Goal: Task Accomplishment & Management: Manage account settings

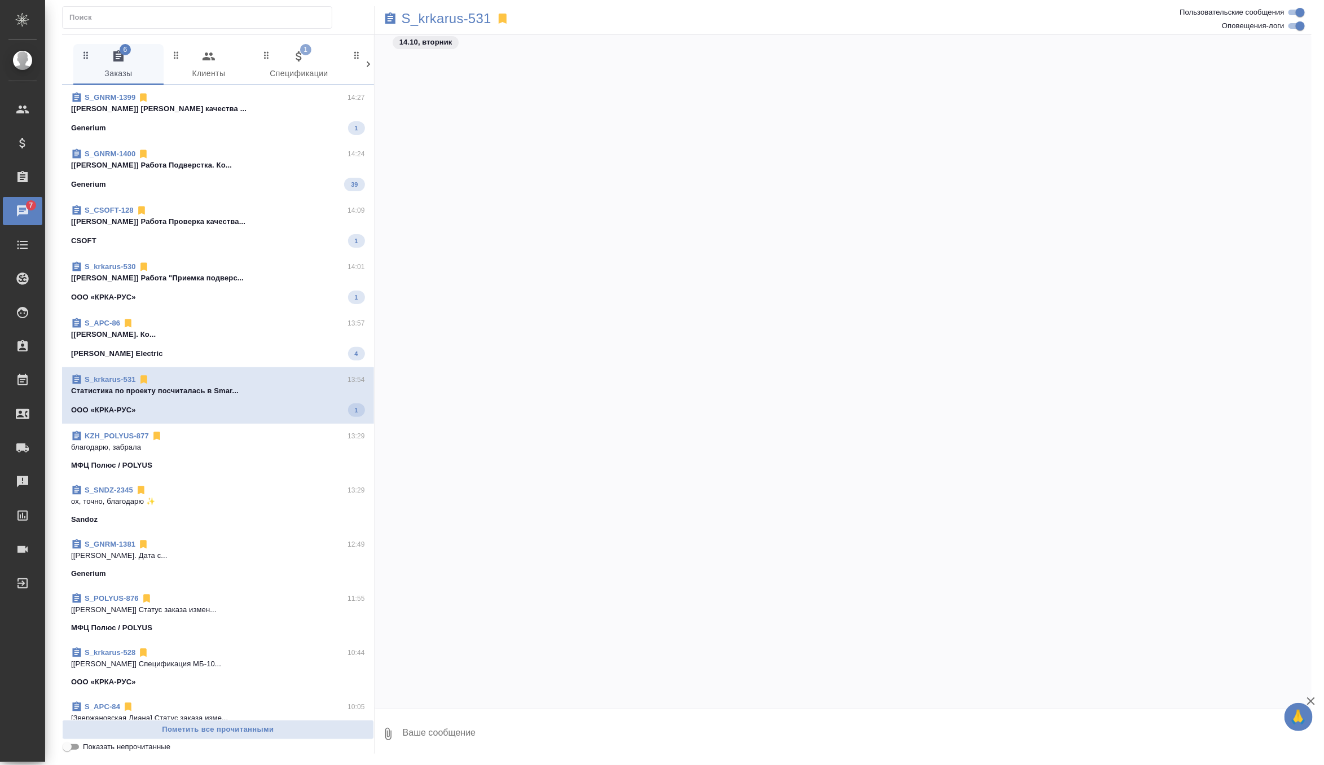
scroll to position [3771, 0]
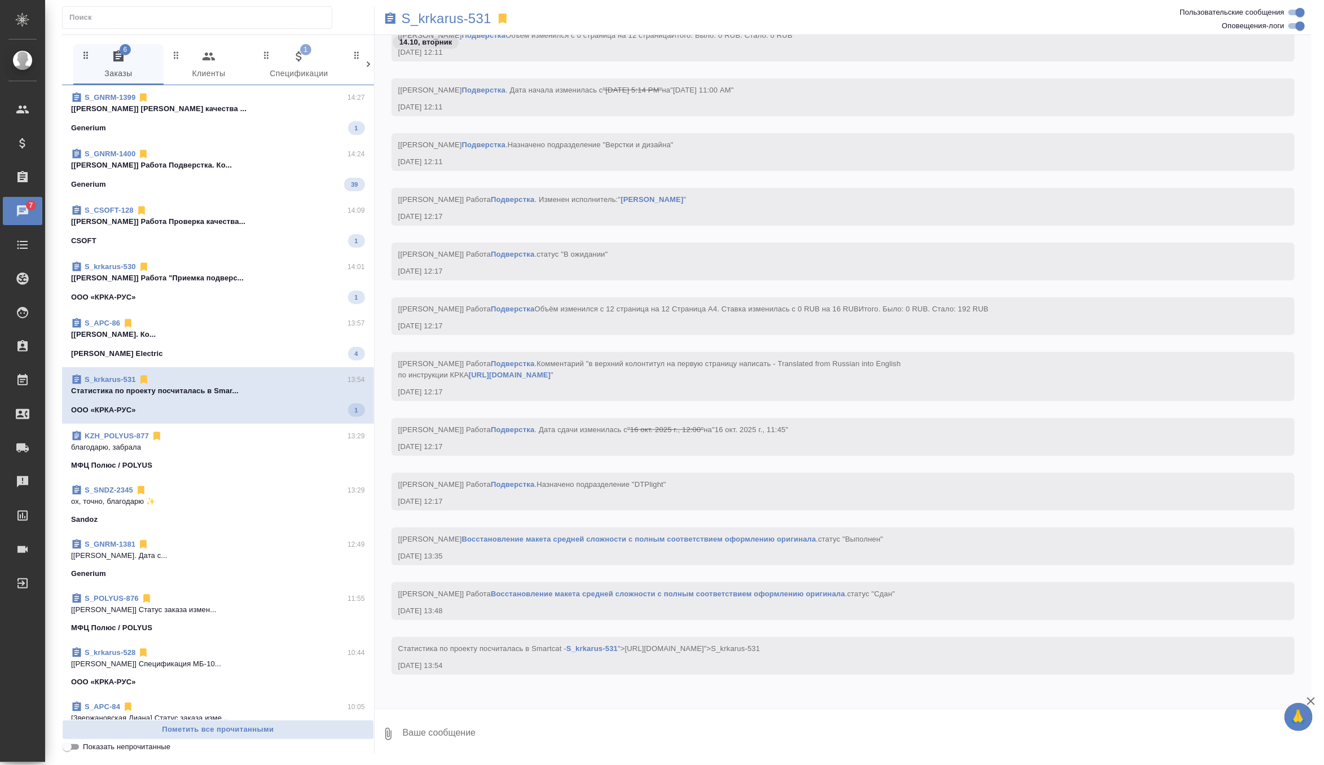
click at [242, 350] on div "Schneider Electric 4" at bounding box center [218, 354] width 294 height 14
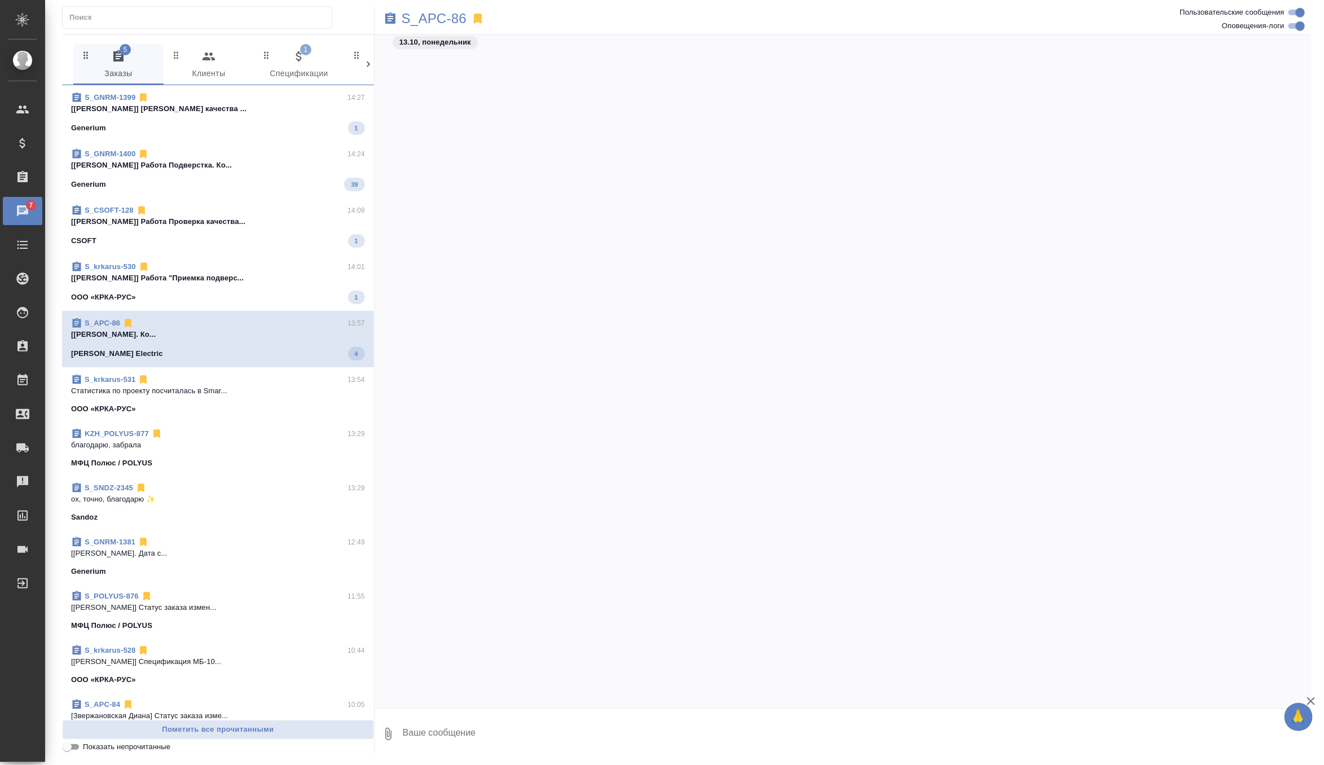
scroll to position [7347, 0]
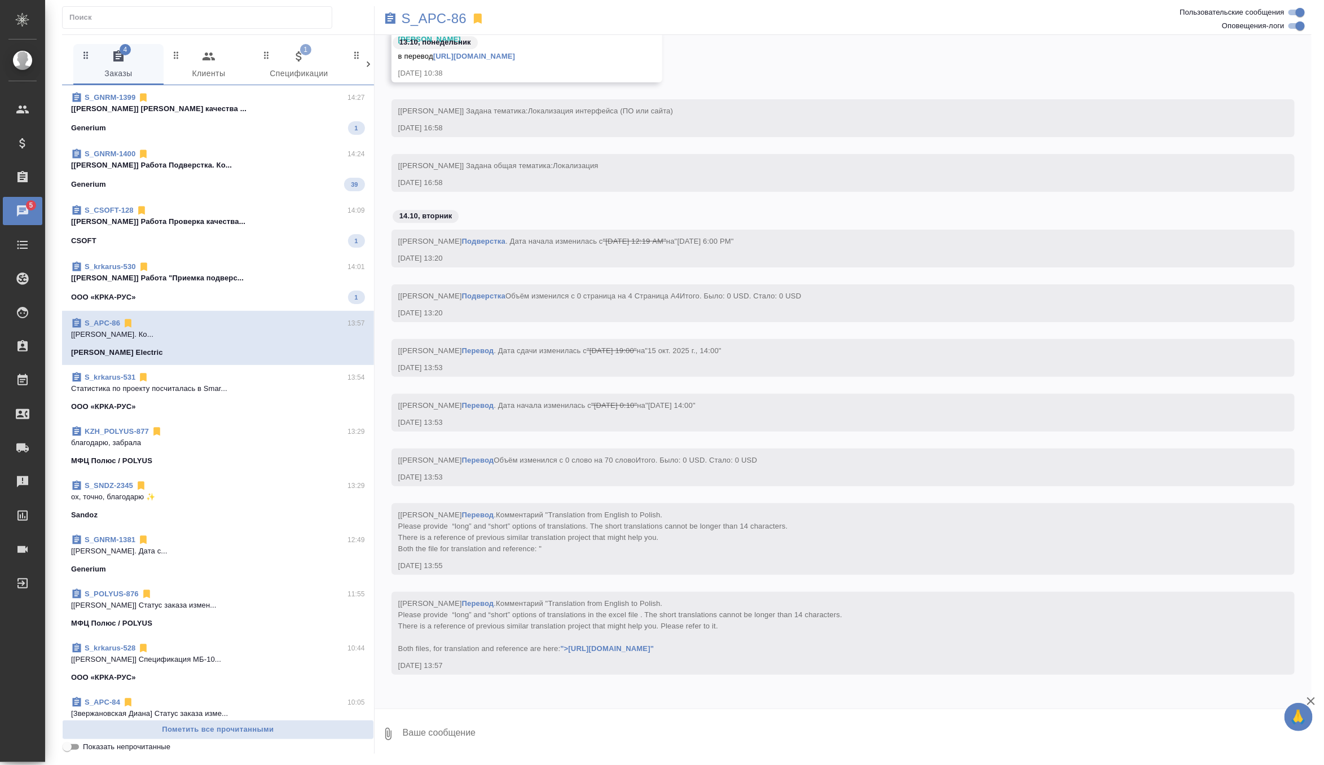
click at [264, 299] on div "ООО «КРКА-РУС» 1" at bounding box center [218, 298] width 294 height 14
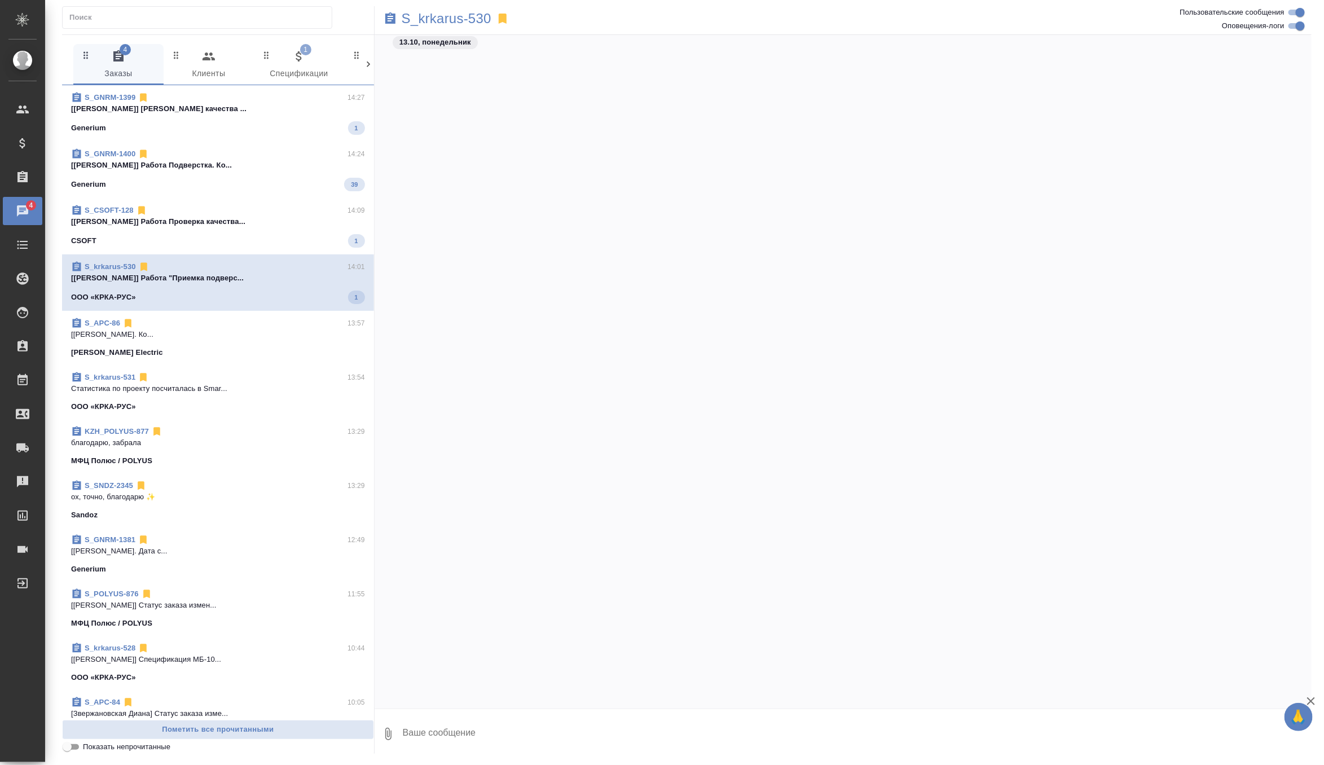
scroll to position [5040, 0]
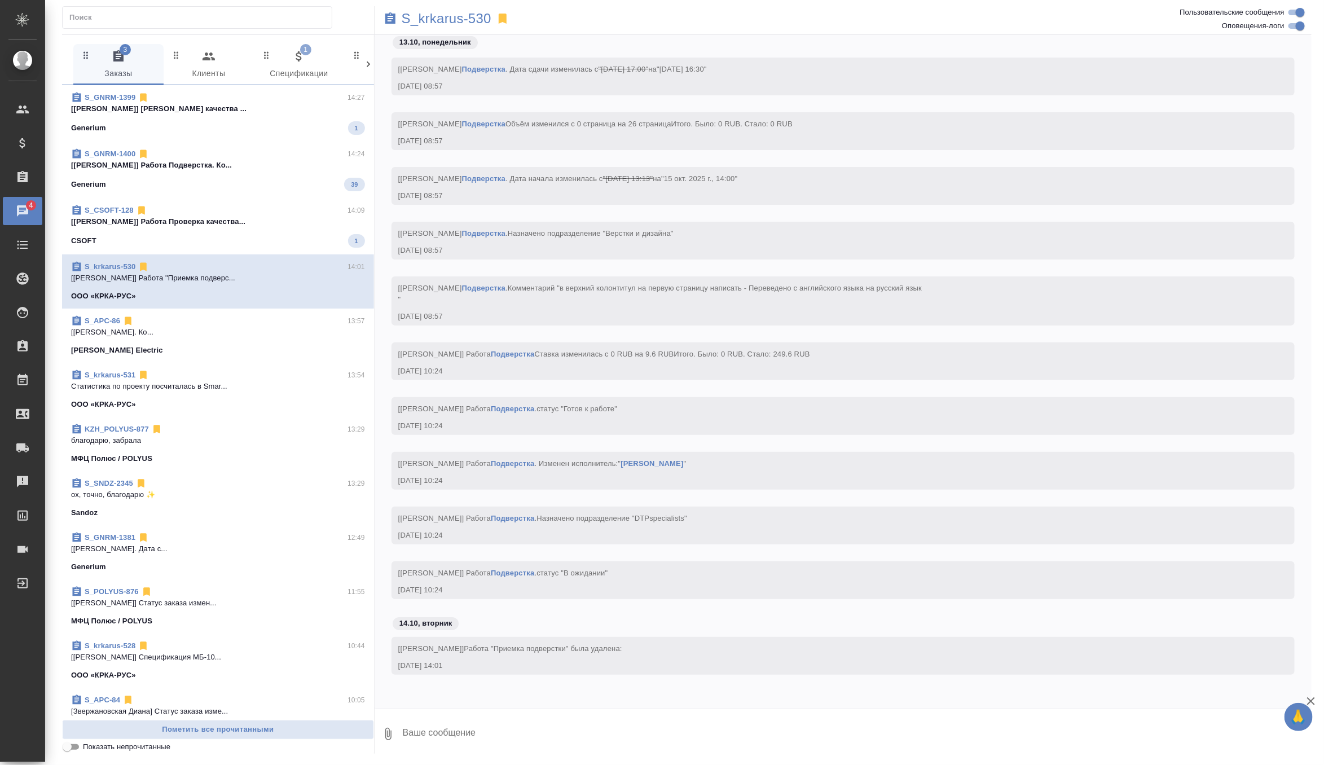
click at [279, 224] on p "[Ширина Сабина] Работа Проверка качества..." at bounding box center [218, 221] width 294 height 11
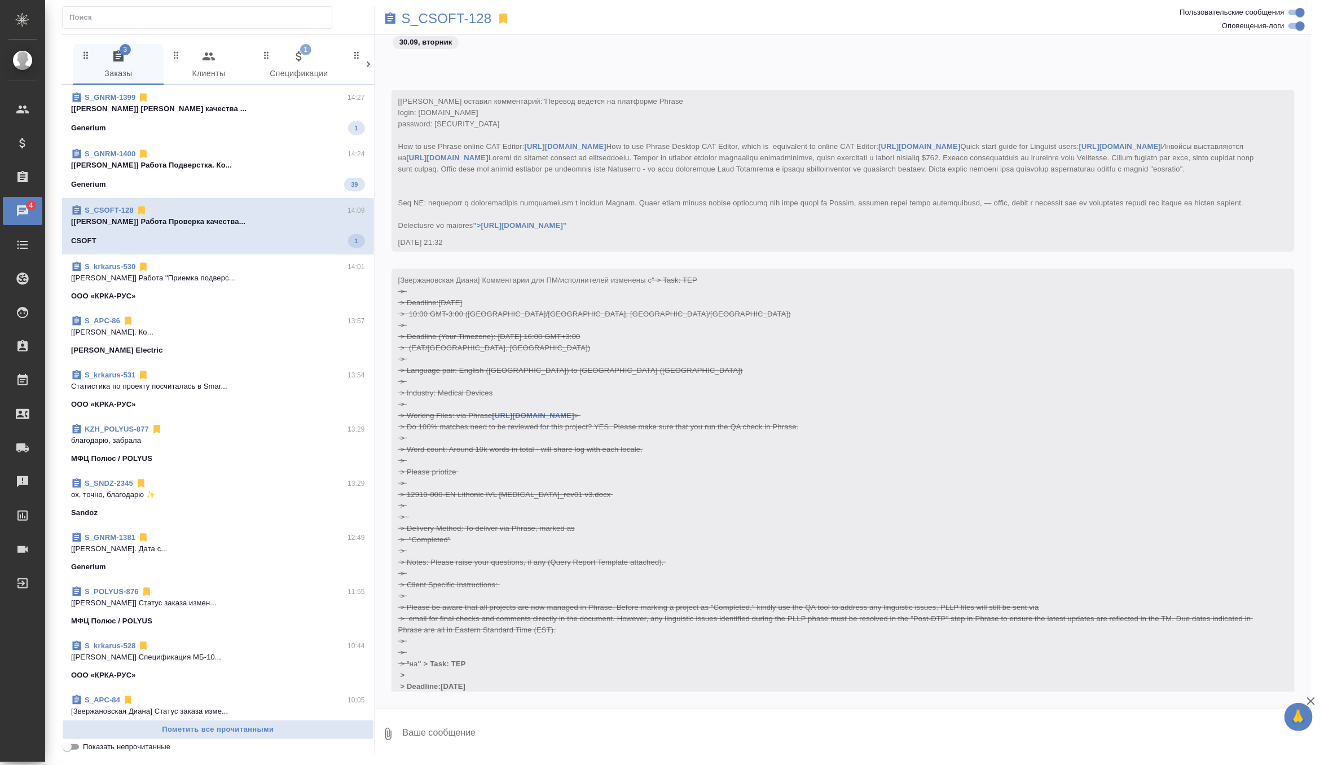
scroll to position [5434, 0]
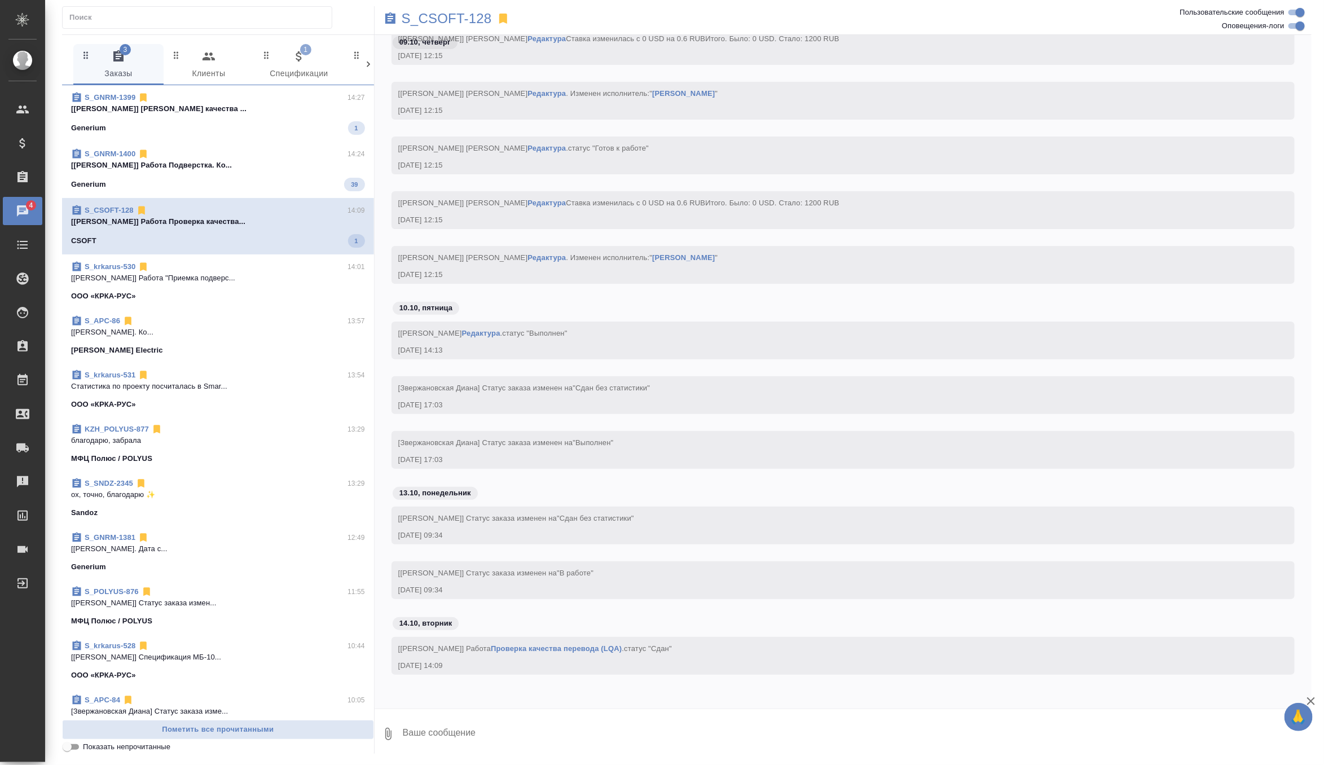
click at [302, 157] on div "S_GNRM-1400 14:24" at bounding box center [218, 153] width 294 height 11
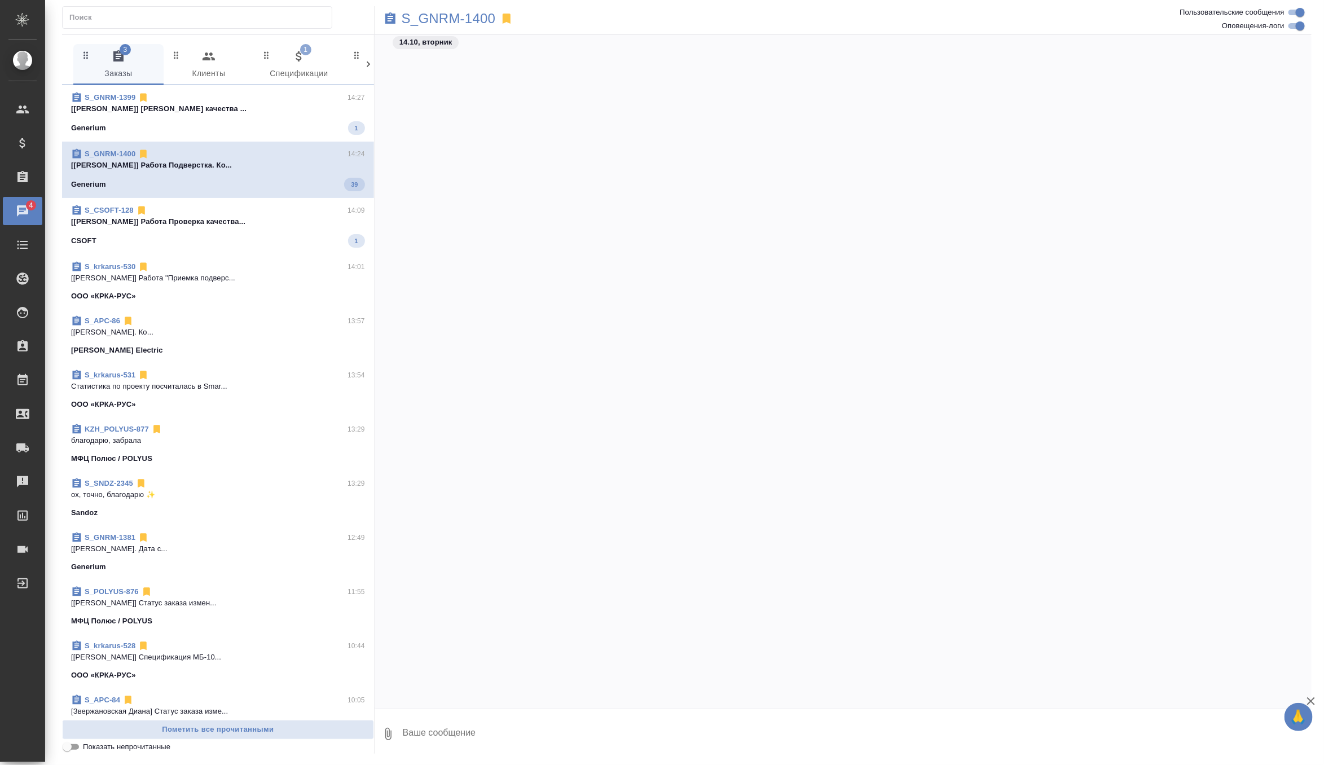
scroll to position [7203, 0]
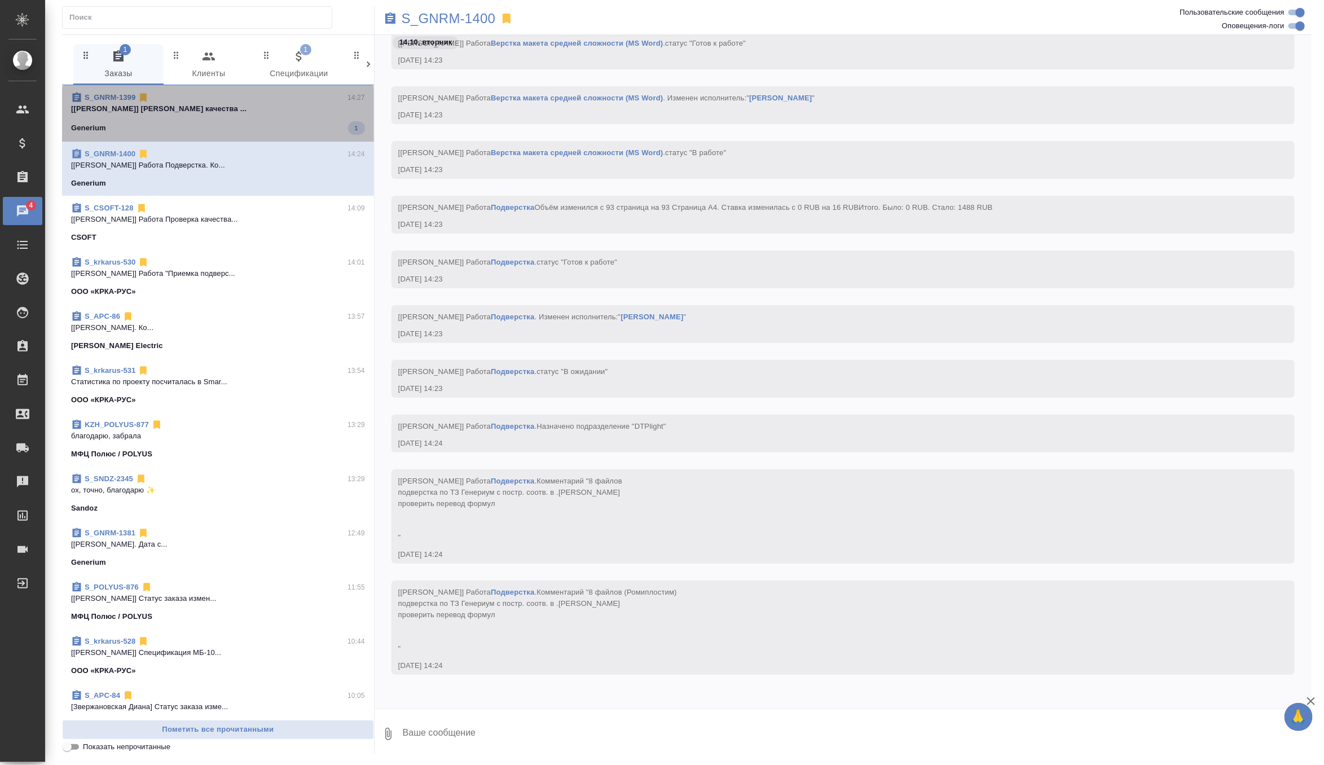
click at [306, 120] on span "S_GNRM-1399 14:27 [Грабко Мария] Работа Проверка качества ... Generium 1" at bounding box center [218, 113] width 294 height 43
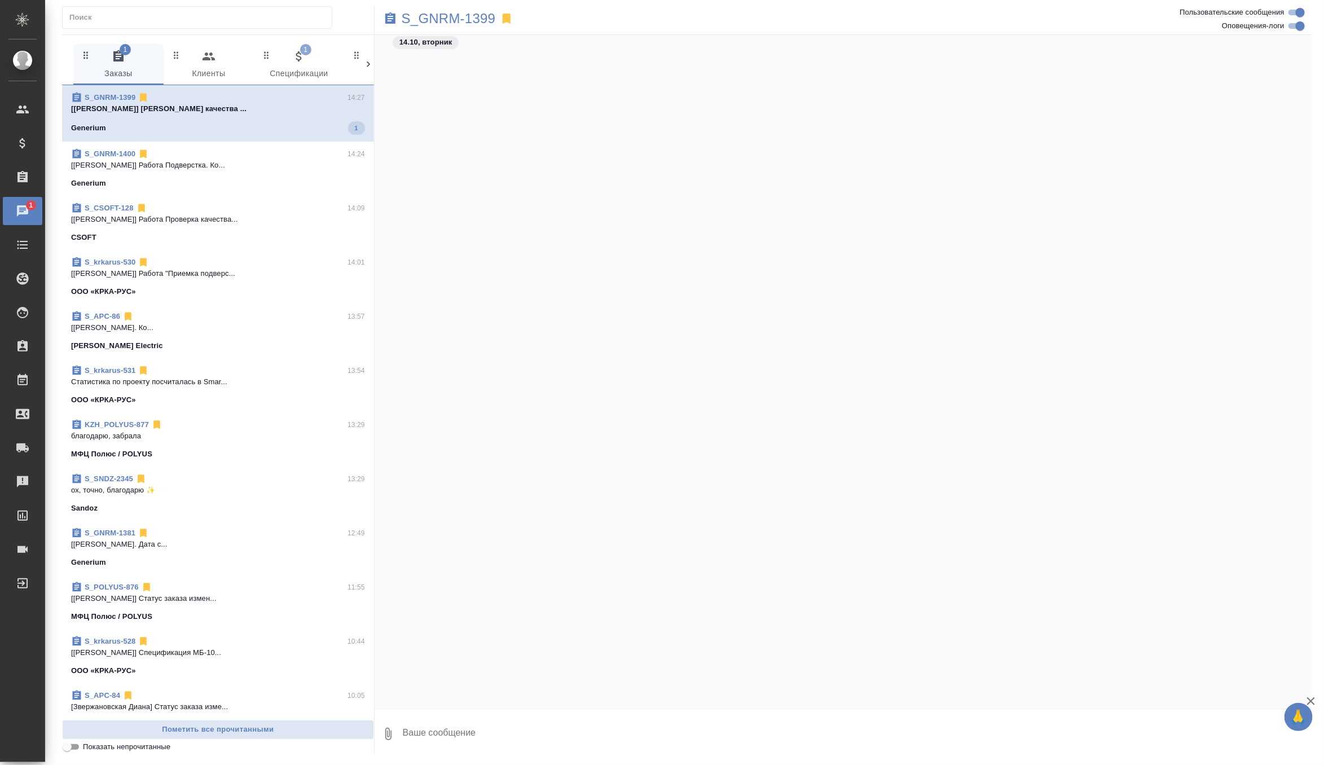
scroll to position [4889, 0]
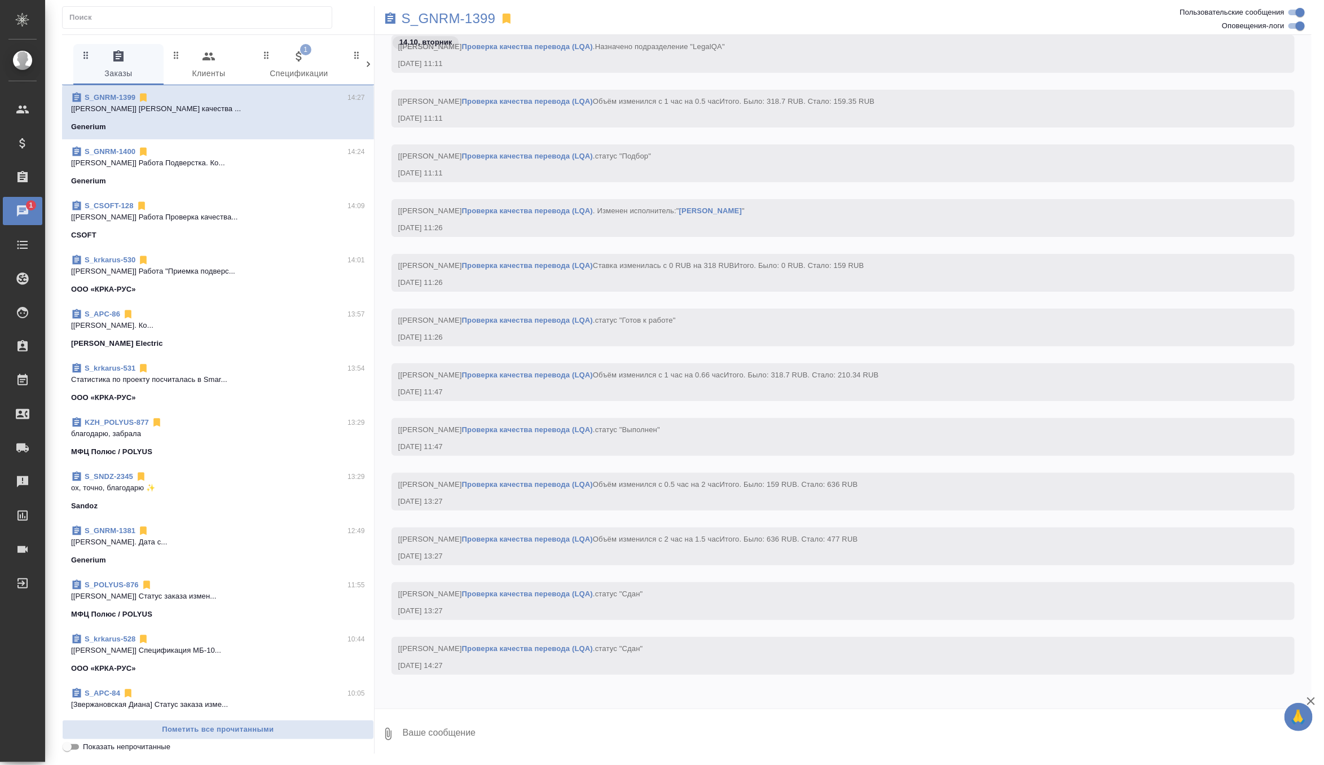
click at [299, 69] on span "1 Спецификации" at bounding box center [299, 65] width 77 height 31
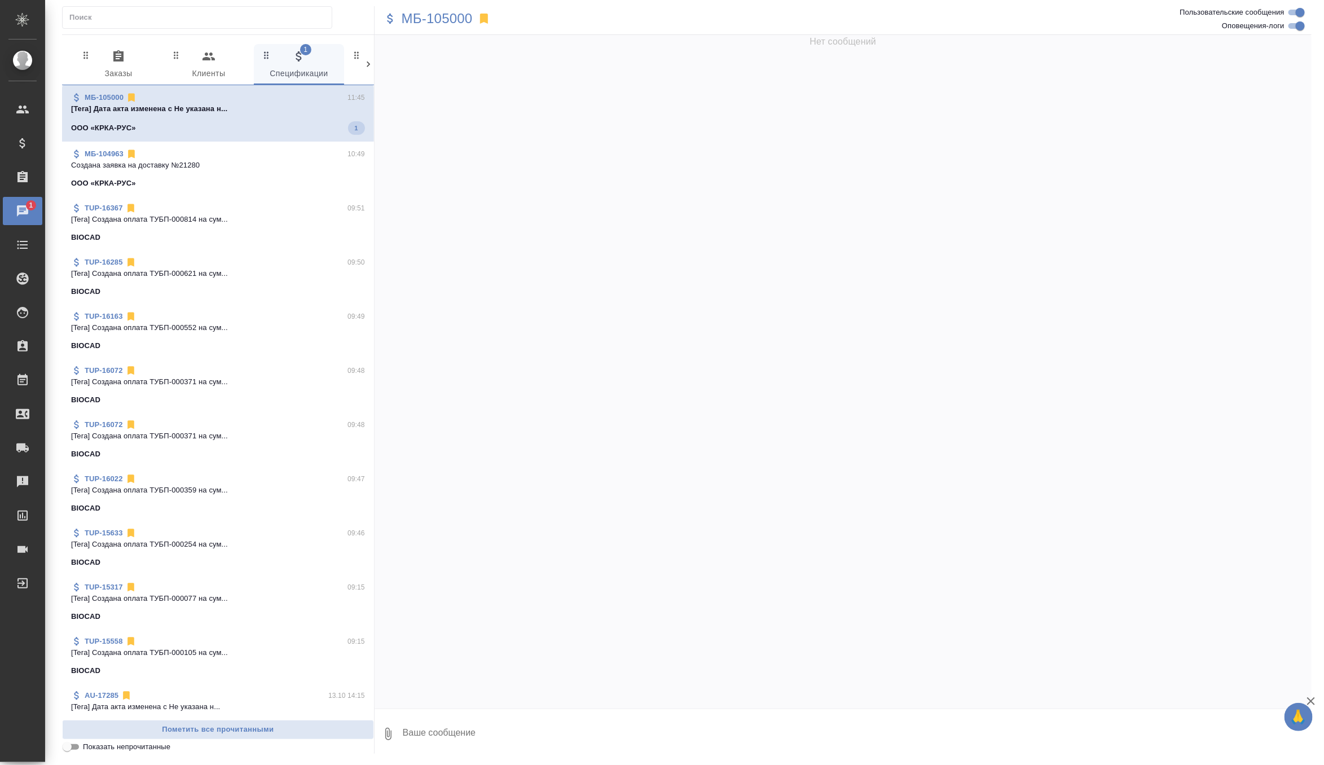
scroll to position [0, 0]
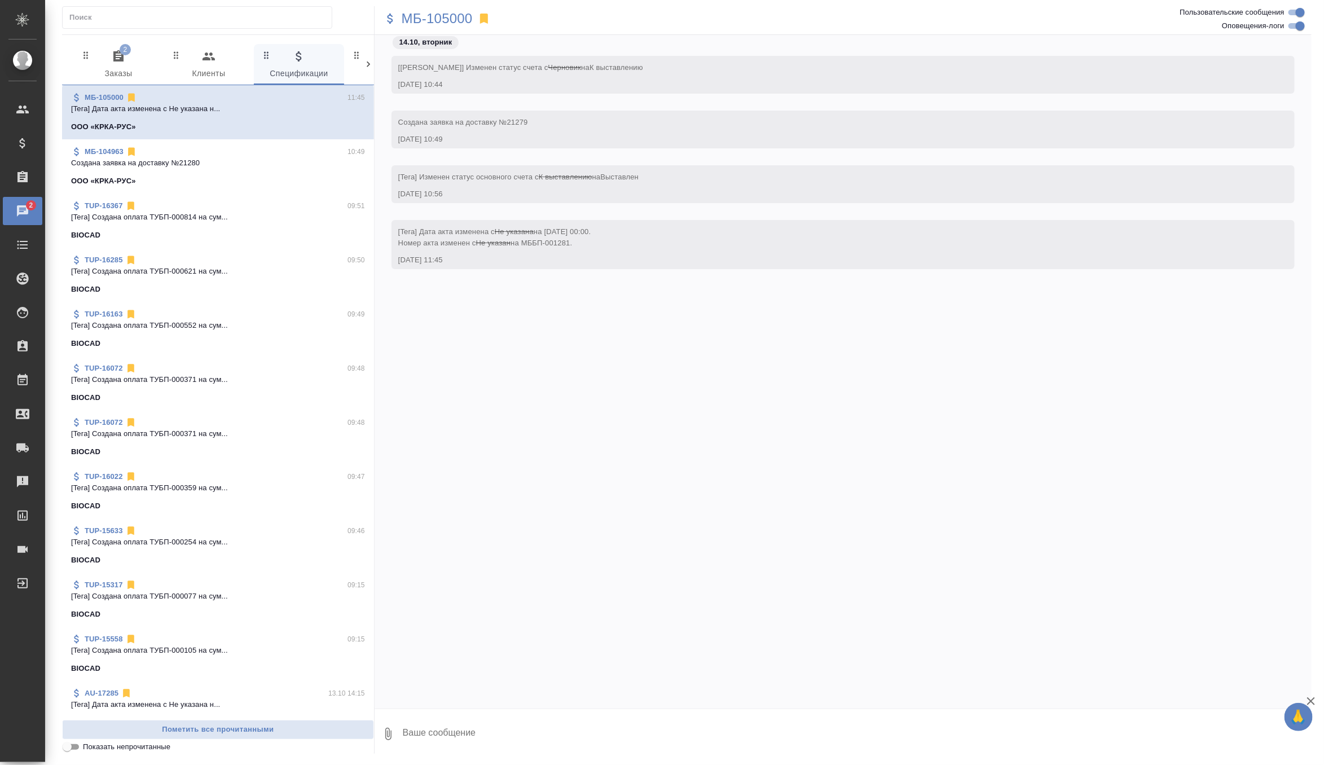
click at [121, 55] on icon "button" at bounding box center [118, 55] width 10 height 11
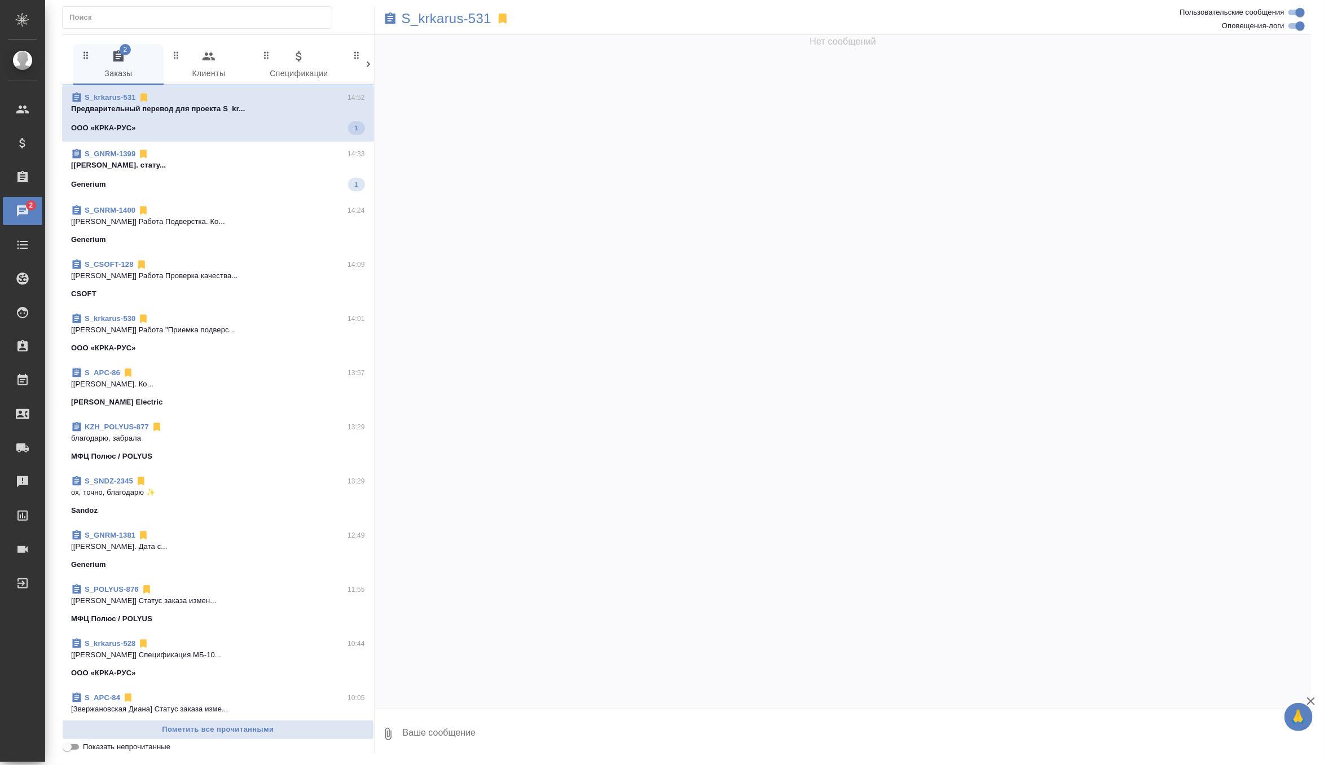
scroll to position [3884, 0]
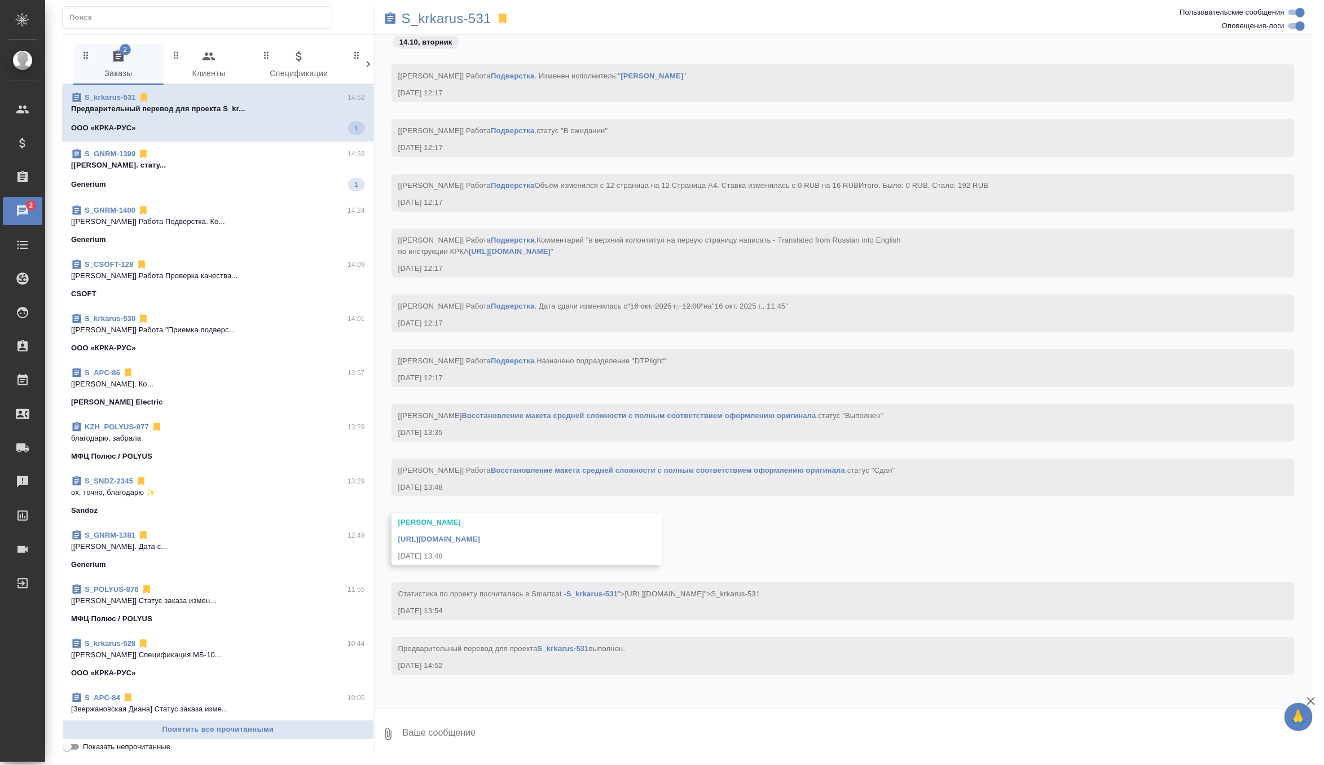
click at [231, 163] on p "[Грабко Мария] Работа Подверстка. стату..." at bounding box center [218, 165] width 294 height 11
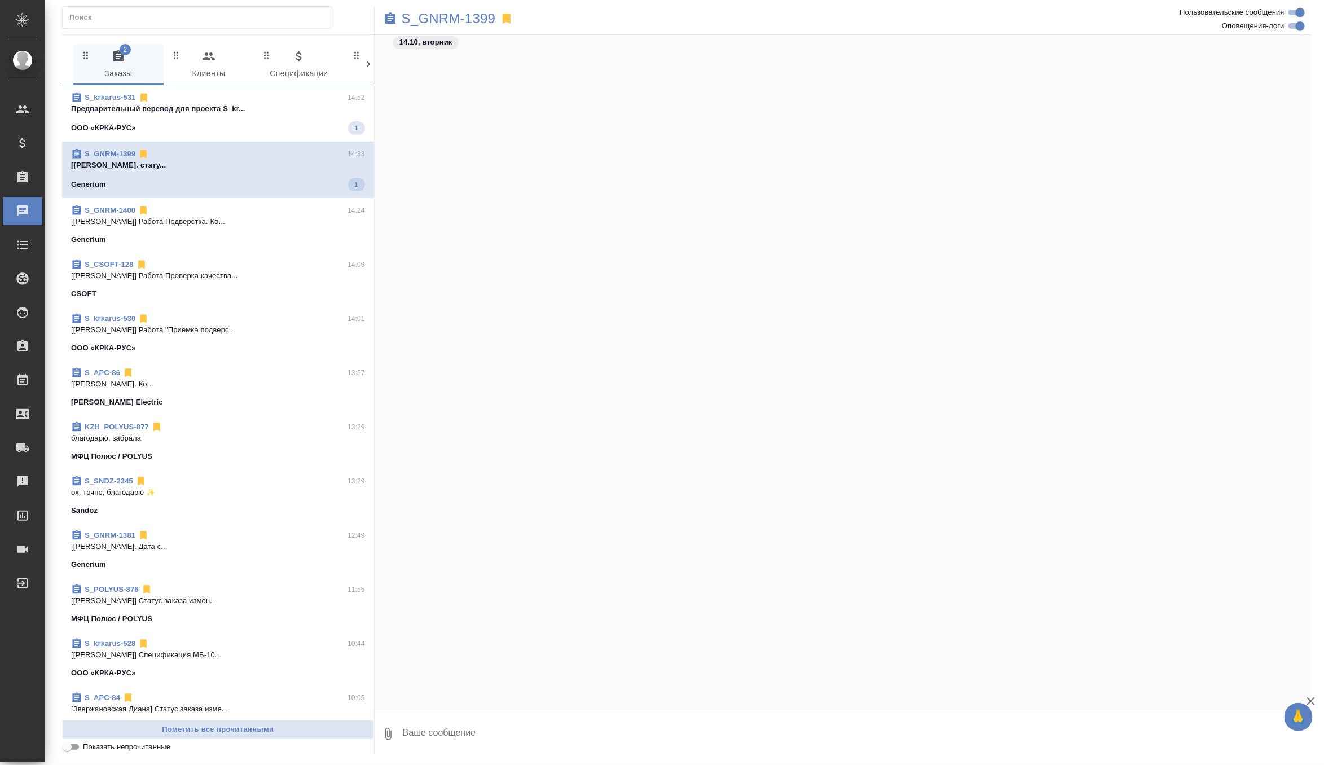
scroll to position [4943, 0]
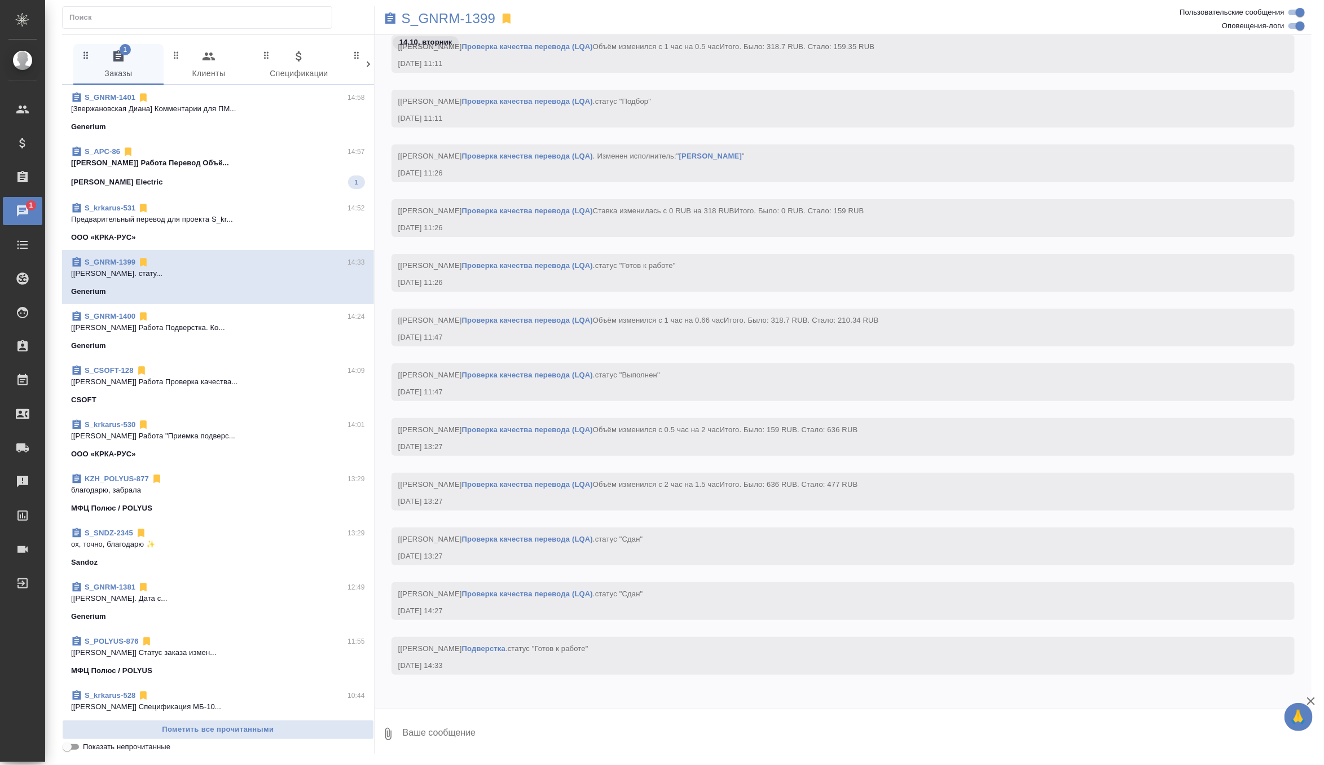
click at [204, 177] on div "Schneider Electric 1" at bounding box center [218, 182] width 294 height 14
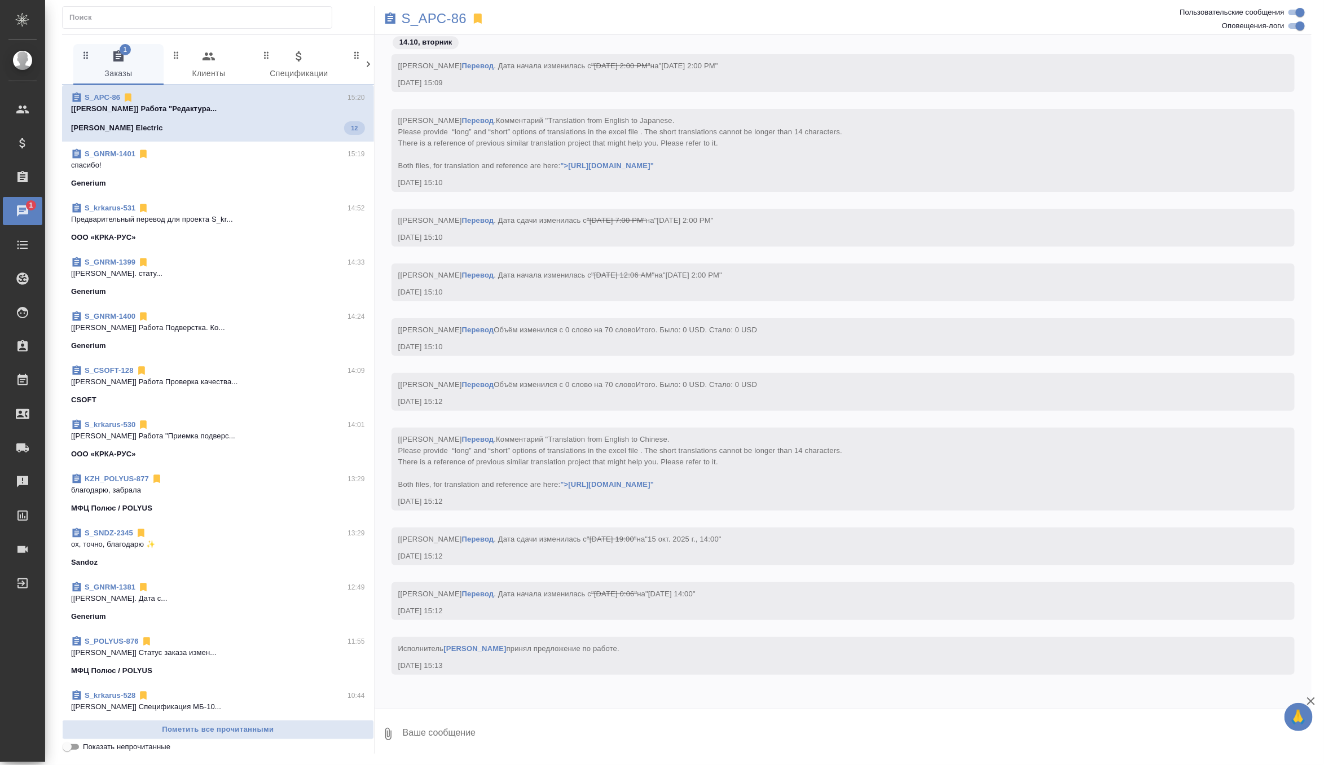
scroll to position [11991, 0]
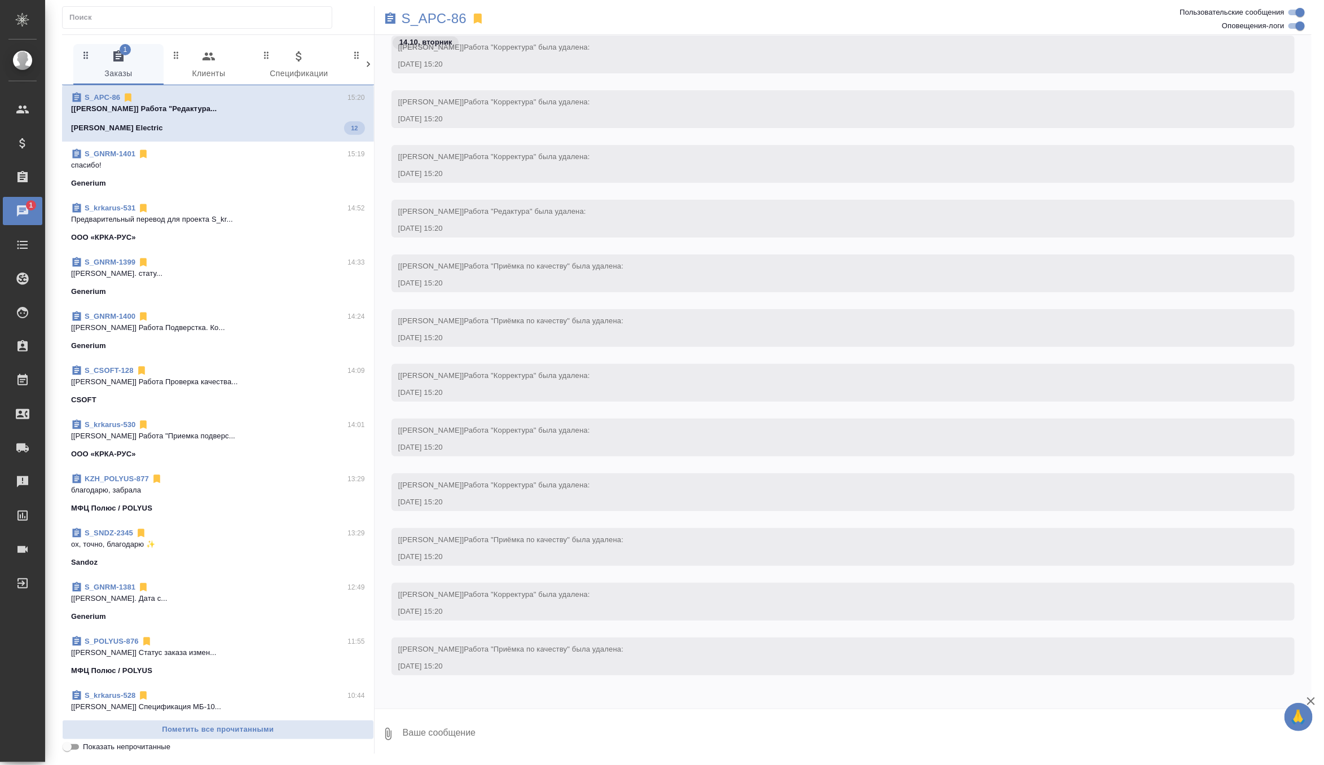
click at [289, 155] on div "S_GNRM-1401 15:19" at bounding box center [218, 153] width 294 height 11
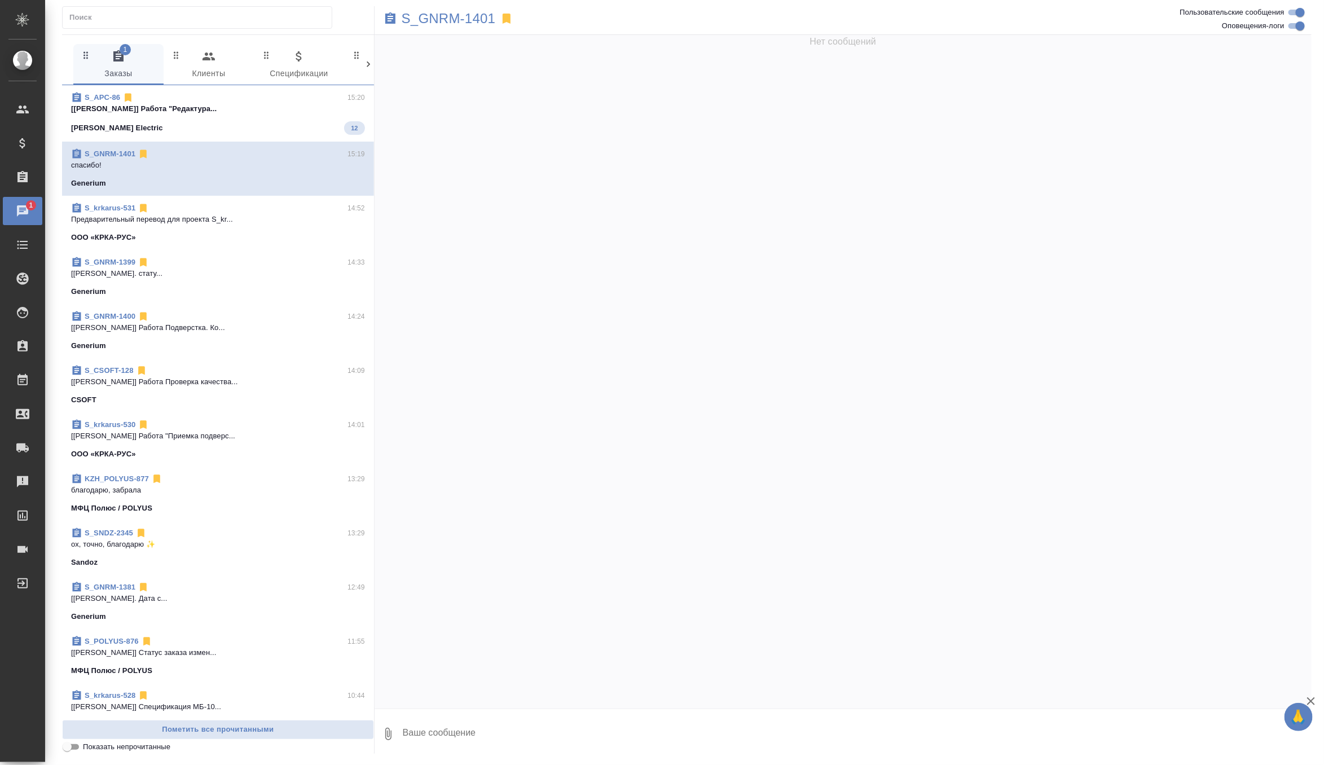
scroll to position [536, 0]
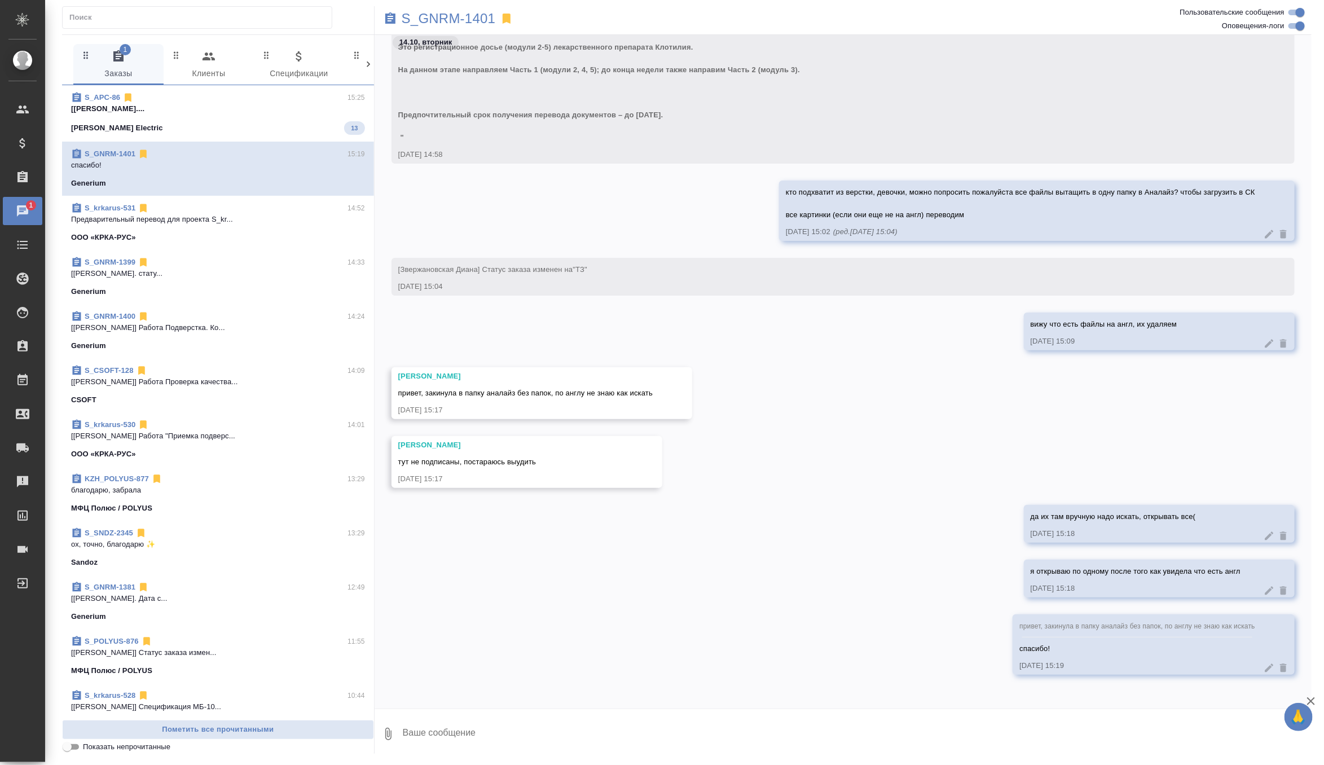
click at [239, 130] on div "Schneider Electric 13" at bounding box center [218, 128] width 294 height 14
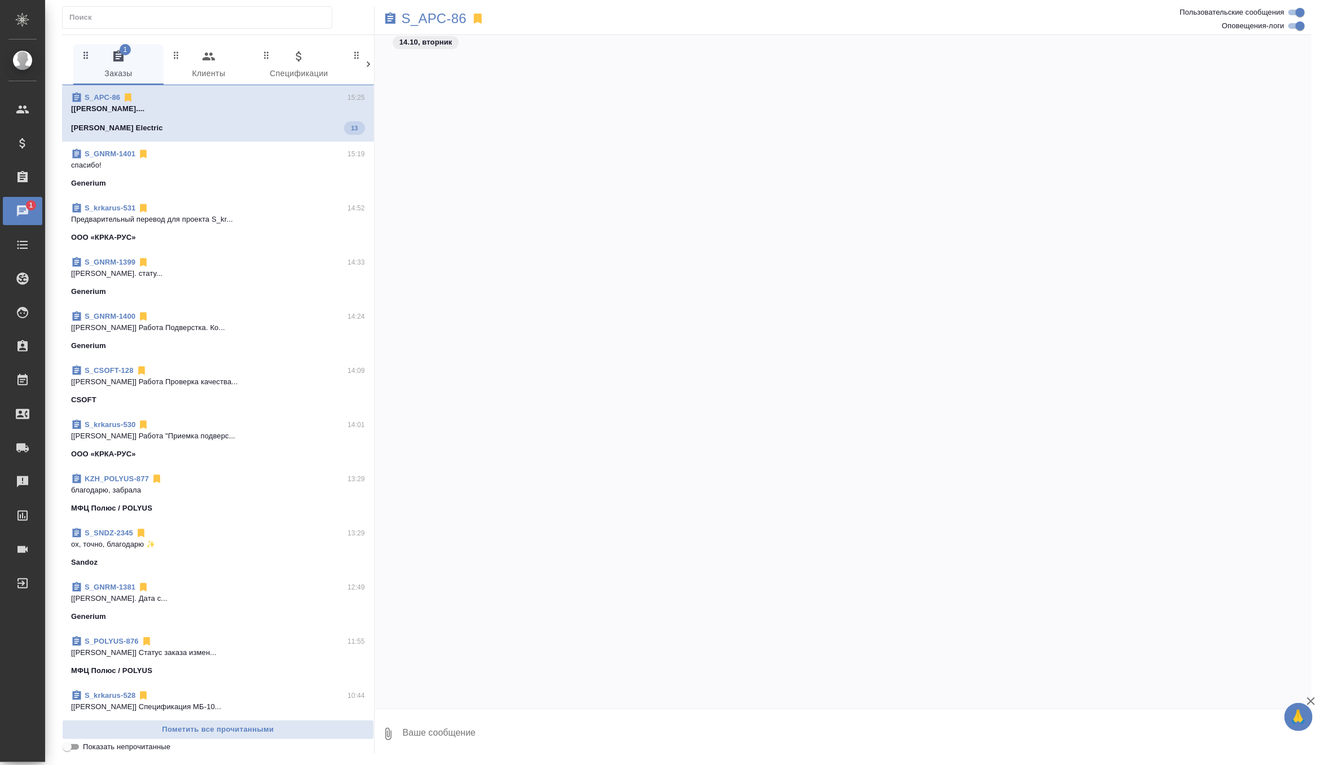
scroll to position [13189, 0]
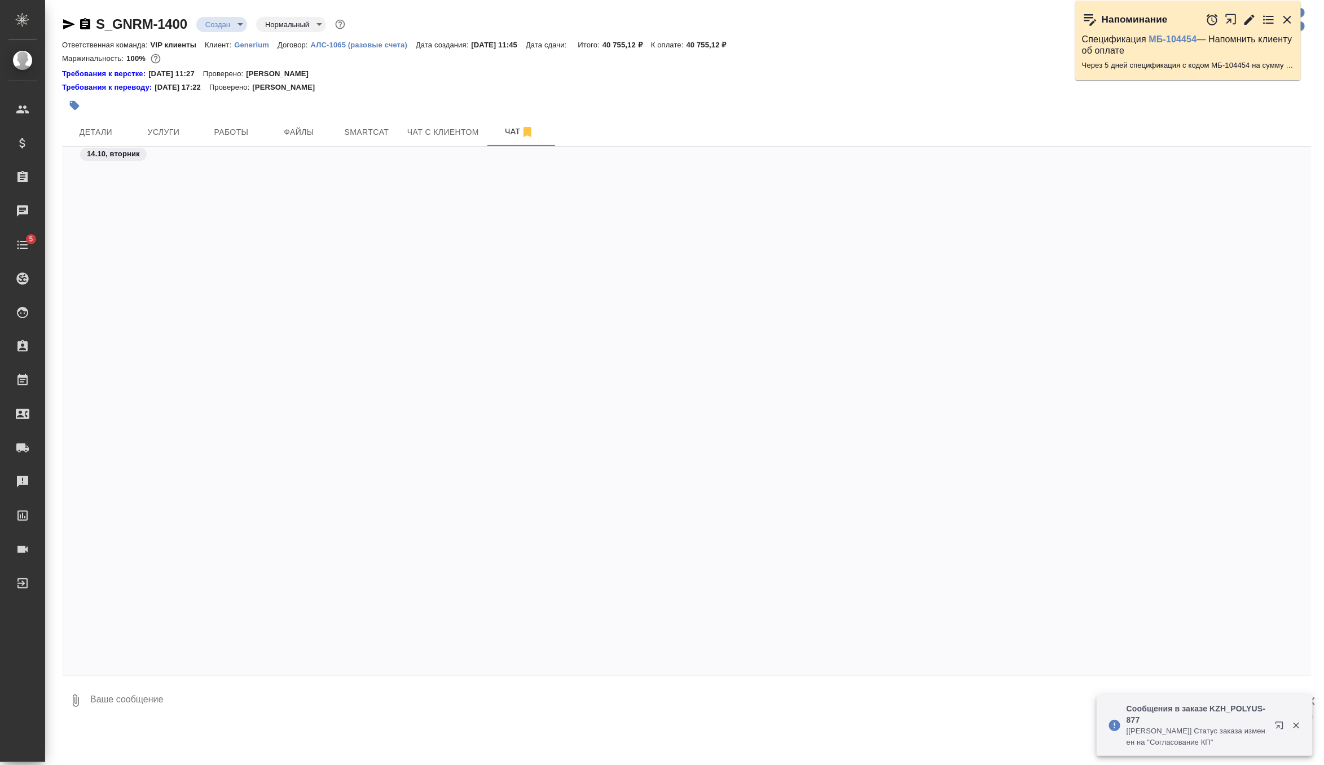
scroll to position [48262, 0]
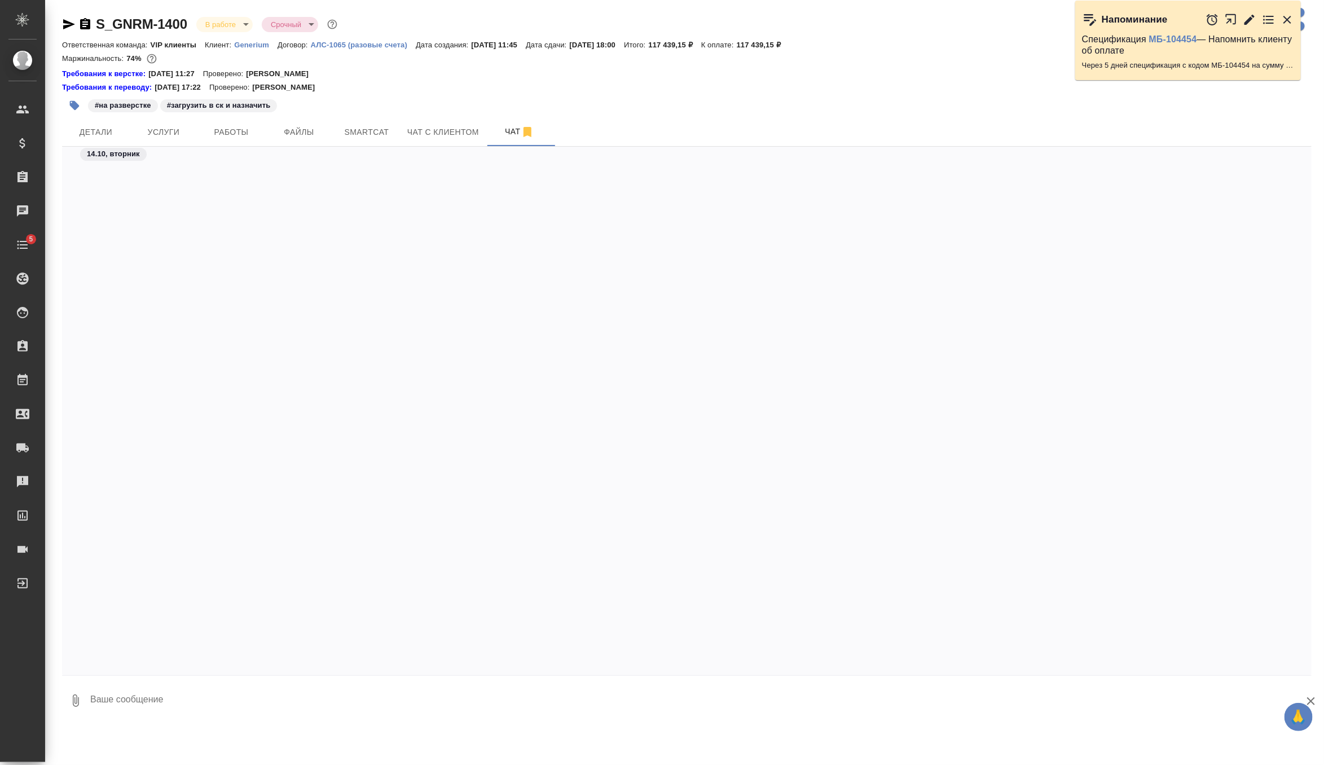
scroll to position [50647, 0]
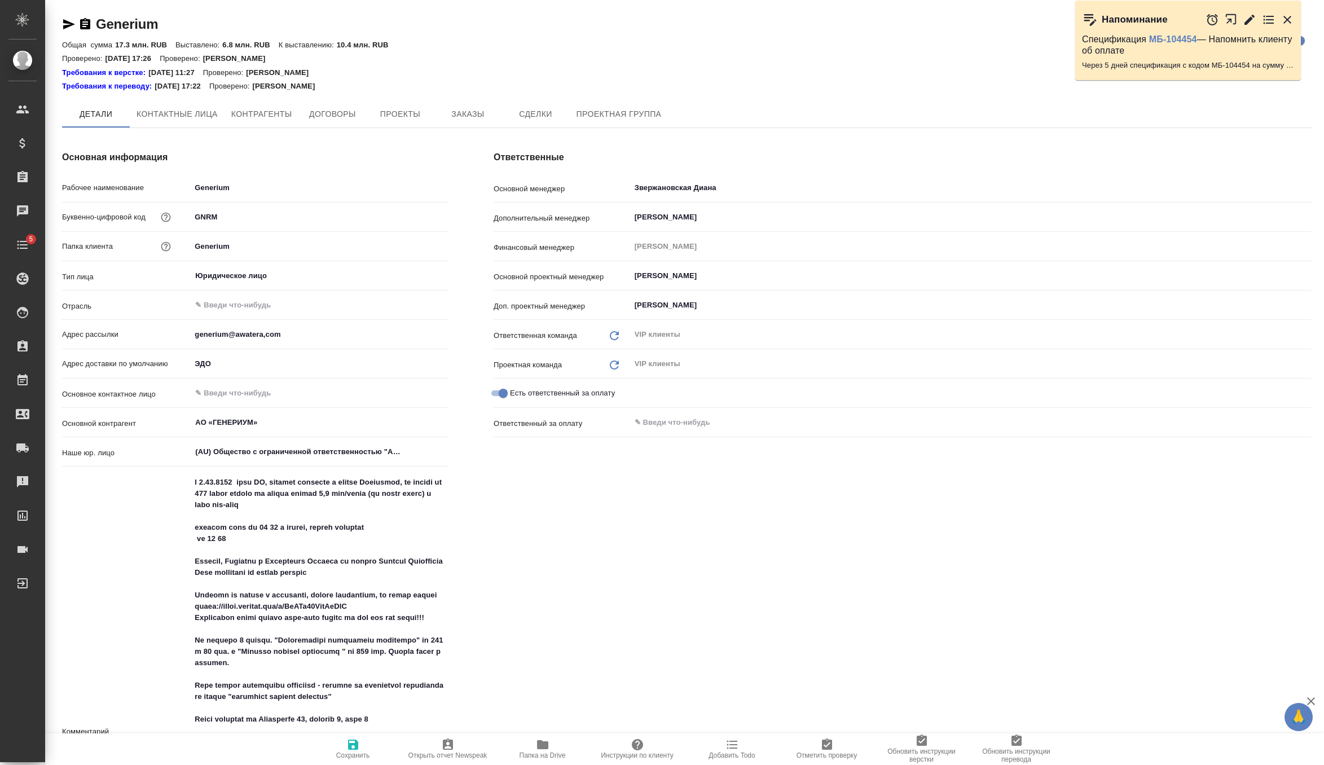
click at [475, 120] on span "Заказы" at bounding box center [468, 114] width 54 height 14
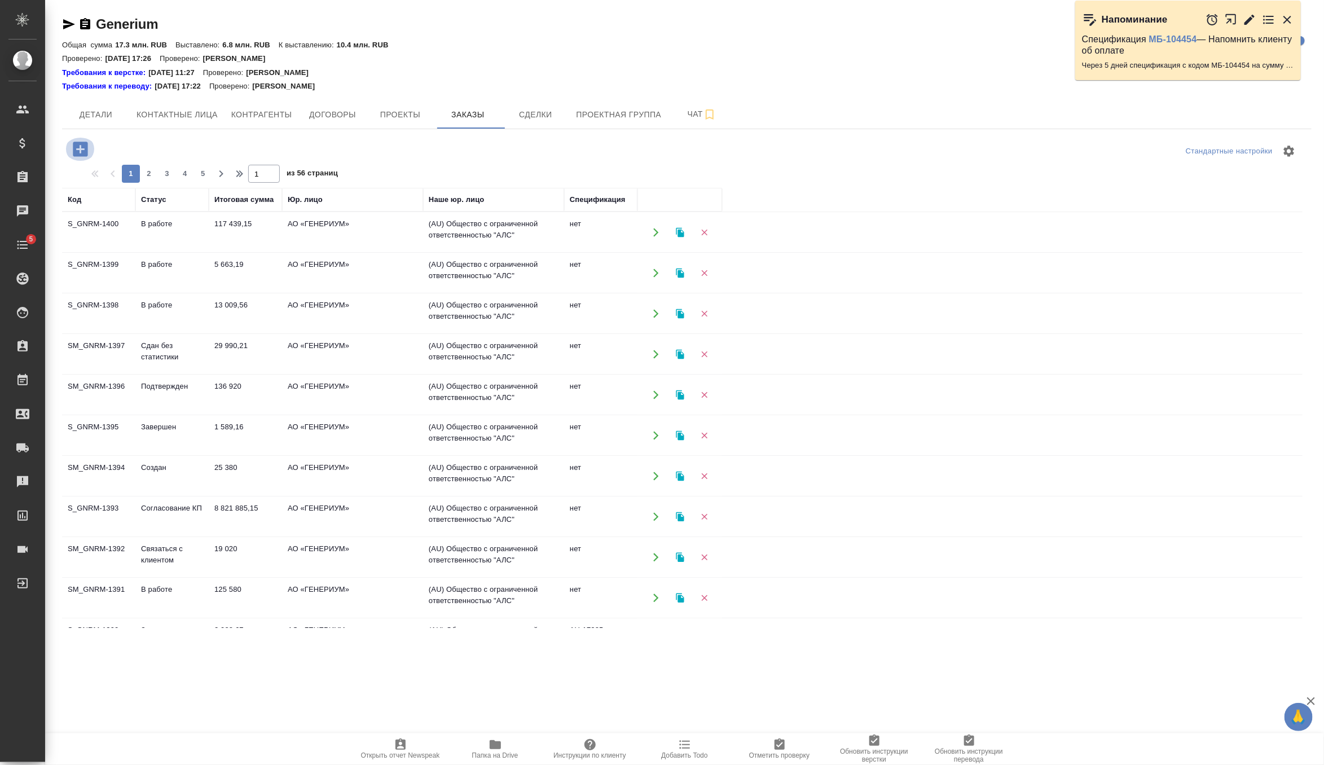
click at [84, 146] on icon "button" at bounding box center [80, 149] width 15 height 15
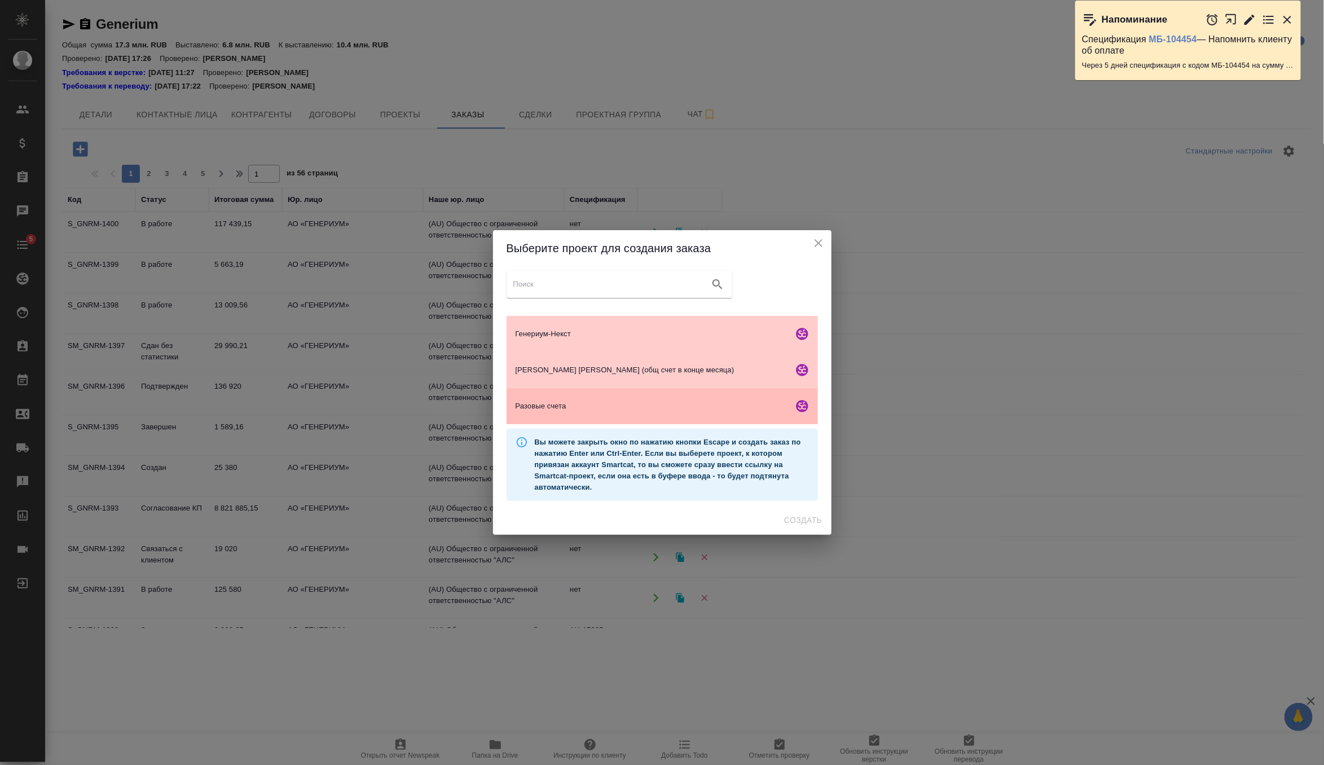
click at [616, 406] on span "Разовые счета" at bounding box center [652, 406] width 273 height 11
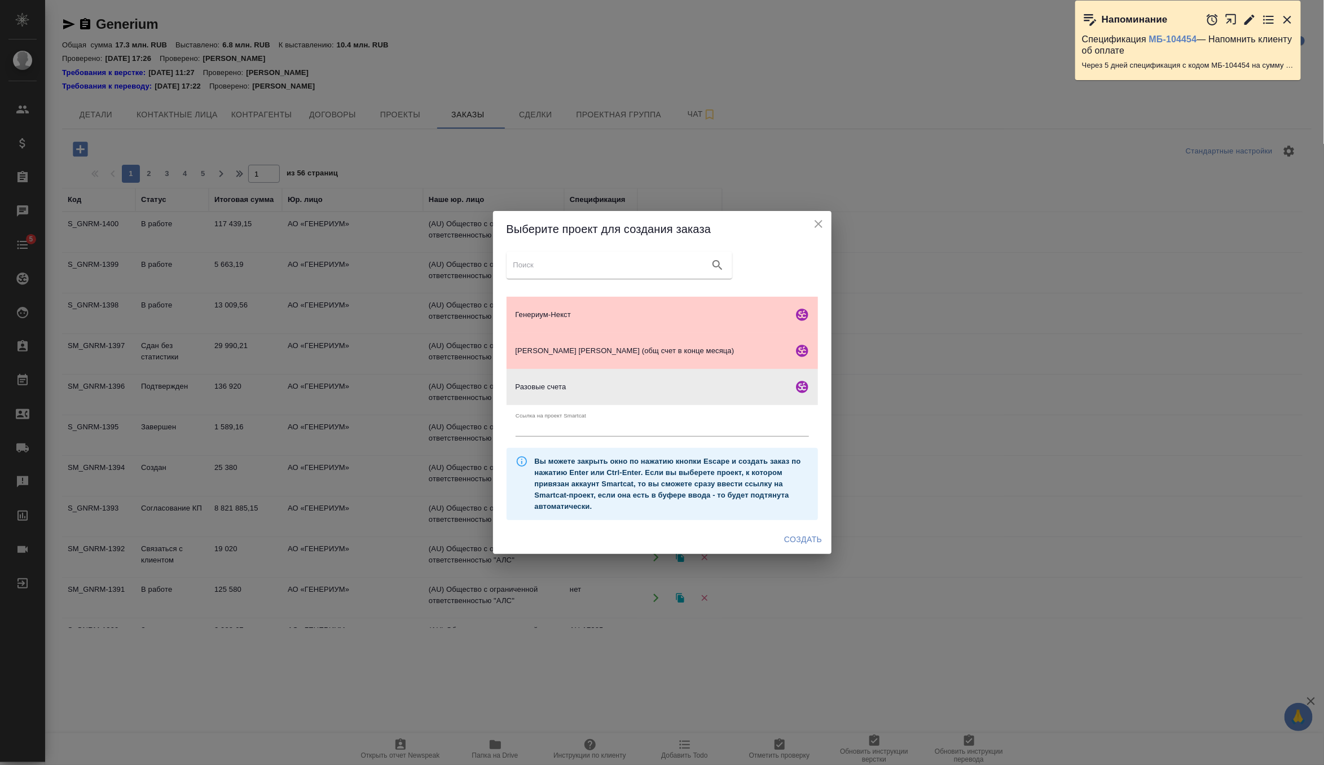
click at [795, 528] on div "Создать" at bounding box center [662, 540] width 339 height 30
click at [795, 534] on span "Создать" at bounding box center [803, 540] width 38 height 14
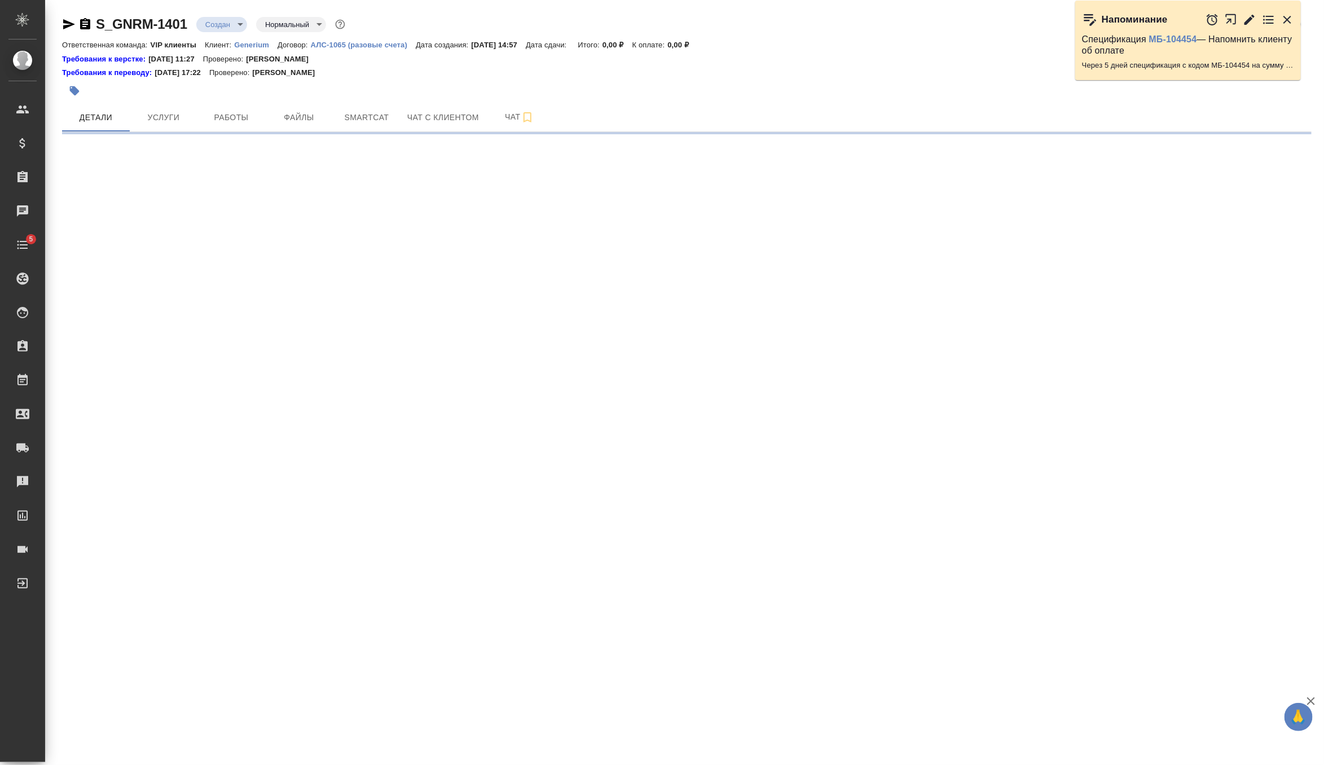
select select "RU"
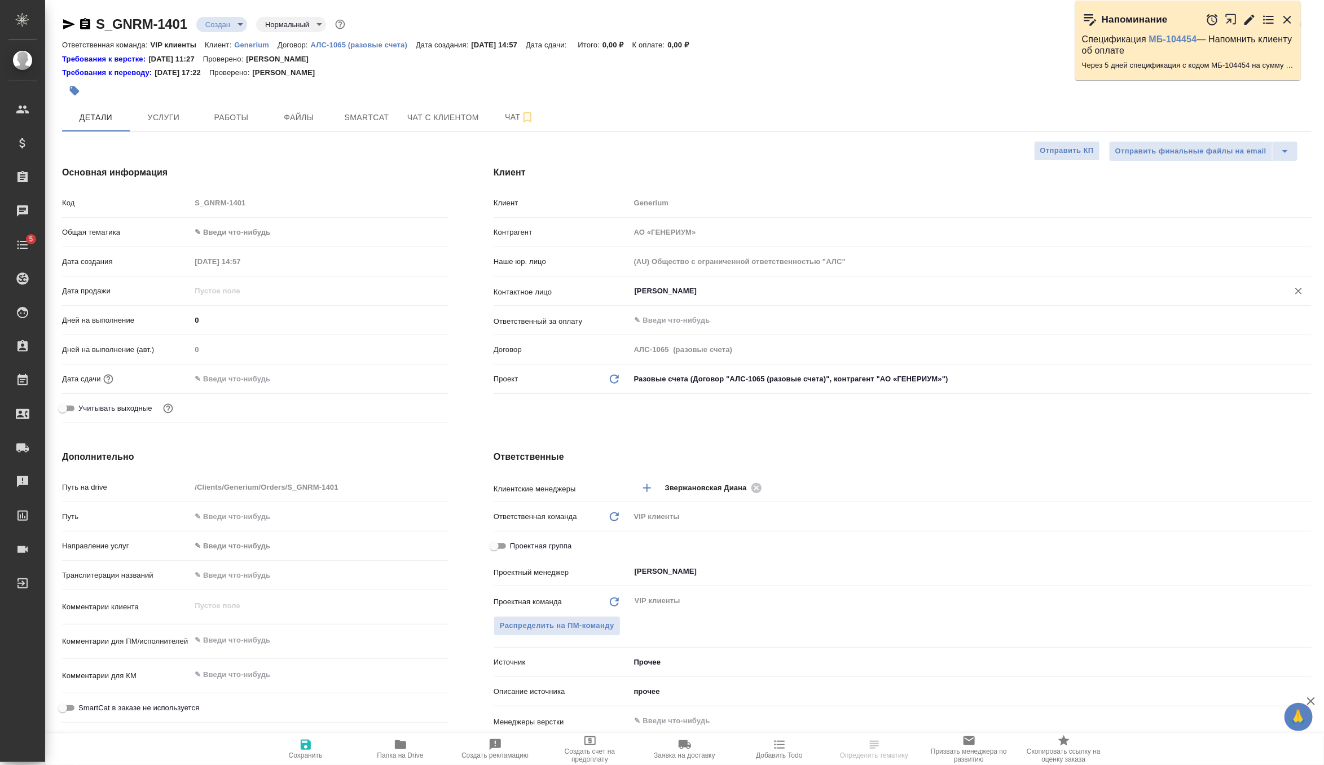
type textarea "x"
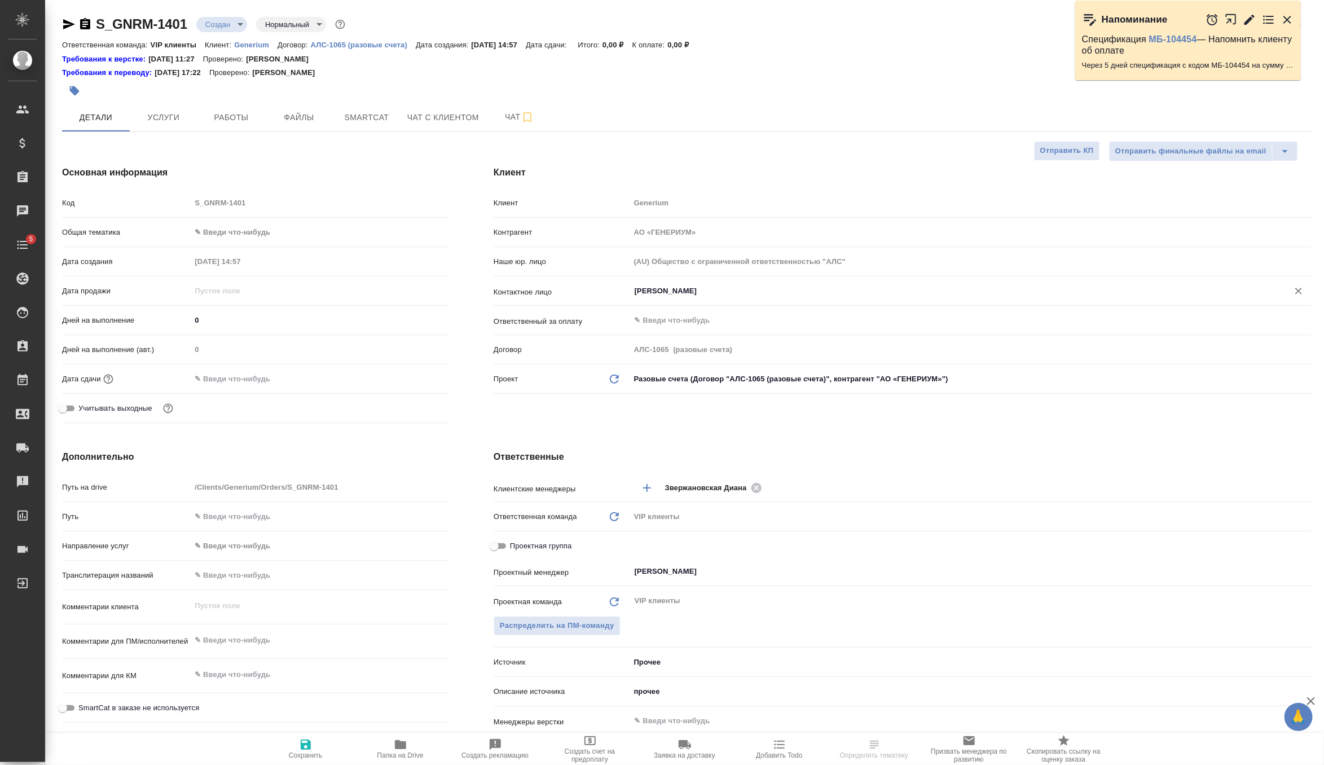
type textarea "x"
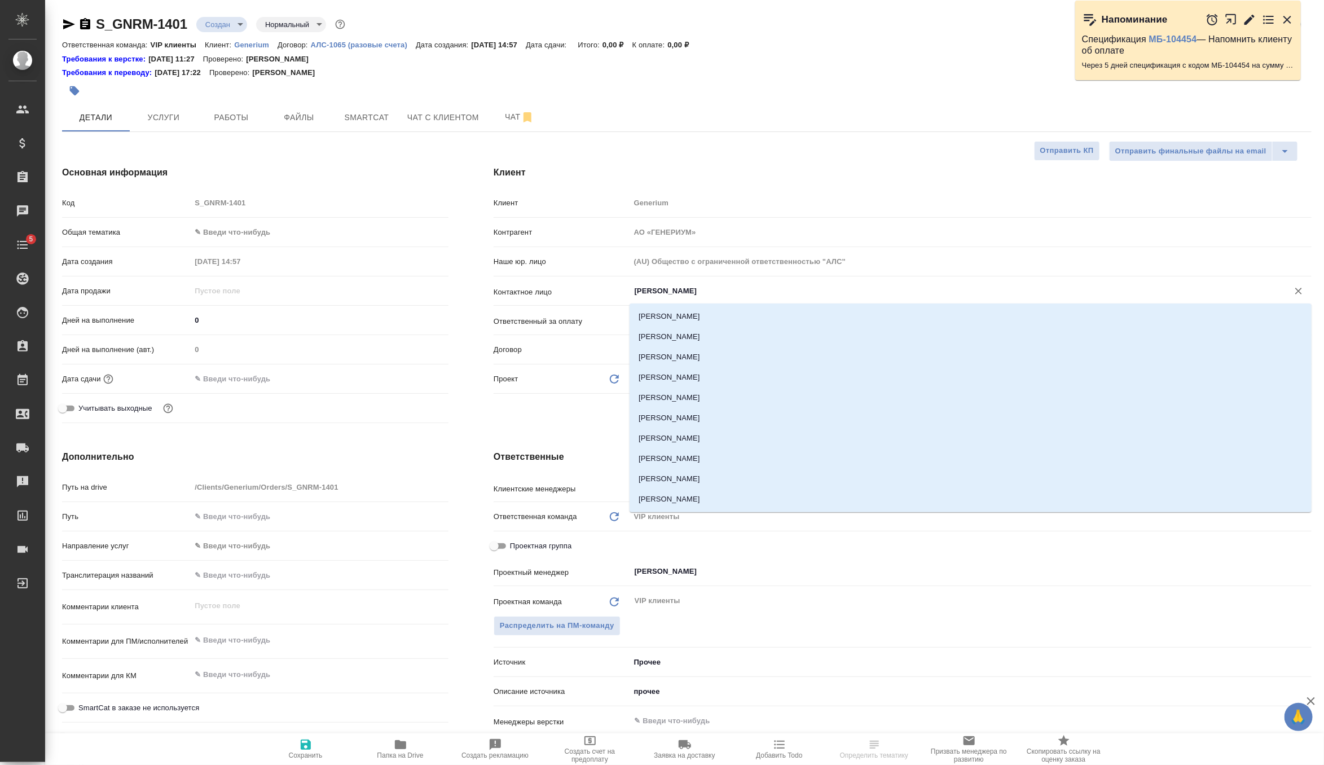
click at [710, 294] on input "Михалева Ирина" at bounding box center [952, 291] width 637 height 14
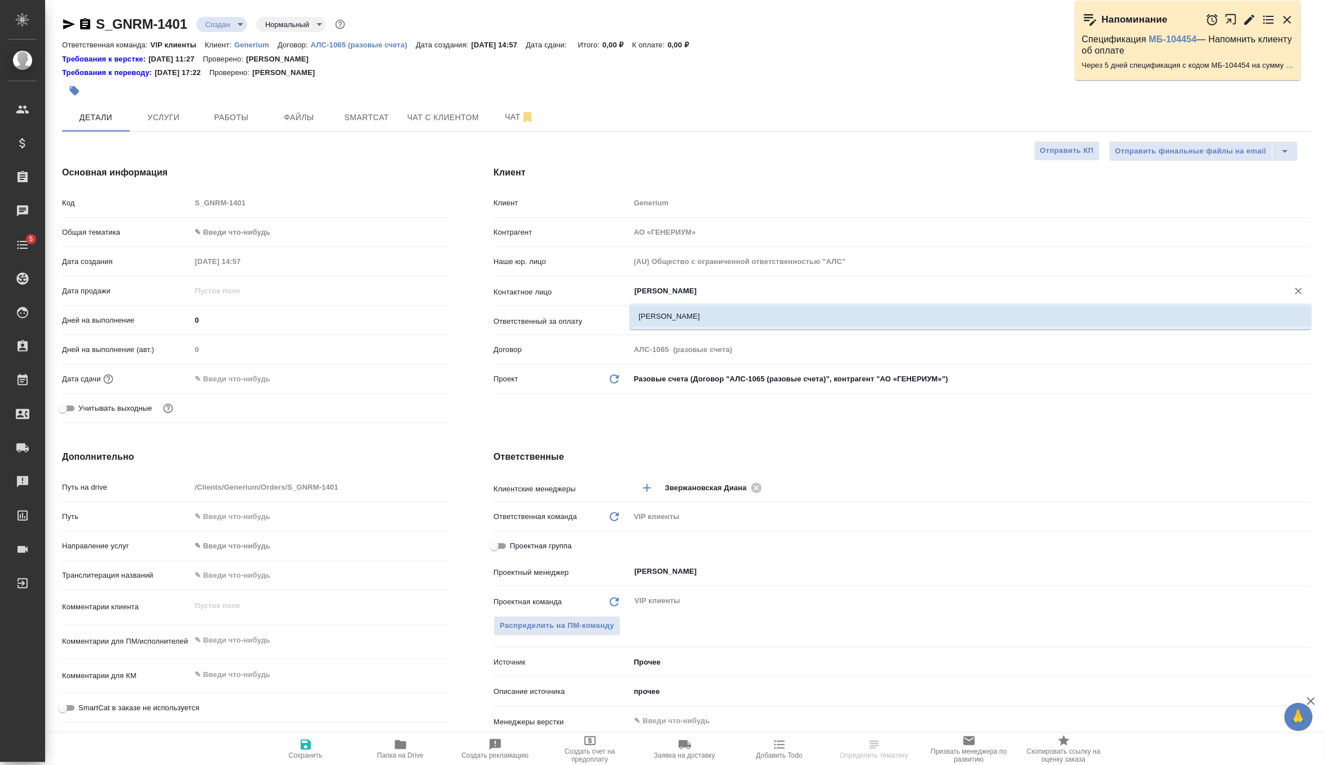
click at [690, 317] on li "Гордеева Ксения" at bounding box center [971, 316] width 682 height 20
type input "Гордеева Ксения"
type textarea "x"
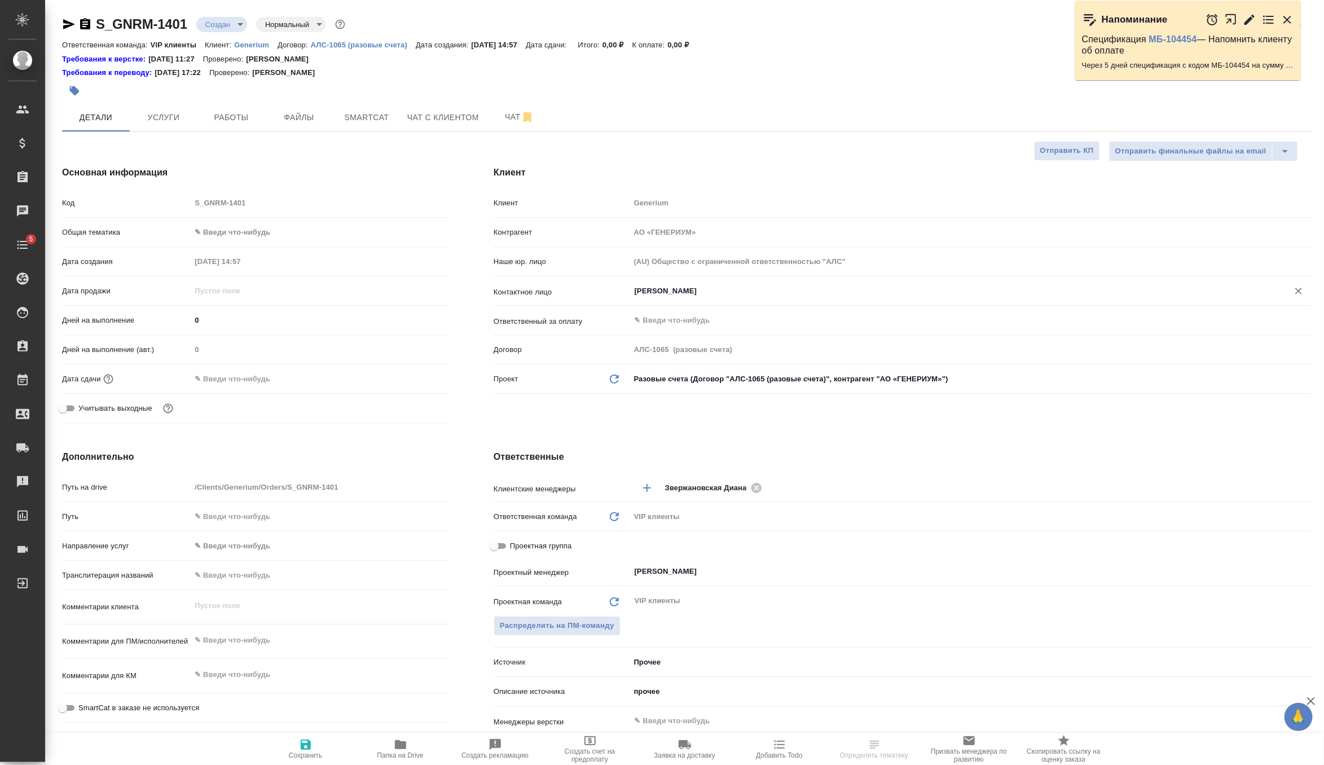
type input "Гордеева Ксения"
click at [305, 743] on icon "button" at bounding box center [306, 745] width 14 height 14
type textarea "x"
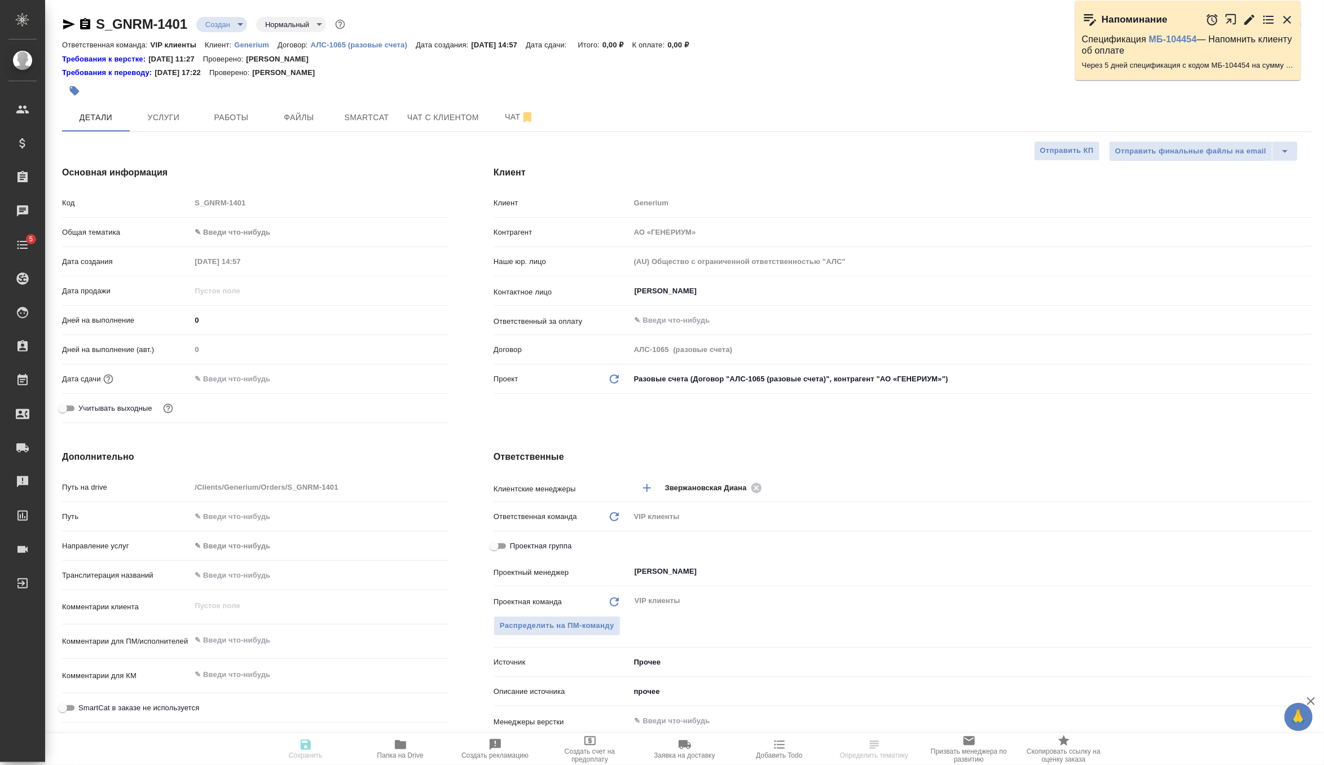
type textarea "x"
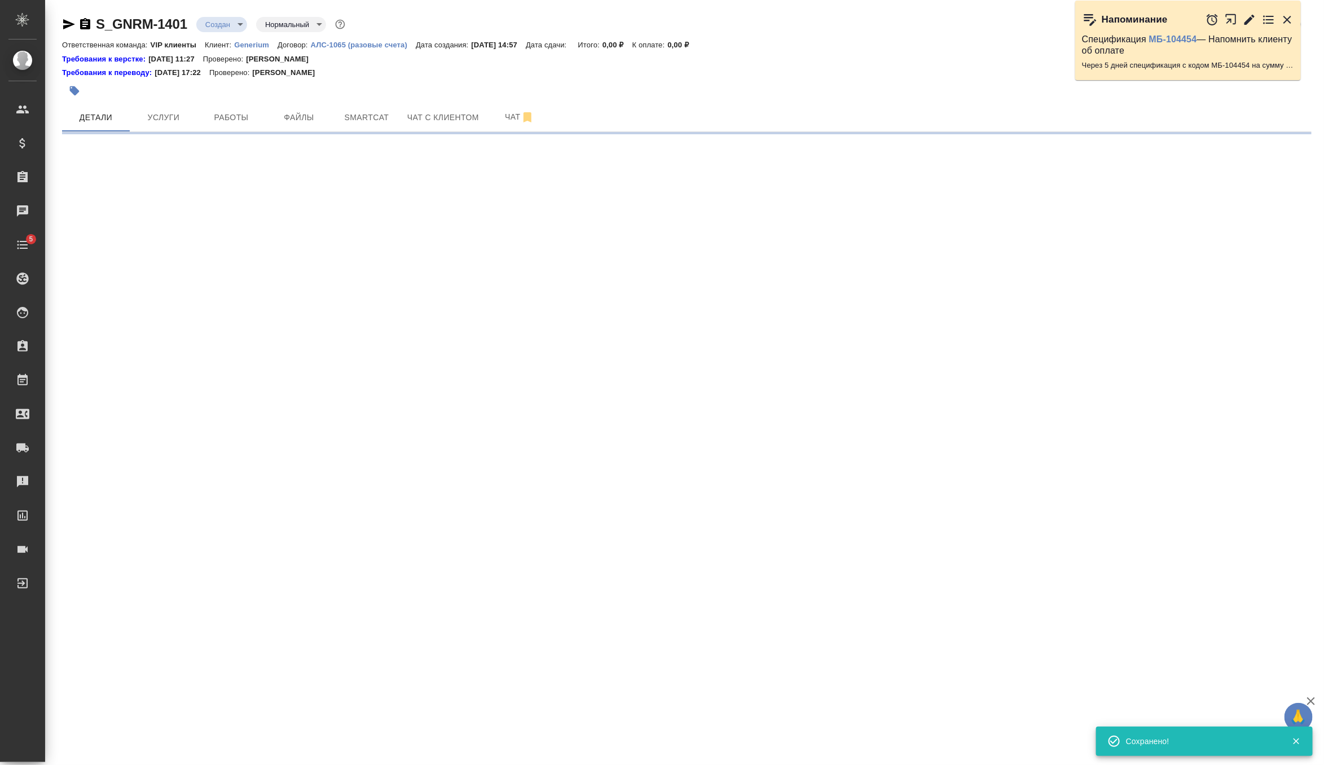
select select "RU"
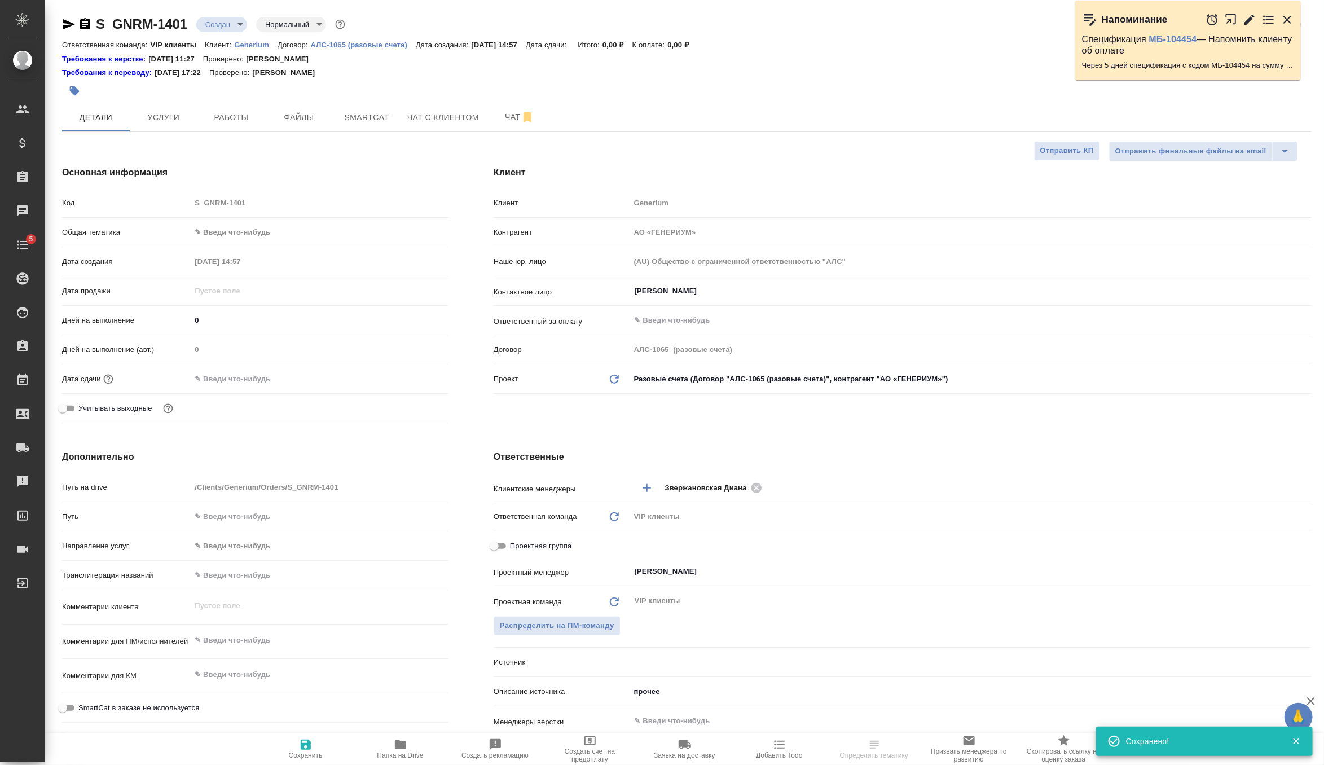
type textarea "x"
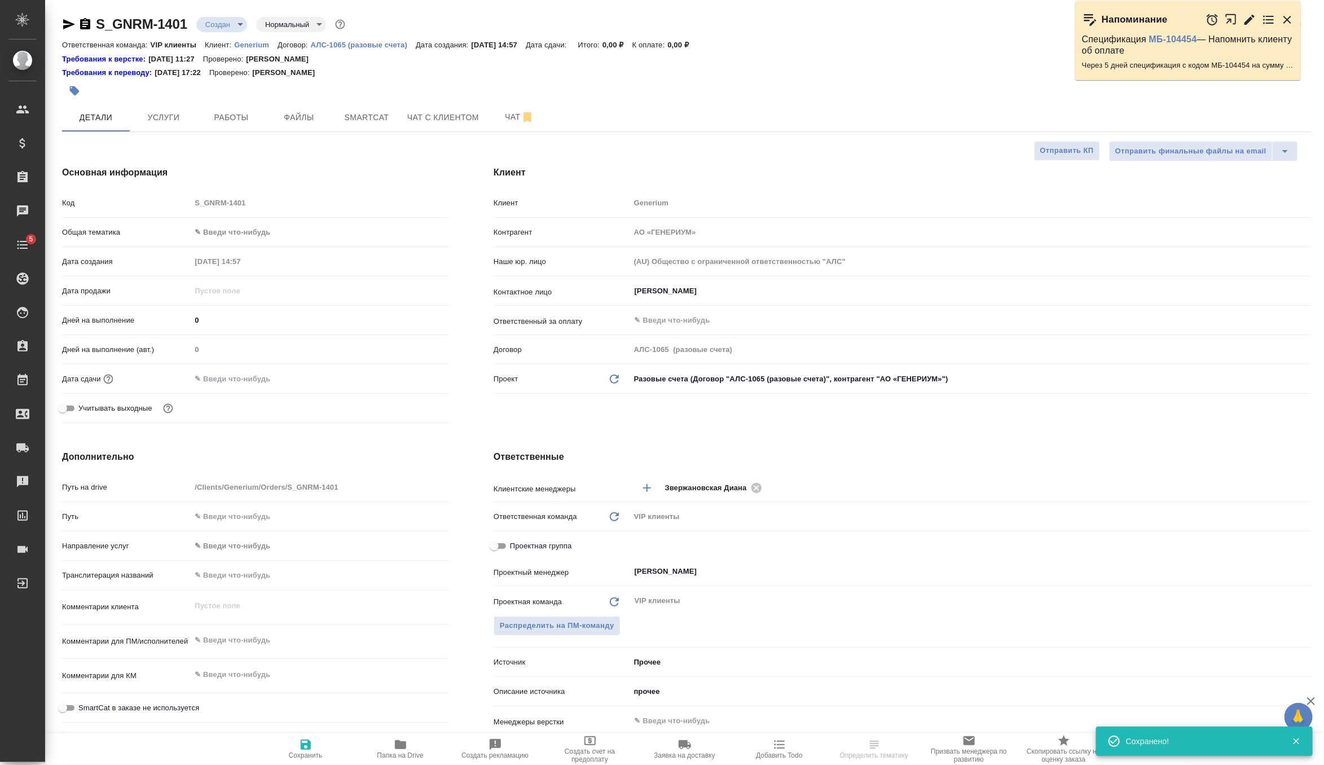
type textarea "x"
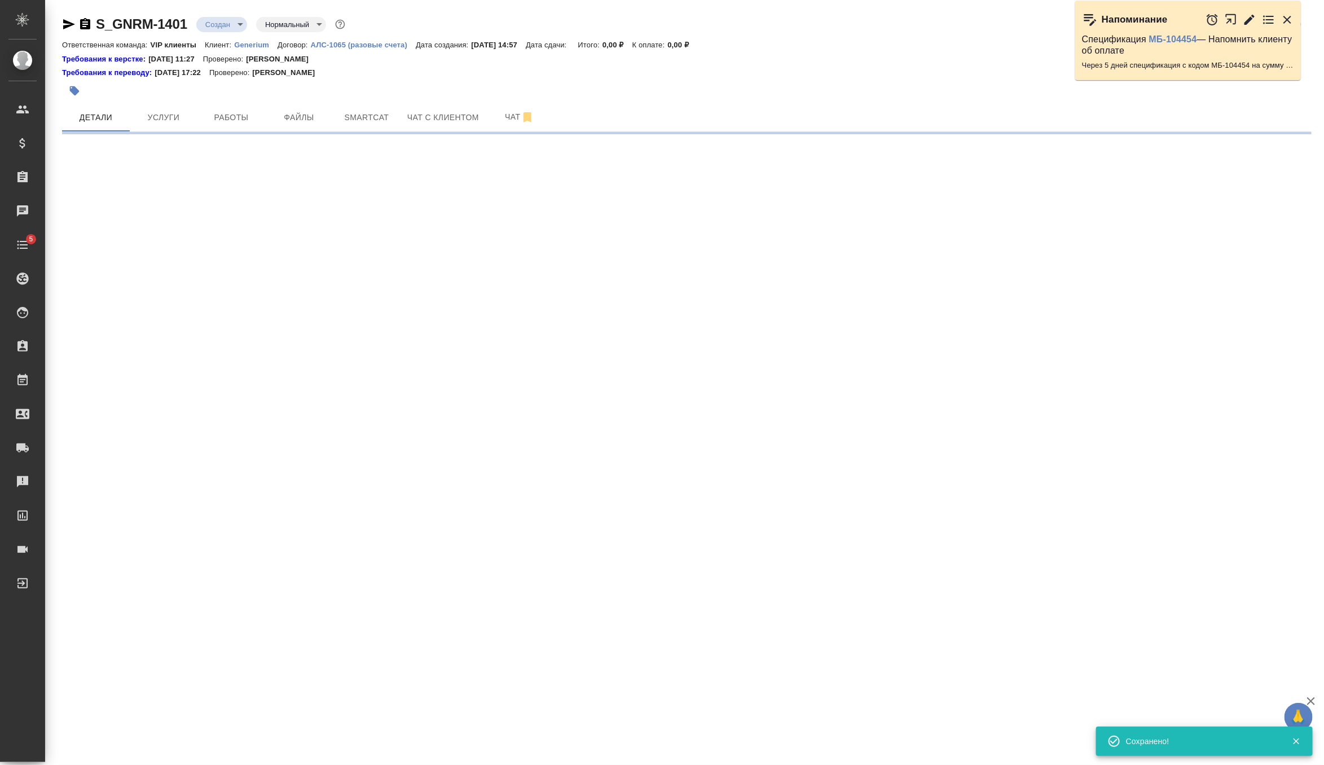
select select "RU"
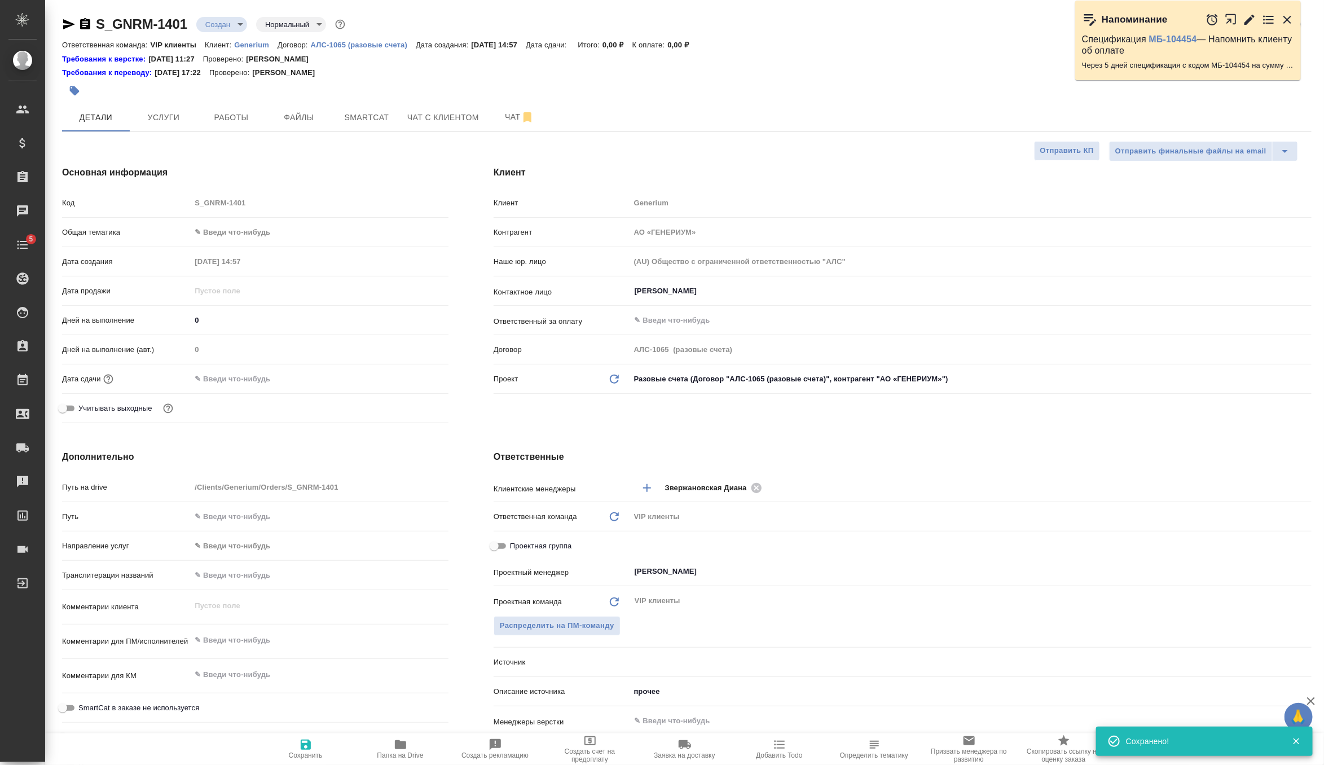
type textarea "x"
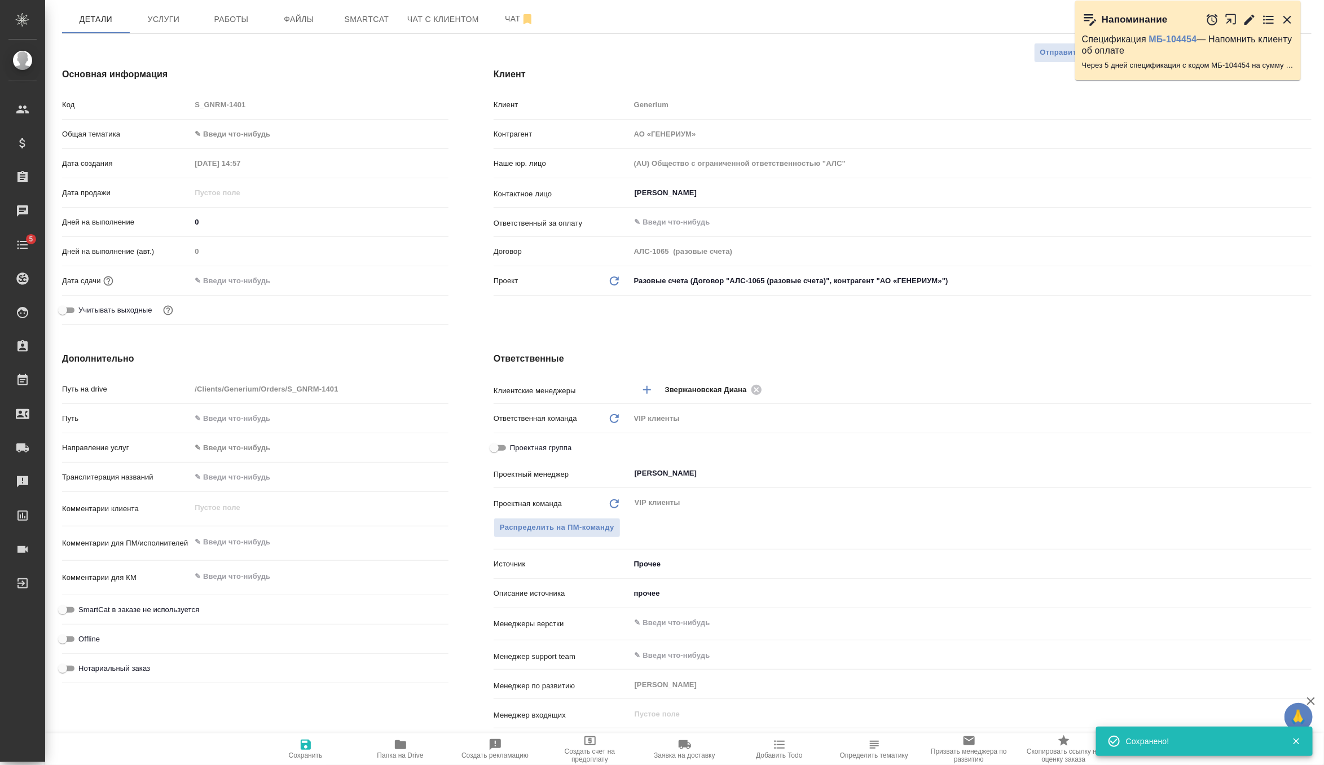
type textarea "x"
click at [243, 539] on textarea at bounding box center [319, 542] width 257 height 19
paste textarea "Клотилия_перевод на английский"
type textarea "x"
type textarea "Клотилия_перевод на английский"
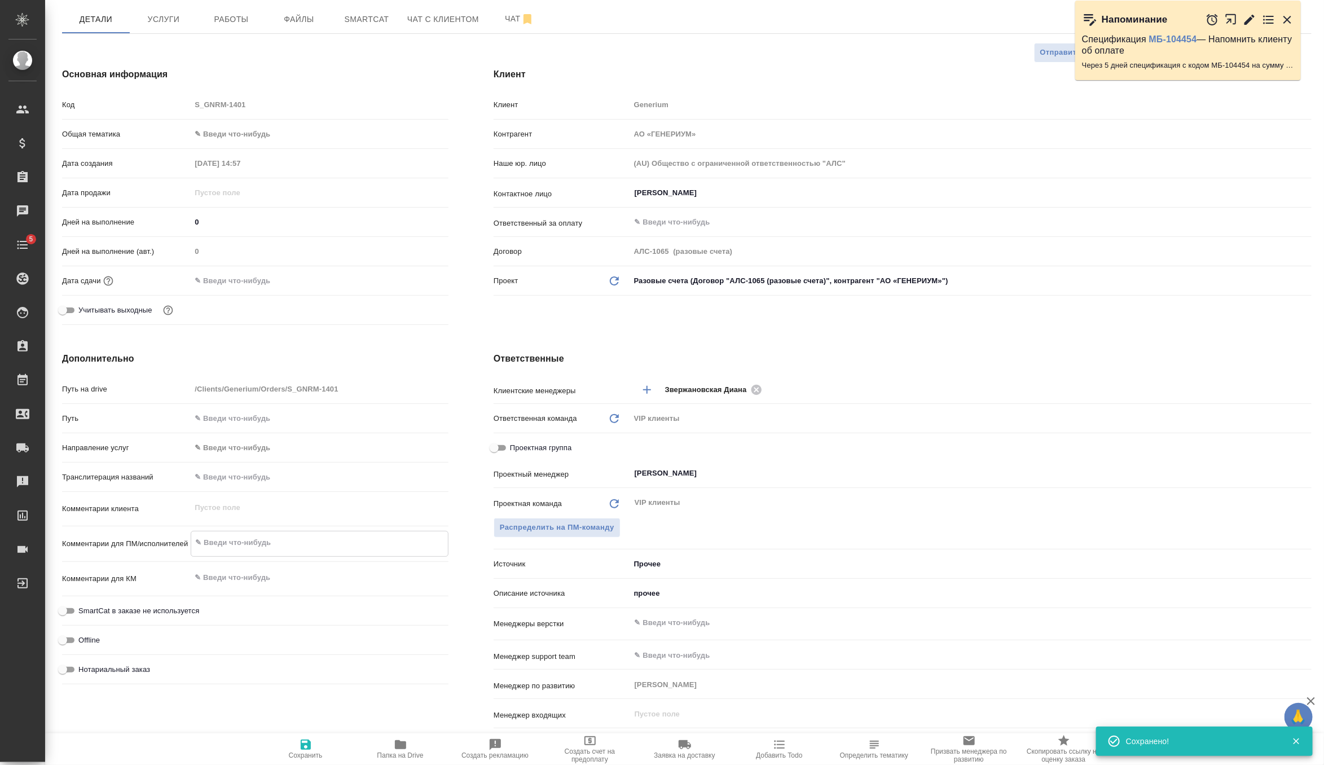
type textarea "x"
type textarea "Клотилия_перевод на английский"
type textarea "x"
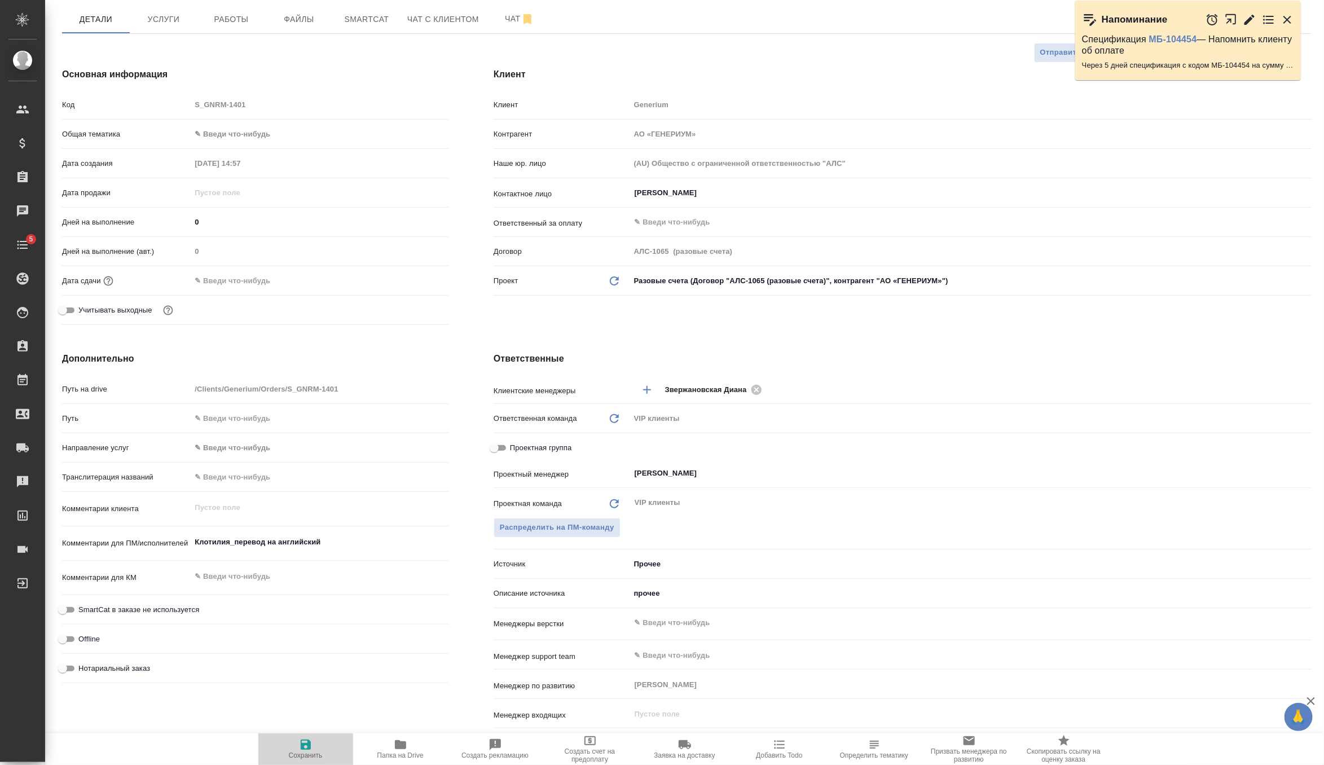
click at [313, 746] on span "Сохранить" at bounding box center [305, 748] width 81 height 21
type textarea "x"
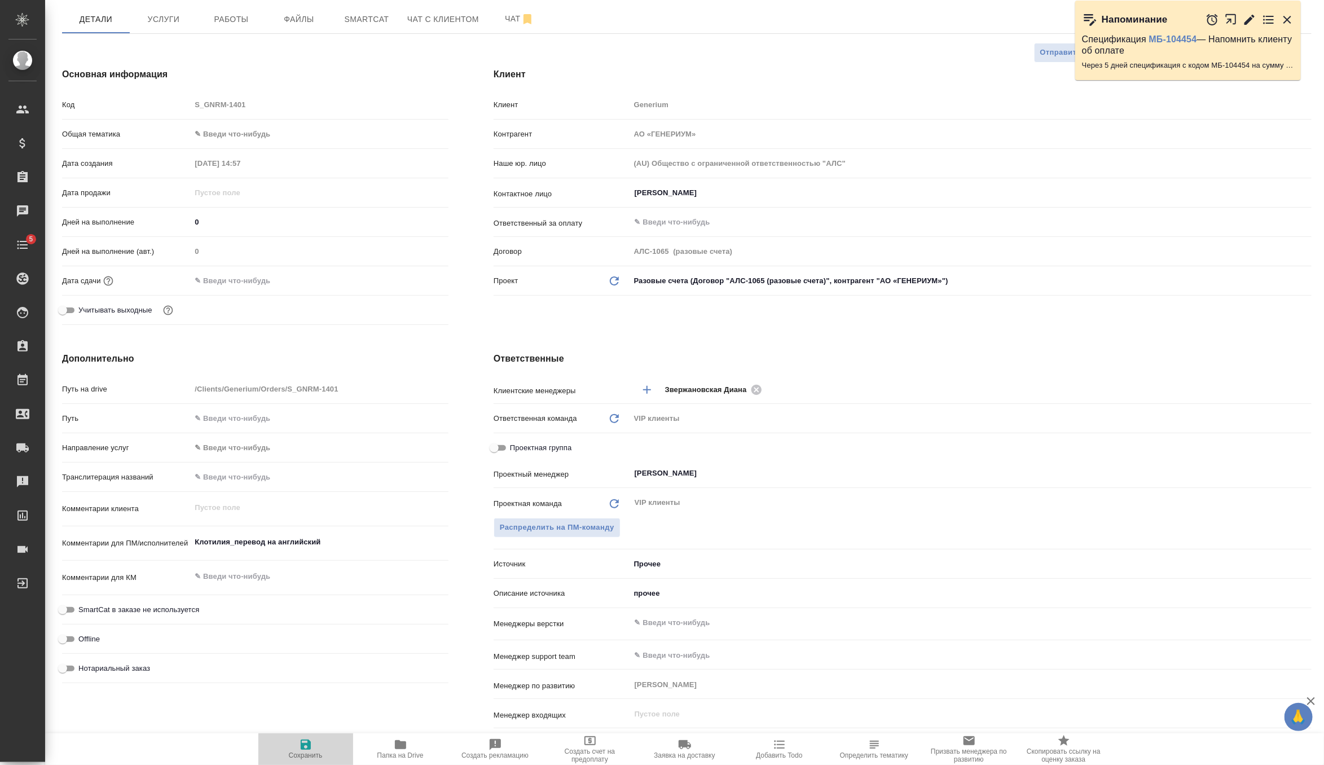
type textarea "x"
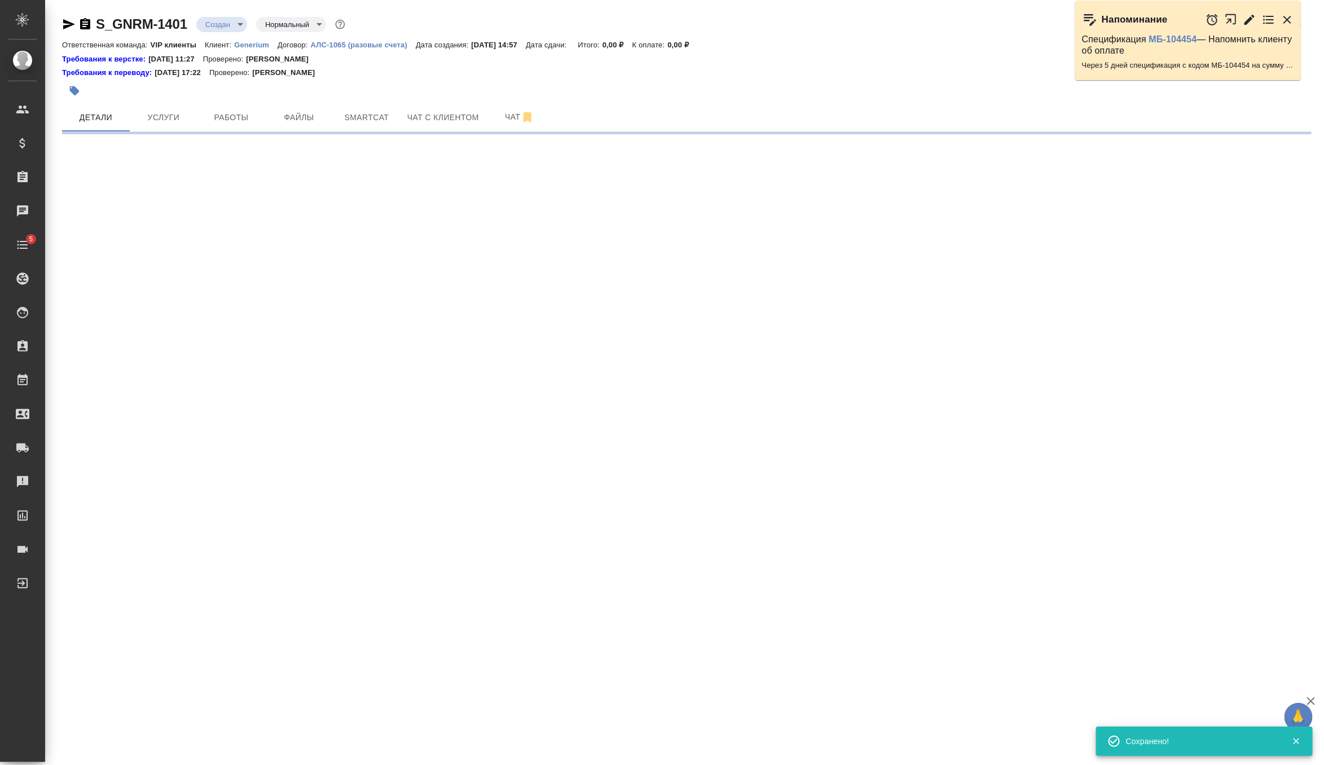
scroll to position [0, 0]
select select "RU"
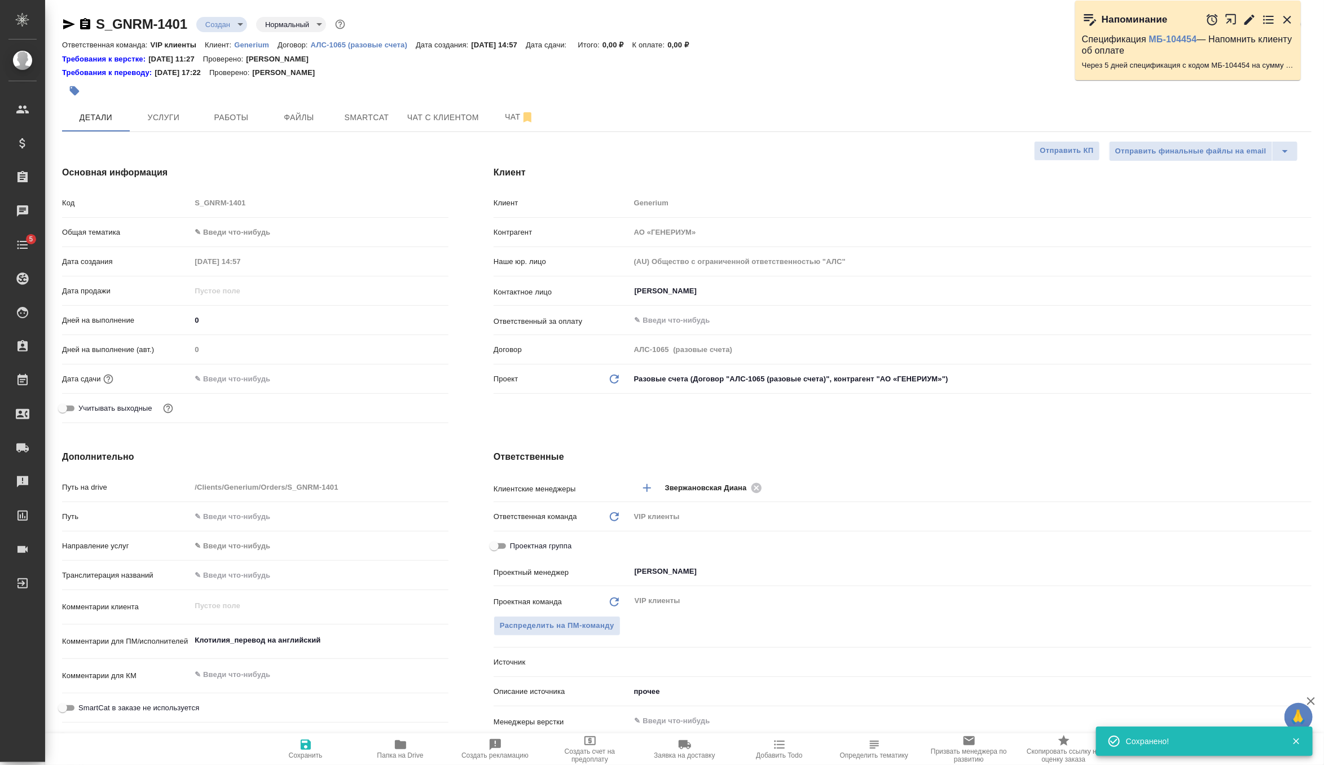
type textarea "x"
click at [232, 389] on div "Дата сдачи" at bounding box center [255, 383] width 387 height 29
click at [245, 378] on input "text" at bounding box center [240, 379] width 99 height 16
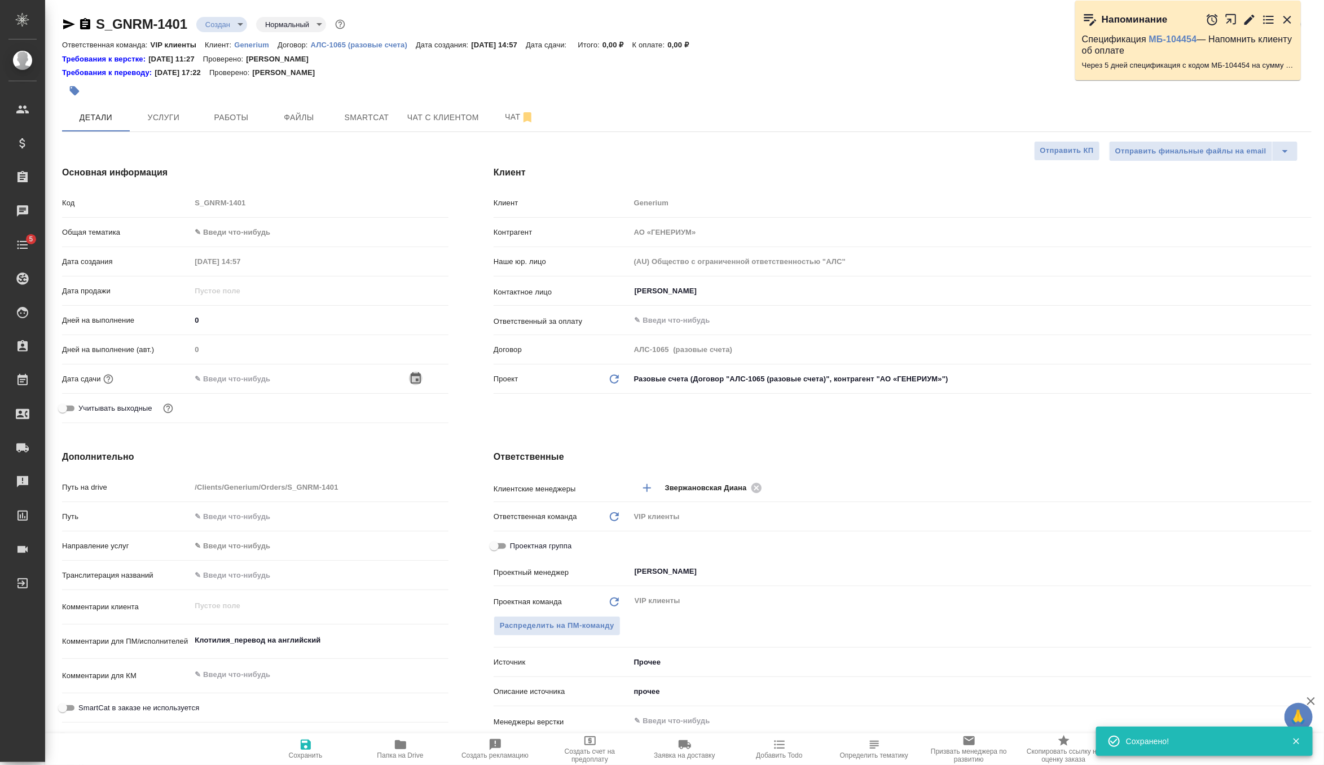
click at [412, 376] on icon "button" at bounding box center [416, 377] width 10 height 11
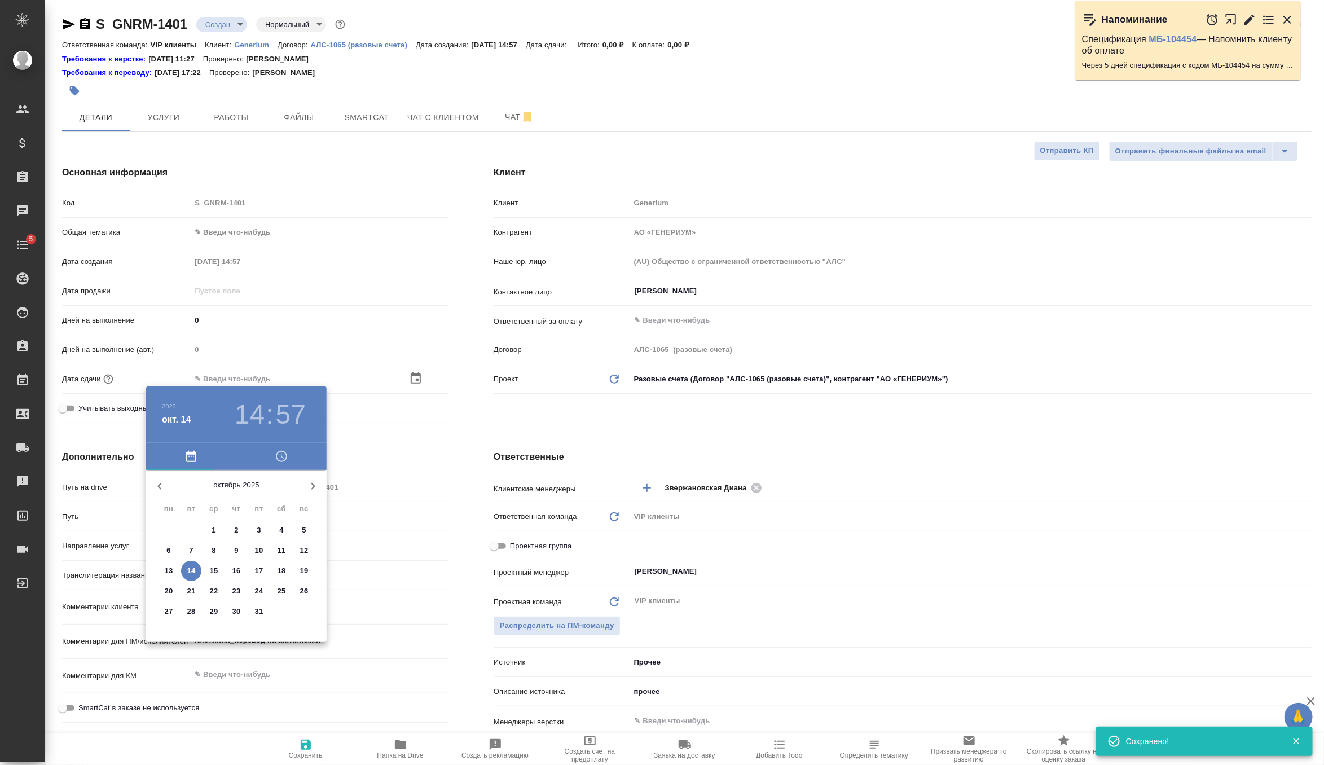
click at [315, 480] on icon "button" at bounding box center [313, 487] width 14 height 14
click at [262, 612] on p "28" at bounding box center [259, 611] width 8 height 11
type input "28.11.2025 14:57"
type textarea "x"
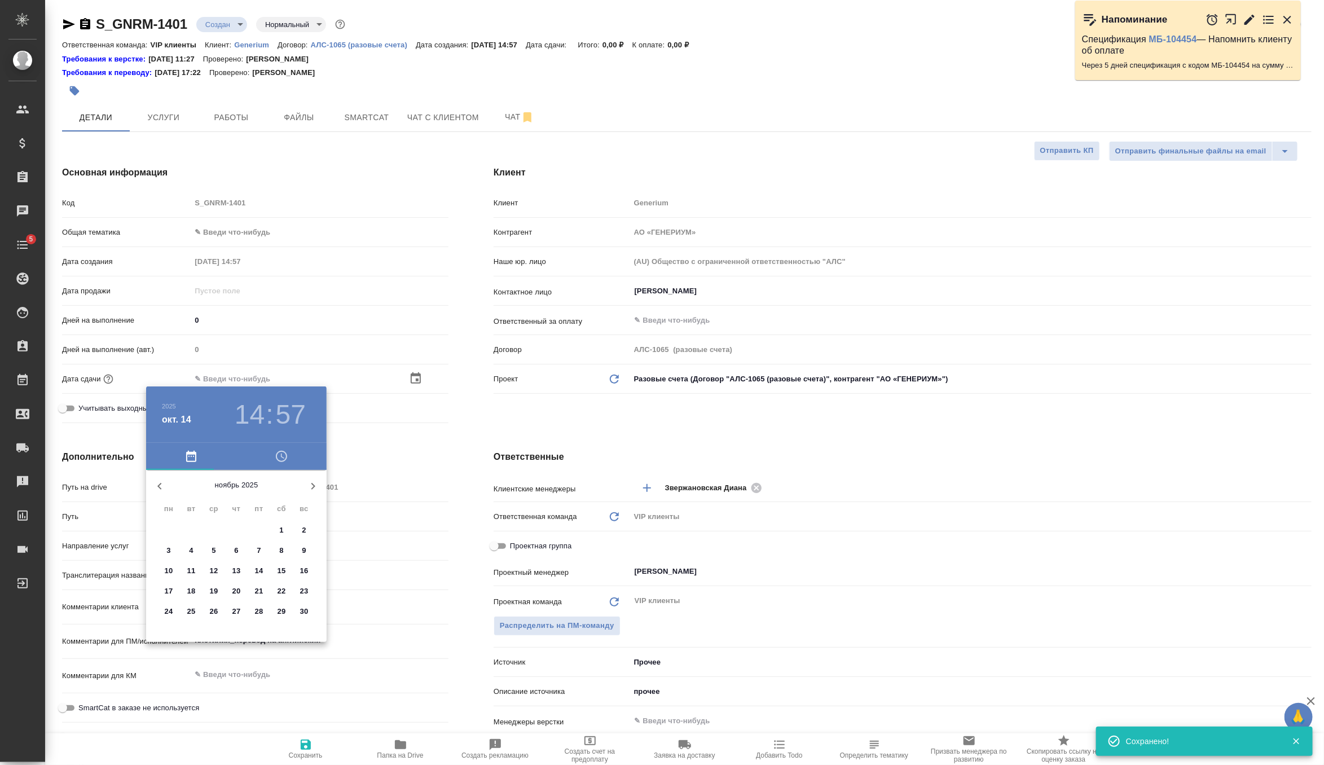
type textarea "x"
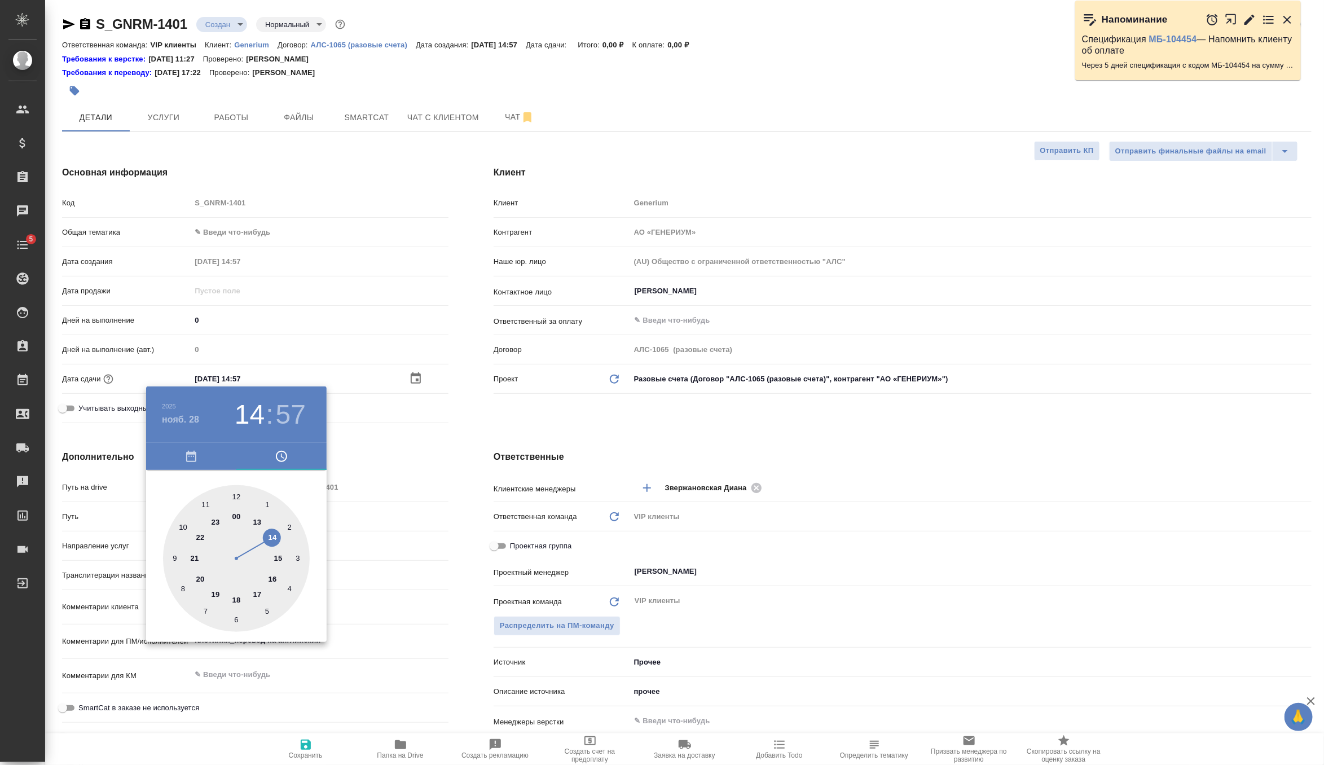
click at [235, 599] on div at bounding box center [236, 558] width 147 height 147
type input "28.11.2025 18:57"
type textarea "x"
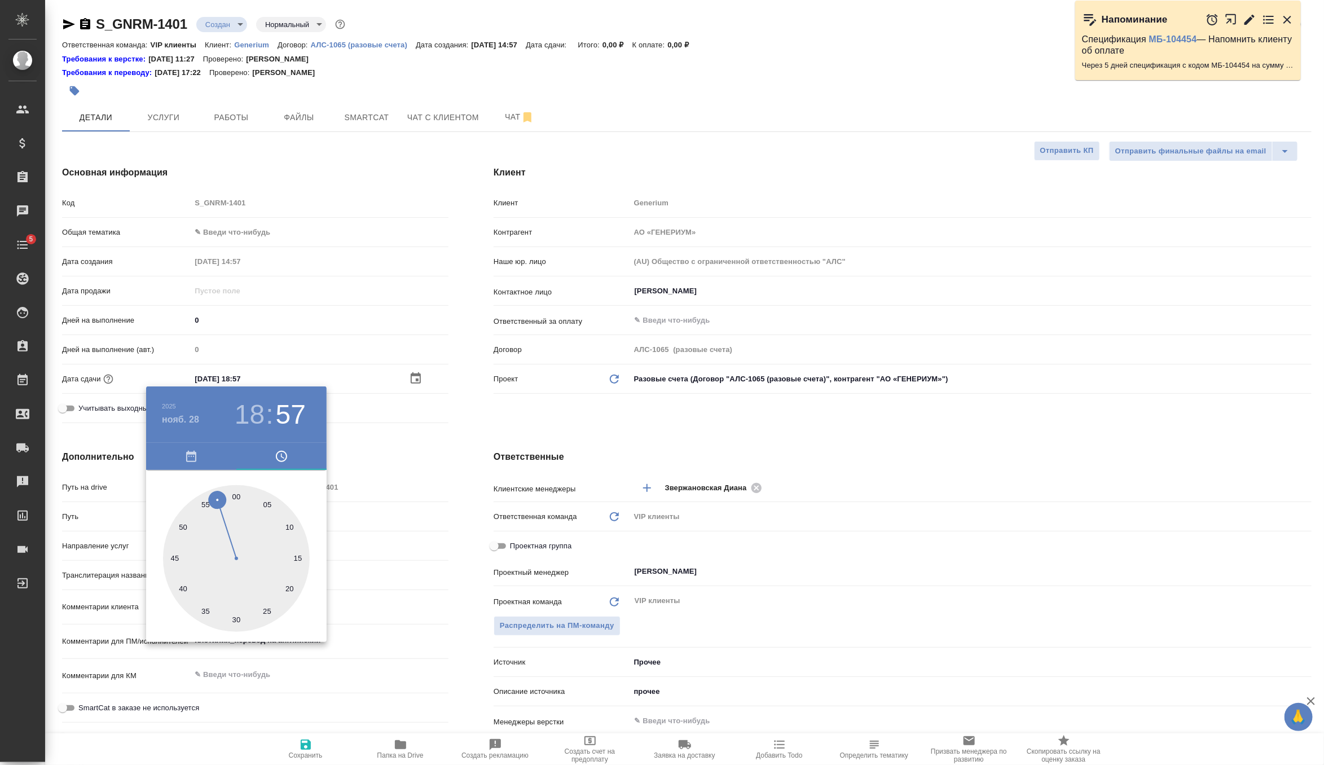
click at [235, 493] on div at bounding box center [236, 558] width 147 height 147
type input "28.11.2025 18:00"
type textarea "x"
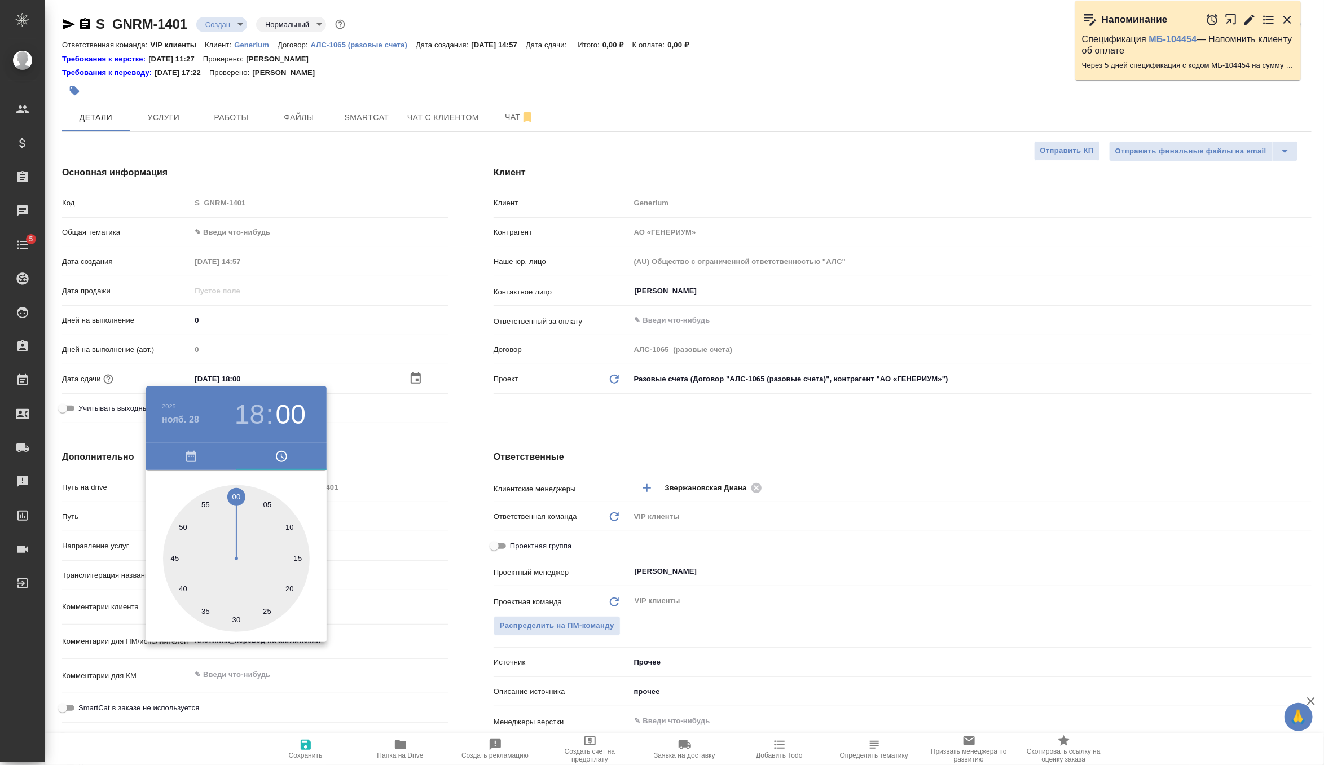
click at [517, 417] on div at bounding box center [662, 382] width 1324 height 765
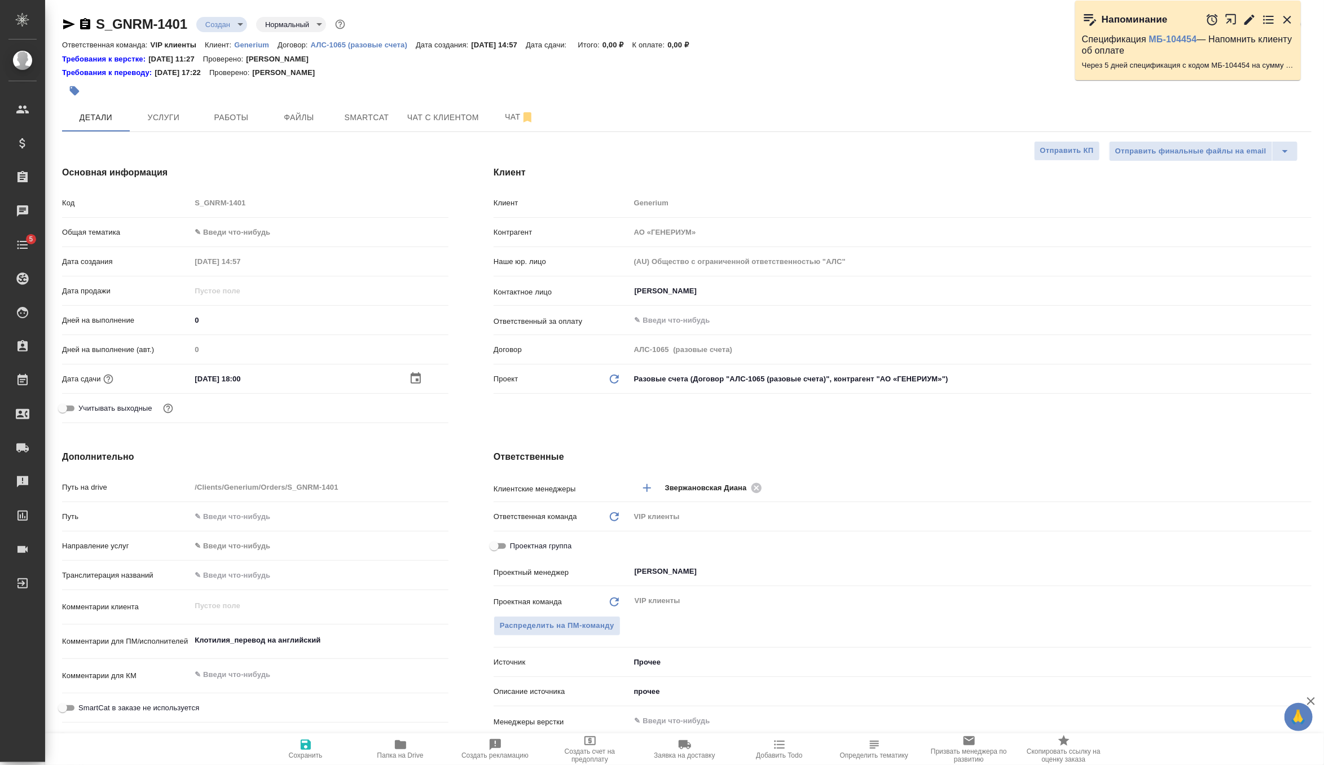
click at [306, 735] on button "Сохранить" at bounding box center [305, 750] width 95 height 32
type textarea "x"
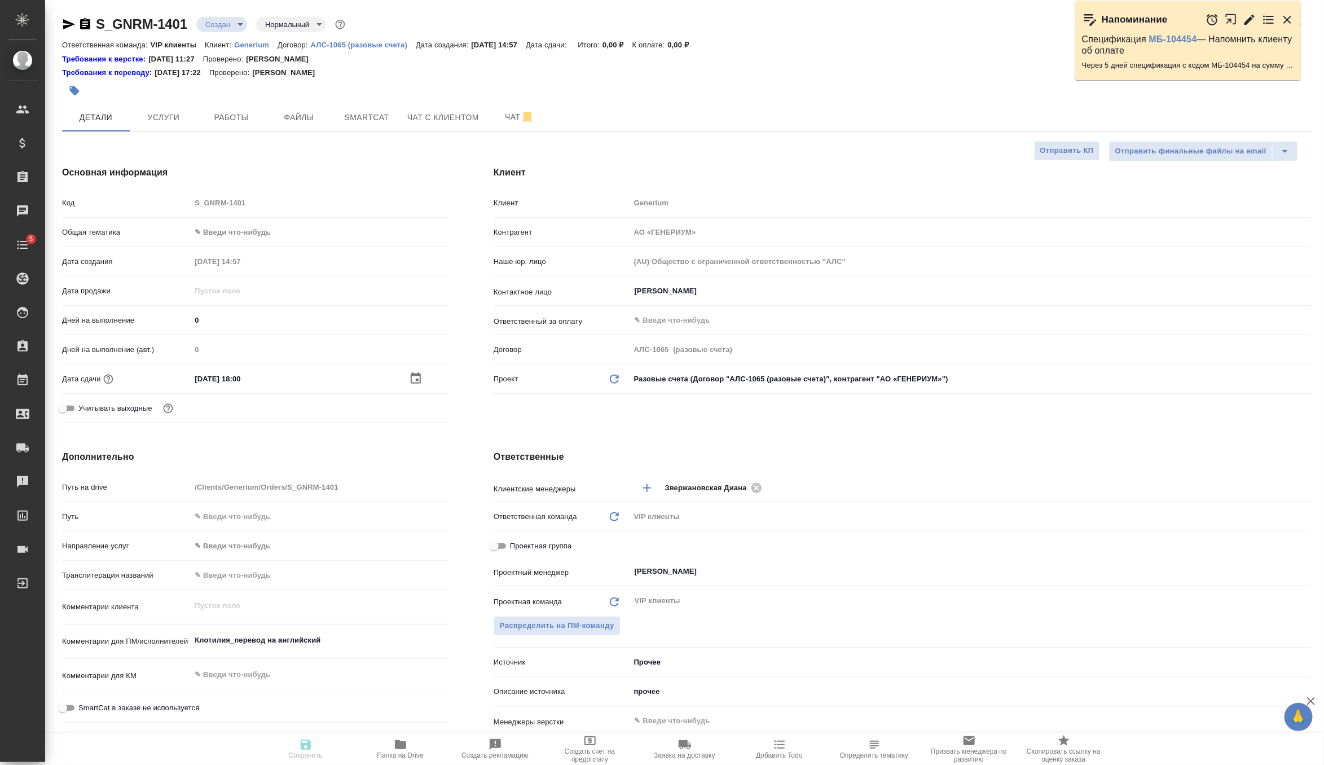
type textarea "x"
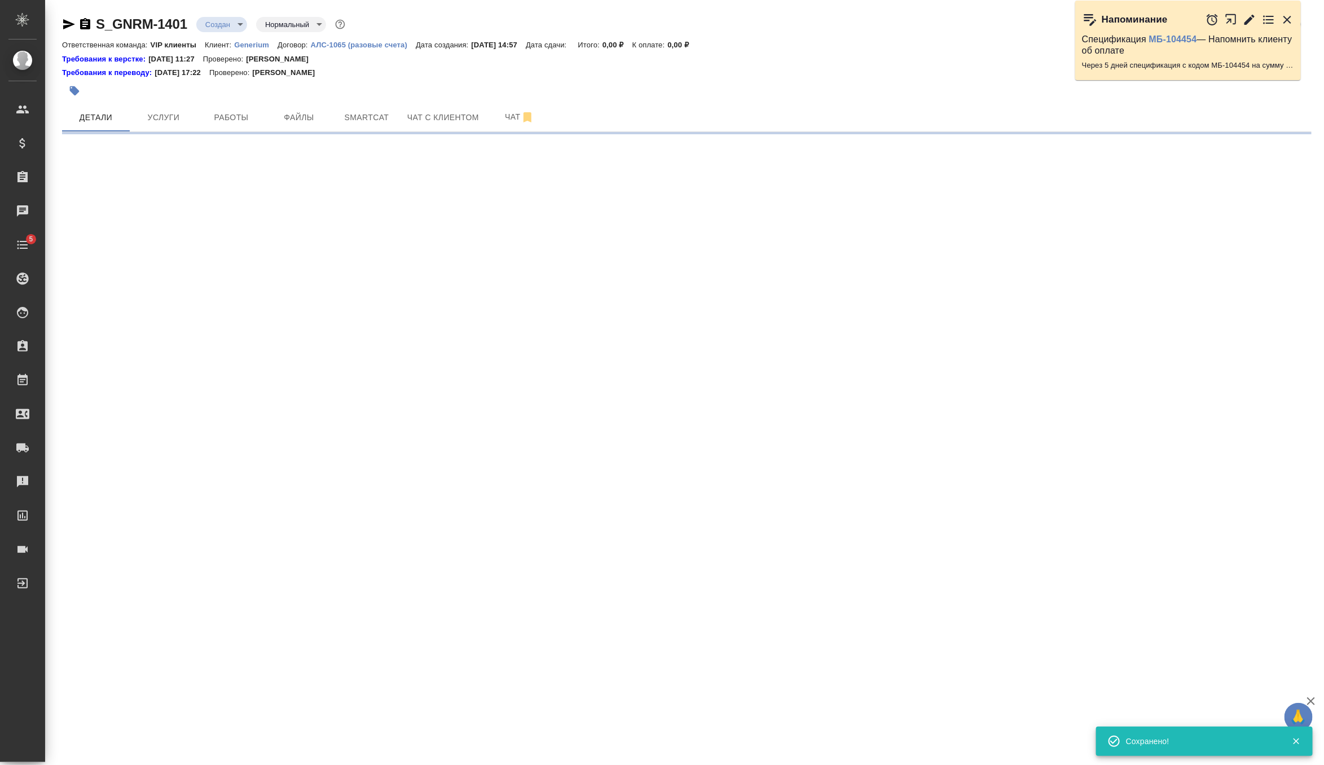
select select "RU"
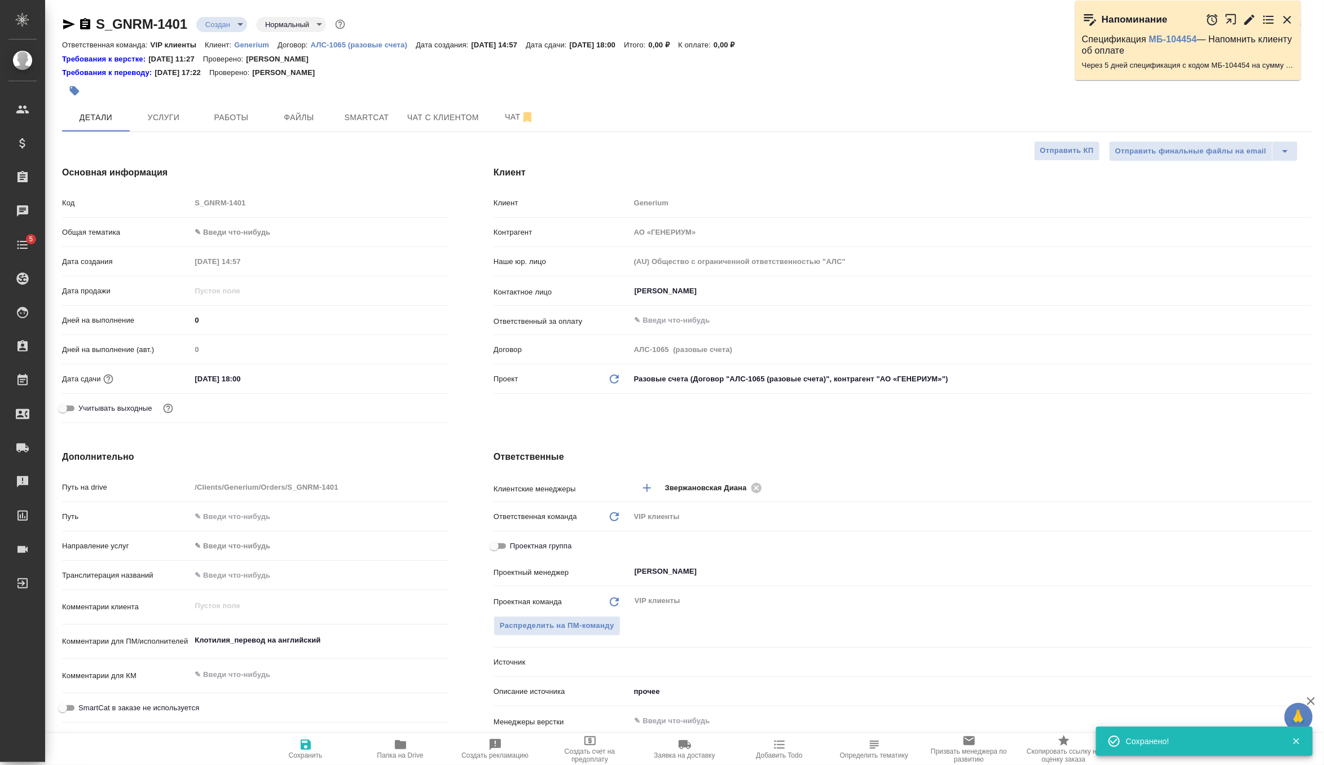
type textarea "x"
click at [655, 670] on body "🙏 .cls-1 fill:#fff; AWATERA Zverzhanovskaya Diana Клиенты Спецификации Заказы 0…" at bounding box center [662, 382] width 1324 height 765
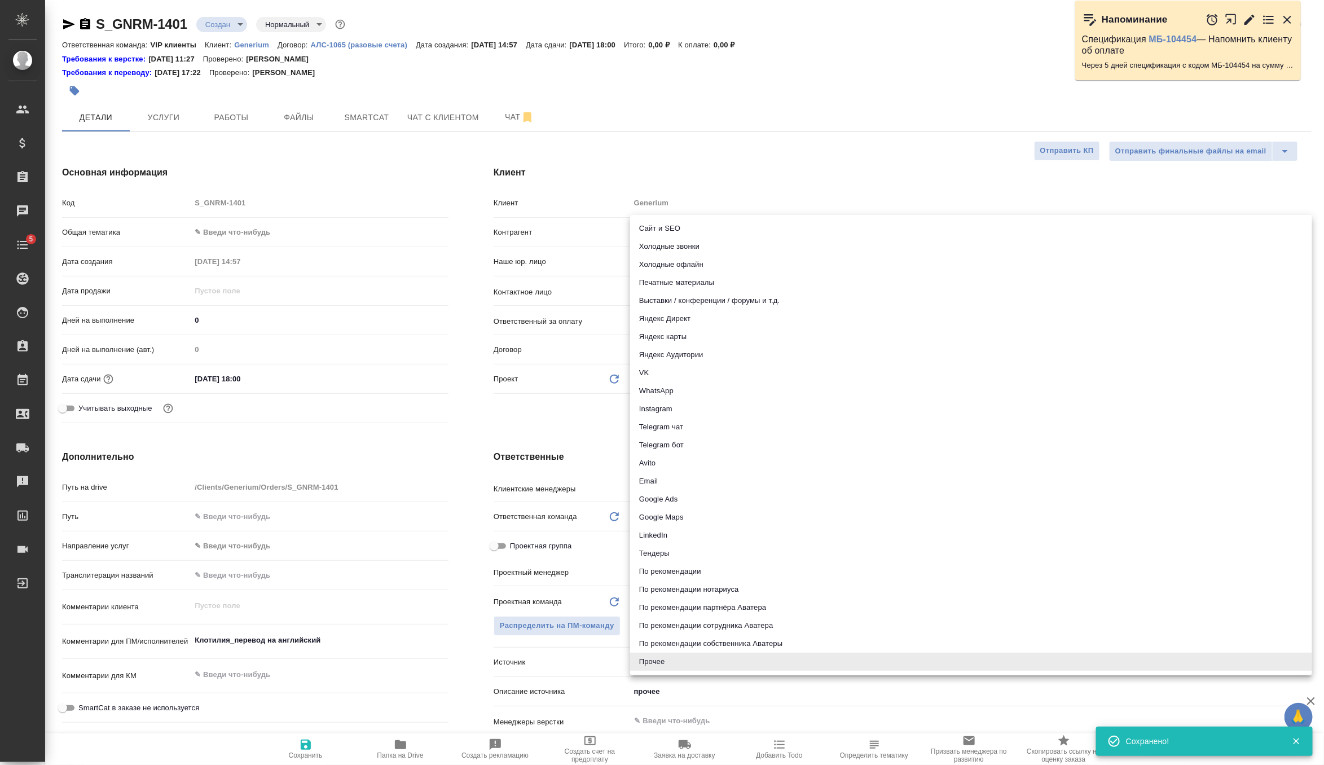
click at [662, 482] on li "Email" at bounding box center [971, 481] width 682 height 18
type textarea "x"
type input "emailAds"
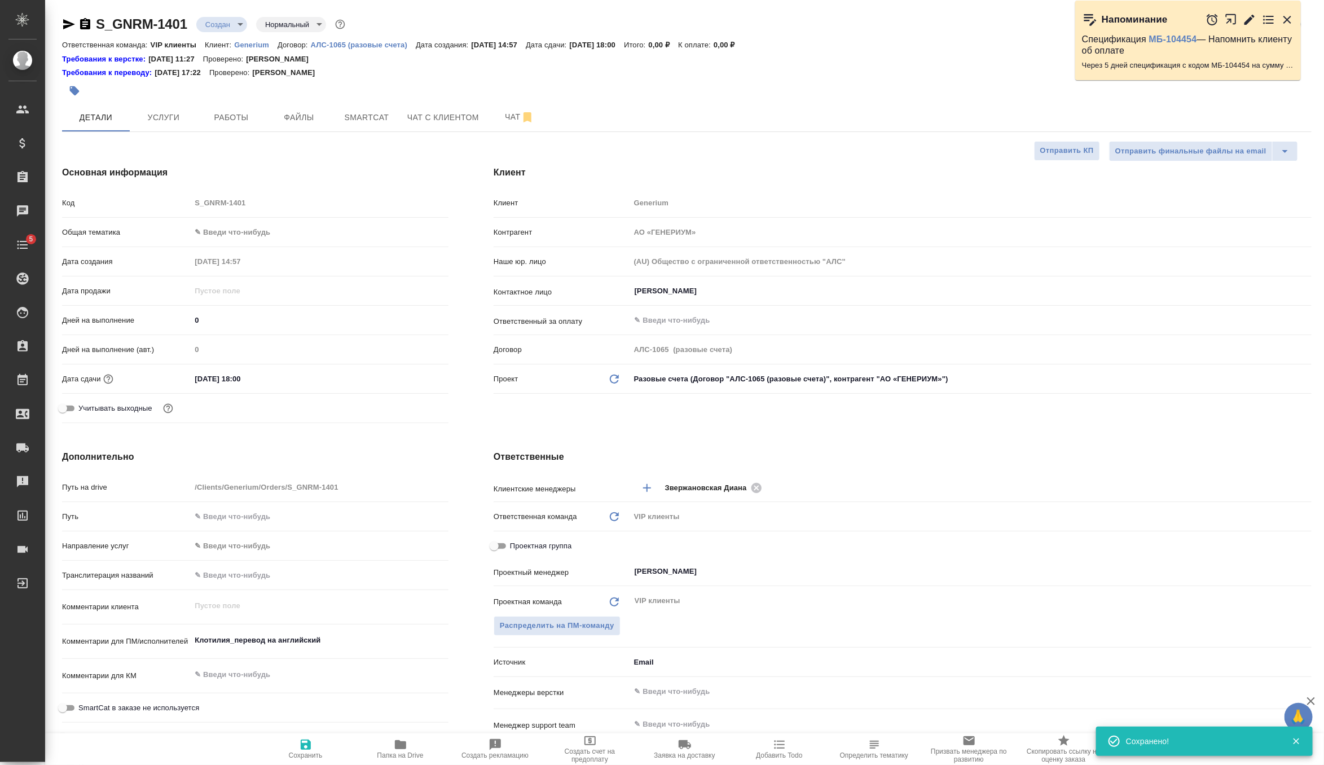
click at [306, 746] on icon "button" at bounding box center [306, 745] width 14 height 14
type textarea "x"
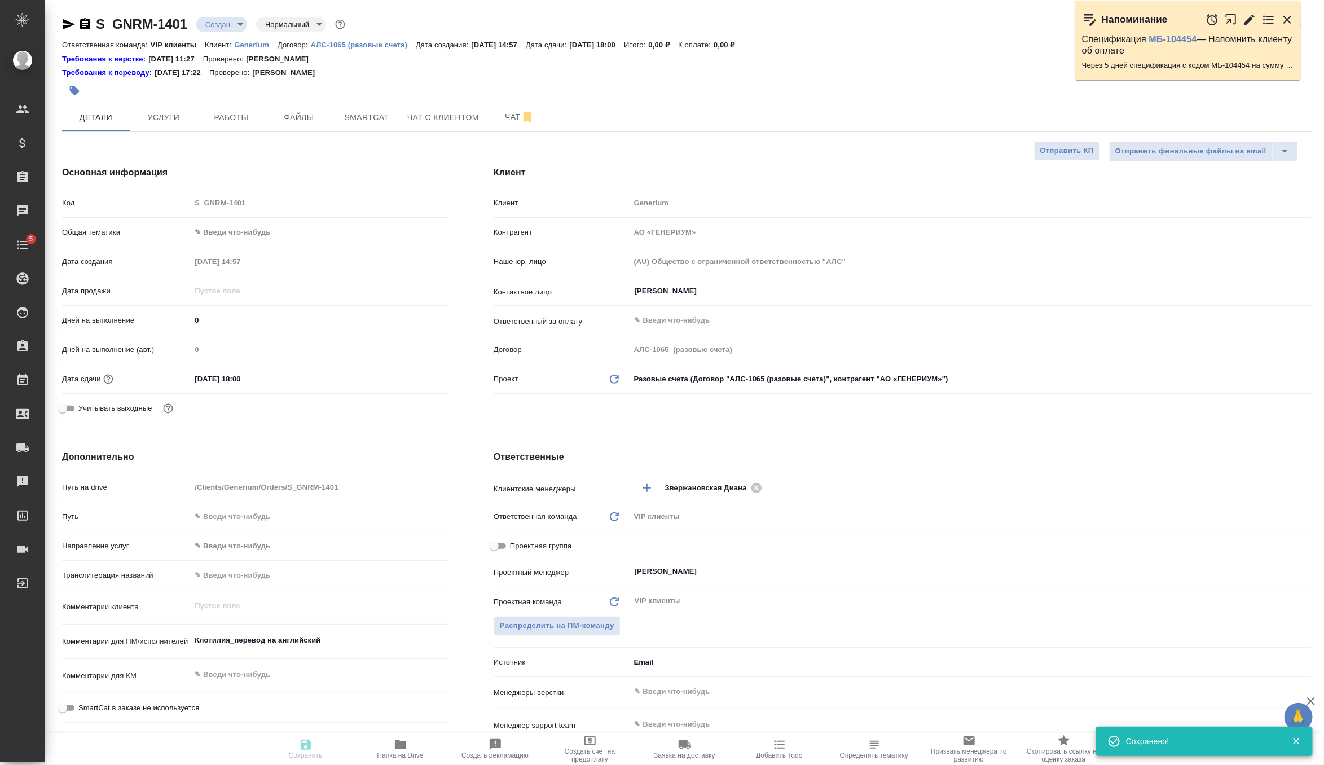
type textarea "x"
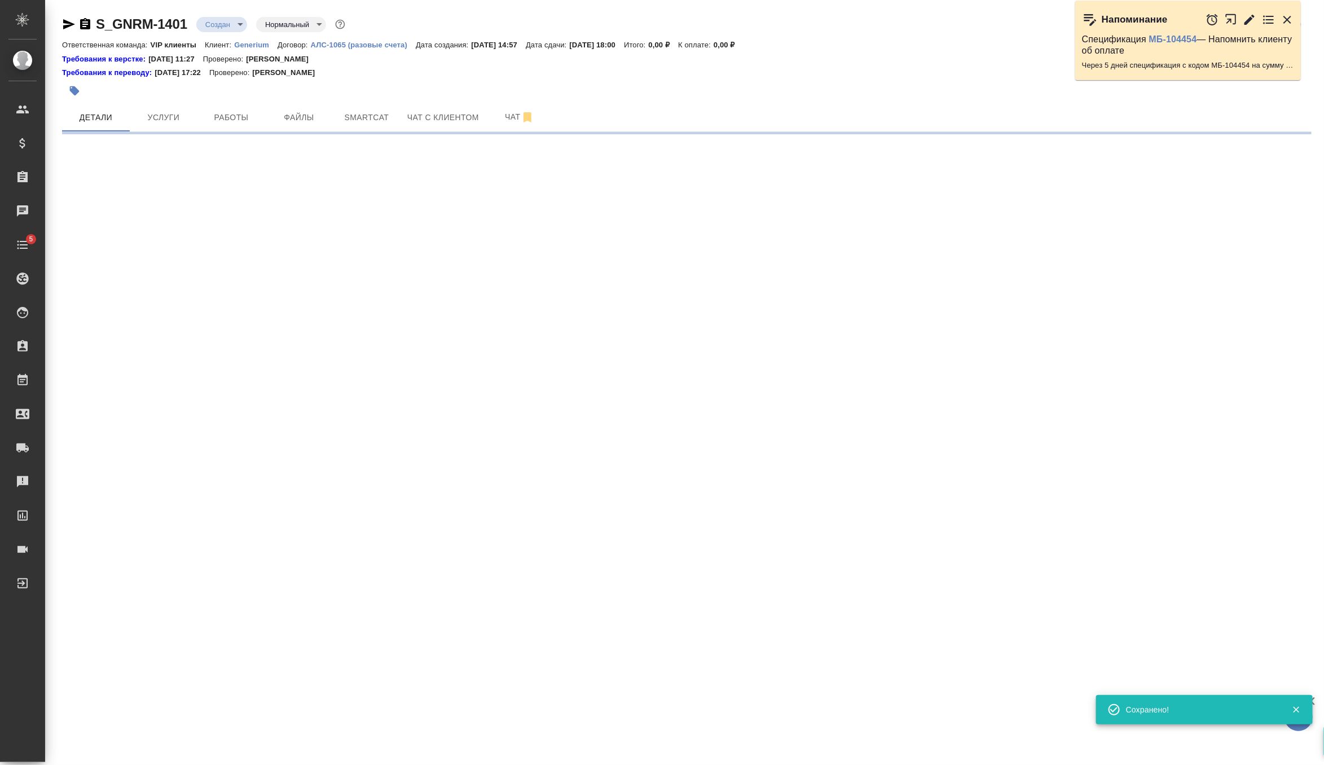
select select "RU"
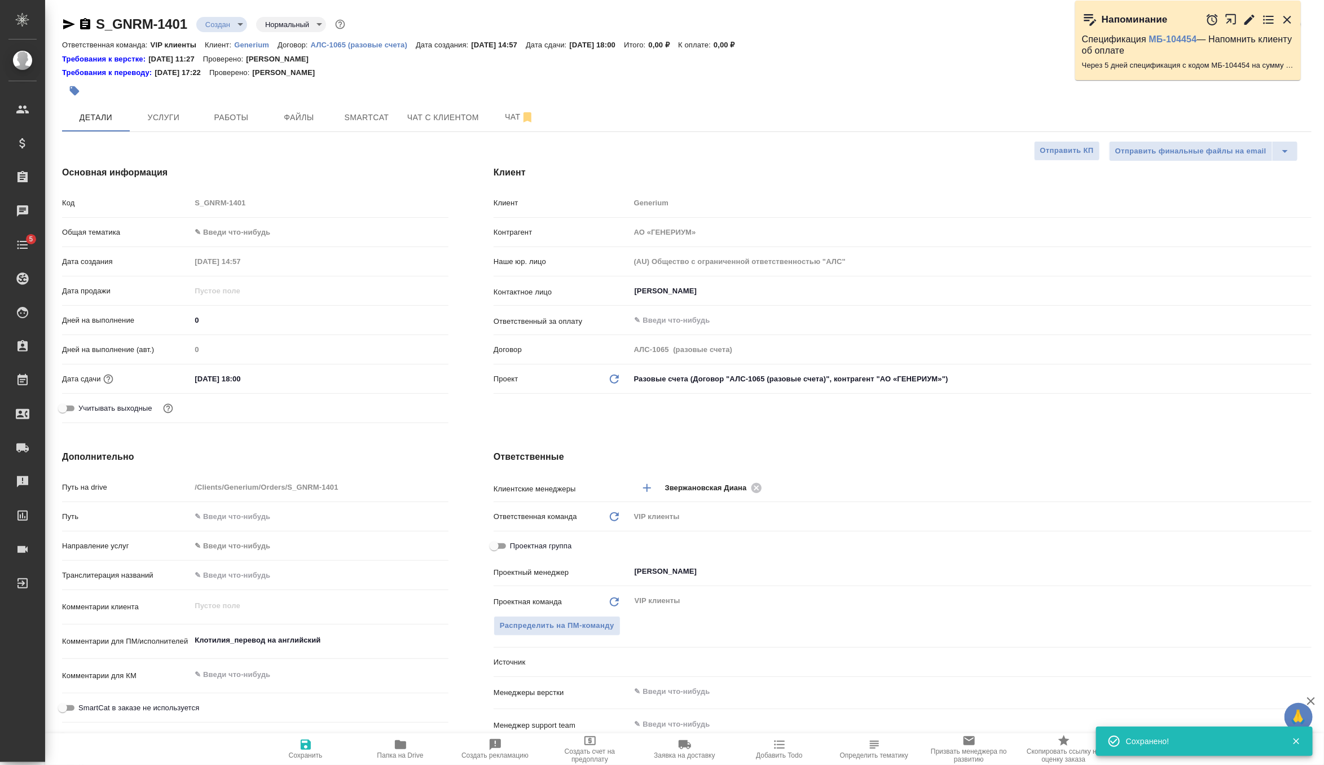
type textarea "x"
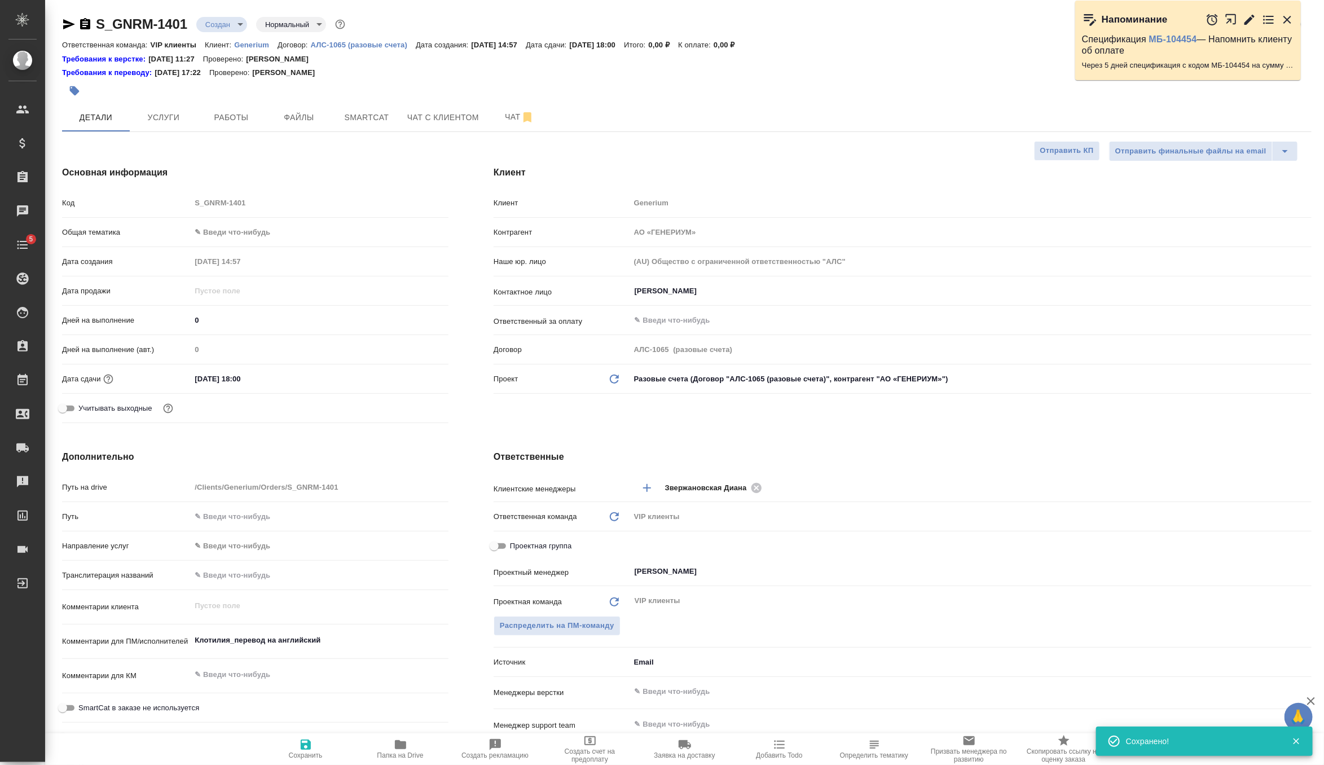
type textarea "x"
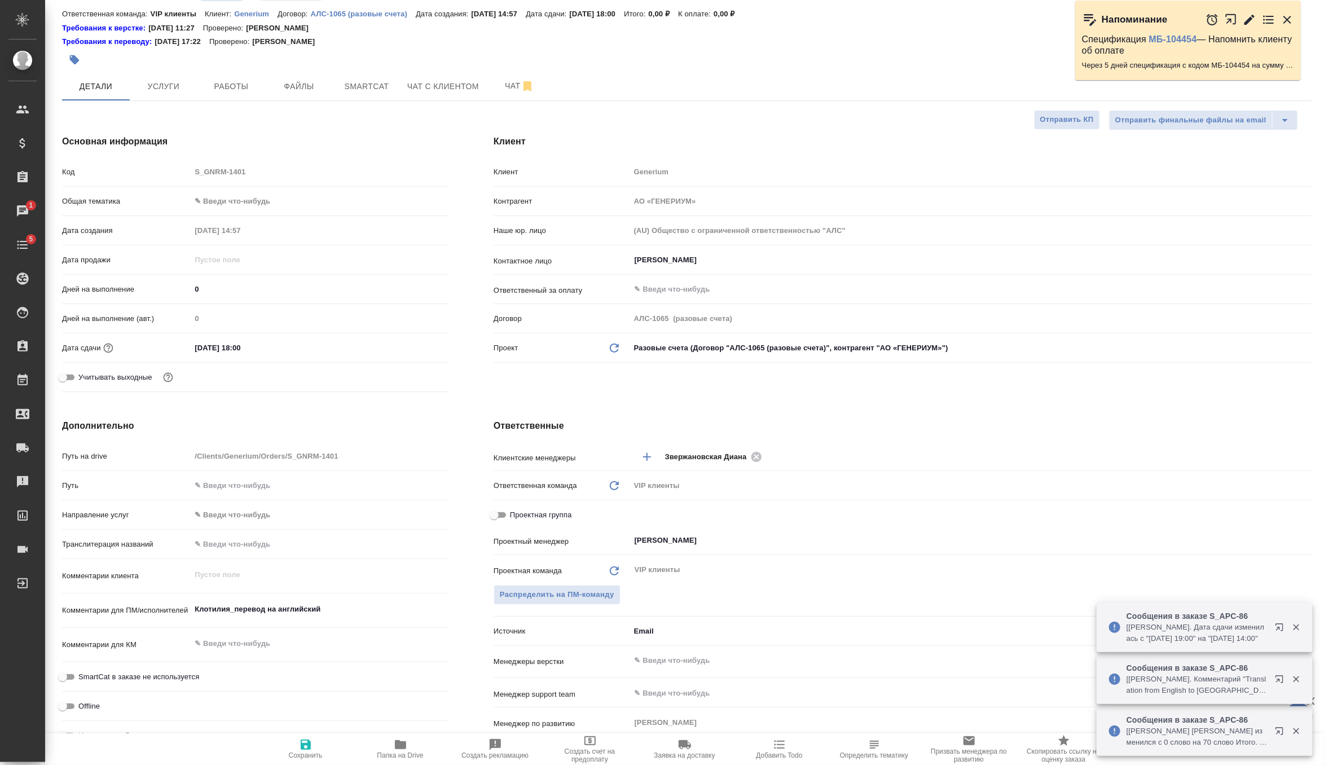
scroll to position [56, 0]
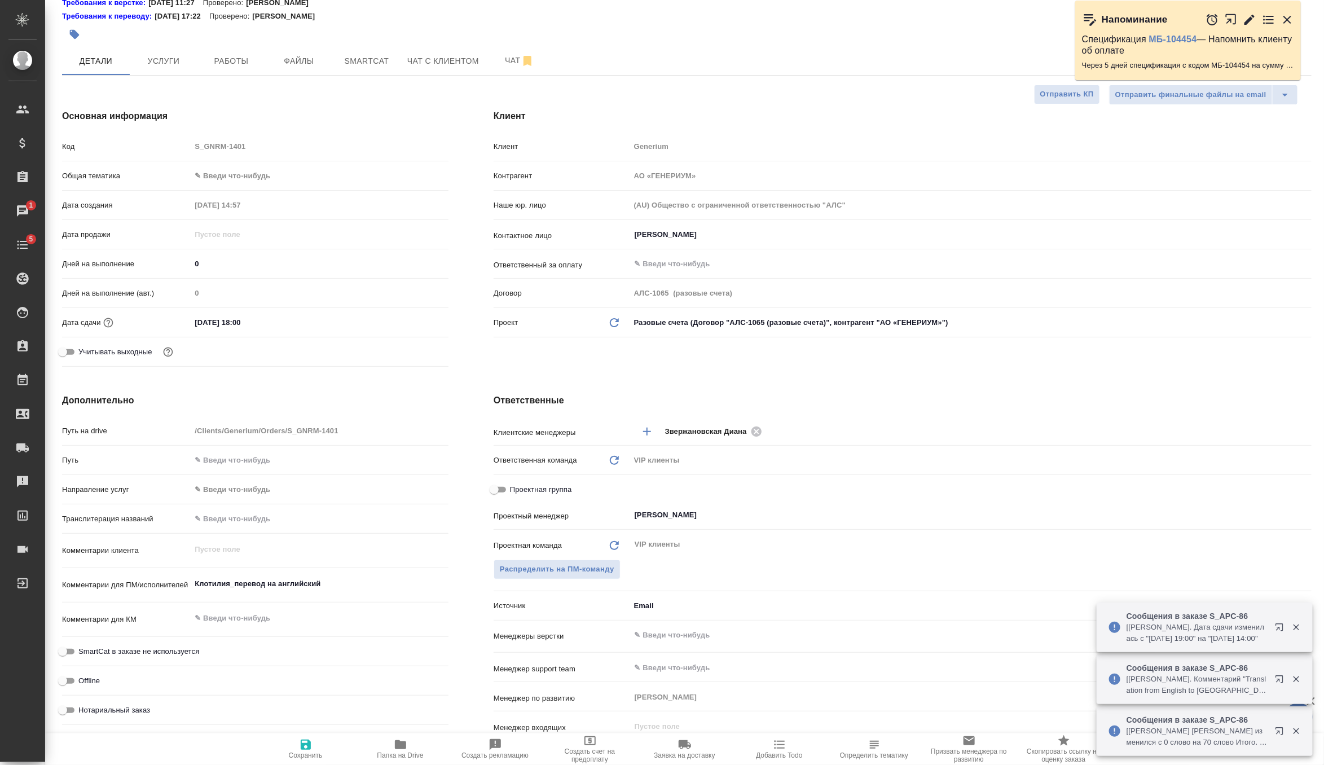
type textarea "x"
click at [355, 581] on textarea "Клотилия_перевод на английский" at bounding box center [320, 583] width 258 height 19
type textarea "x"
type textarea "Клотилия_перевод на английский"
type textarea "x"
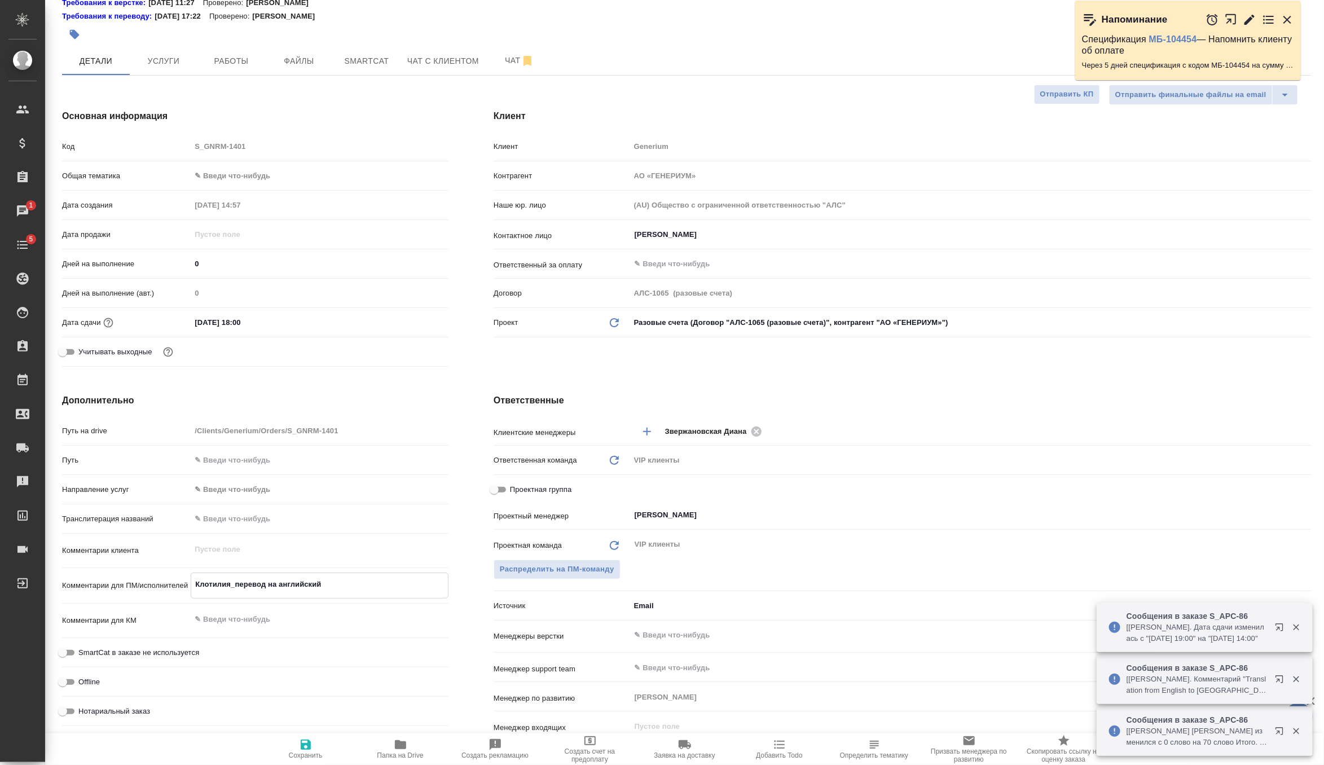
type textarea "x"
type textarea "Клотилия_перевод на английский"
type textarea "x"
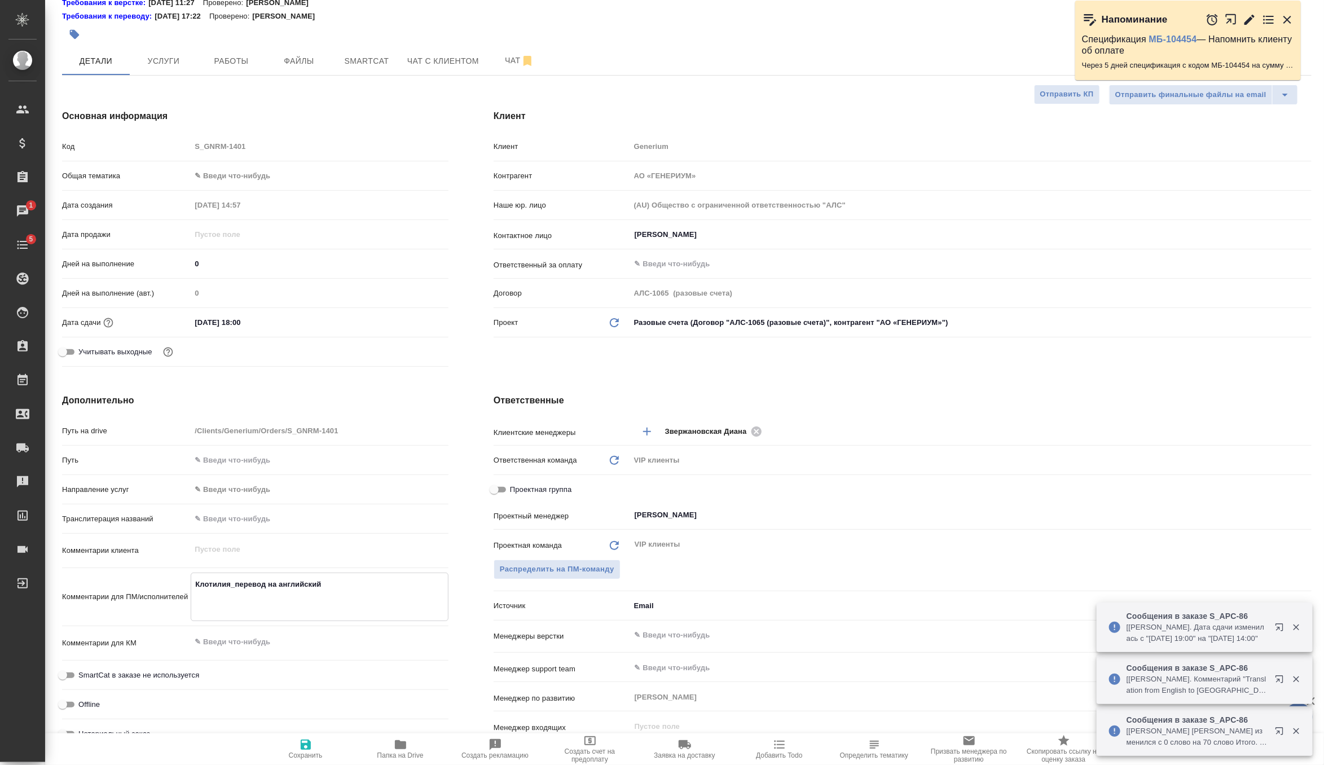
paste textarea "Диана, добрый день, Просим, пожалуйста, оценить стоимость и сроки перевода на а…"
type textarea "x"
type textarea "Клотилия_перевод на английский Диана, добрый день, Просим, пожалуйста, оценить …"
type textarea "x"
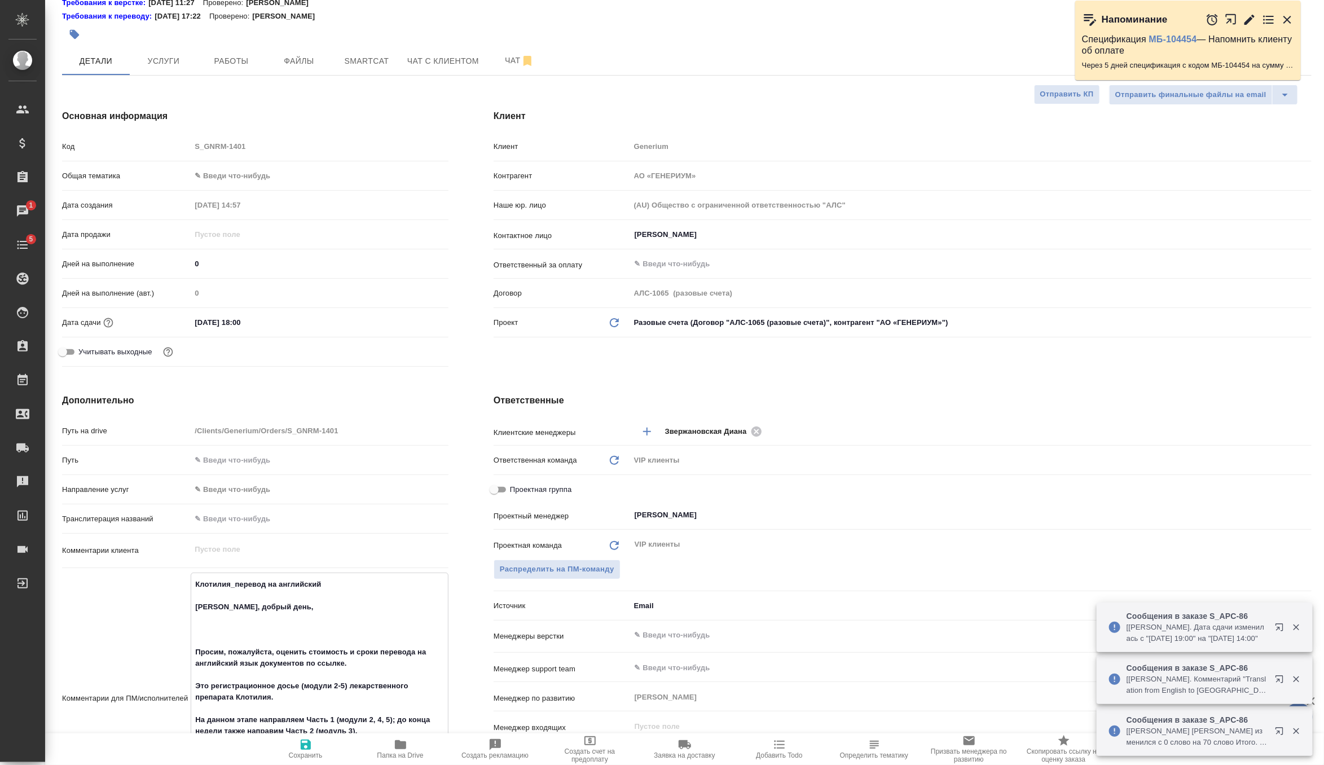
scroll to position [105, 0]
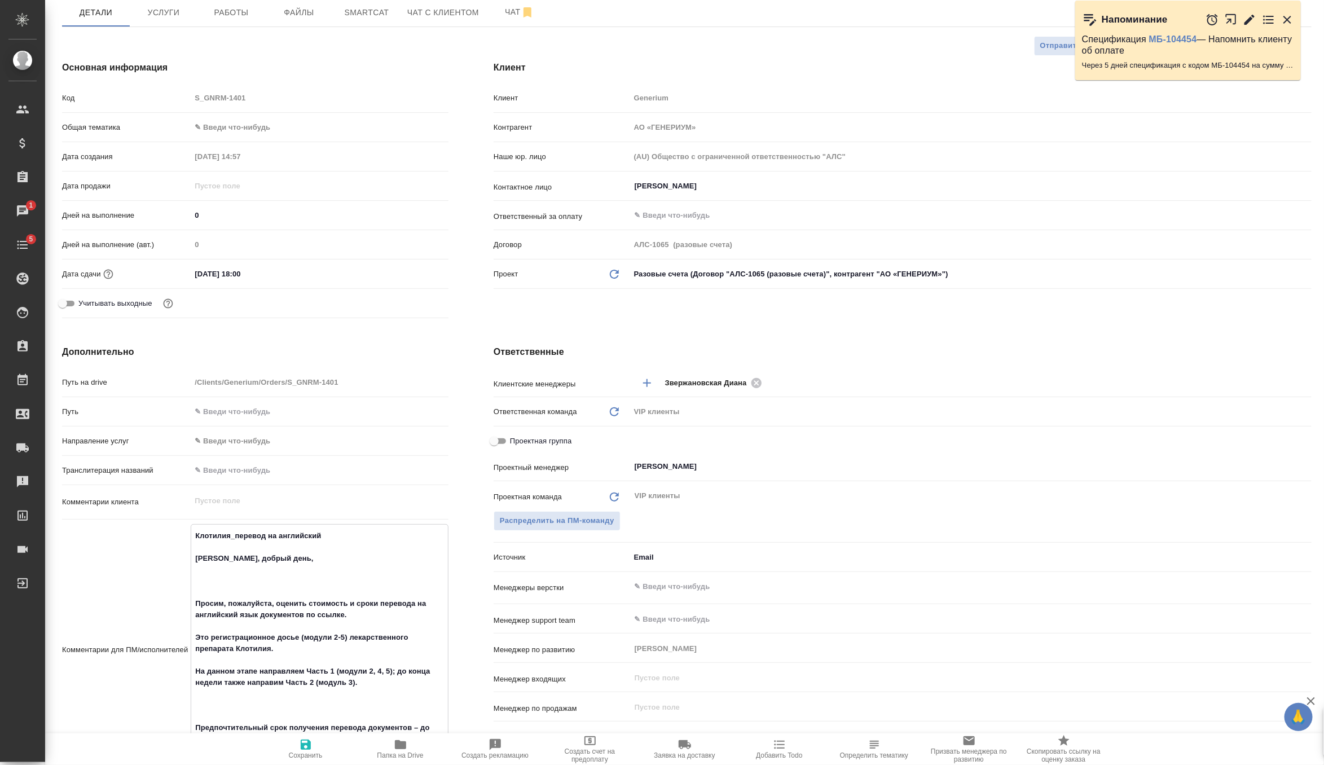
drag, startPoint x: 238, startPoint y: 590, endPoint x: 163, endPoint y: 550, distance: 84.8
click at [163, 550] on div "Комментарии для ПМ/исполнителей Клотилия_перевод на английский Диана, добрый де…" at bounding box center [255, 650] width 387 height 252
type textarea "x"
type textarea "Клотилия_перевод на английский Просим, пожалуйста, оценить стоимость и сроки пе…"
type textarea "x"
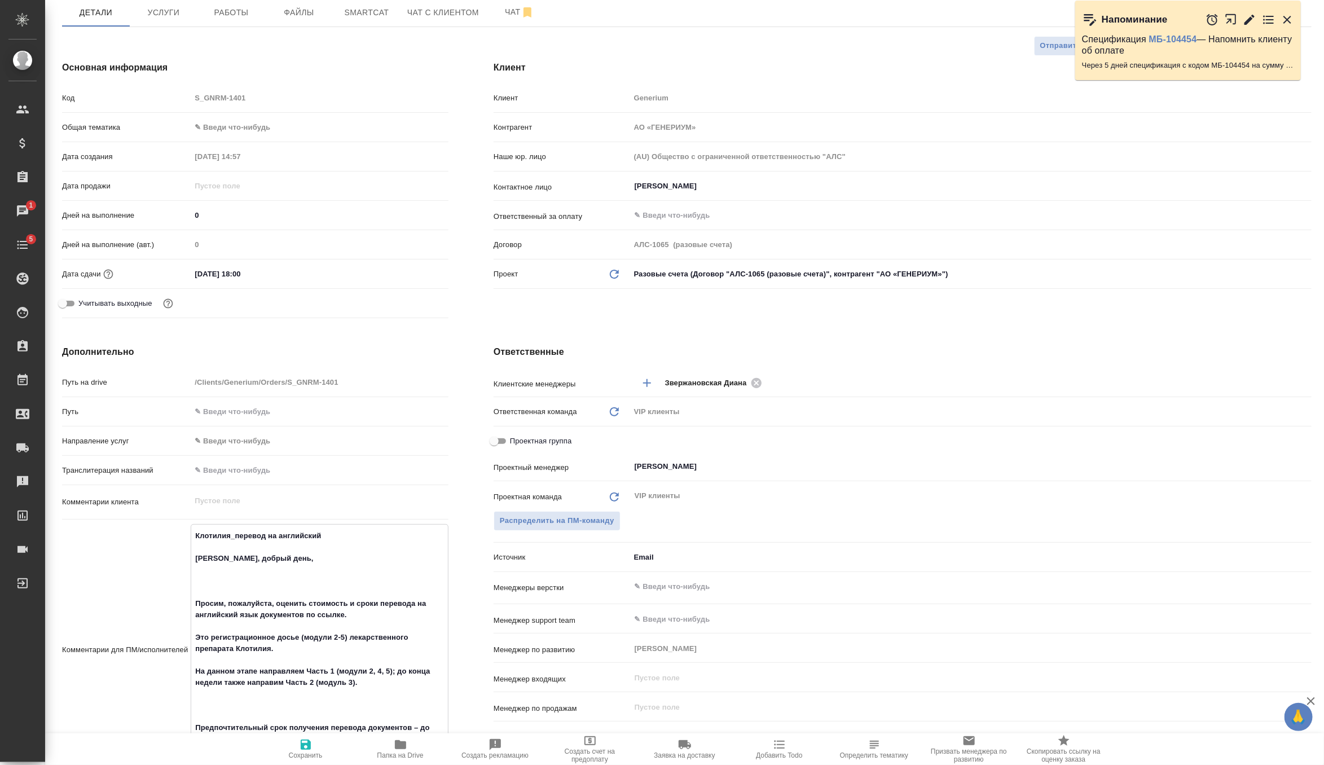
type textarea "x"
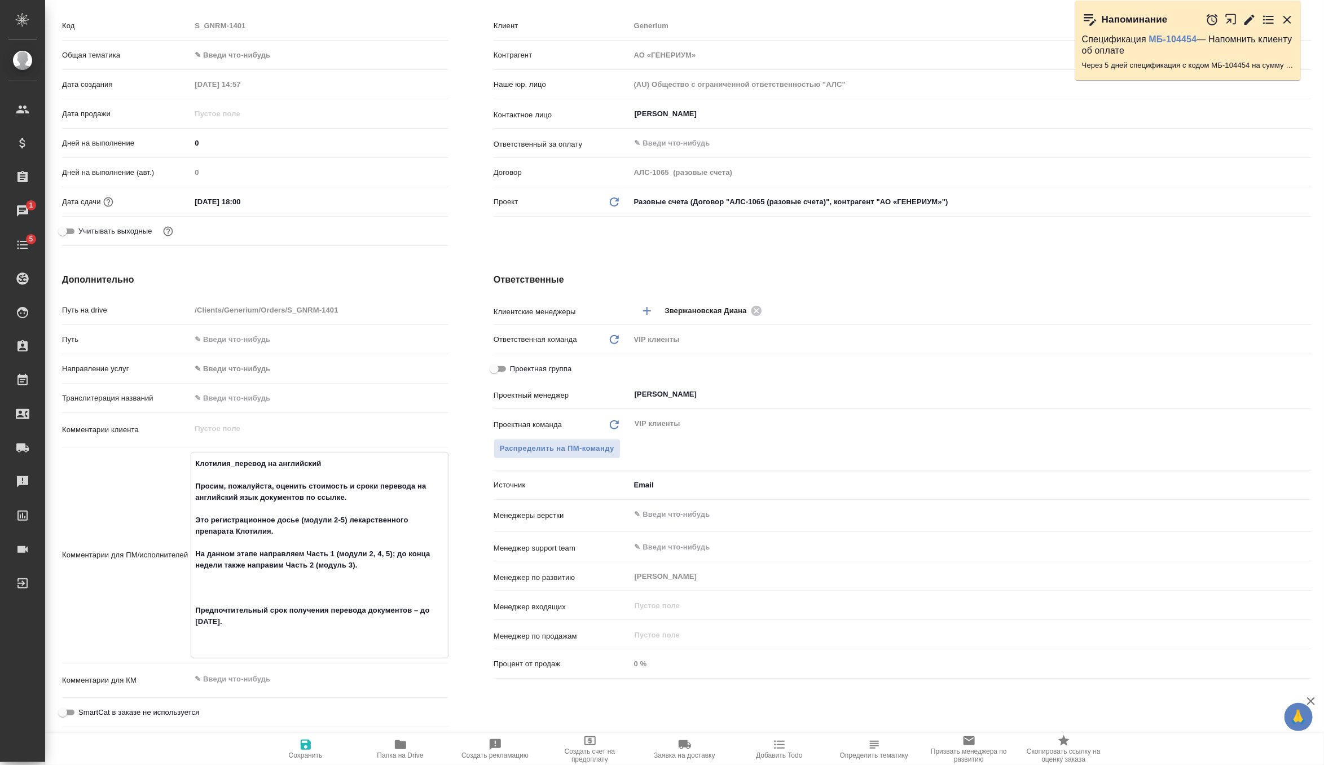
scroll to position [182, 0]
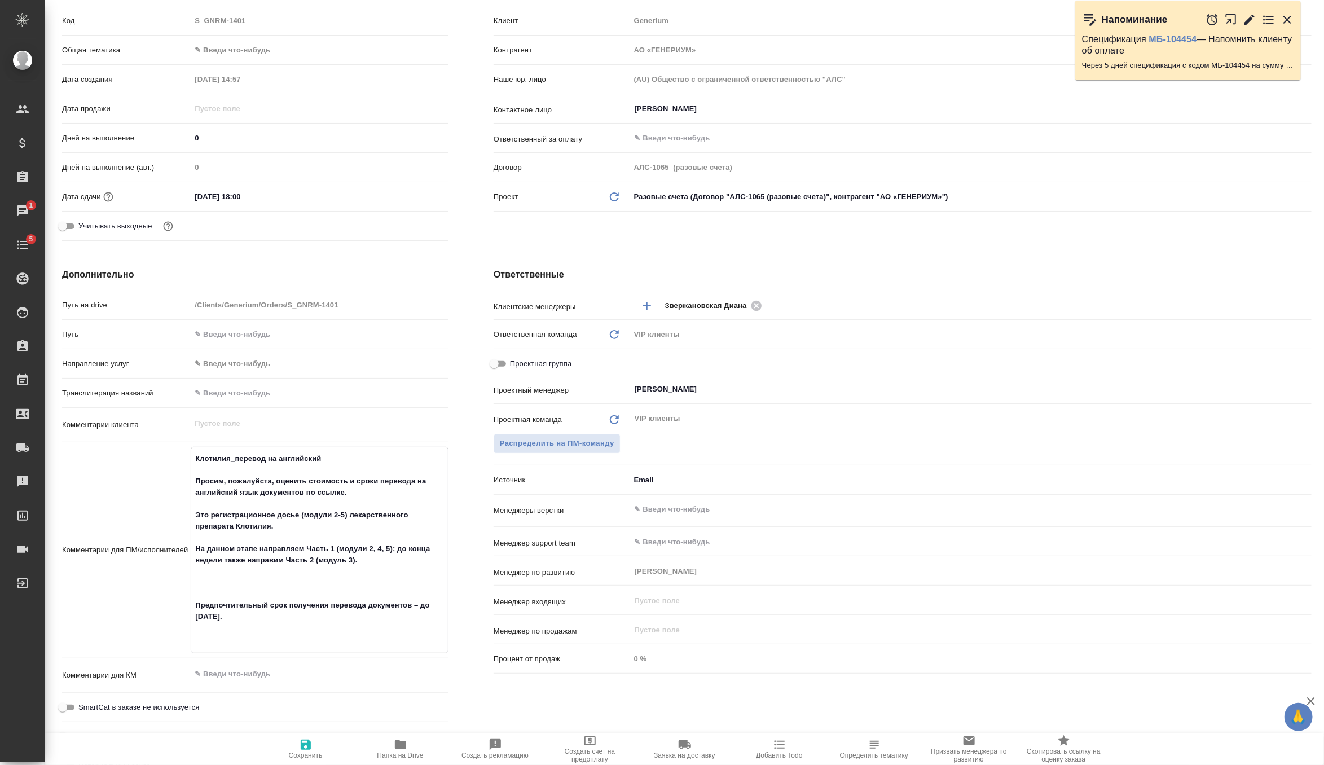
type textarea "Клотилия_перевод на английский Просим, пожалуйста, оценить стоимость и сроки пе…"
type textarea "x"
click at [317, 753] on span "Сохранить" at bounding box center [306, 756] width 34 height 8
type textarea "x"
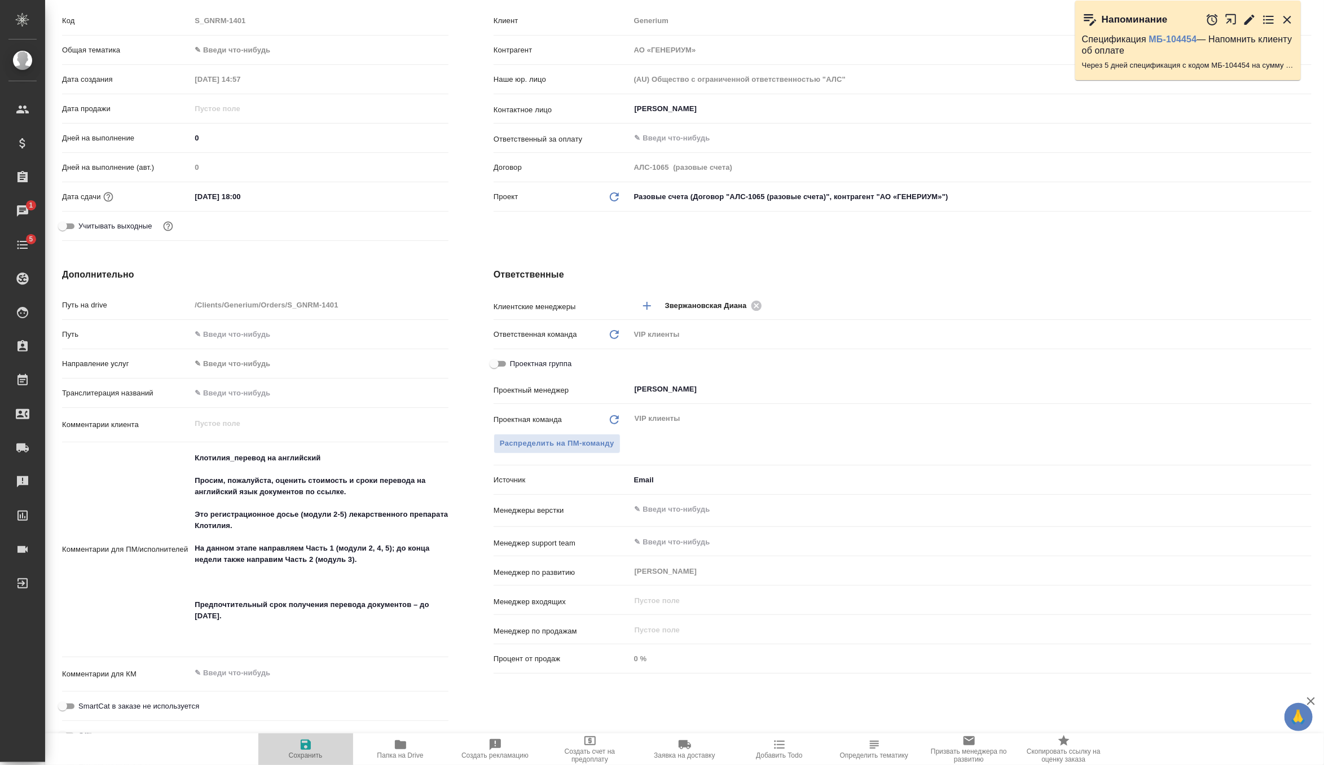
type textarea "x"
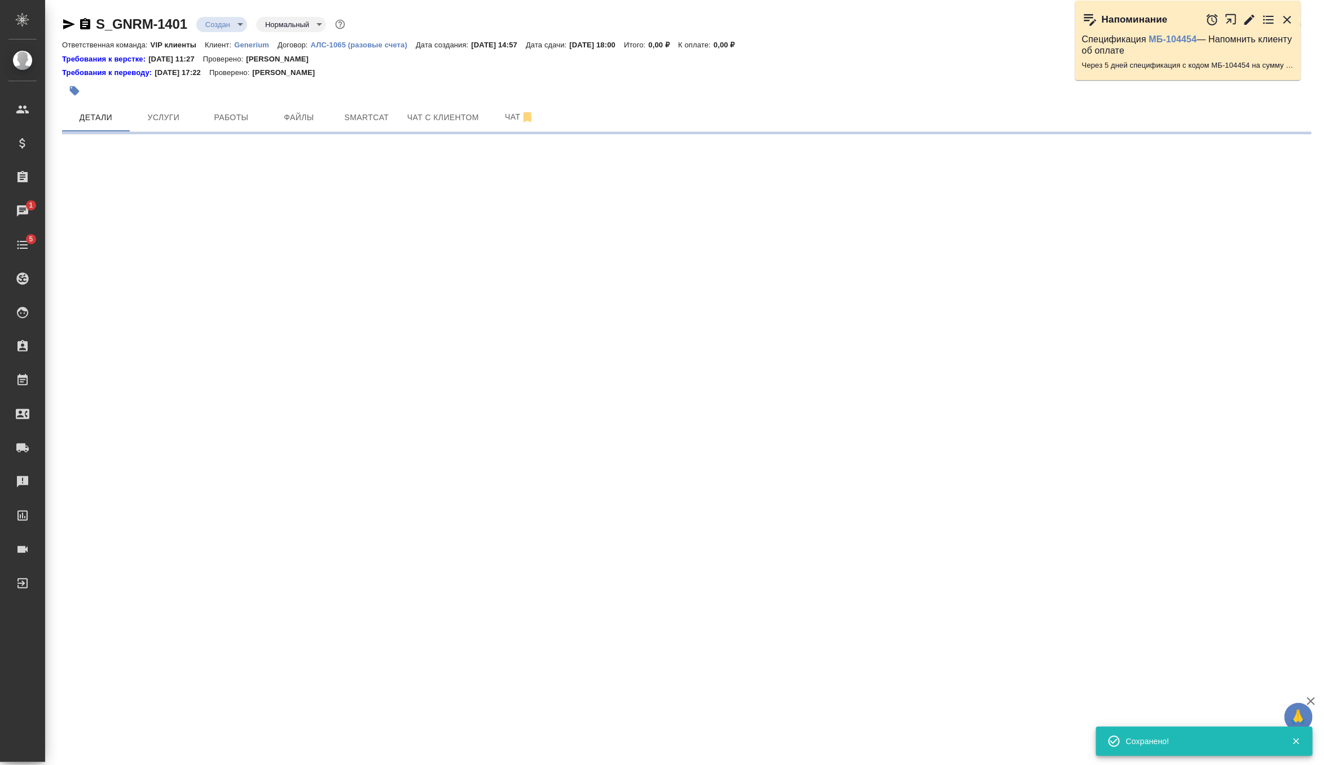
scroll to position [0, 0]
select select "RU"
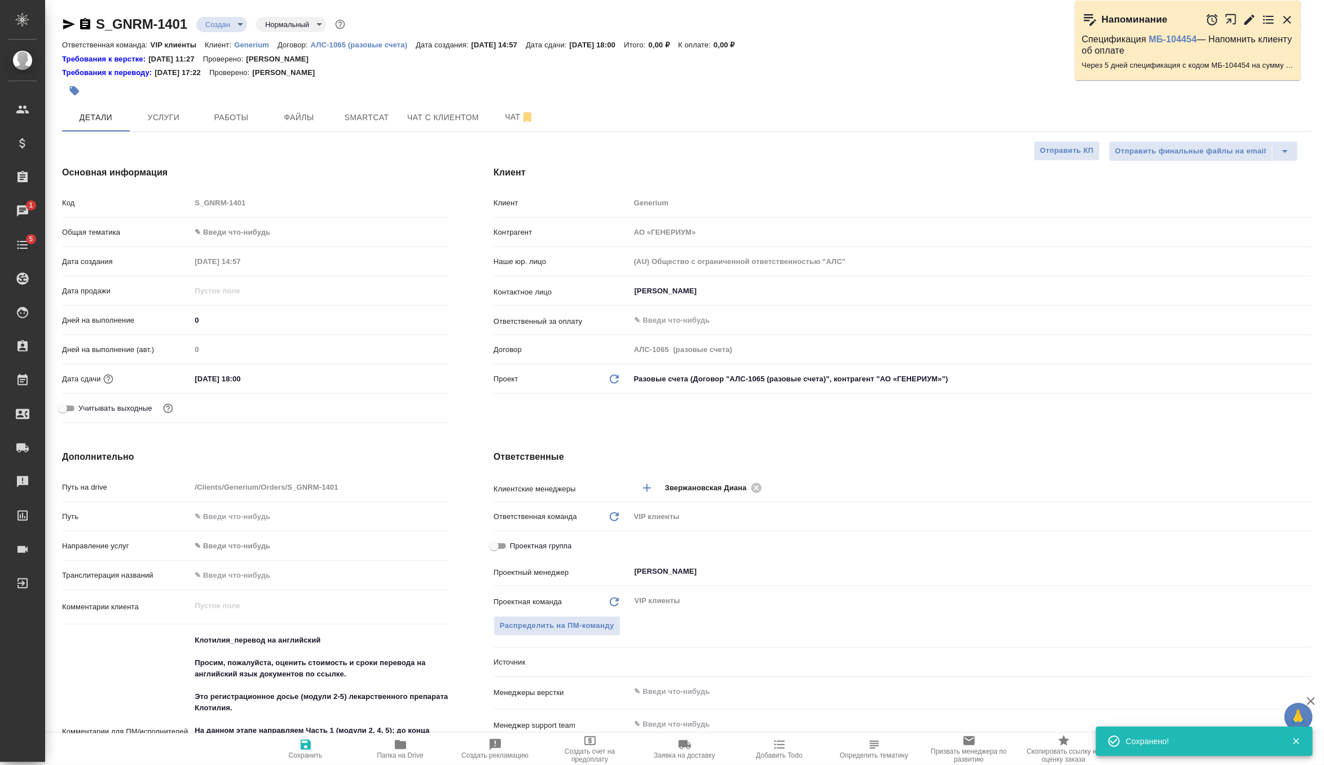
type textarea "x"
click at [313, 115] on span "Файлы" at bounding box center [299, 118] width 54 height 14
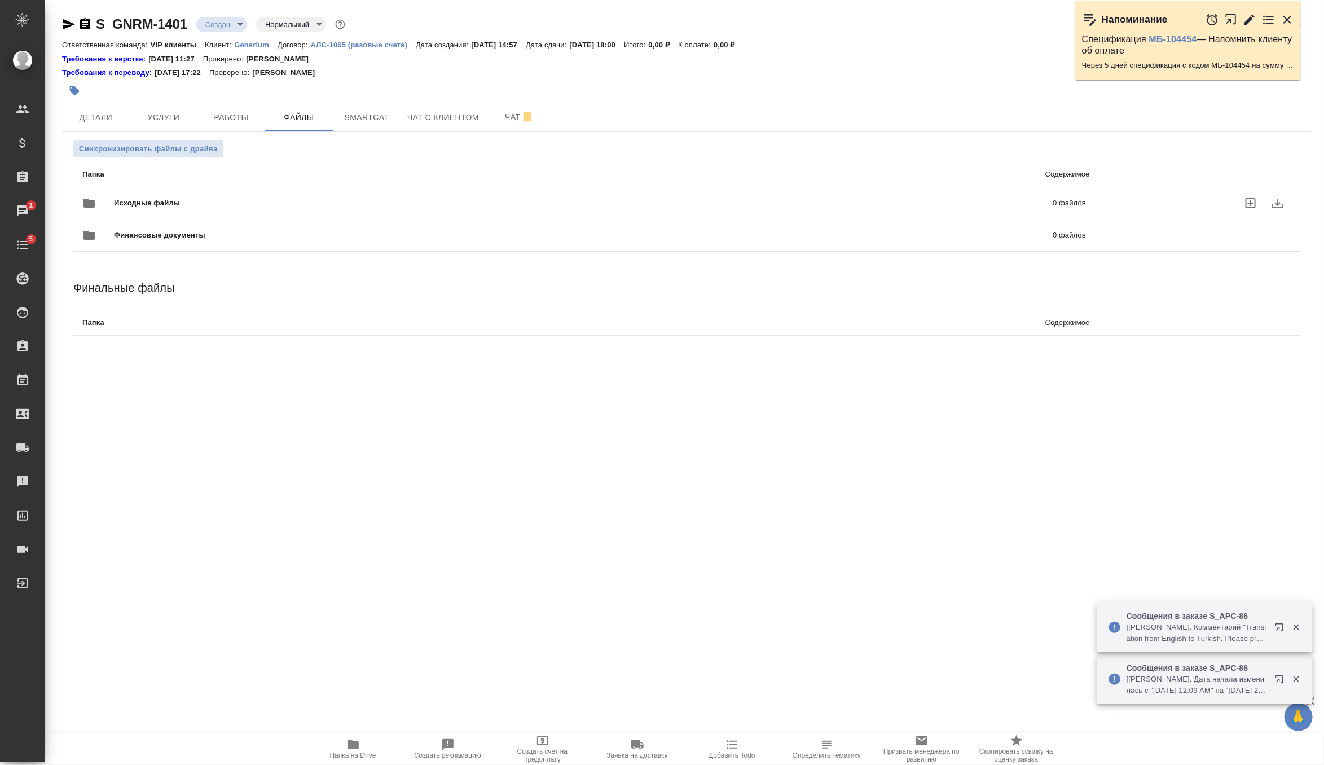
click at [300, 198] on span "Исходные файлы" at bounding box center [365, 203] width 503 height 11
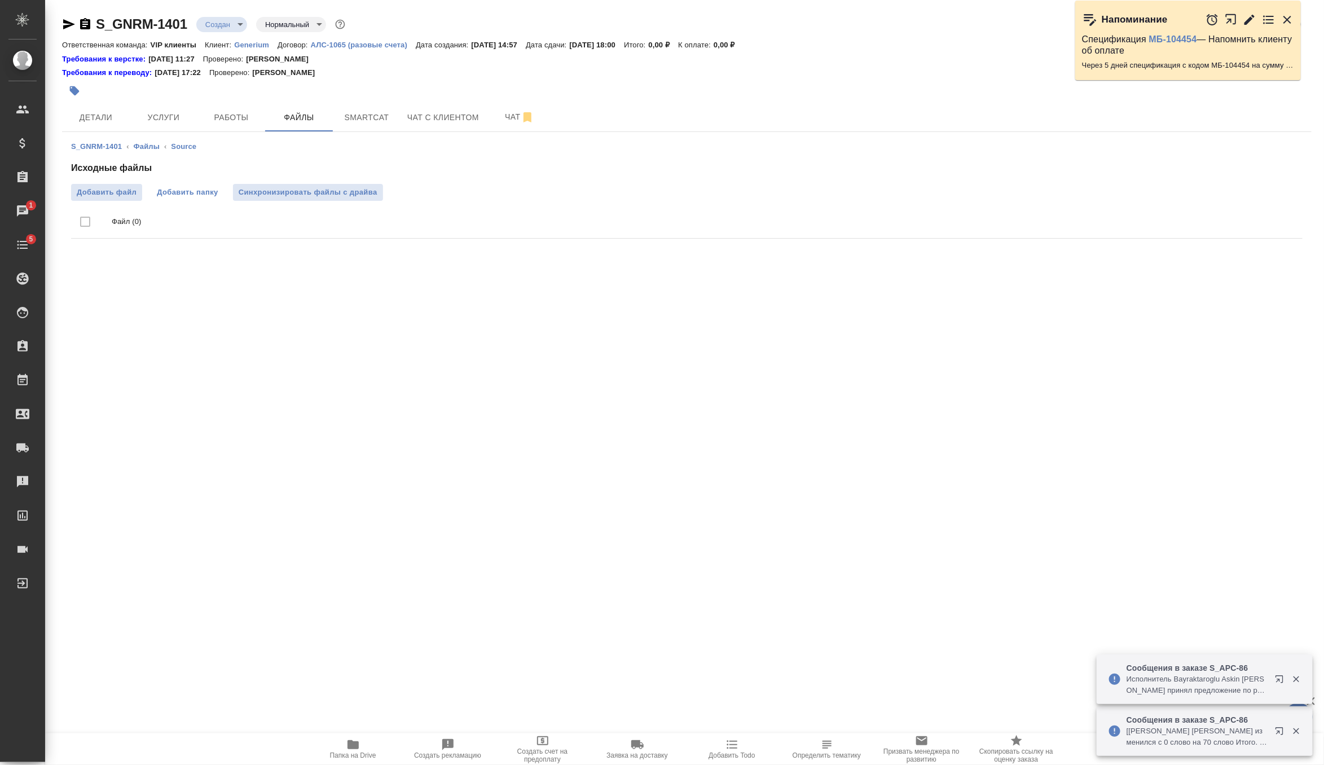
click at [179, 196] on span "Добавить папку" at bounding box center [187, 192] width 61 height 11
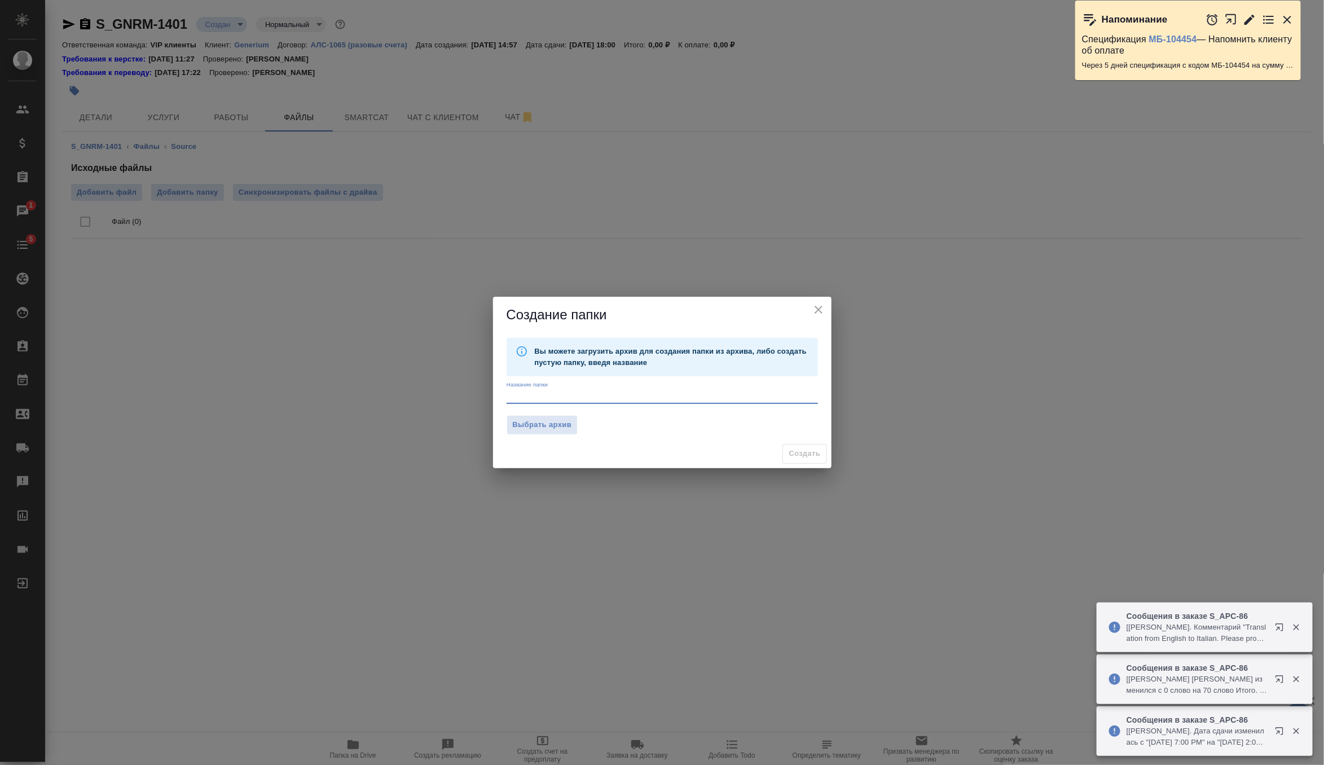
click at [558, 400] on textarea at bounding box center [662, 396] width 311 height 8
click at [564, 428] on span "Выбрать архив" at bounding box center [542, 425] width 59 height 13
click at [0, 0] on input "Выбрать архив" at bounding box center [0, 0] width 0 height 0
type textarea "01.Клотилия (m2, m4, m5)_rus"
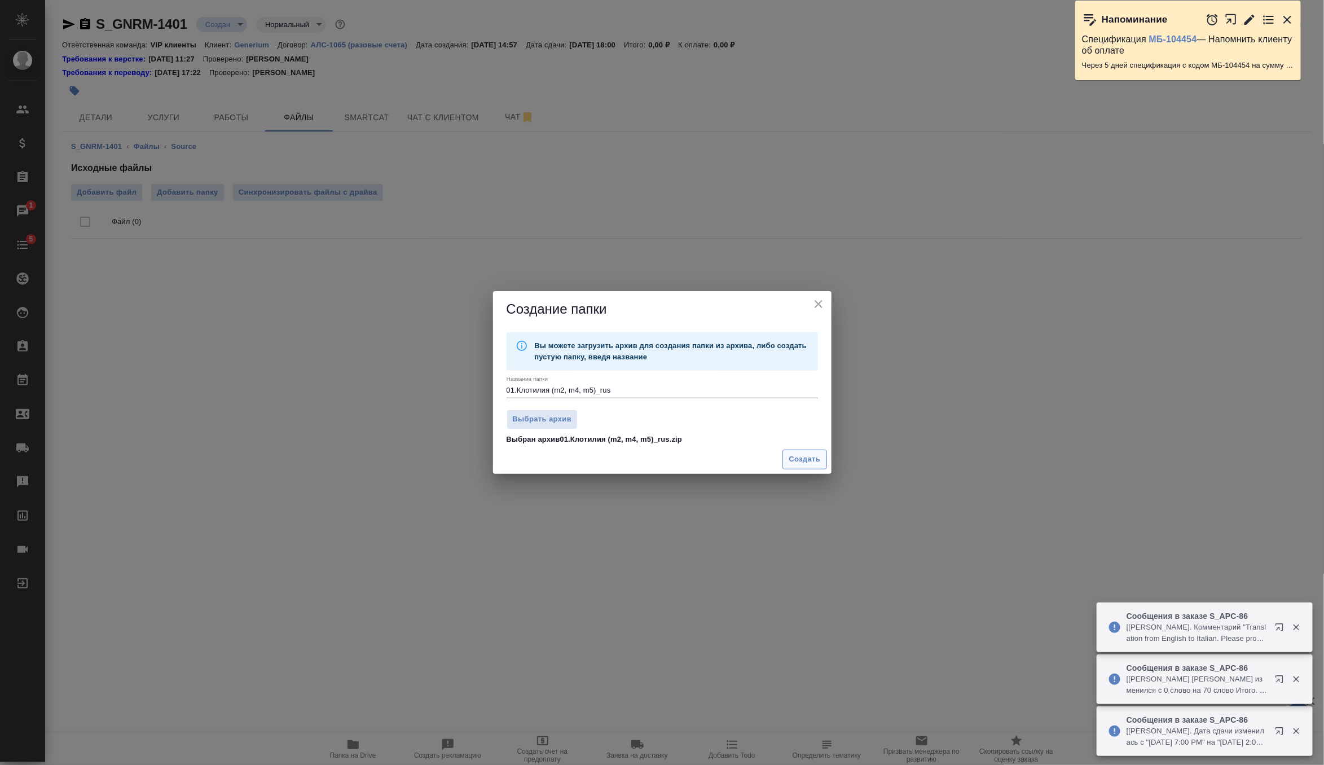
click at [817, 463] on span "Создать" at bounding box center [805, 459] width 32 height 13
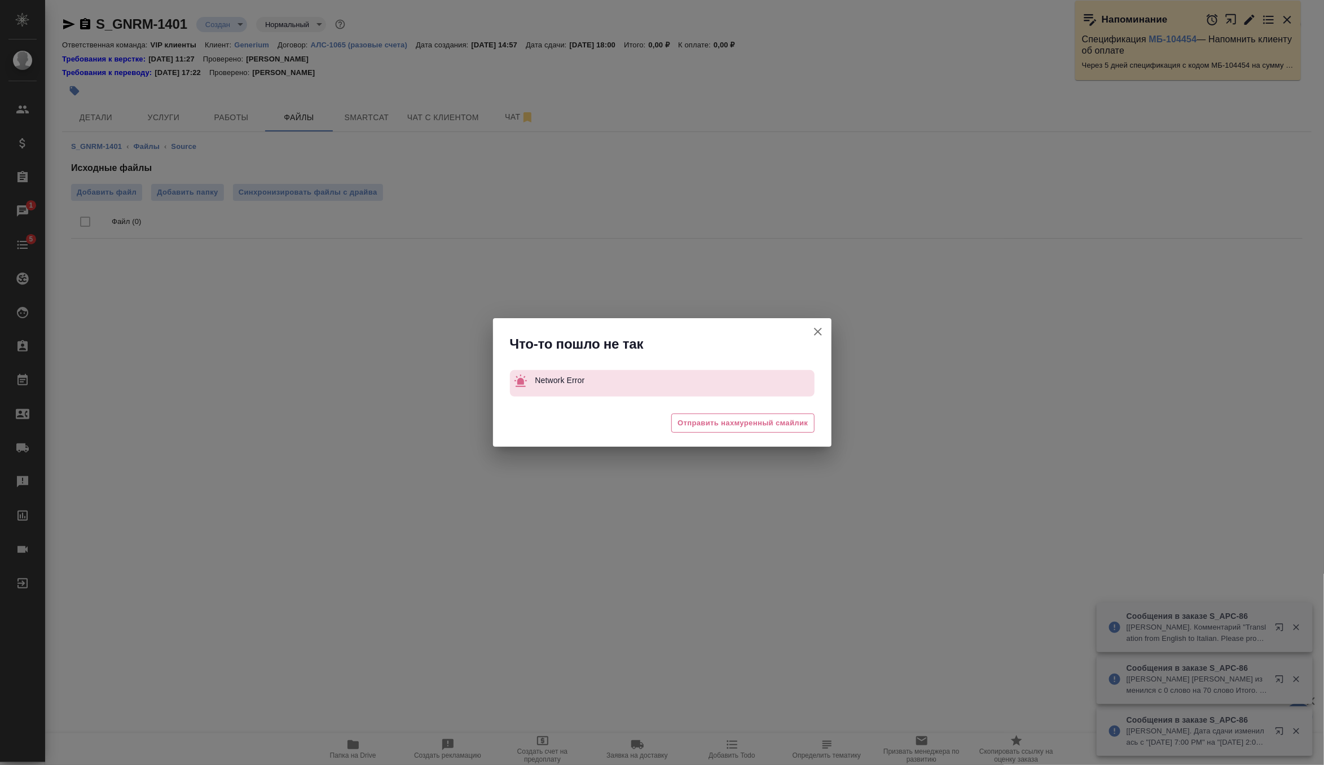
click at [818, 333] on icon "button" at bounding box center [818, 332] width 14 height 14
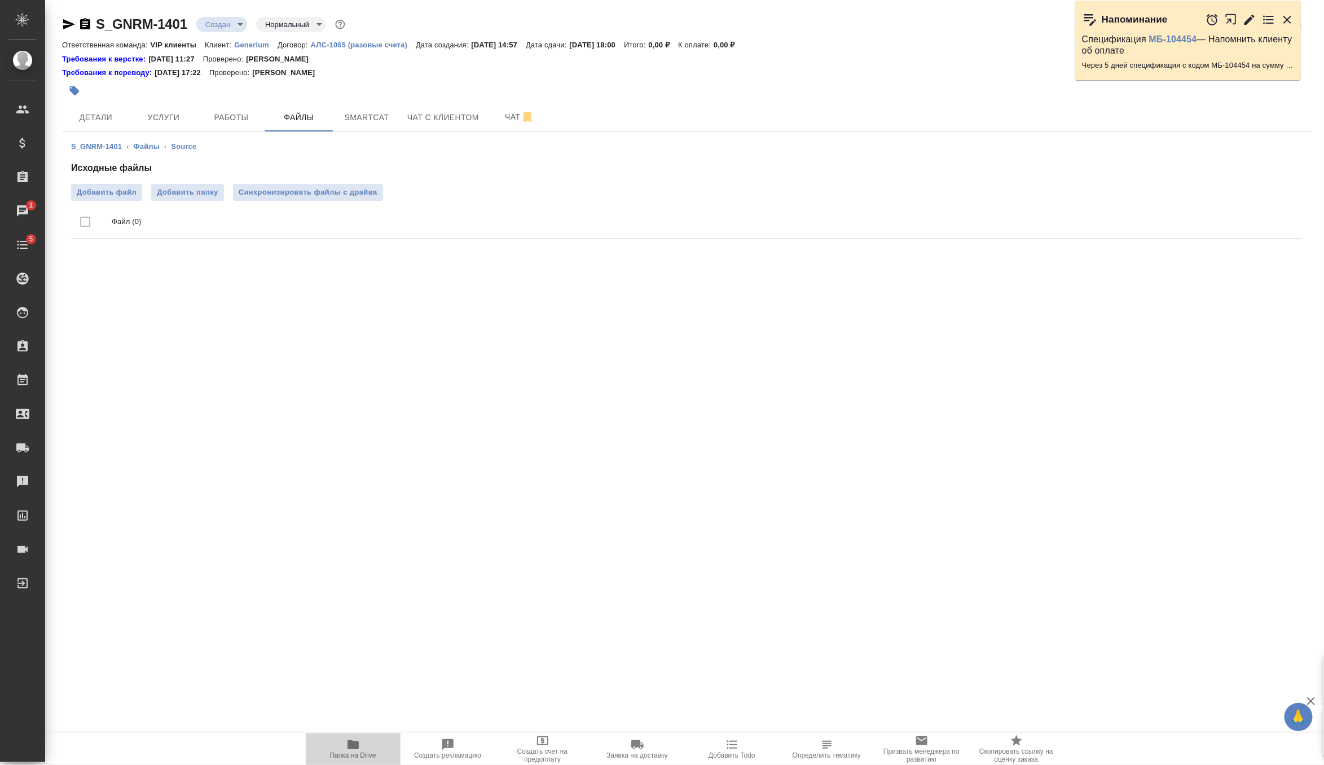
click at [360, 744] on span "Папка на Drive" at bounding box center [353, 748] width 81 height 21
click at [514, 115] on span "Чат" at bounding box center [520, 117] width 54 height 14
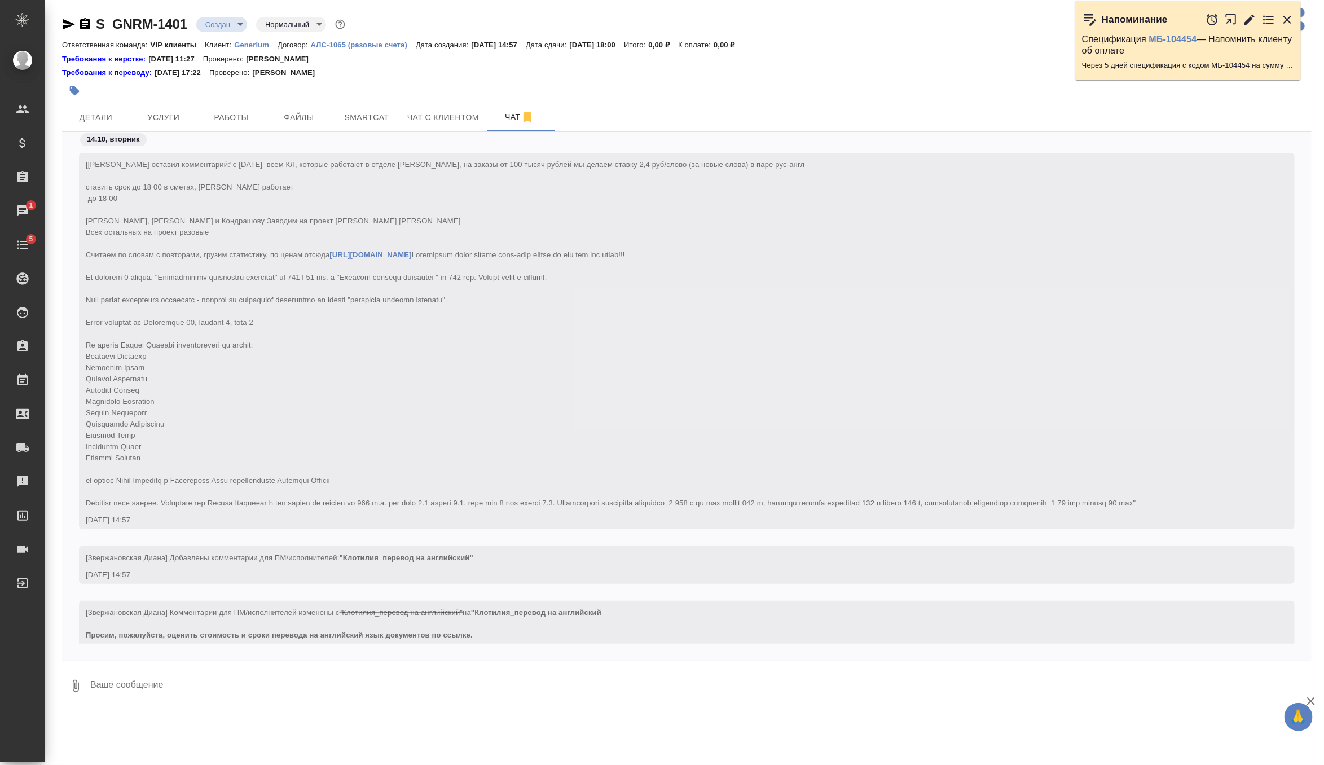
scroll to position [159, 0]
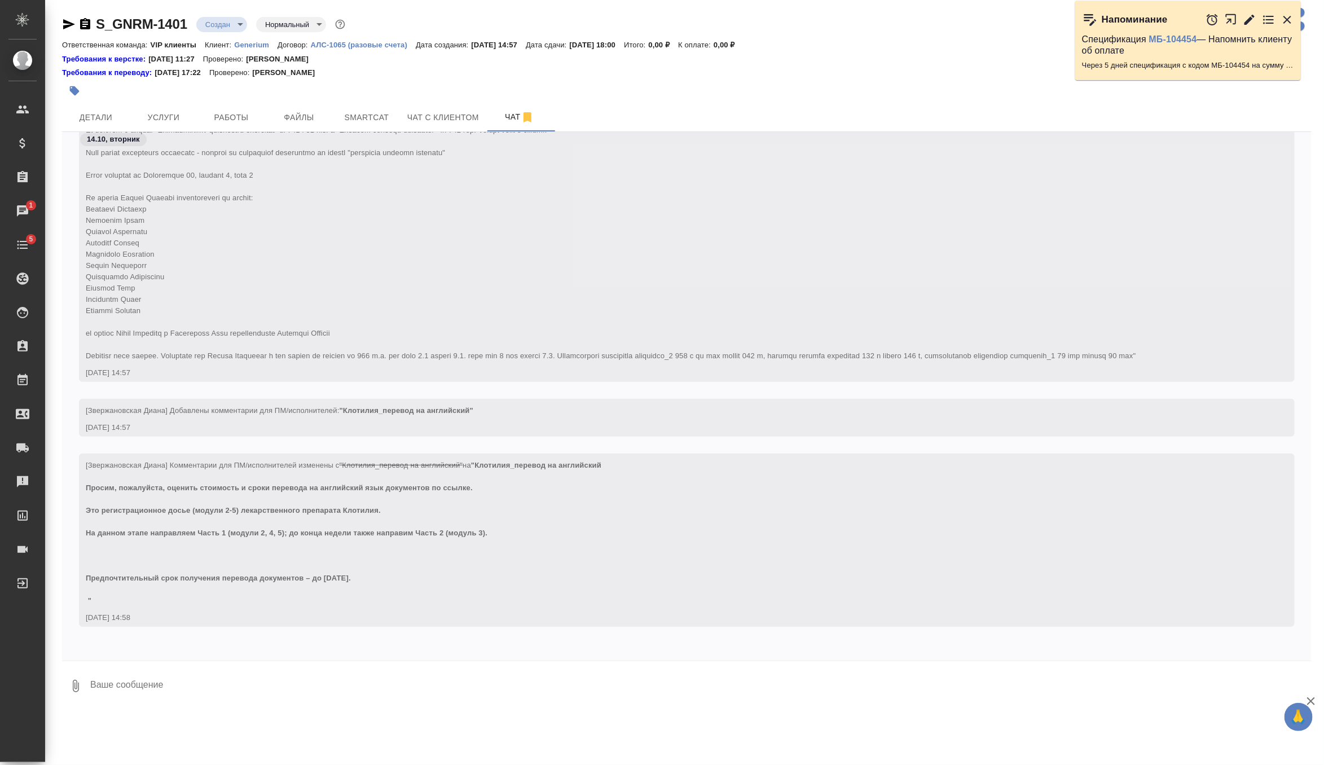
click at [222, 691] on textarea at bounding box center [700, 686] width 1223 height 38
type textarea "кто подхватит из верстки, девочки, можно попросить пожалуйста все файлы вытащит…"
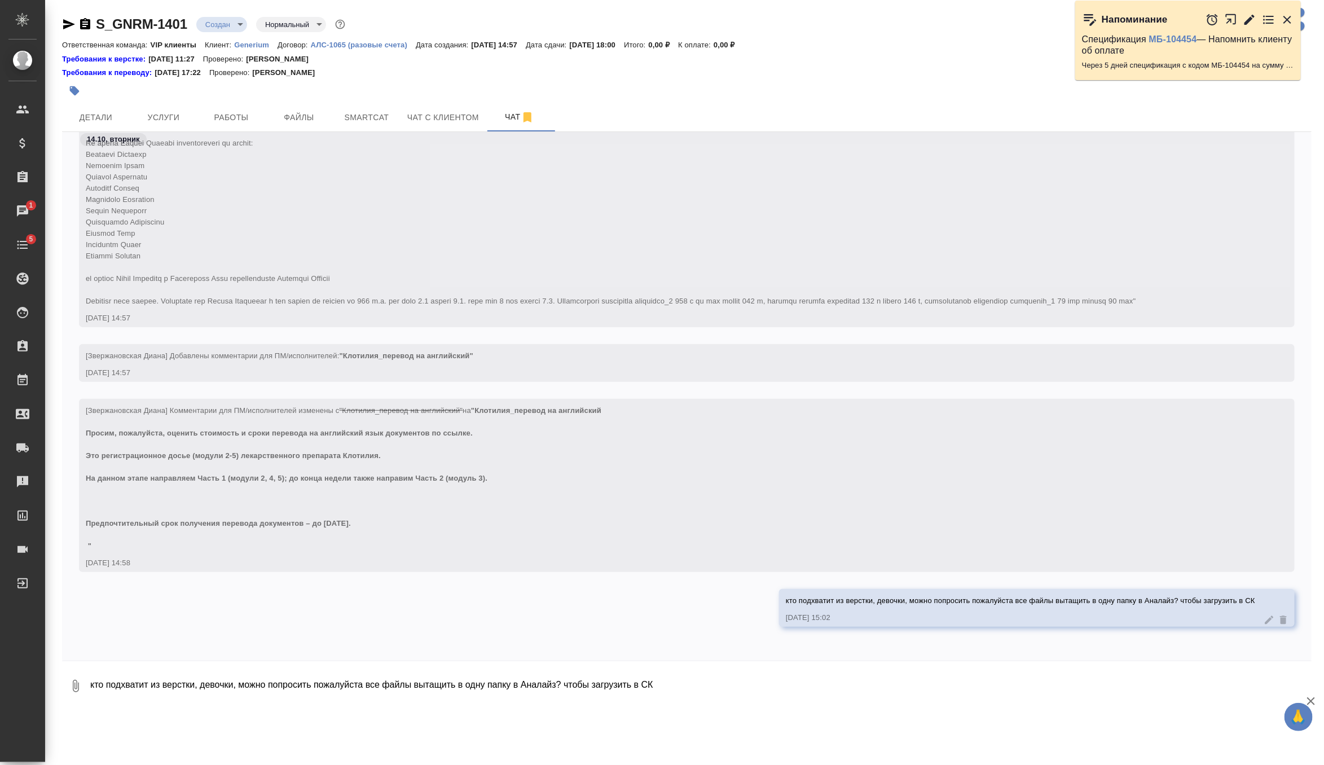
click at [850, 93] on div at bounding box center [478, 90] width 833 height 25
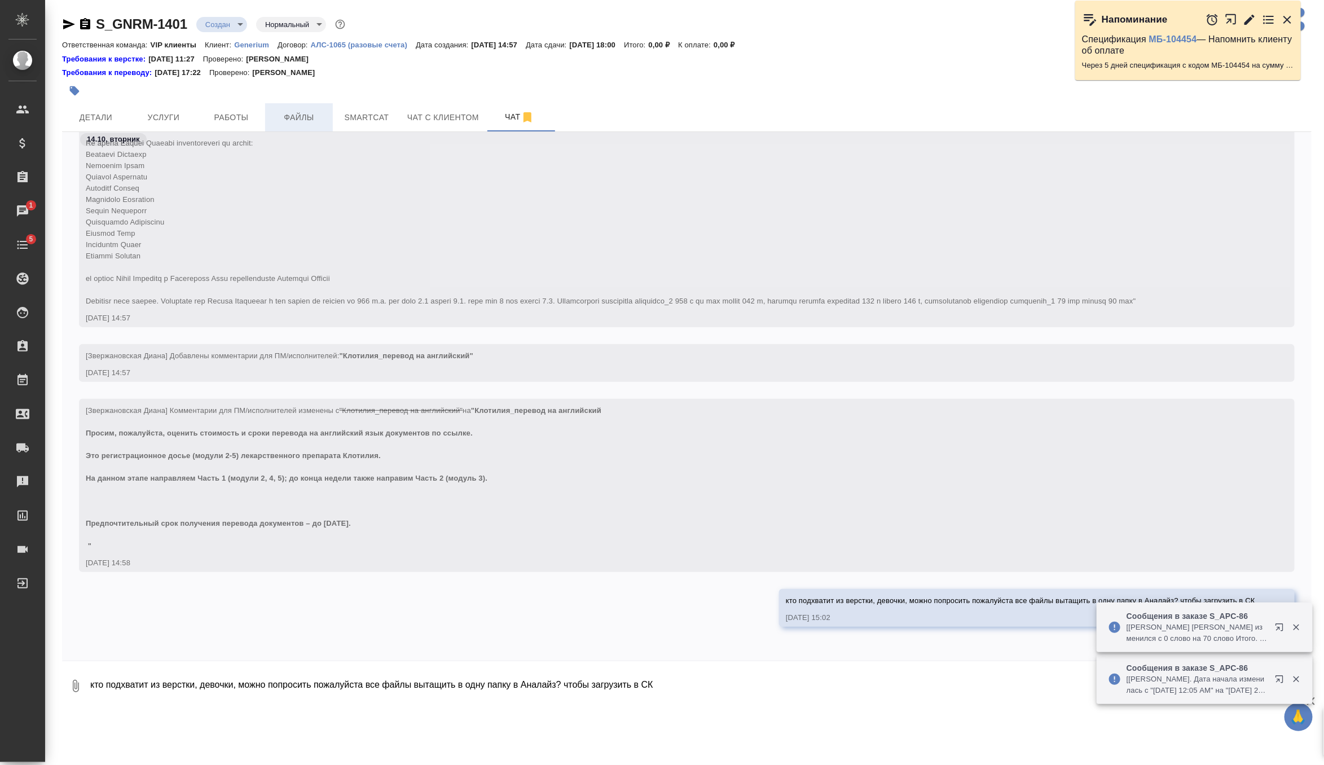
click at [320, 105] on button "Файлы" at bounding box center [299, 117] width 68 height 28
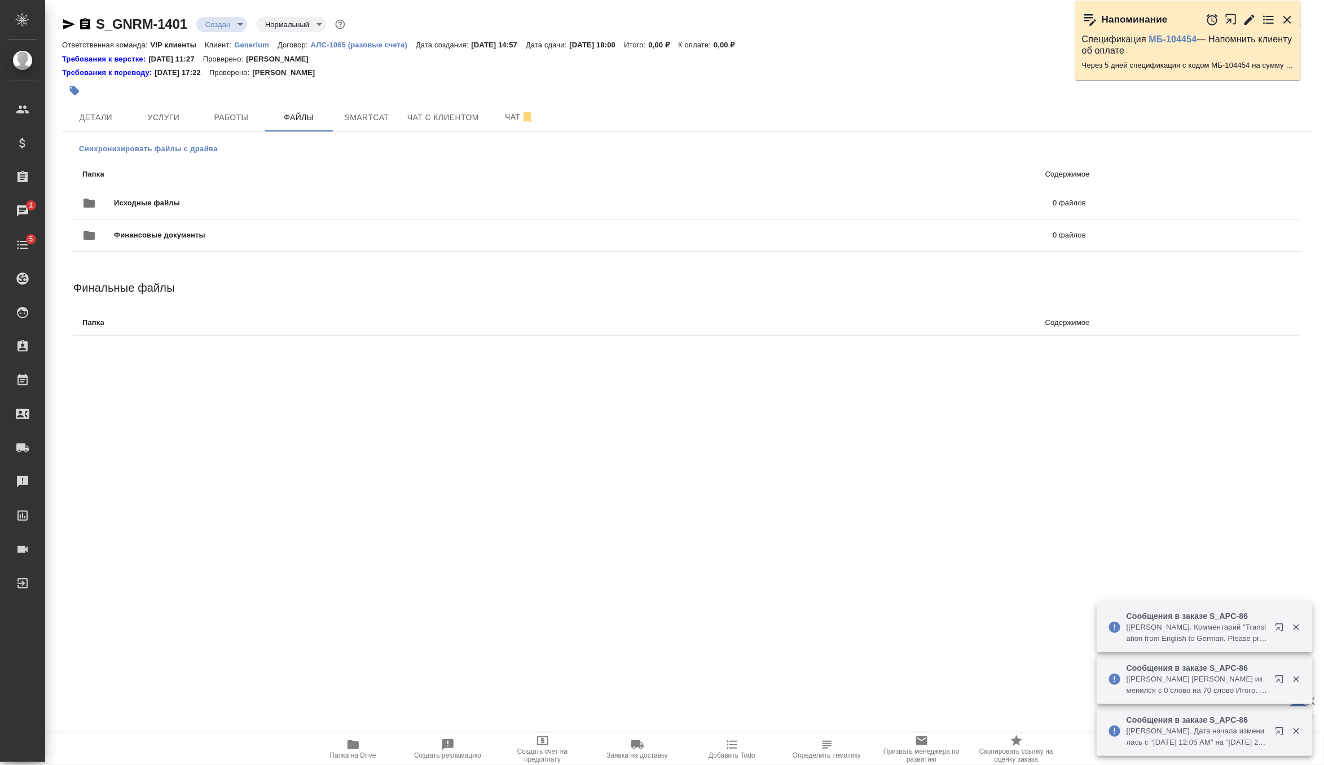
click at [179, 151] on span "Синхронизировать файлы с драйва" at bounding box center [148, 148] width 139 height 11
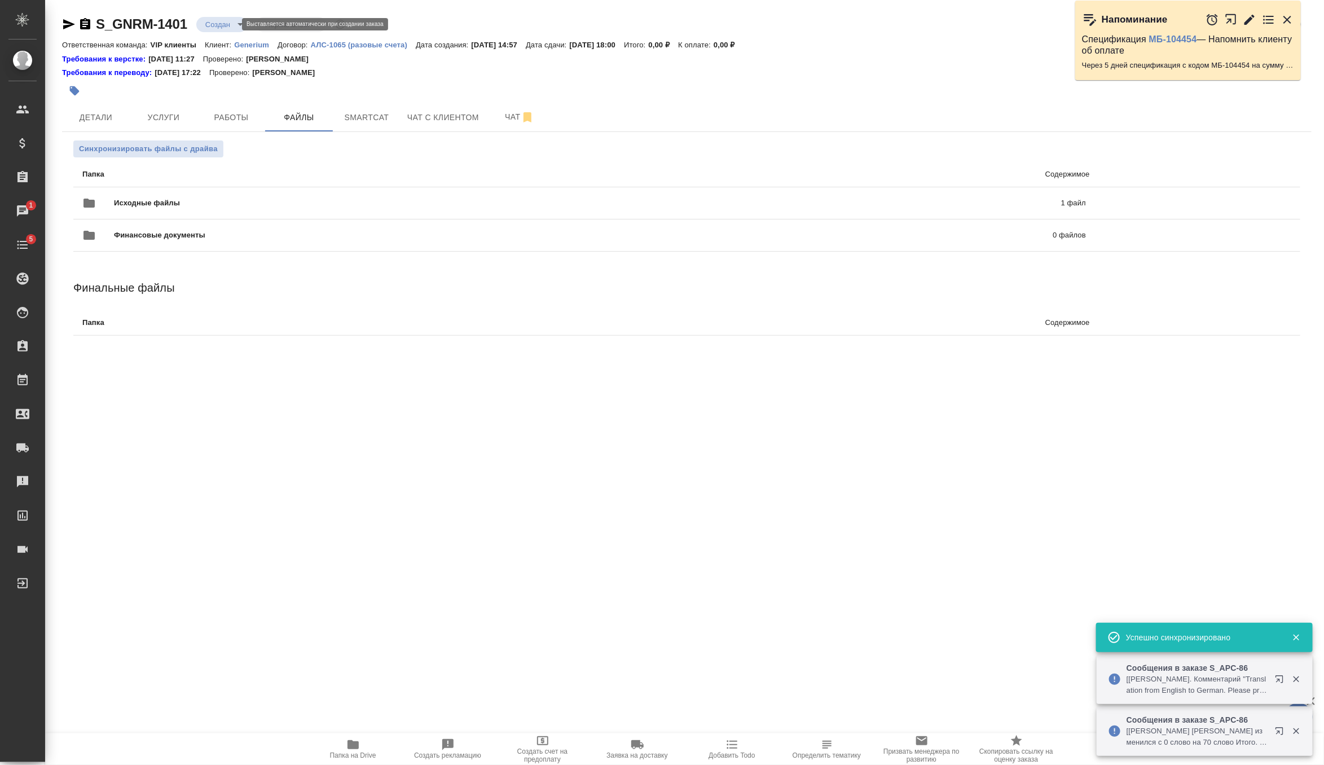
click at [225, 24] on body "🙏 .cls-1 fill:#fff; AWATERA Zverzhanovskaya Diana Клиенты Спецификации Заказы 1…" at bounding box center [662, 382] width 1324 height 765
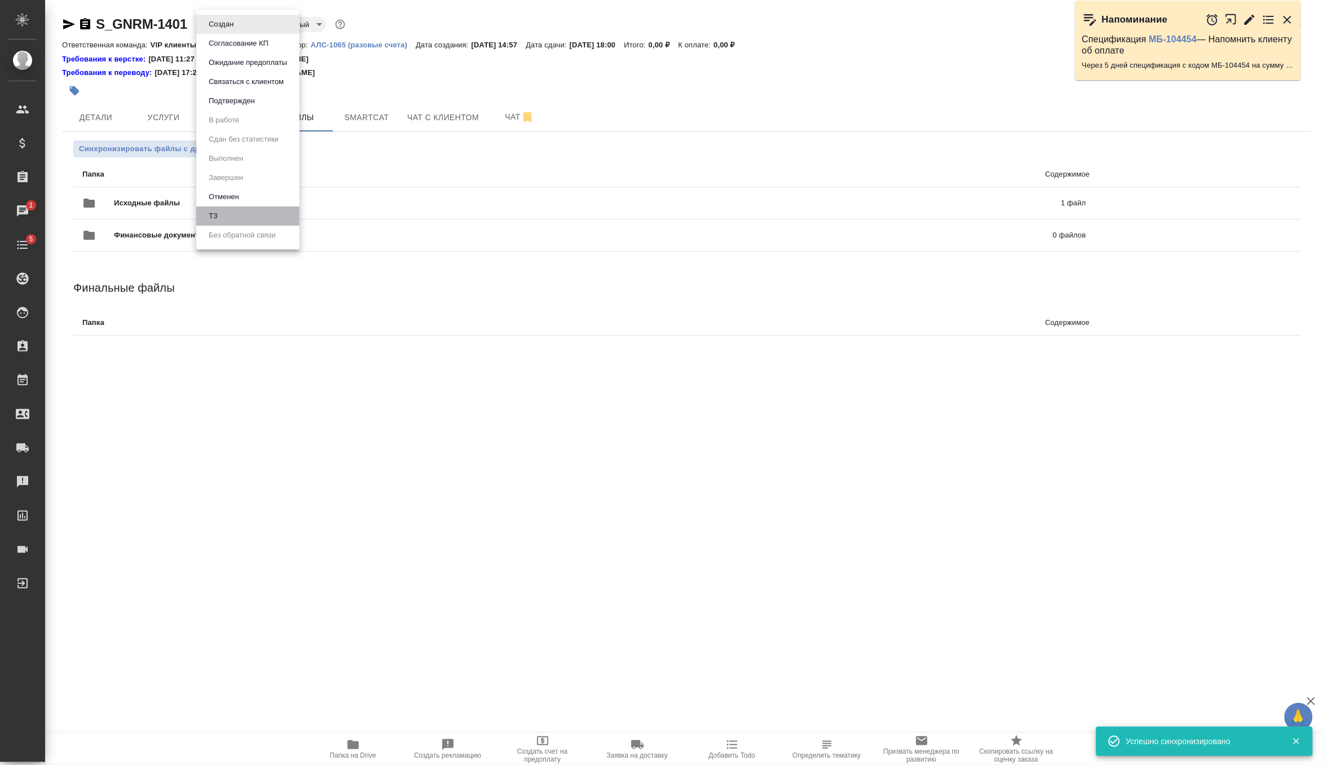
click at [237, 210] on li "ТЗ" at bounding box center [247, 216] width 103 height 19
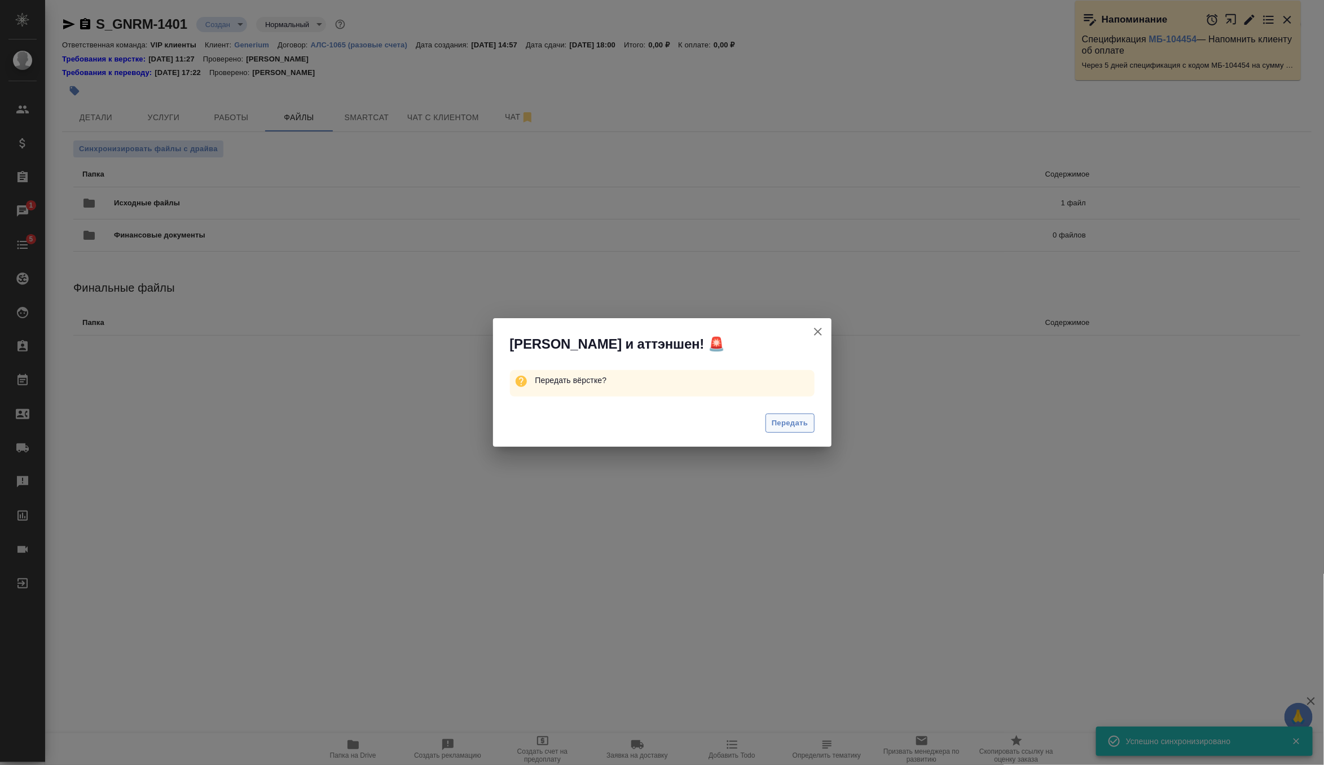
click at [780, 424] on span "Передать" at bounding box center [790, 423] width 37 height 13
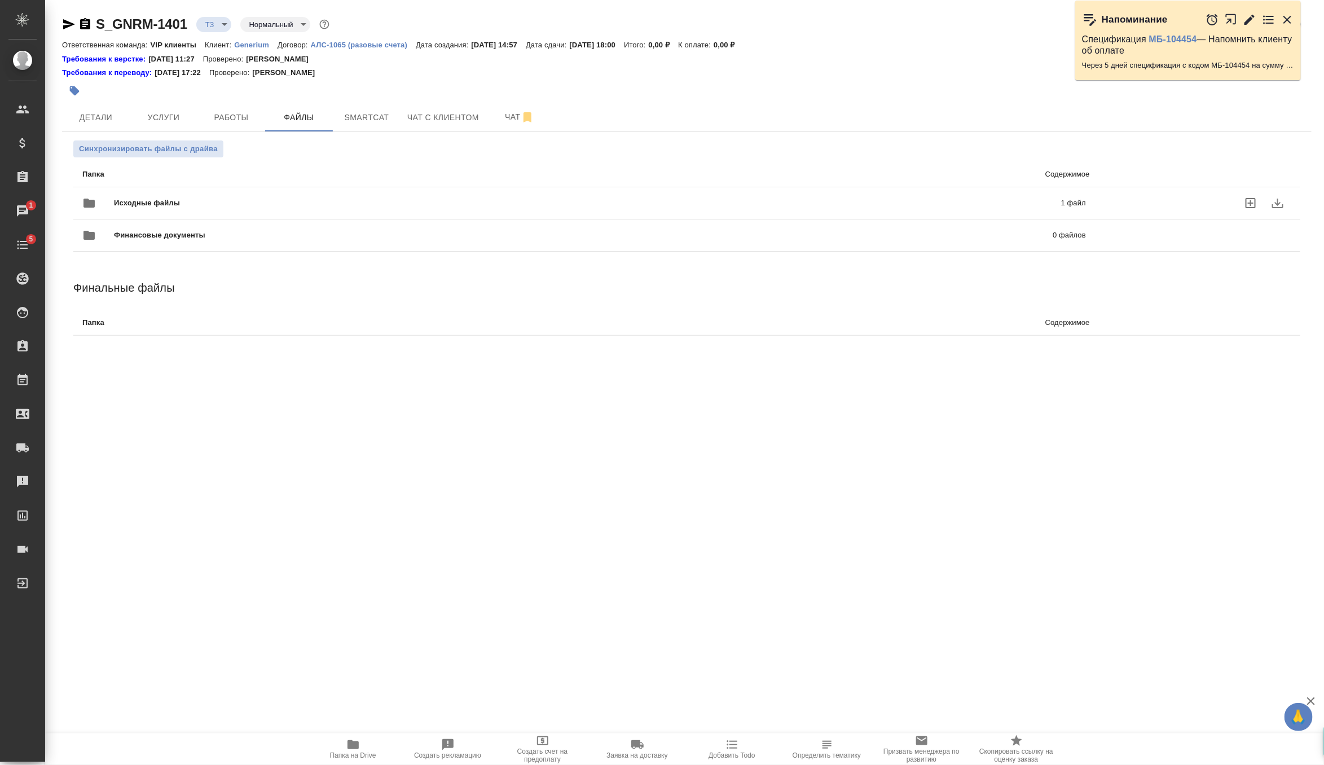
click at [229, 192] on div "Исходные файлы 1 файл" at bounding box center [584, 203] width 1004 height 27
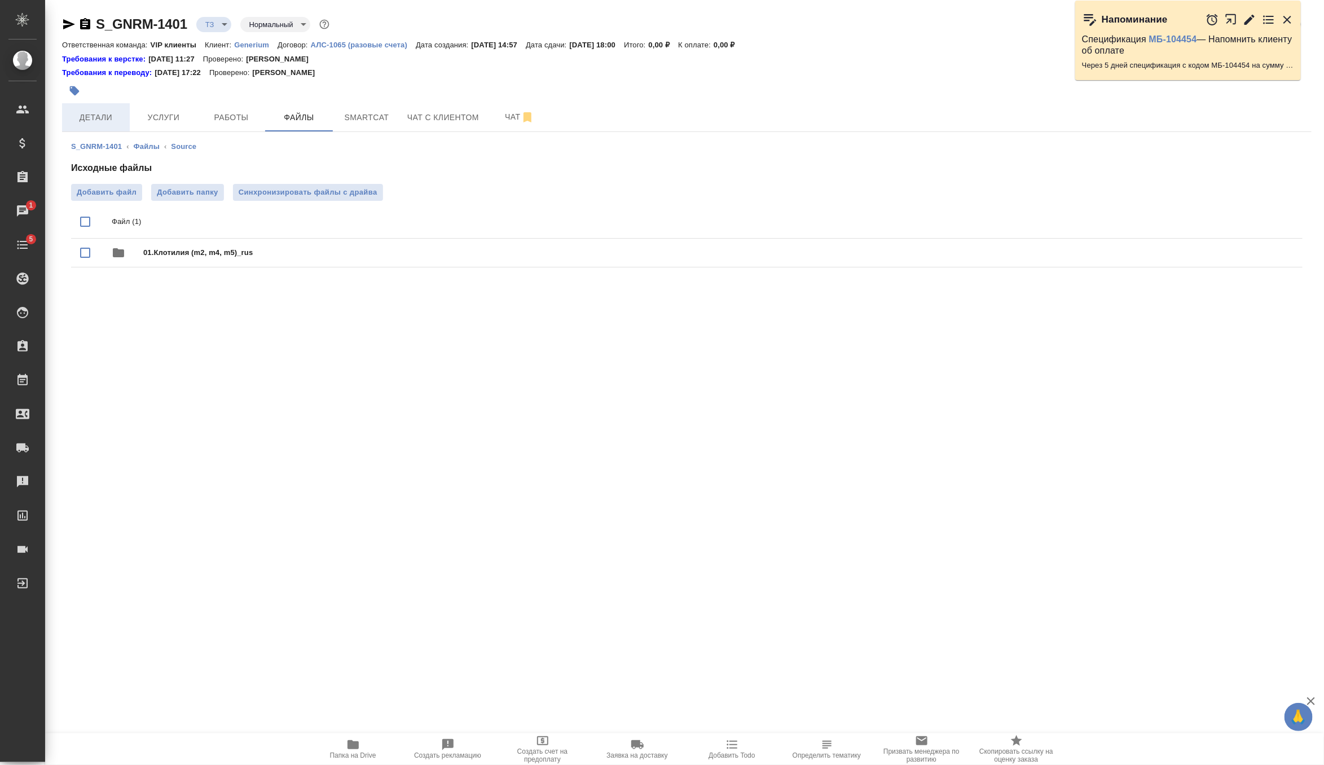
click at [96, 122] on span "Детали" at bounding box center [96, 118] width 54 height 14
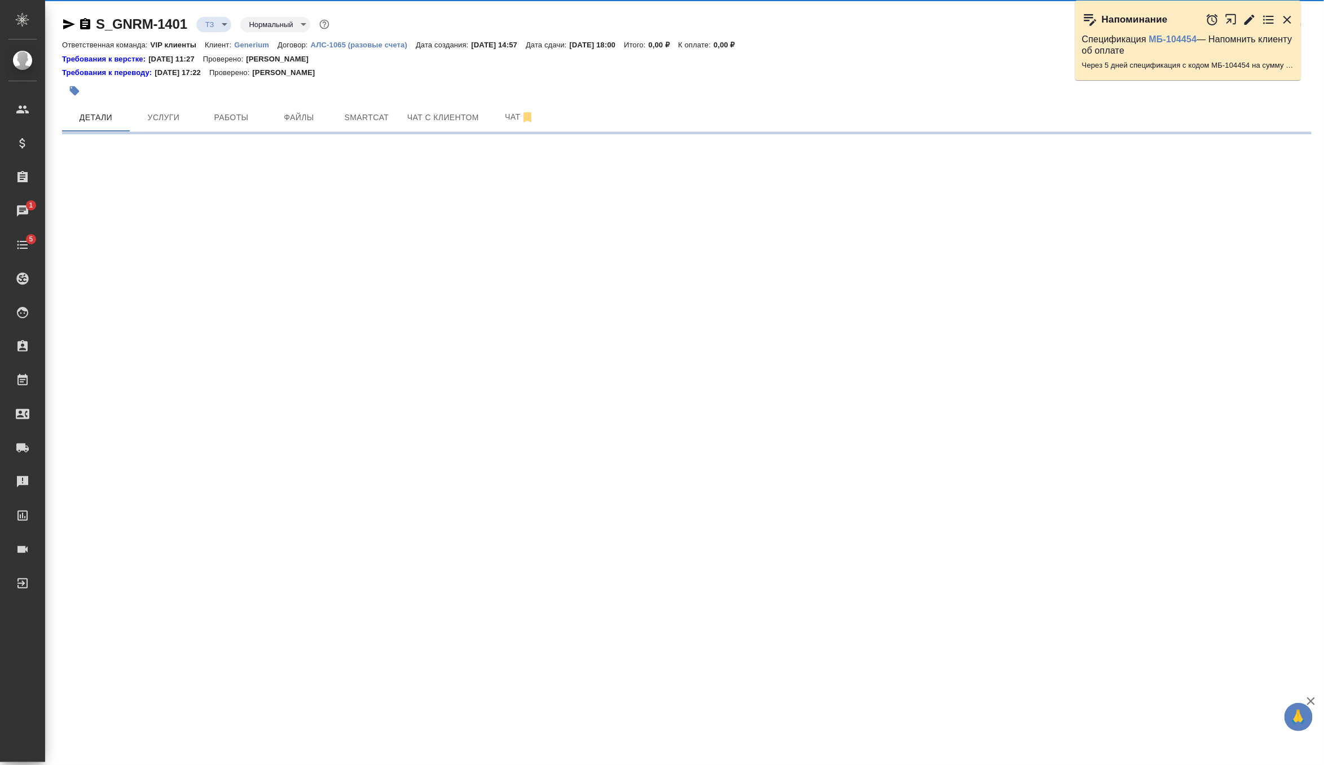
select select "RU"
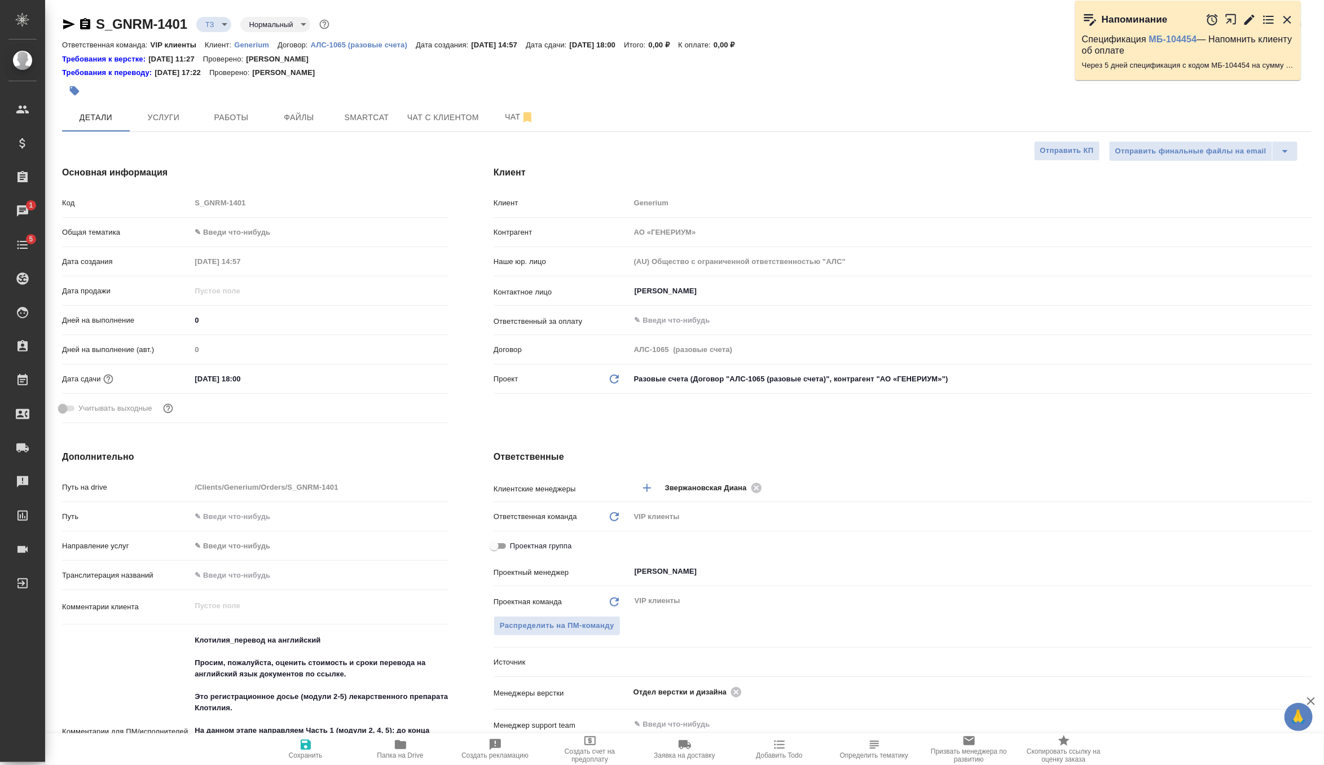
type textarea "x"
click at [507, 113] on span "Чат" at bounding box center [520, 117] width 54 height 14
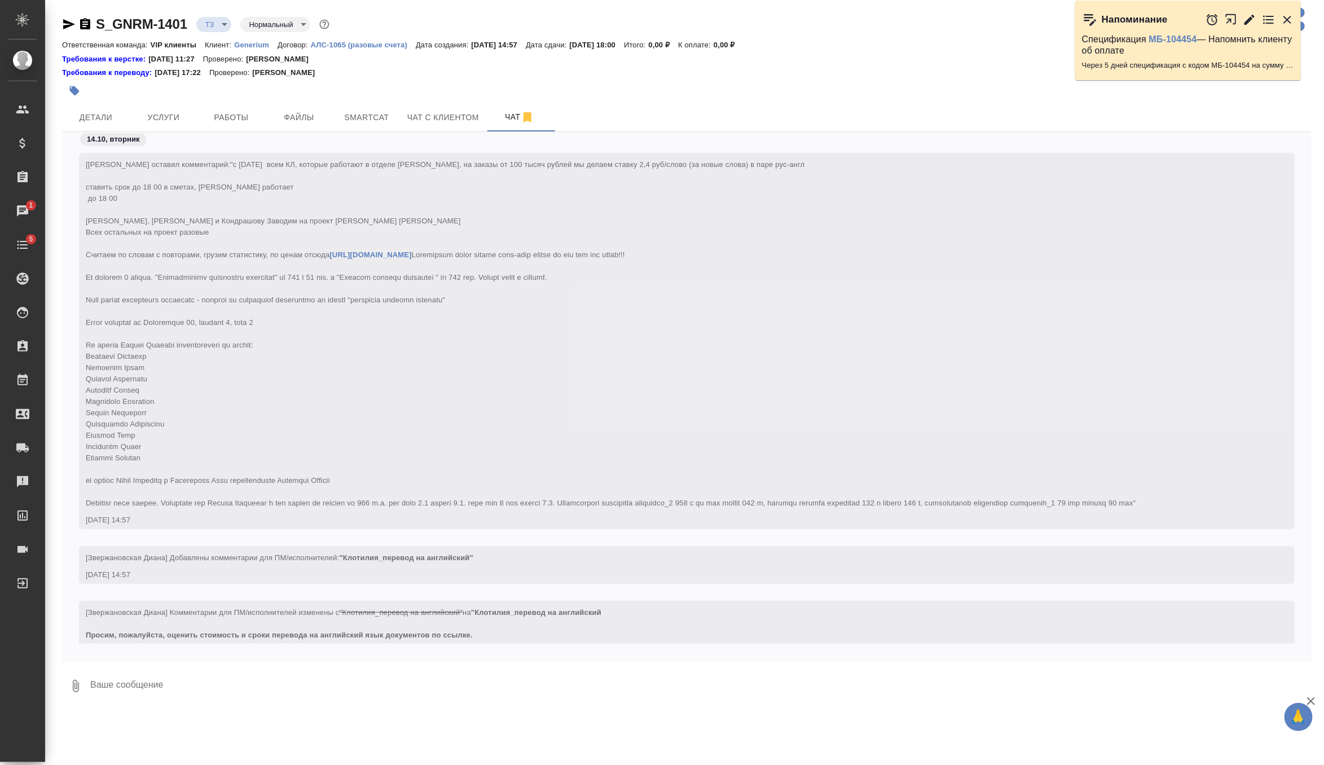
scroll to position [267, 0]
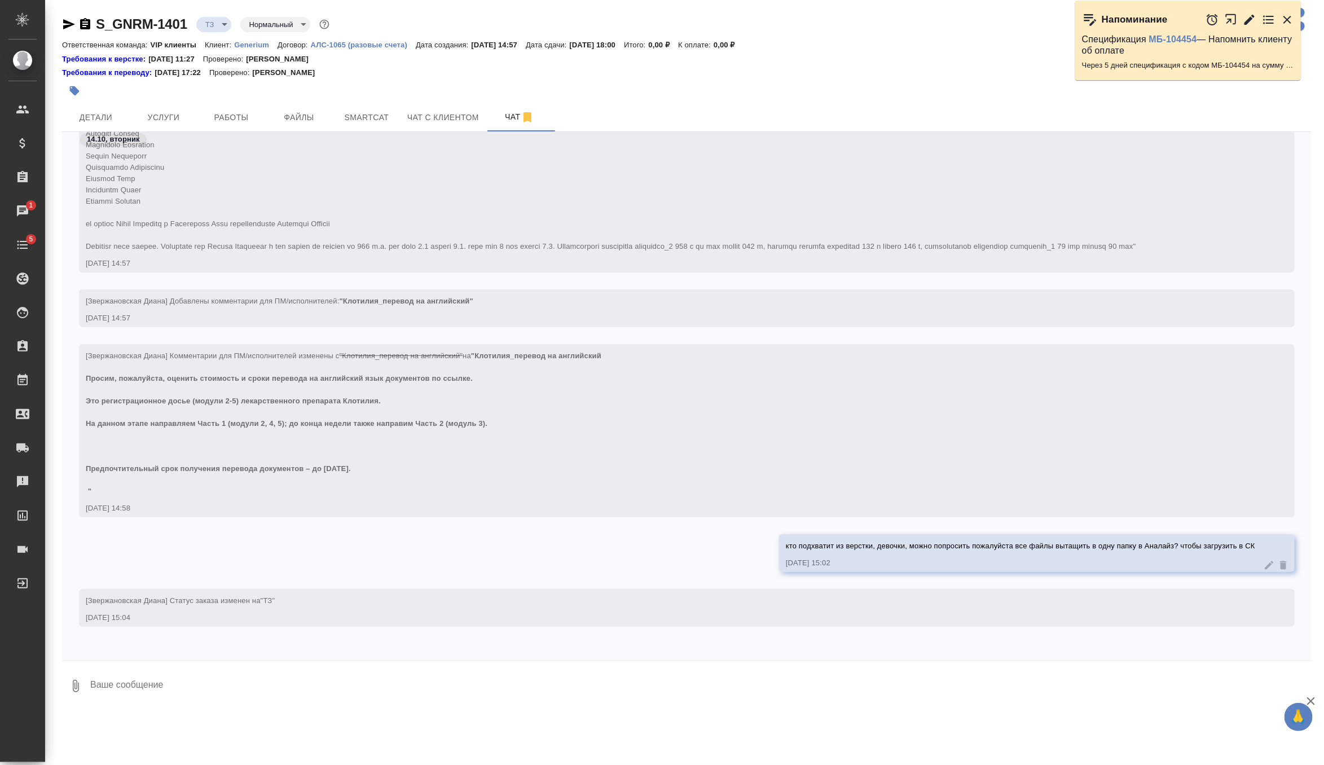
click at [1269, 568] on icon at bounding box center [1270, 565] width 8 height 8
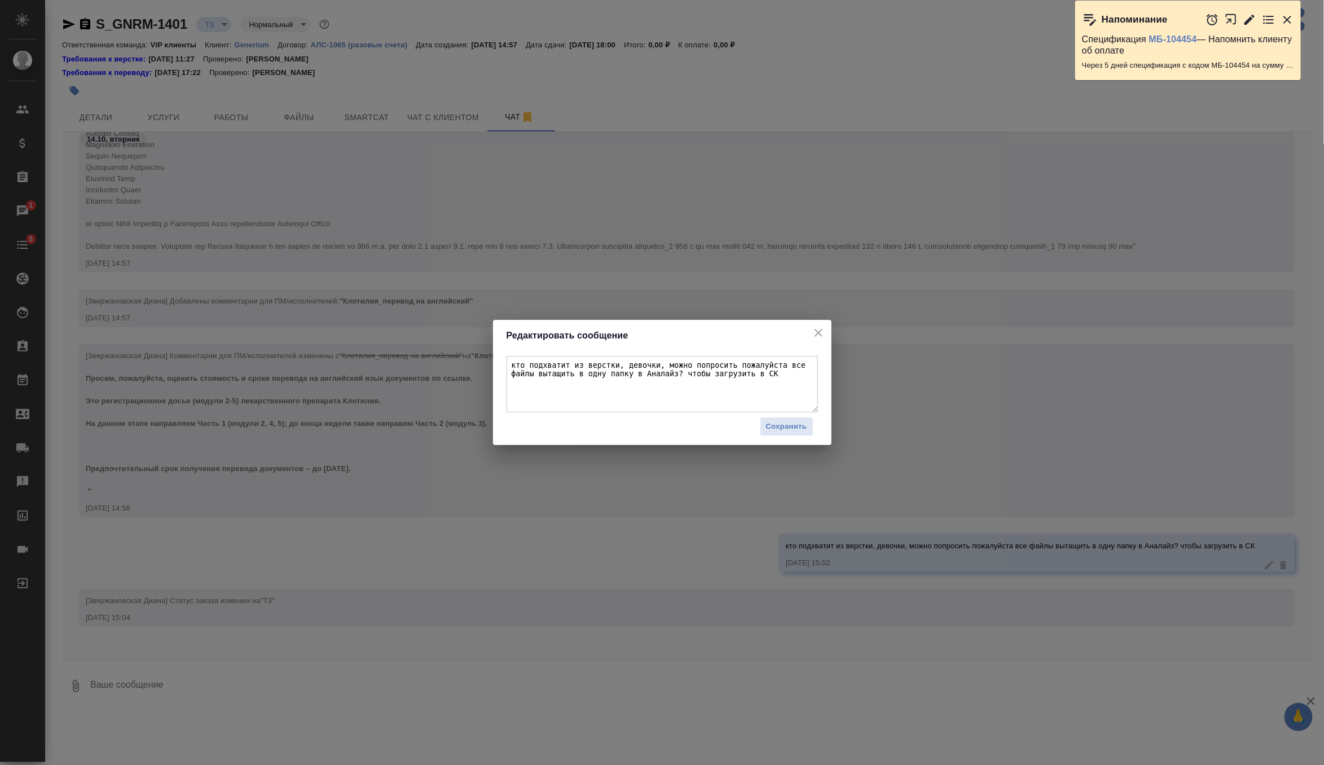
click at [804, 375] on textarea "кто подхватит из верстки, девочки, можно попросить пожалуйста все файлы вытащит…" at bounding box center [662, 384] width 311 height 56
type textarea "кто подхватит из верстки, девочки, можно попросить пожалуйста все файлы вытащит…"
click at [779, 432] on span "Сохранить" at bounding box center [786, 426] width 41 height 13
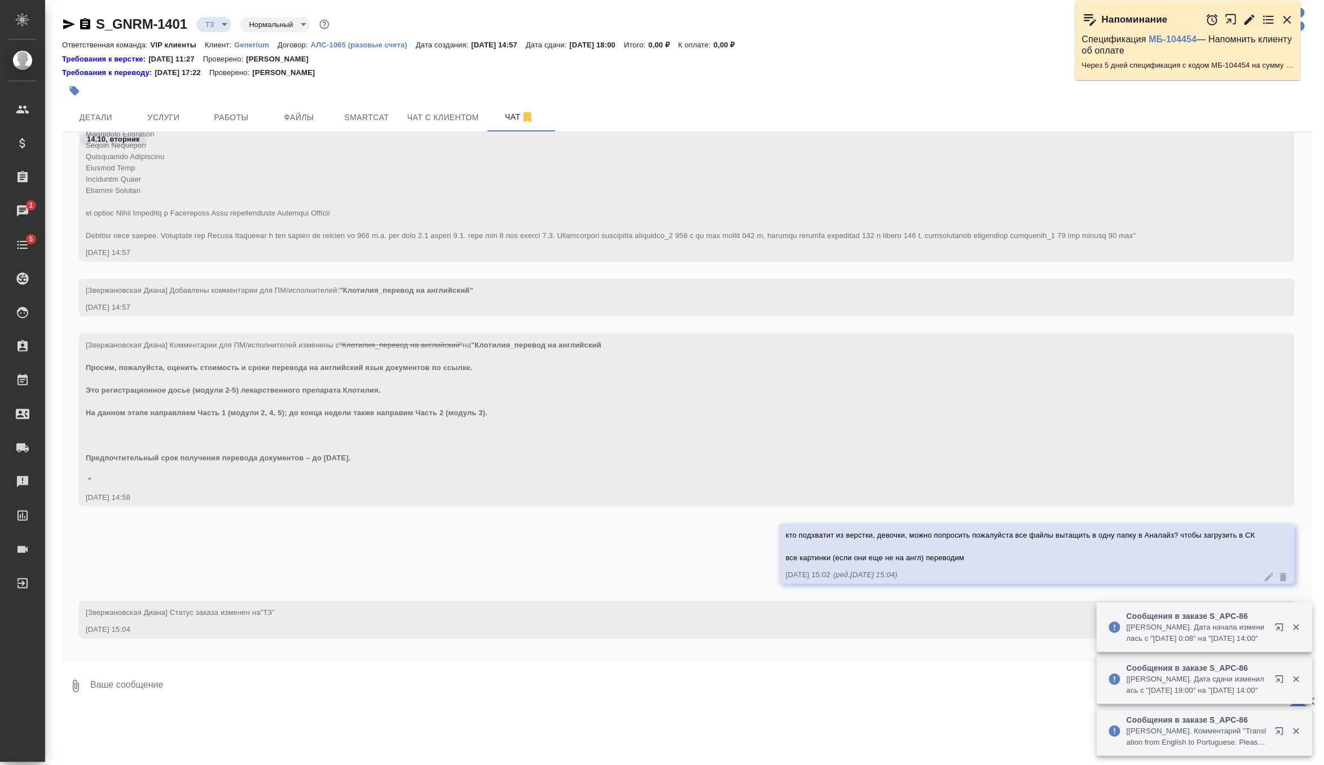
scroll to position [291, 0]
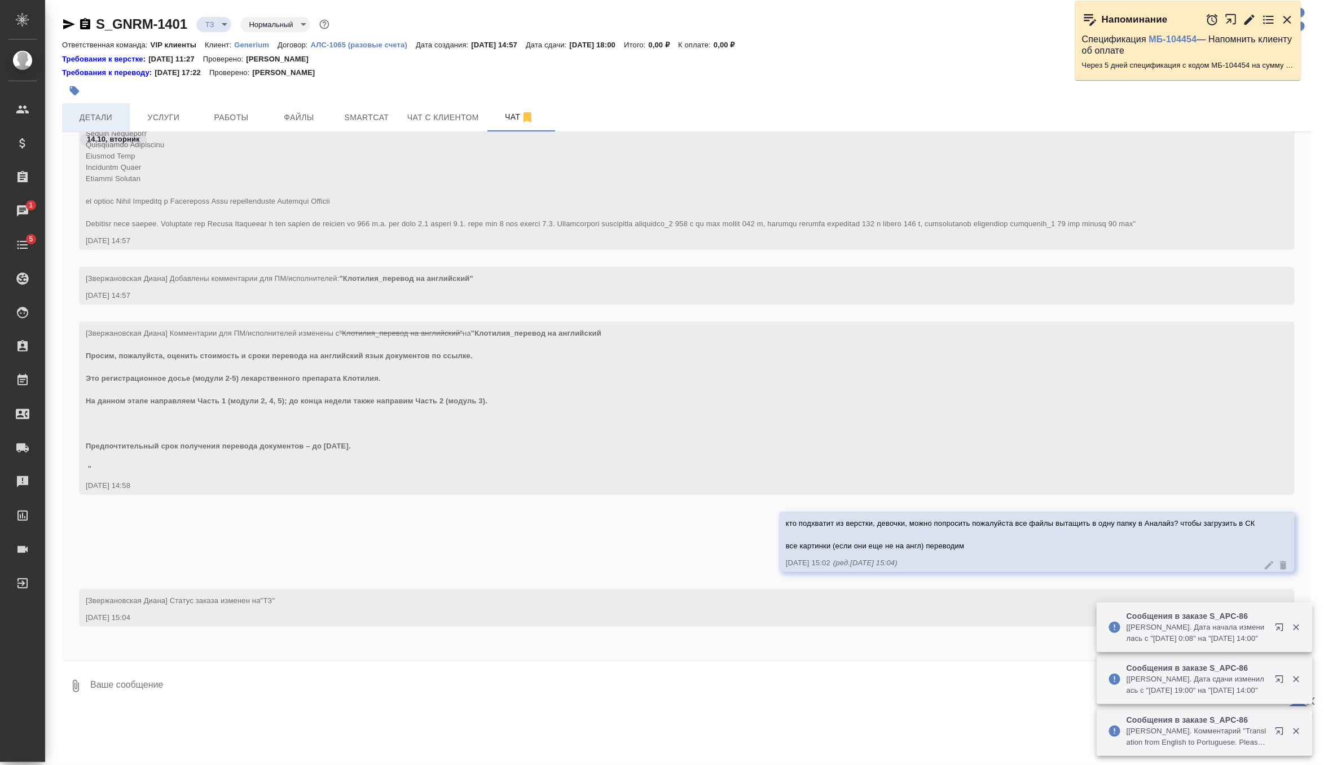
click at [100, 113] on span "Детали" at bounding box center [96, 118] width 54 height 14
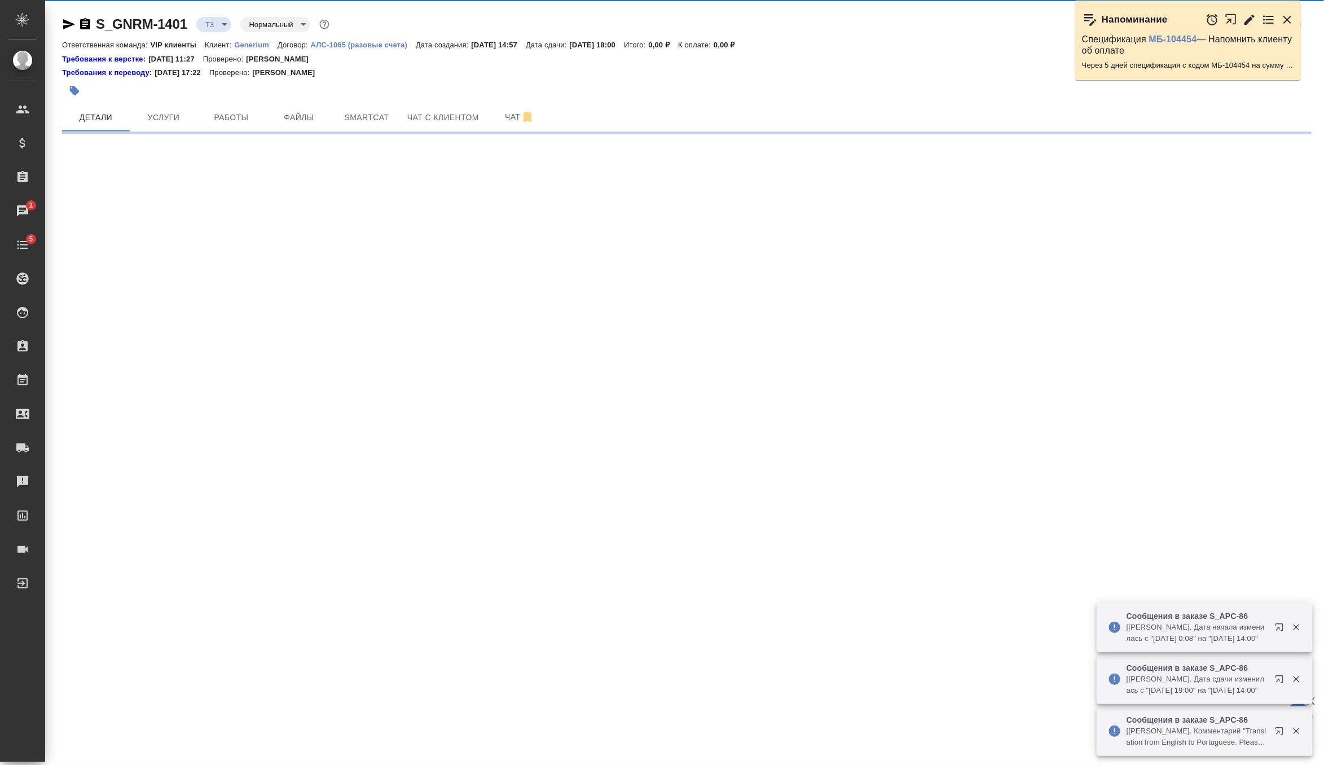
select select "RU"
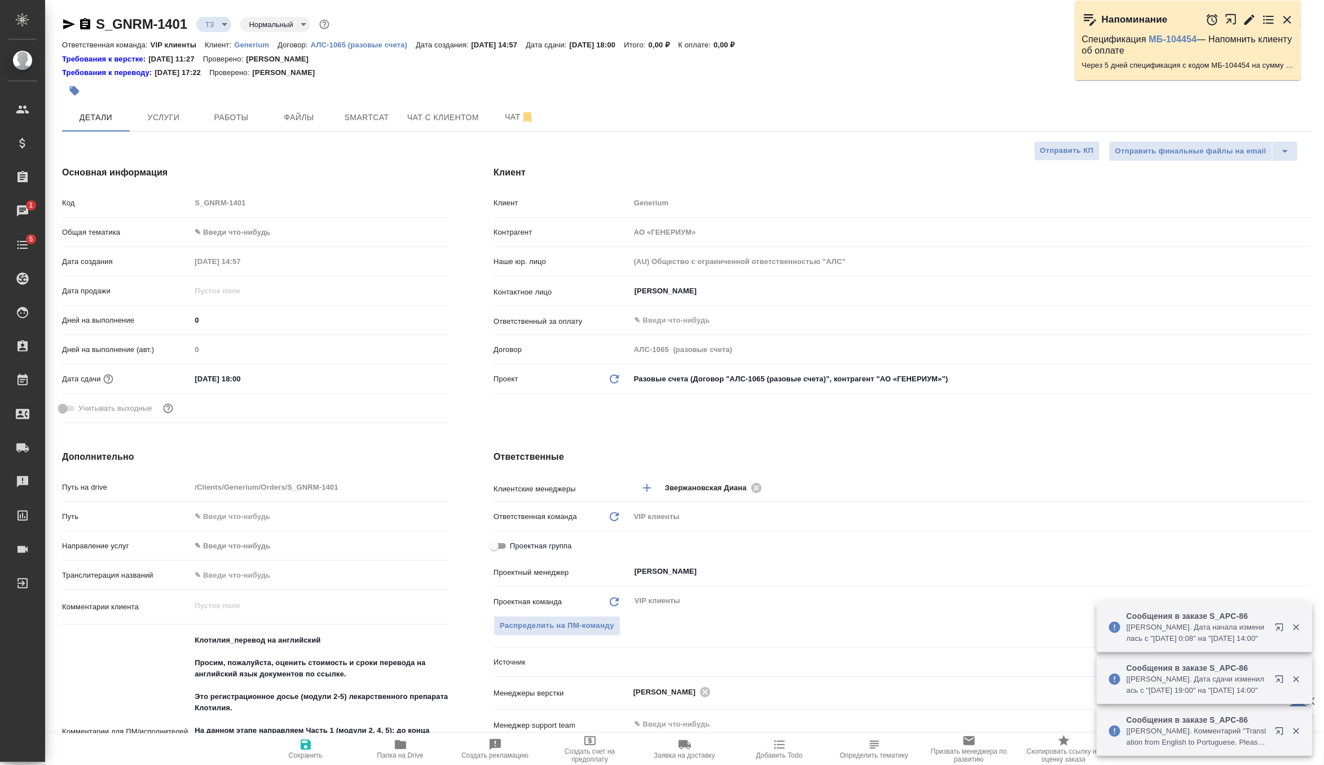
type textarea "x"
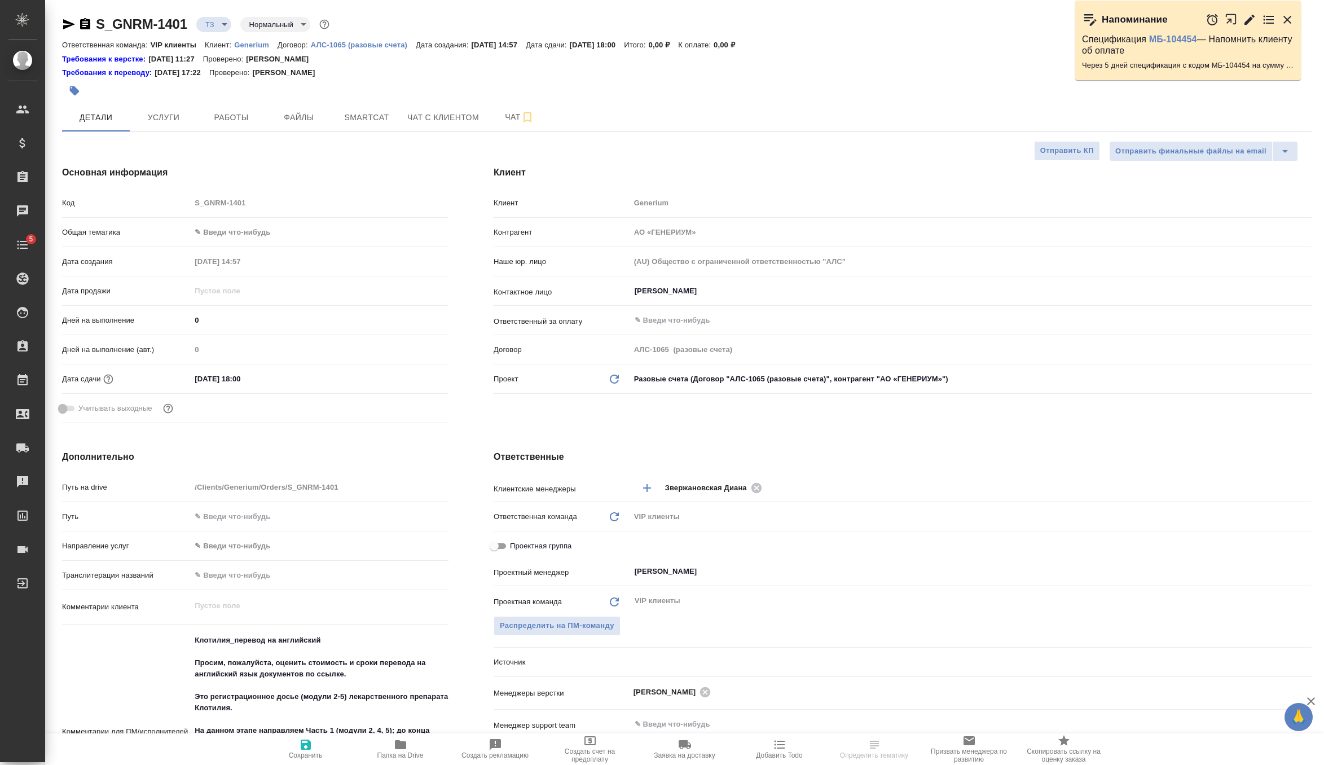
select select "RU"
type textarea "x"
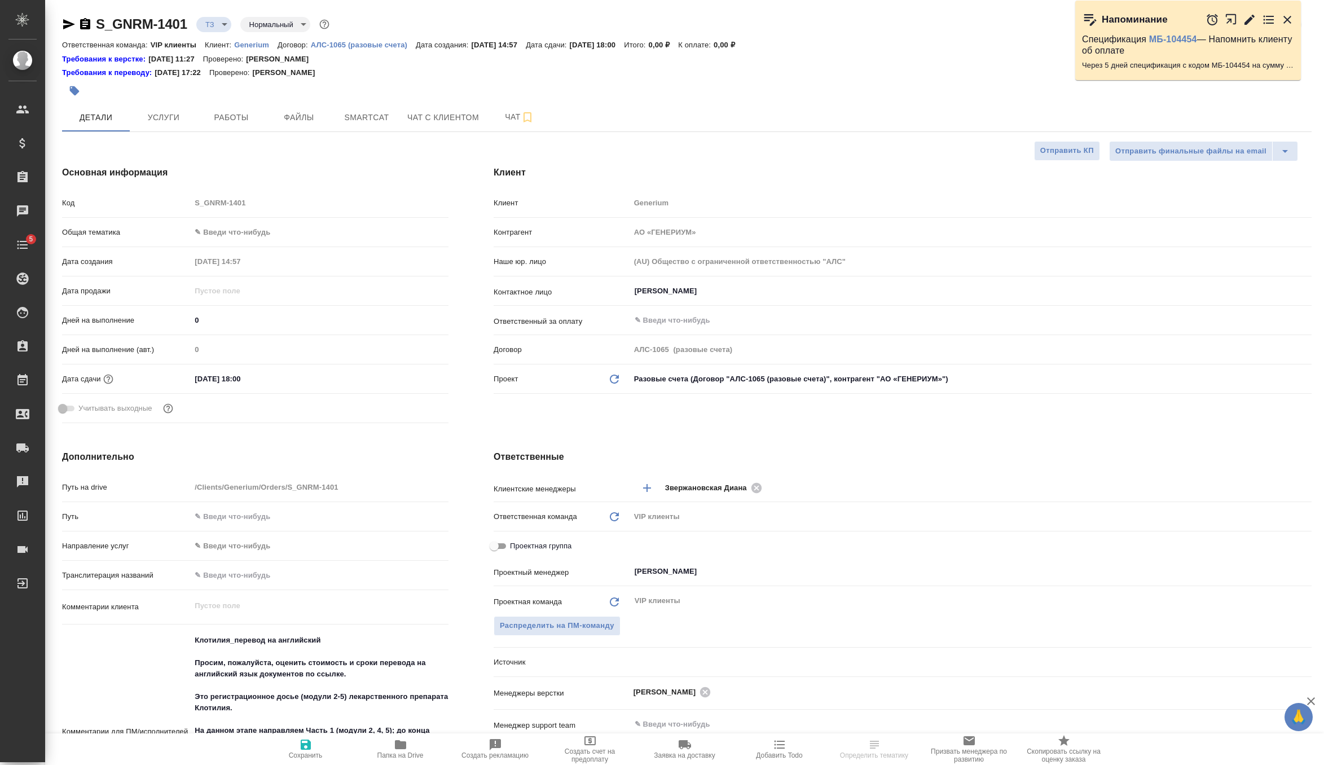
type textarea "x"
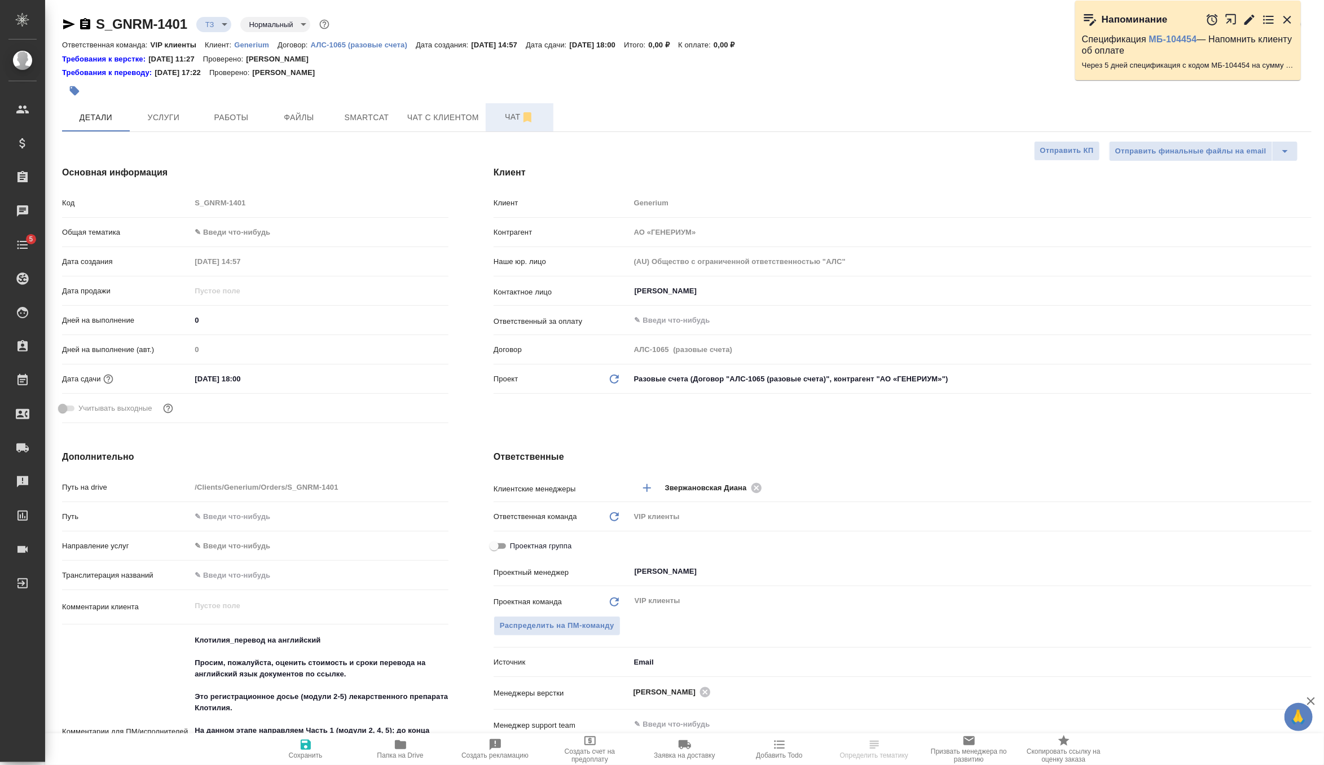
click at [504, 116] on span "Чат" at bounding box center [520, 117] width 54 height 14
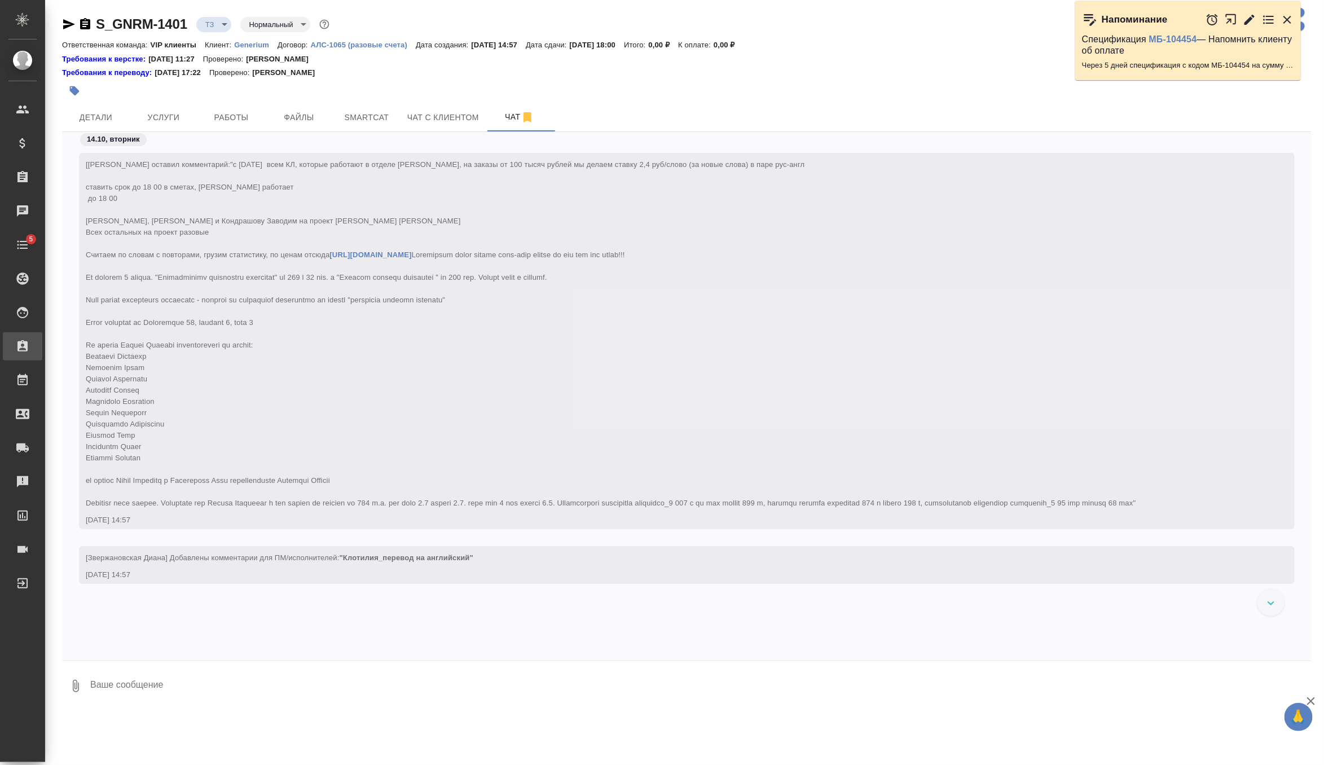
scroll to position [291, 0]
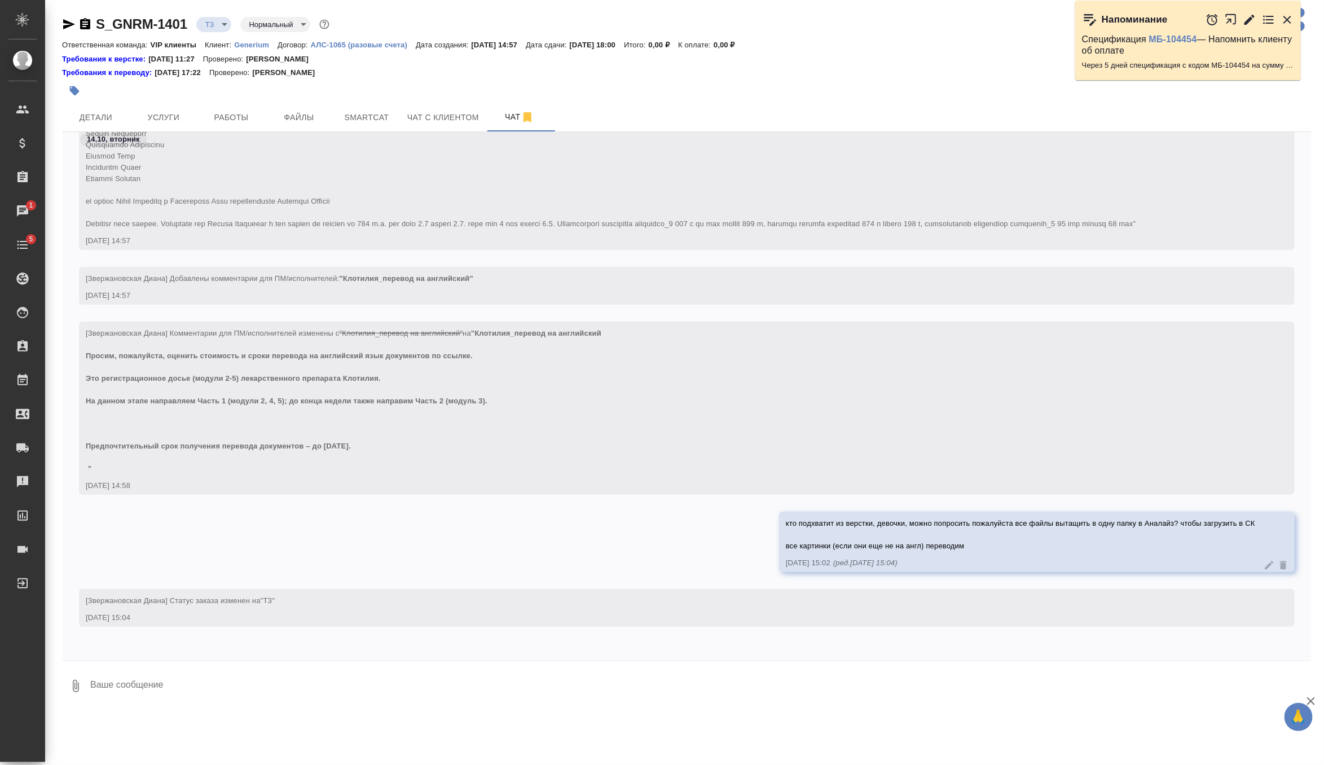
click at [324, 681] on textarea at bounding box center [700, 686] width 1223 height 38
type textarea "вижу что есть файлы на англ, их удаляем"
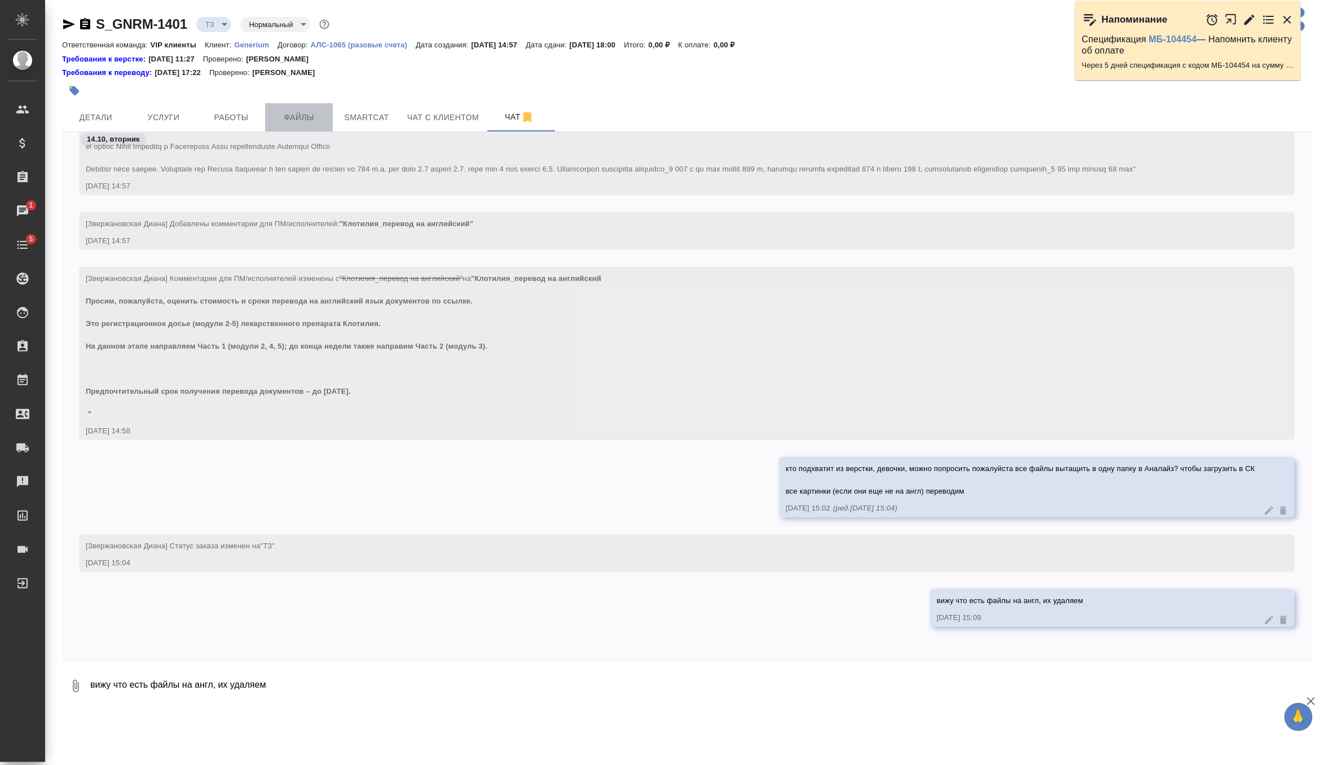
click at [295, 128] on button "Файлы" at bounding box center [299, 117] width 68 height 28
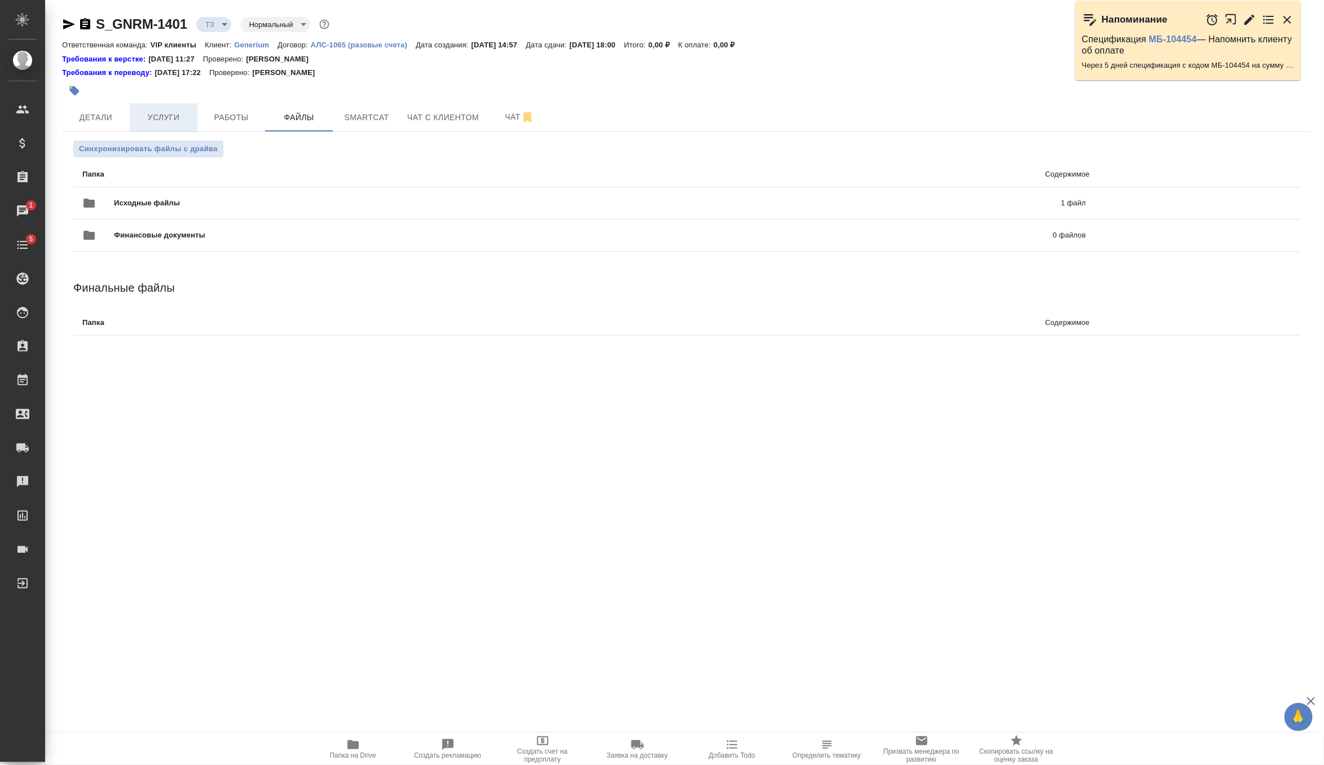
click at [152, 119] on span "Услуги" at bounding box center [164, 118] width 54 height 14
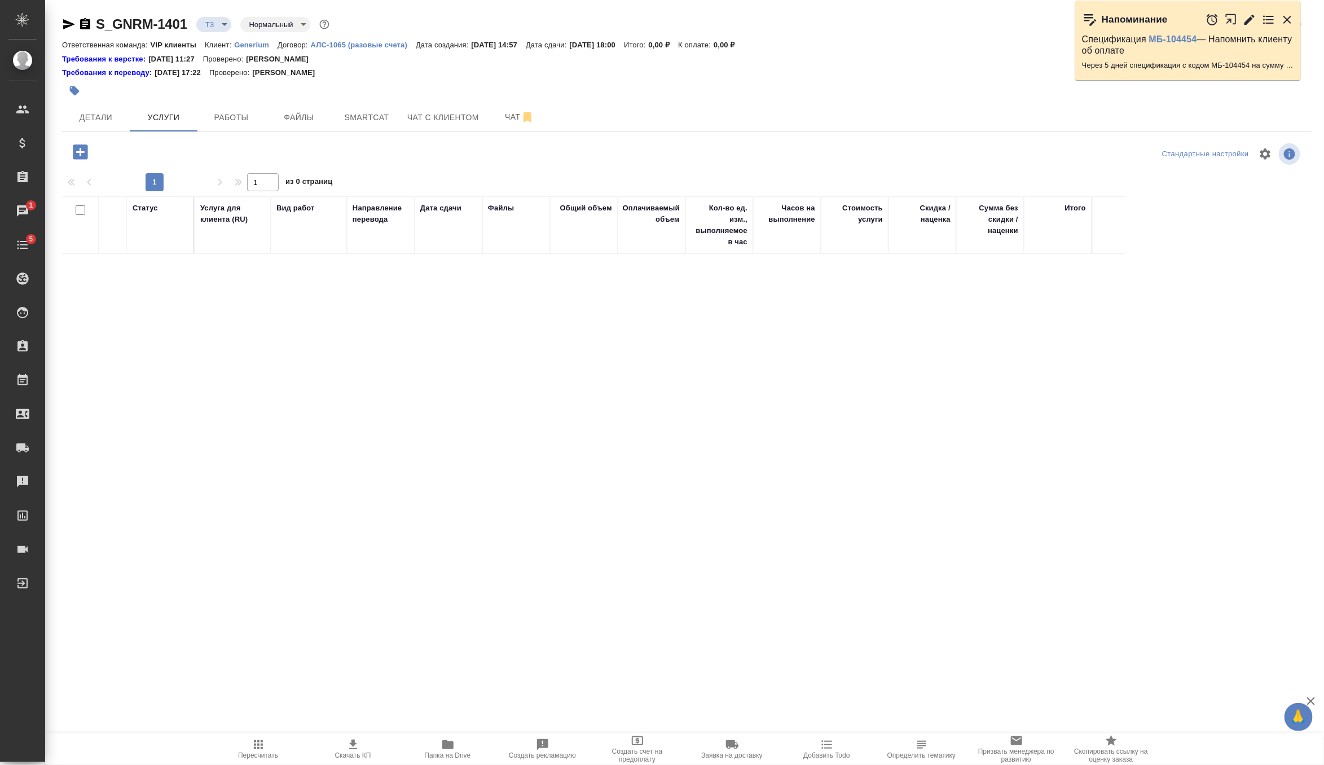
click at [82, 152] on icon "button" at bounding box center [81, 152] width 20 height 20
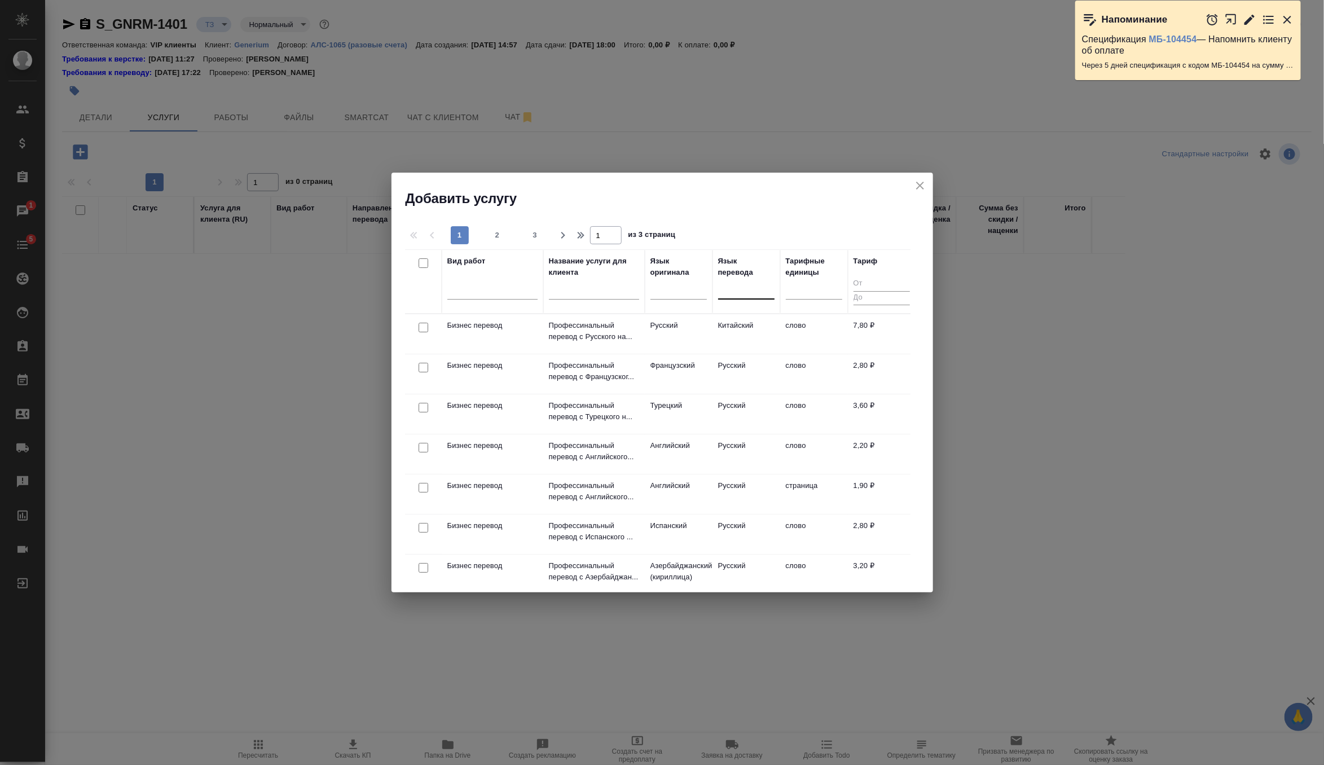
click at [762, 295] on div at bounding box center [746, 288] width 56 height 16
type input "англ"
click at [754, 329] on div "Английский" at bounding box center [802, 324] width 169 height 20
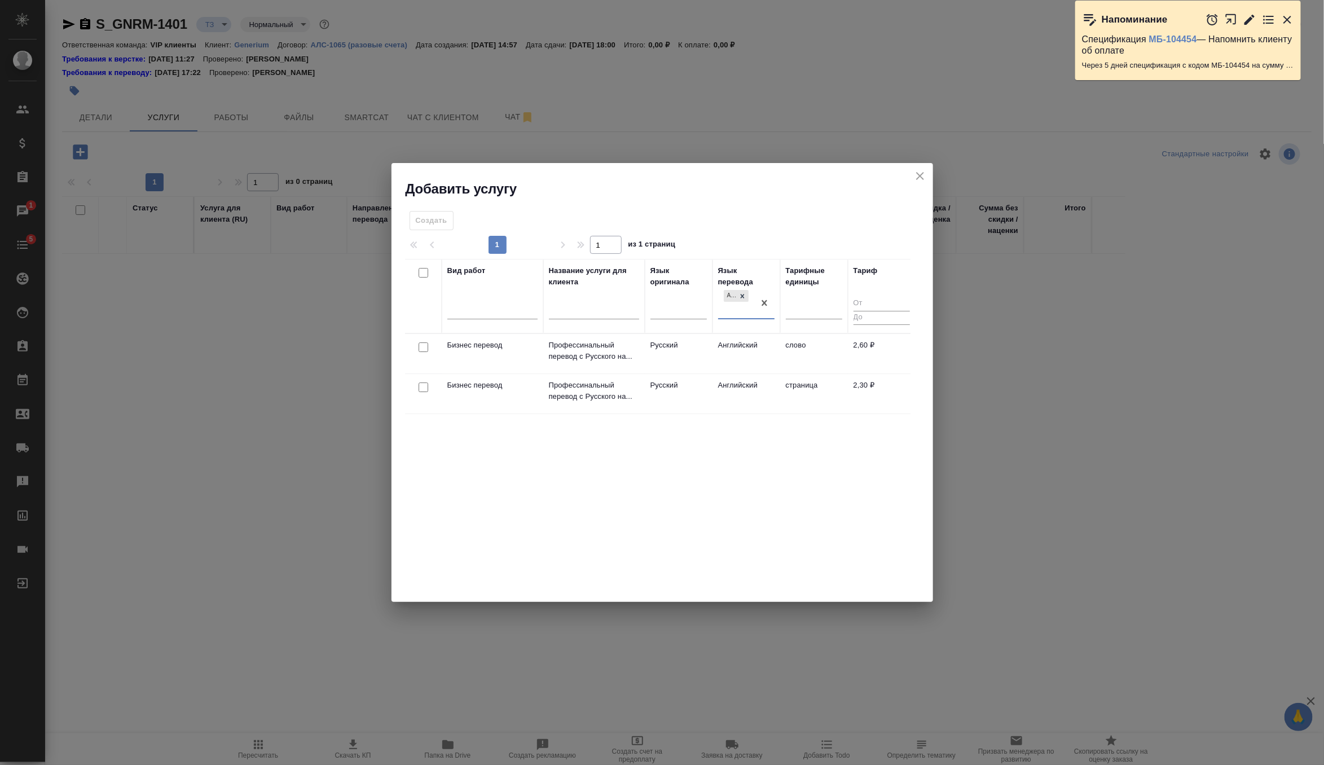
click at [420, 343] on input "checkbox" at bounding box center [424, 348] width 10 height 10
checkbox input "true"
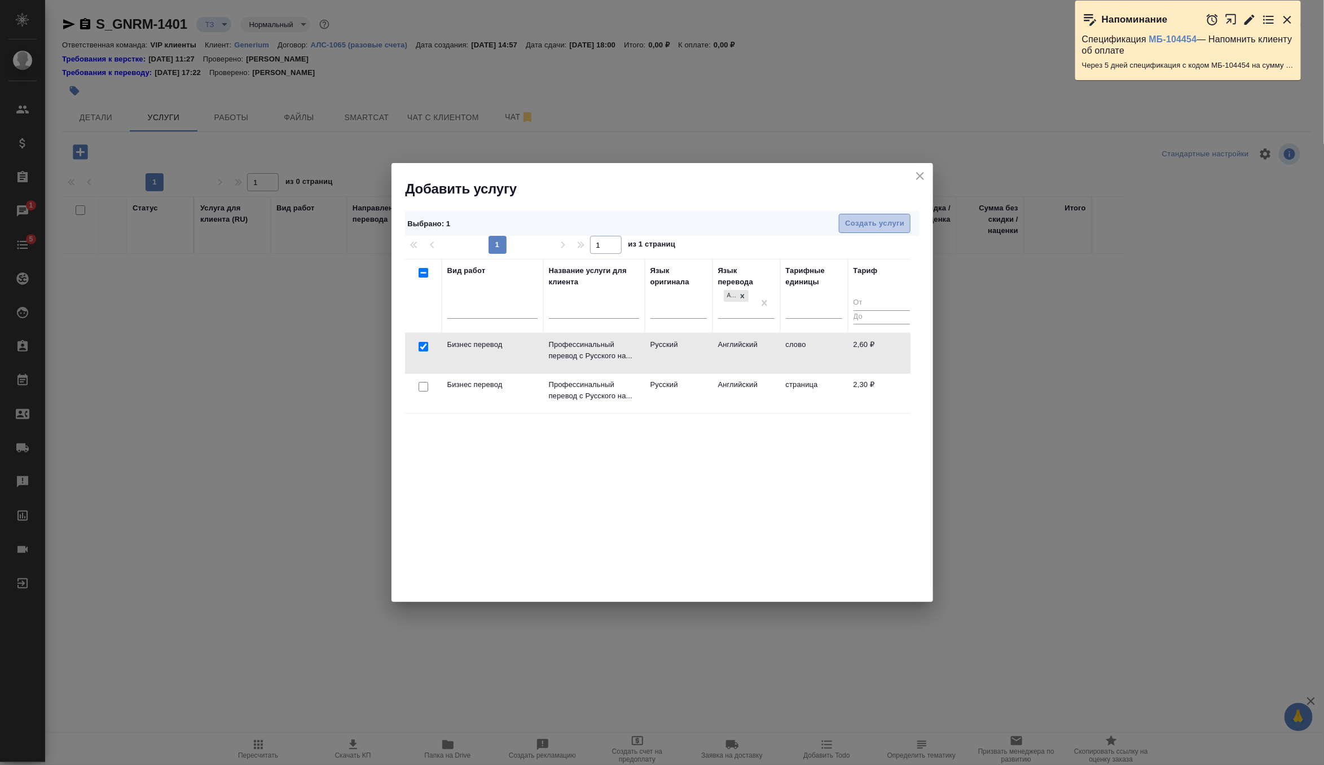
click at [888, 217] on span "Создать услуги" at bounding box center [874, 223] width 59 height 13
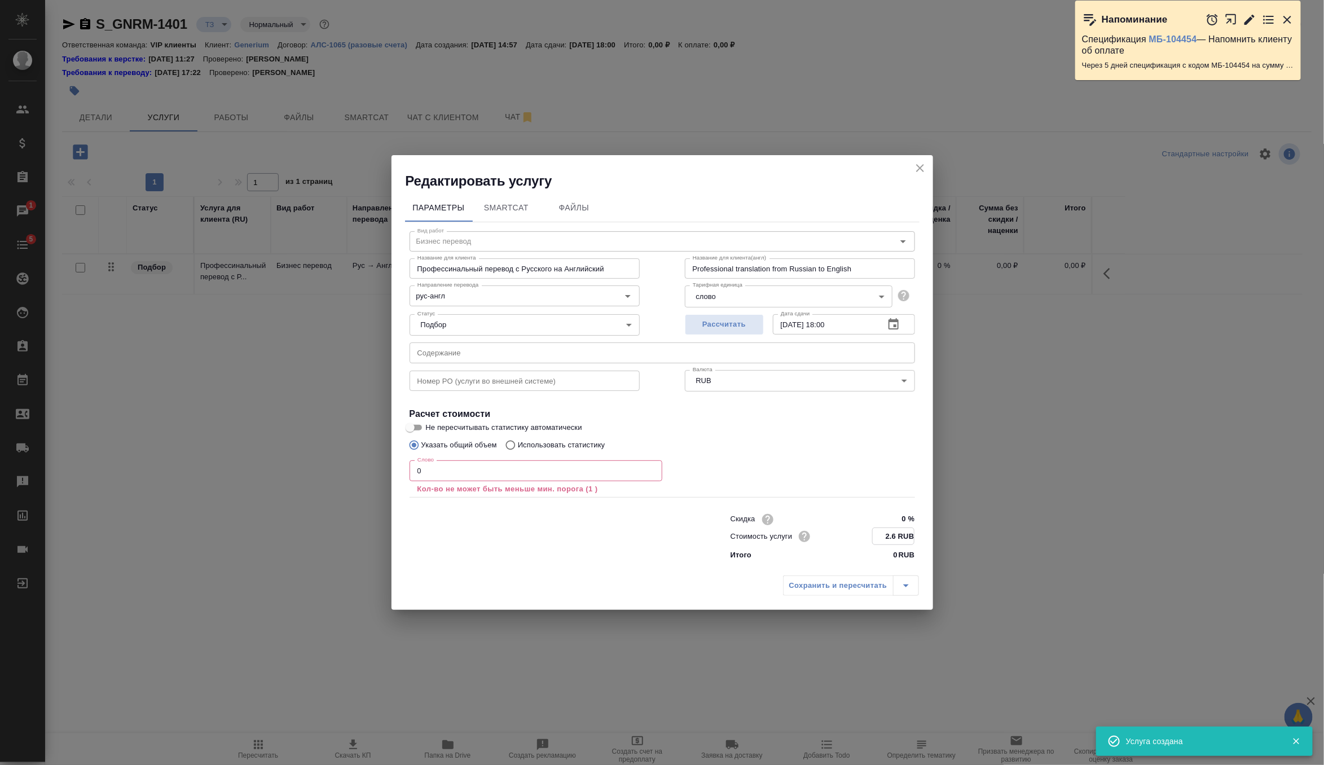
click at [897, 539] on input "2.6 RUB" at bounding box center [893, 536] width 41 height 16
type input "2.4 RUB"
click at [606, 472] on input "0" at bounding box center [536, 470] width 253 height 20
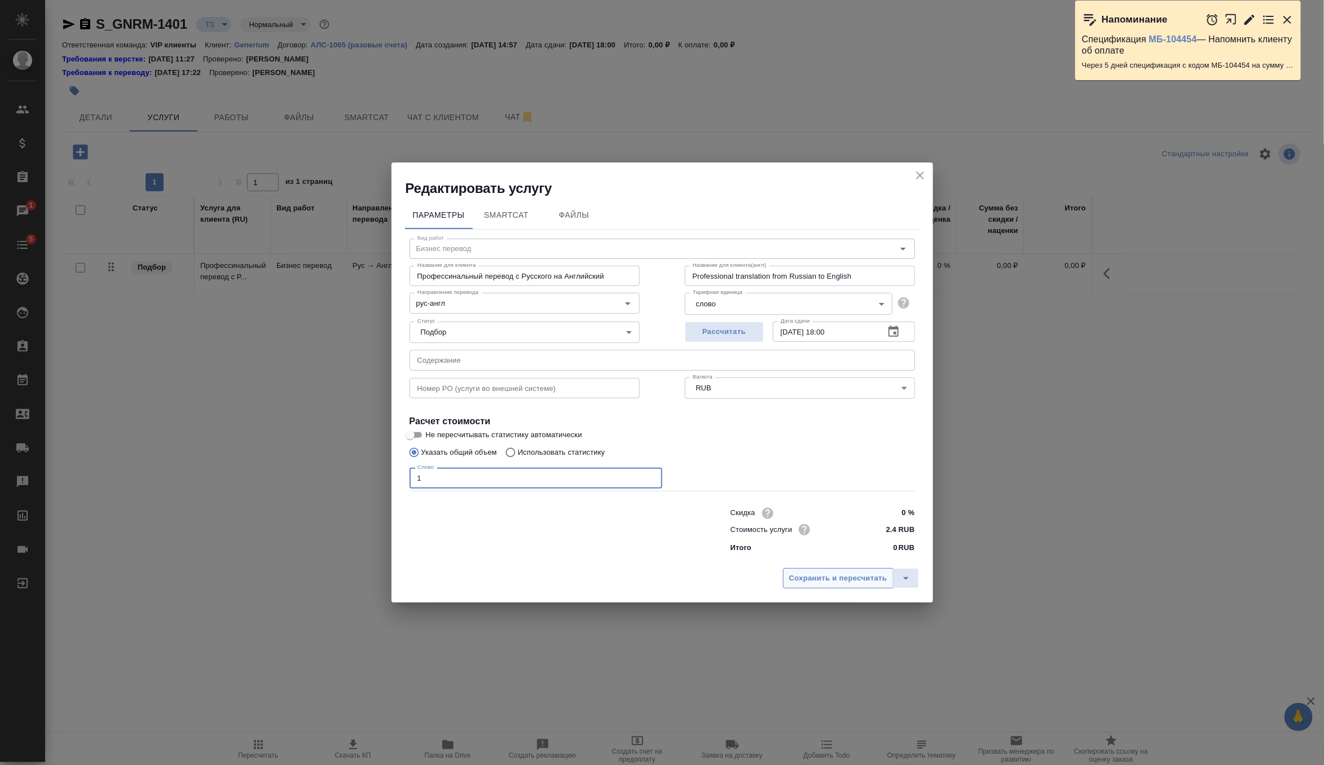
type input "1"
click at [863, 578] on span "Сохранить и пересчитать" at bounding box center [838, 578] width 98 height 13
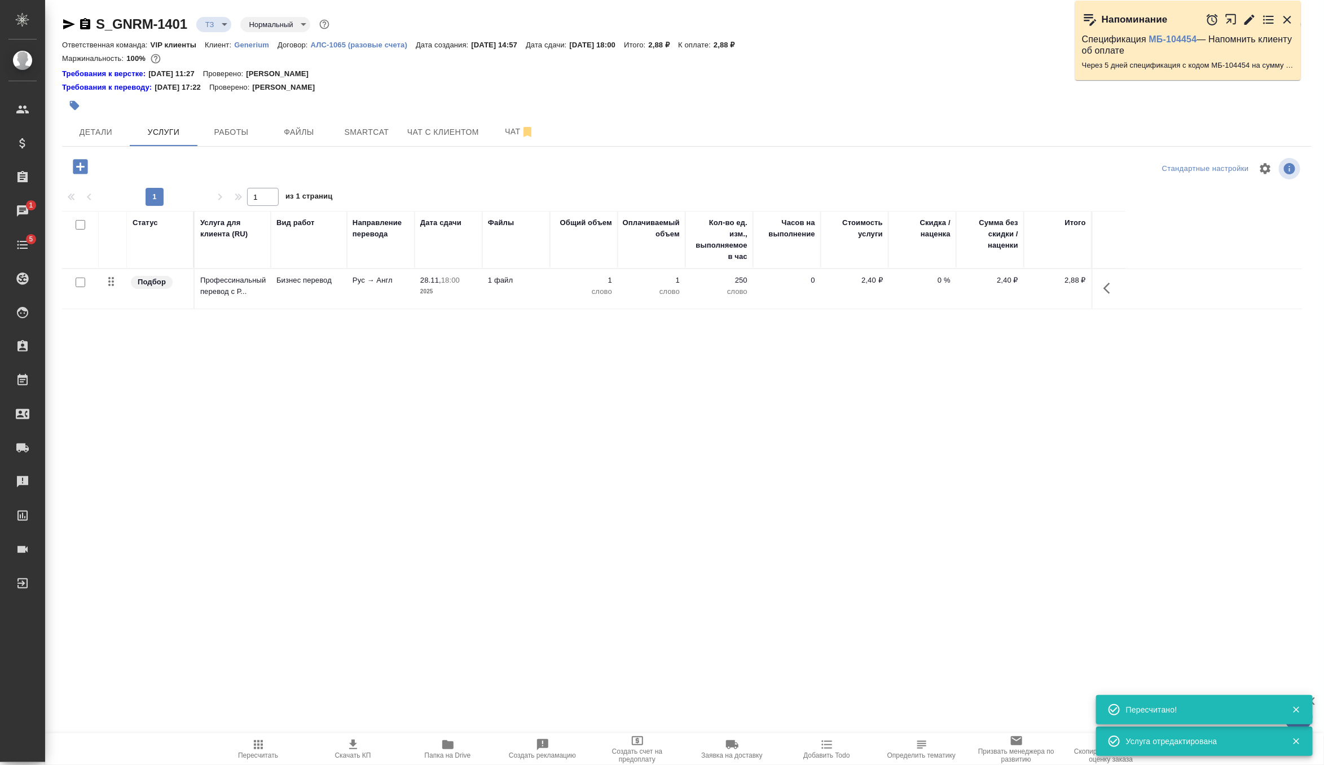
click at [94, 110] on div at bounding box center [478, 105] width 833 height 25
click at [100, 129] on span "Детали" at bounding box center [96, 132] width 54 height 14
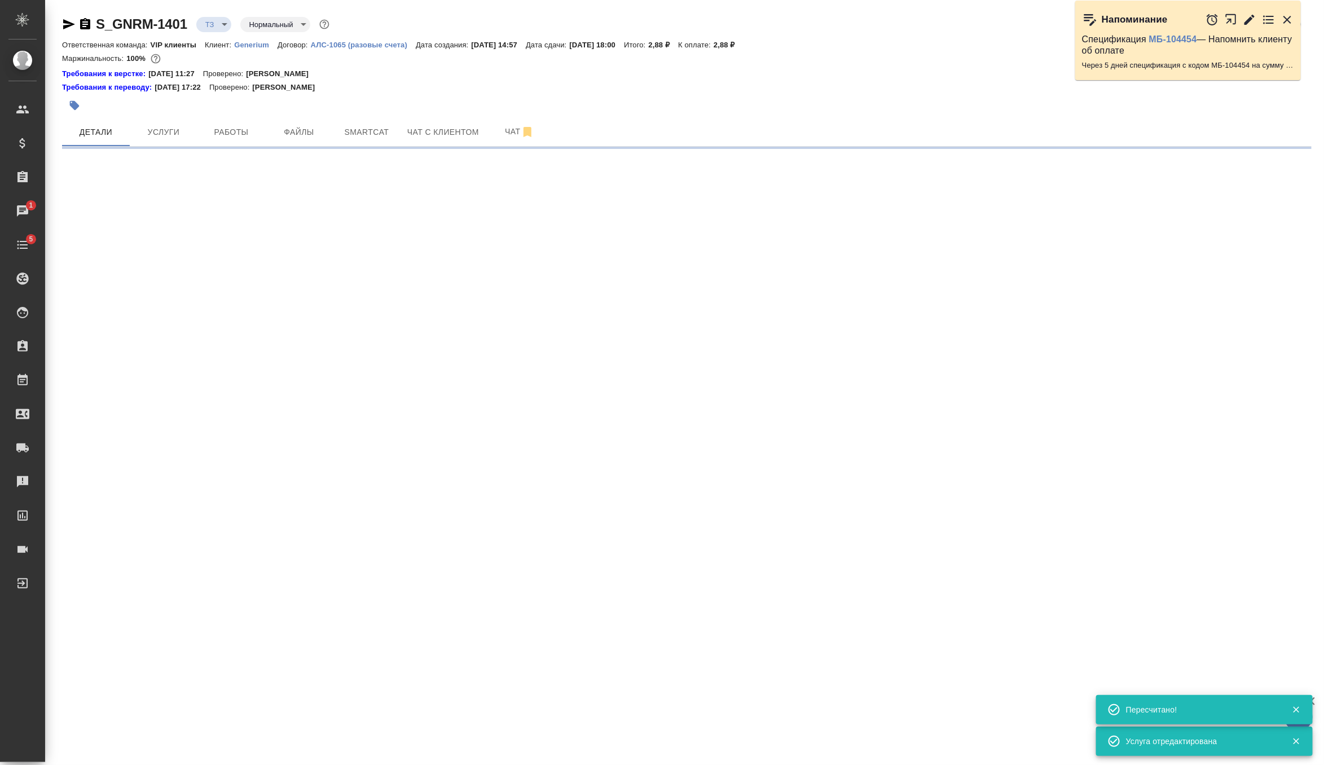
select select "RU"
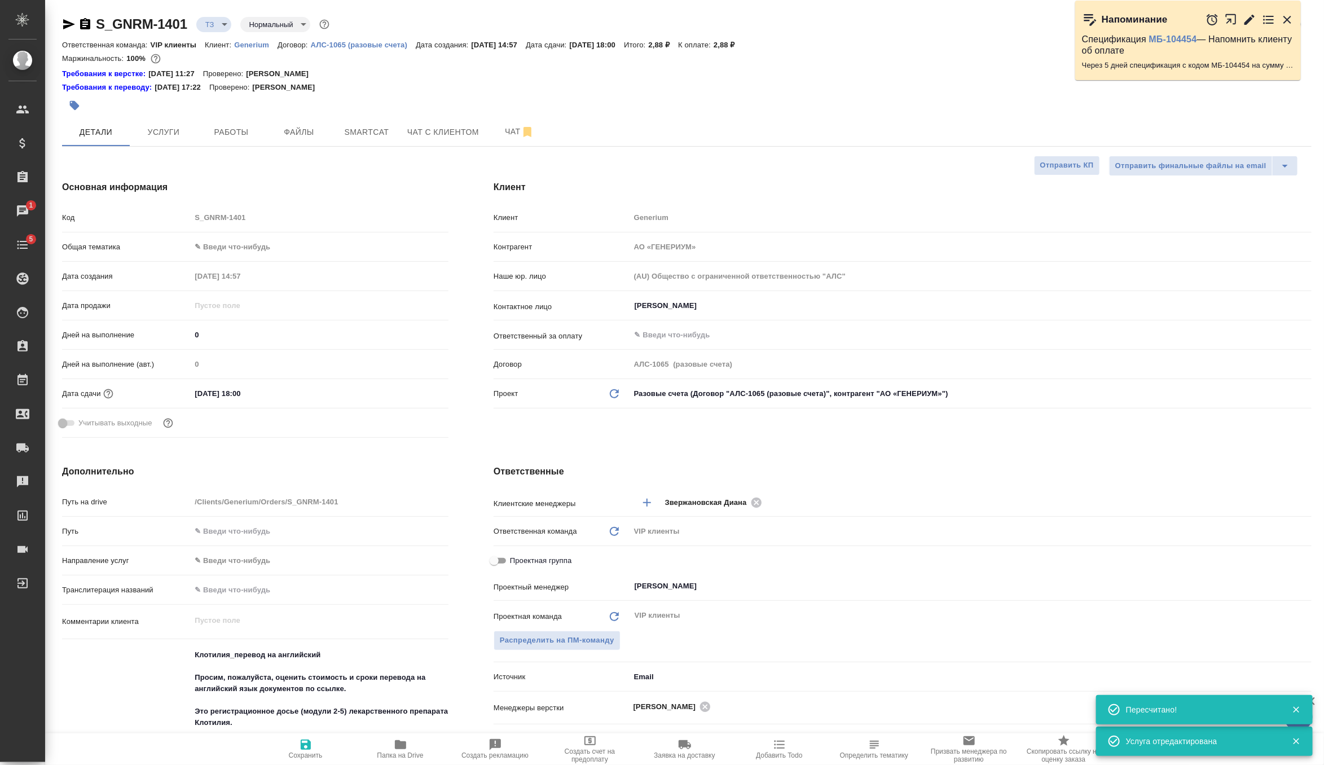
type textarea "x"
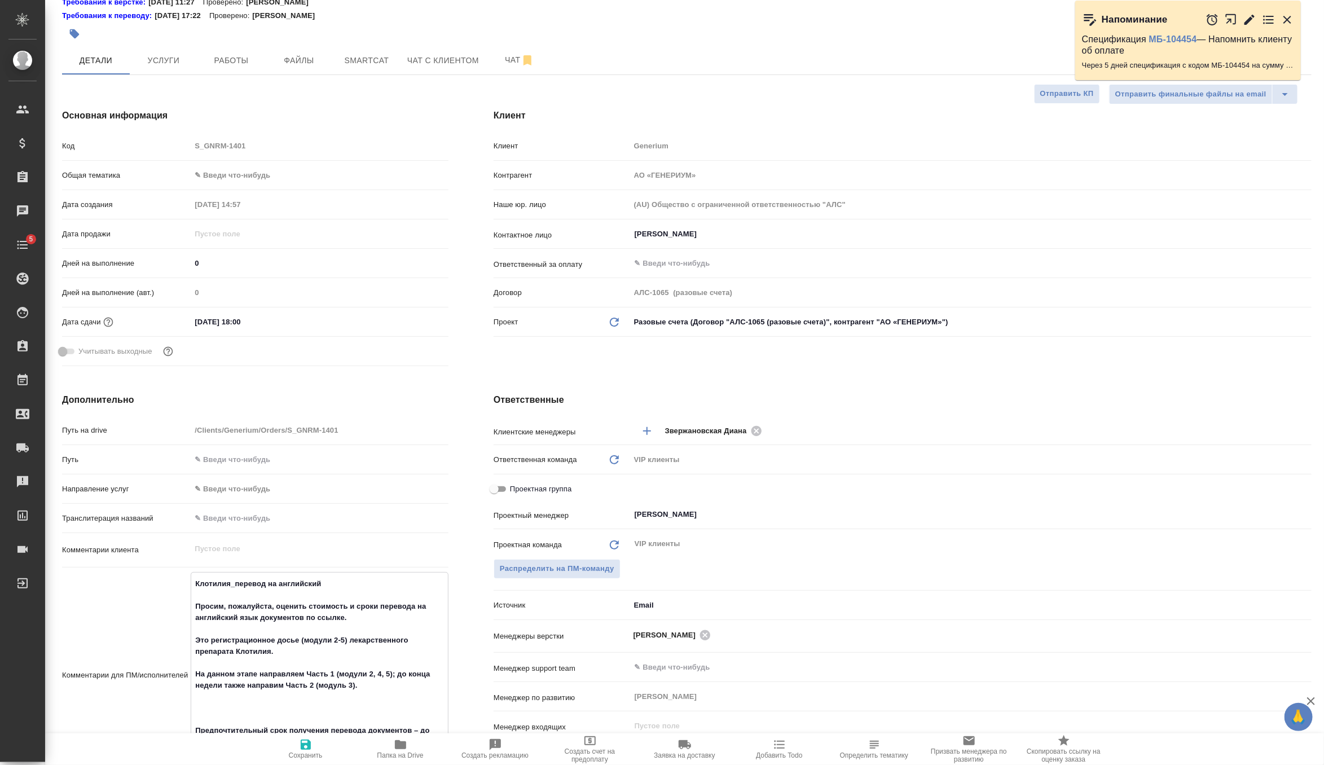
drag, startPoint x: 336, startPoint y: 589, endPoint x: 138, endPoint y: 574, distance: 198.1
click at [138, 574] on div "Комментарии для ПМ/исполнителей Клотилия_перевод на английский Просим, пожалуйс…" at bounding box center [255, 675] width 387 height 207
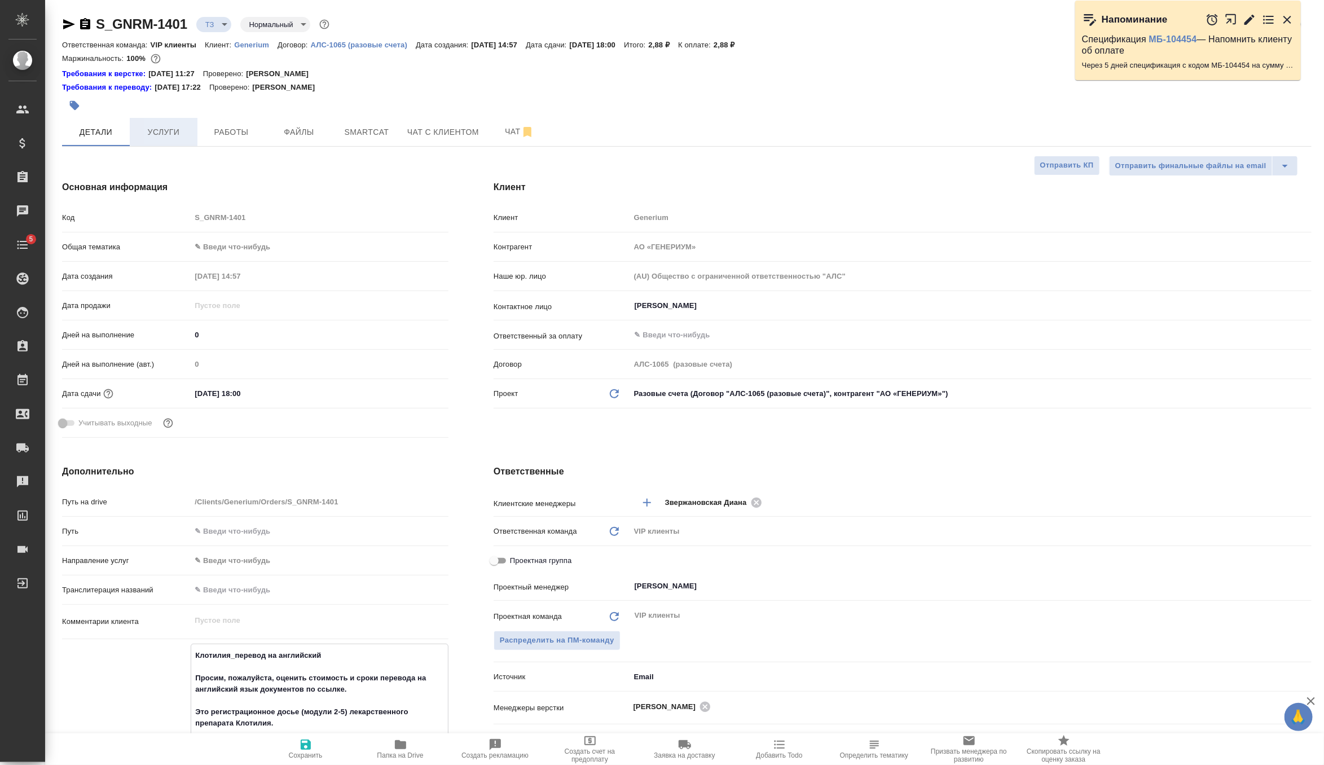
type textarea "x"
click at [168, 122] on button "Услуги" at bounding box center [164, 132] width 68 height 28
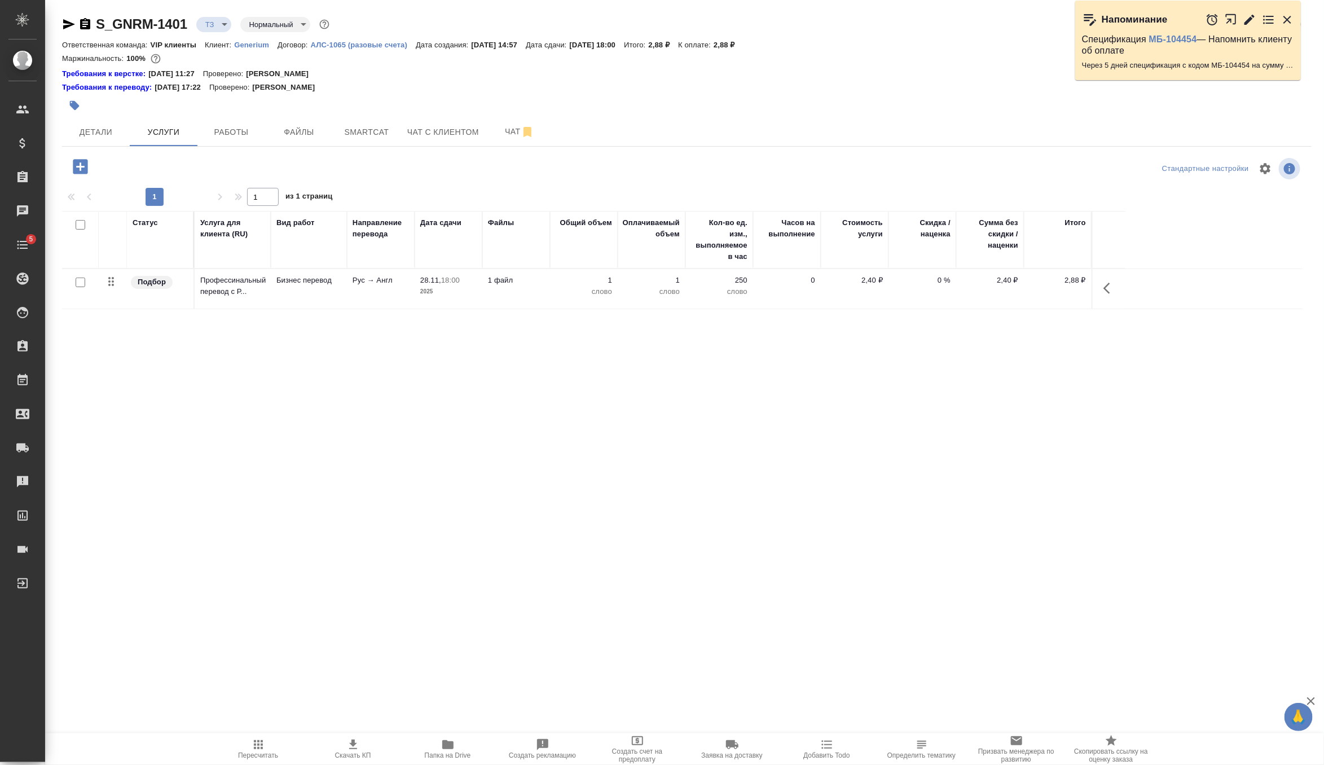
click at [396, 305] on td "Рус → Англ" at bounding box center [381, 289] width 68 height 40
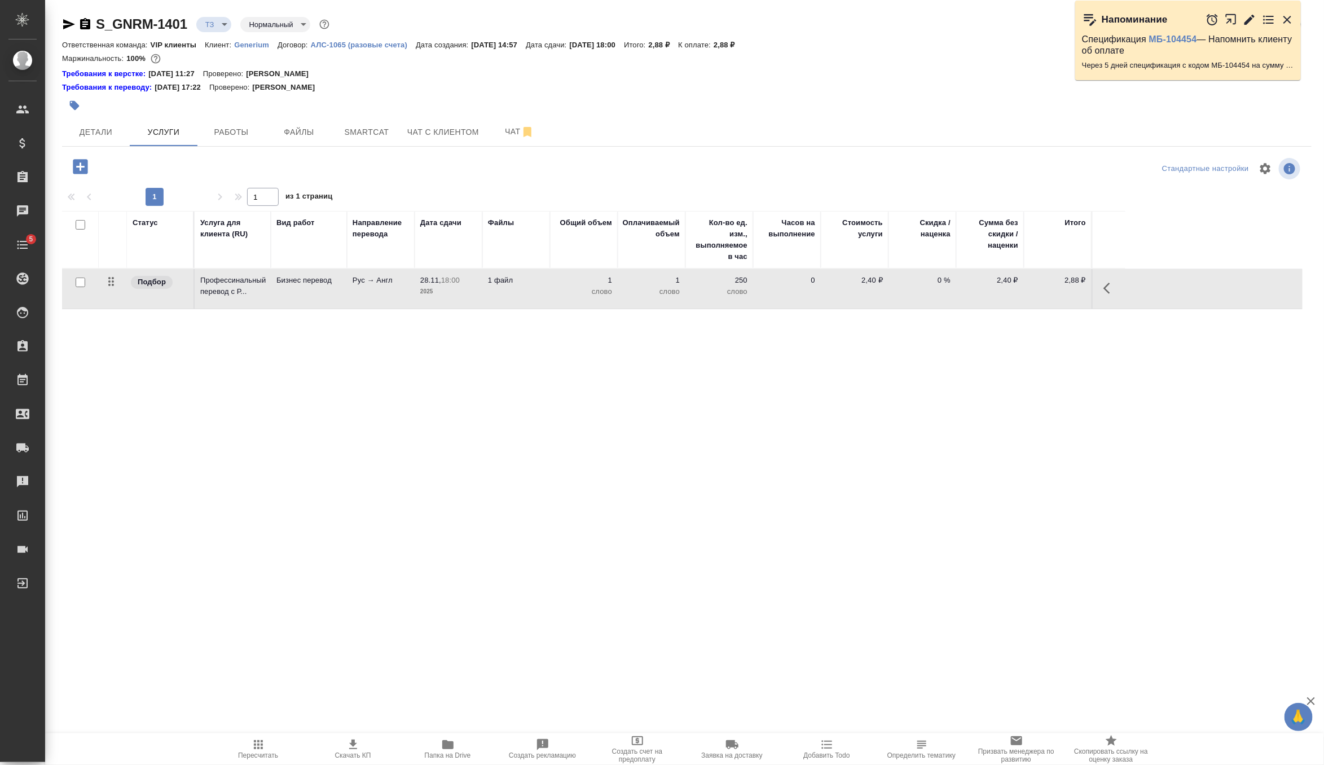
click at [396, 305] on td "Рус → Англ" at bounding box center [381, 289] width 68 height 40
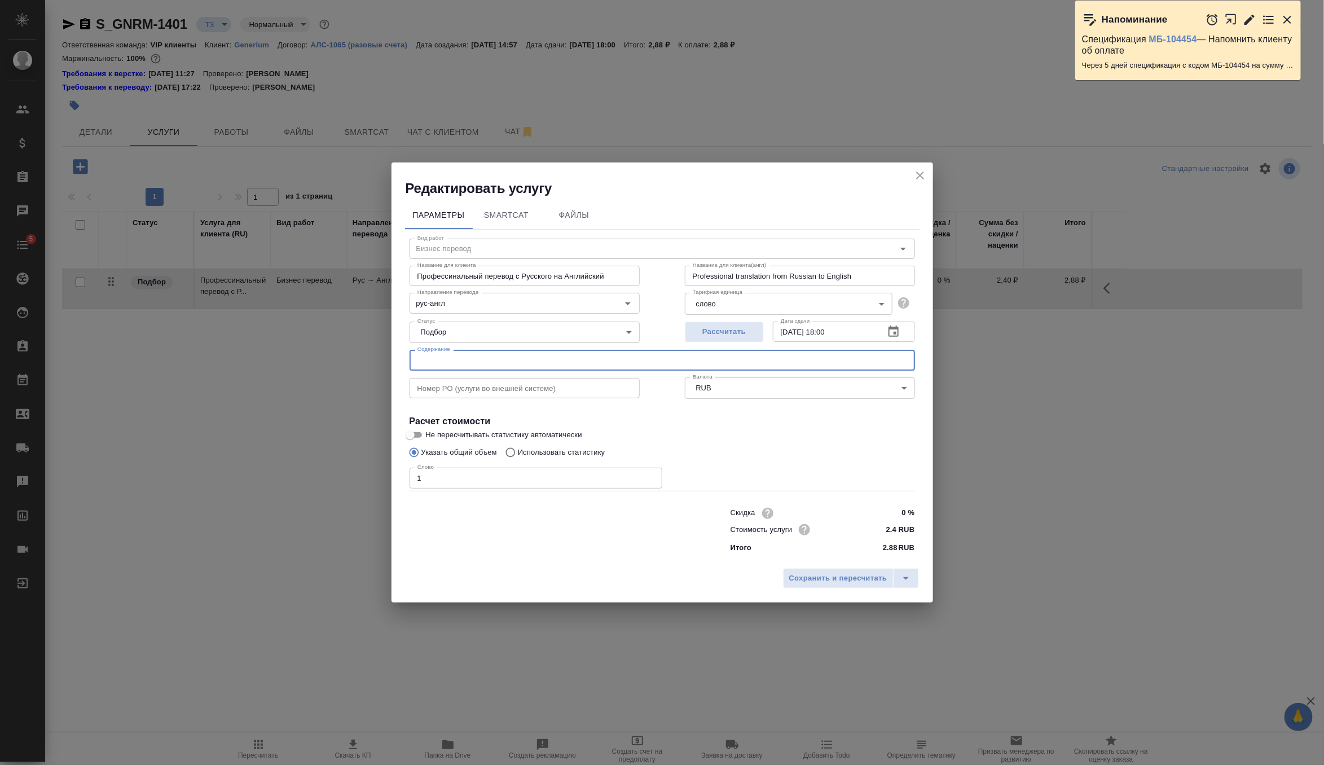
click at [476, 358] on input "text" at bounding box center [663, 360] width 506 height 20
paste input "Клотилия_перевод на английский"
type input "Клотилия_перевод на английский"
click at [812, 574] on span "Сохранить и пересчитать" at bounding box center [838, 578] width 98 height 13
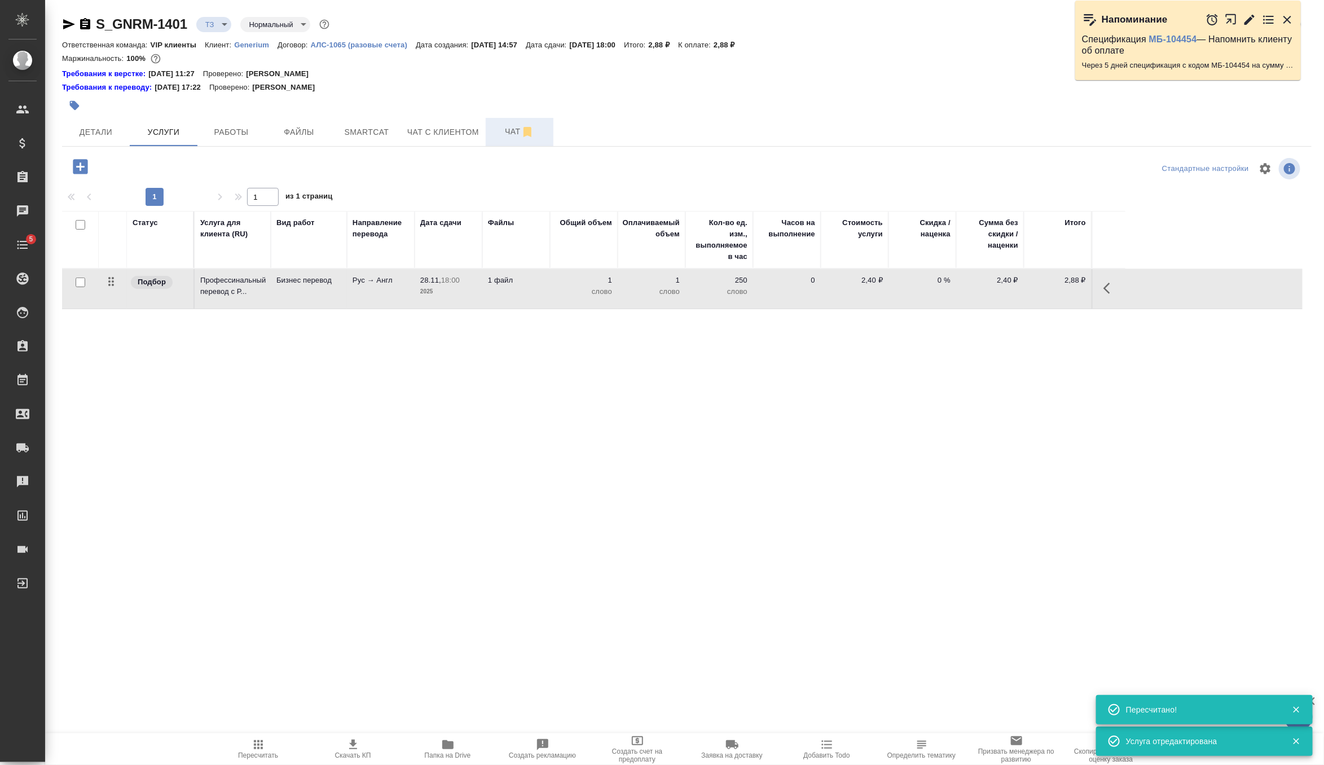
click at [511, 131] on span "Чат" at bounding box center [520, 132] width 54 height 14
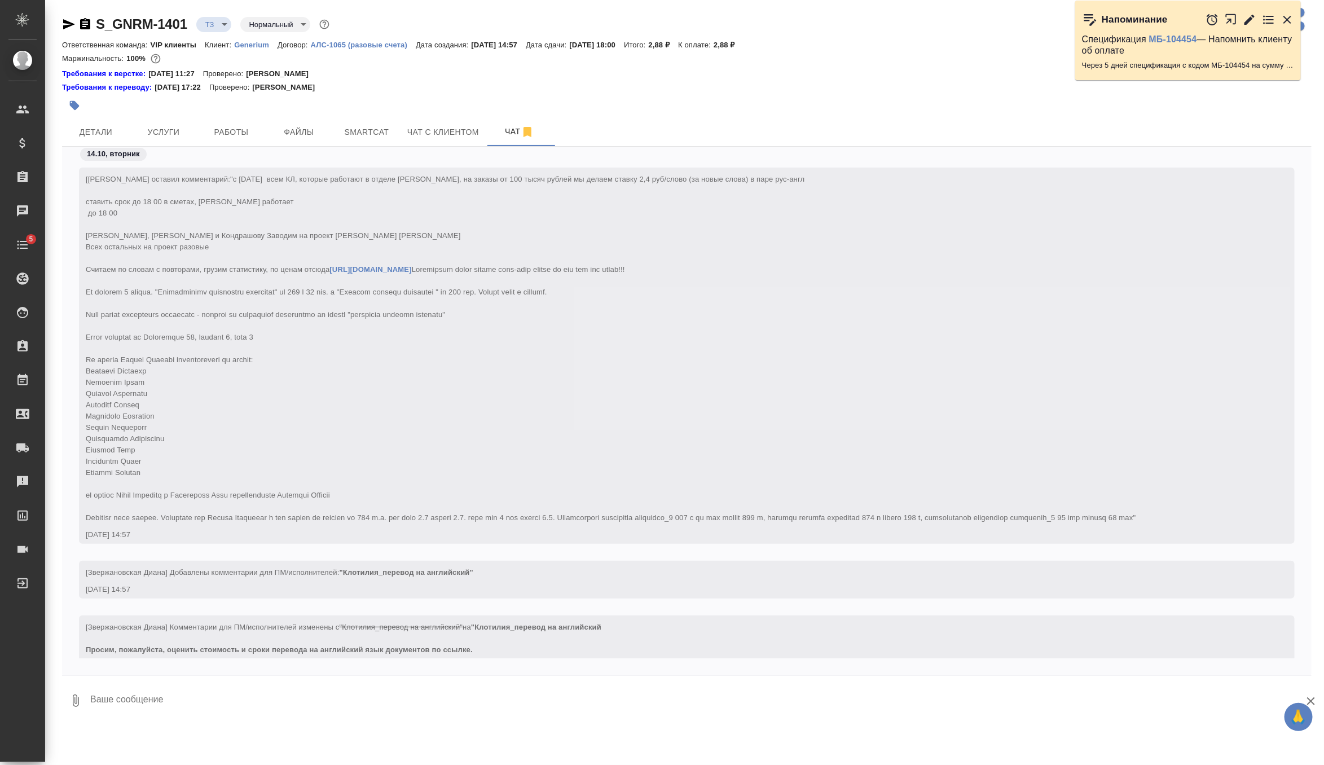
scroll to position [345, 0]
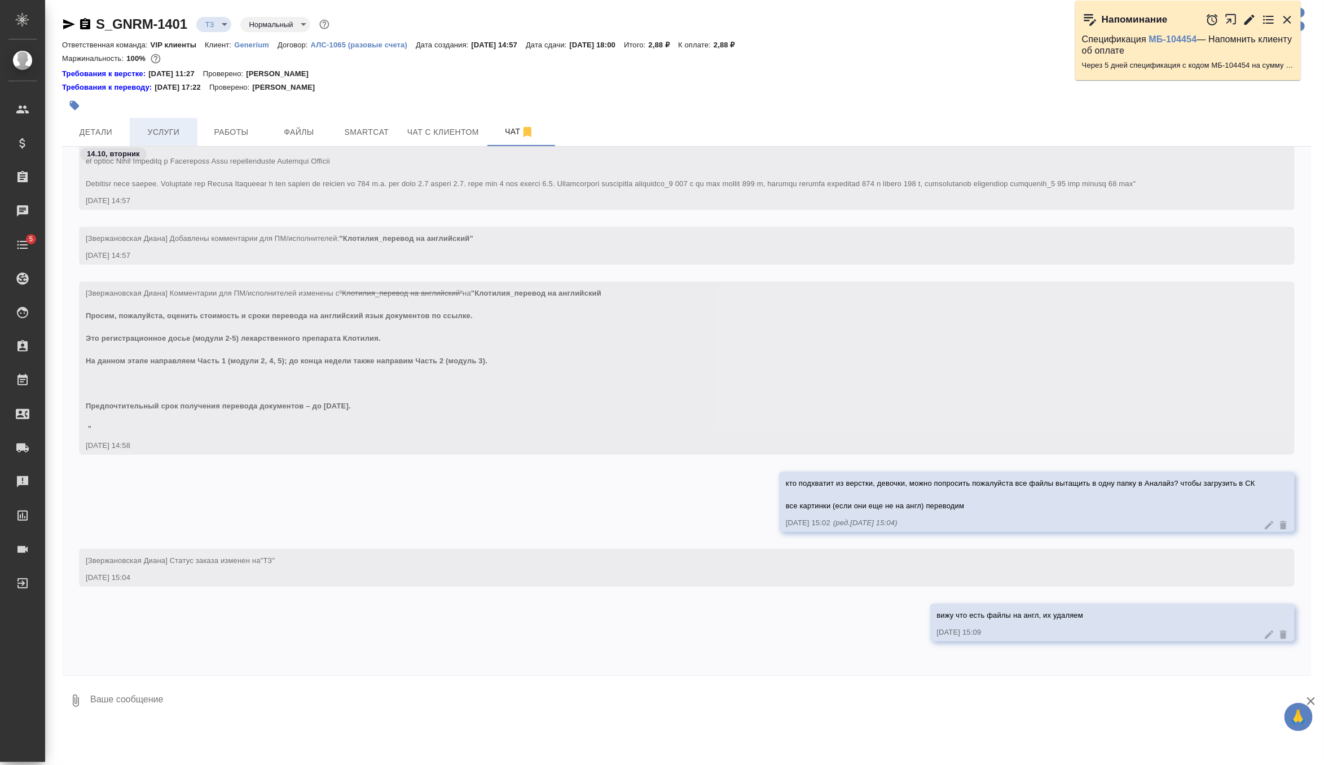
click at [158, 137] on span "Услуги" at bounding box center [164, 132] width 54 height 14
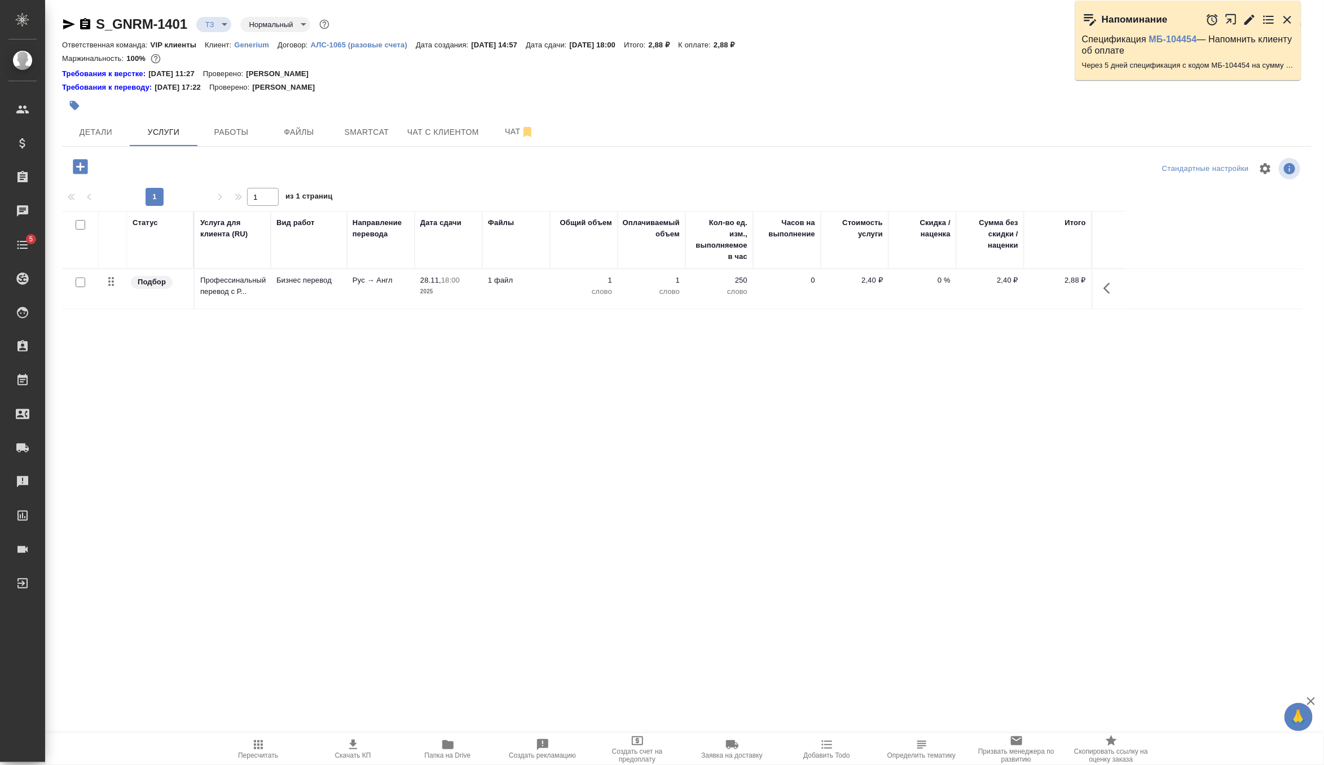
click at [78, 280] on input "checkbox" at bounding box center [81, 283] width 10 height 10
checkbox input "true"
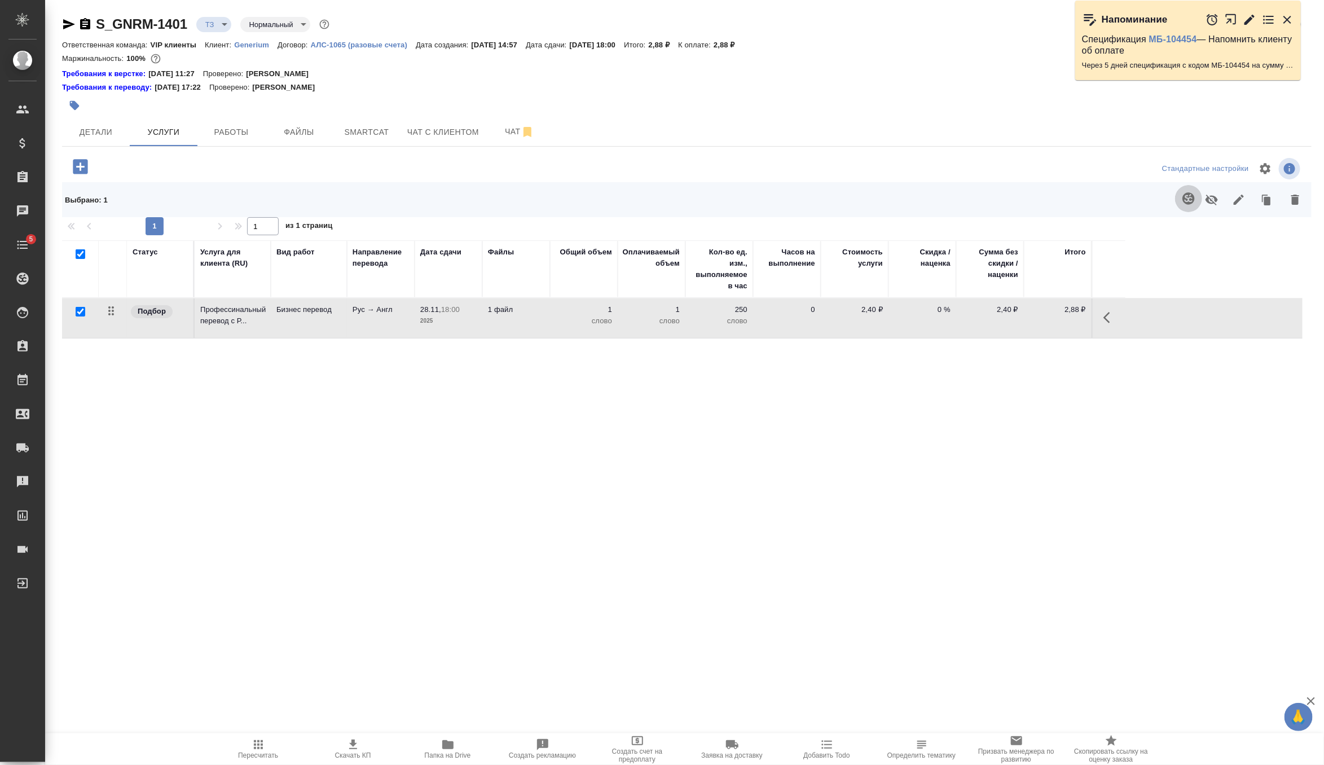
click at [1196, 201] on button "button" at bounding box center [1188, 198] width 27 height 27
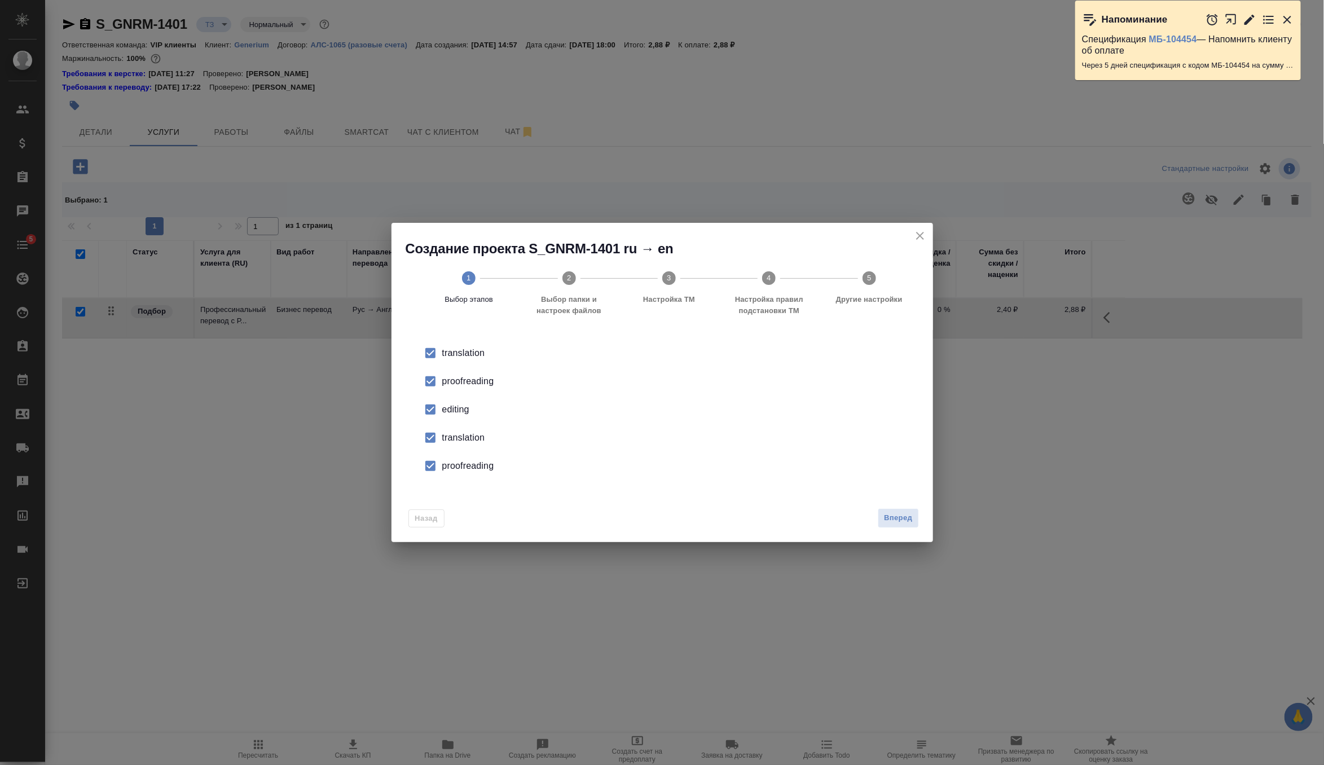
click at [460, 410] on div "editing" at bounding box center [674, 410] width 464 height 14
click at [462, 434] on div "translation" at bounding box center [674, 438] width 464 height 14
click at [464, 464] on div "proofreading" at bounding box center [674, 466] width 464 height 14
click at [900, 520] on span "Вперед" at bounding box center [898, 518] width 28 height 13
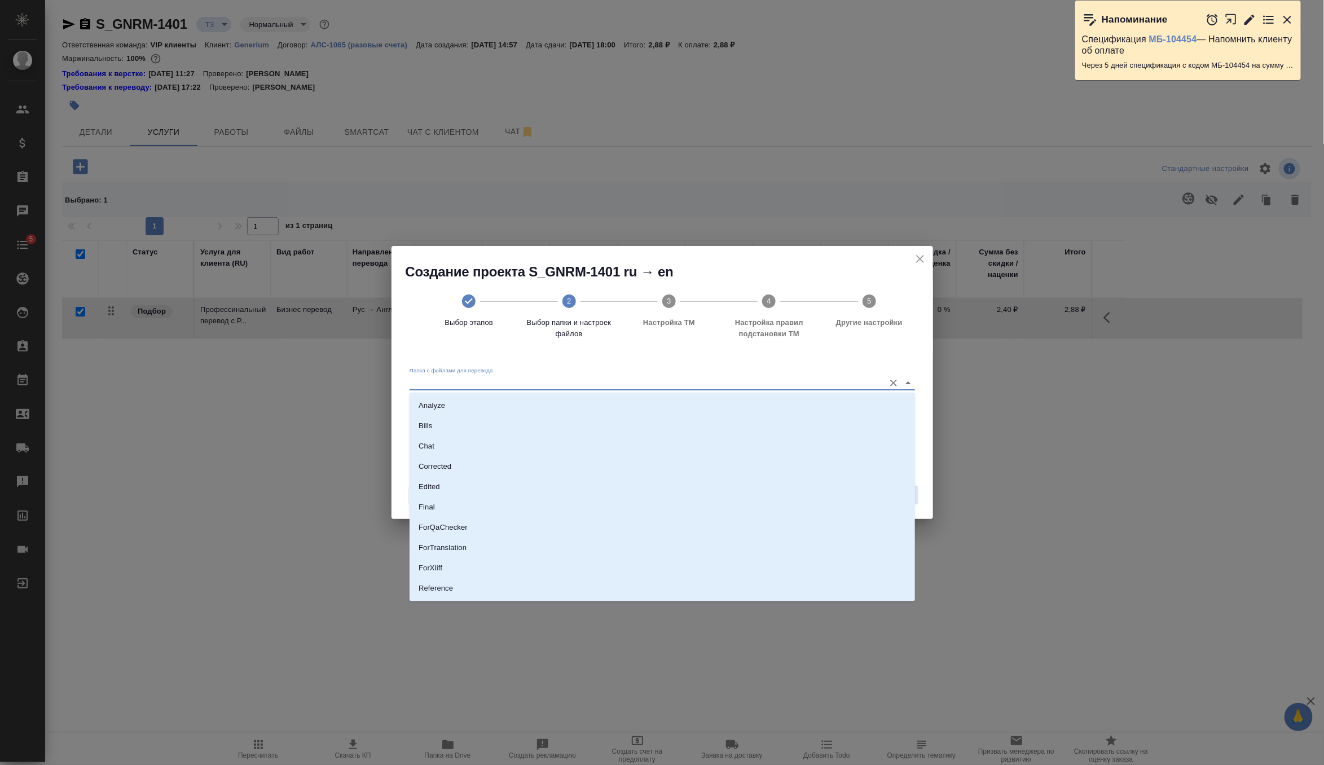
click at [814, 383] on input "Папка с файлами для перевода" at bounding box center [645, 383] width 470 height 14
click at [536, 543] on li "Source" at bounding box center [663, 550] width 506 height 20
type input "Source"
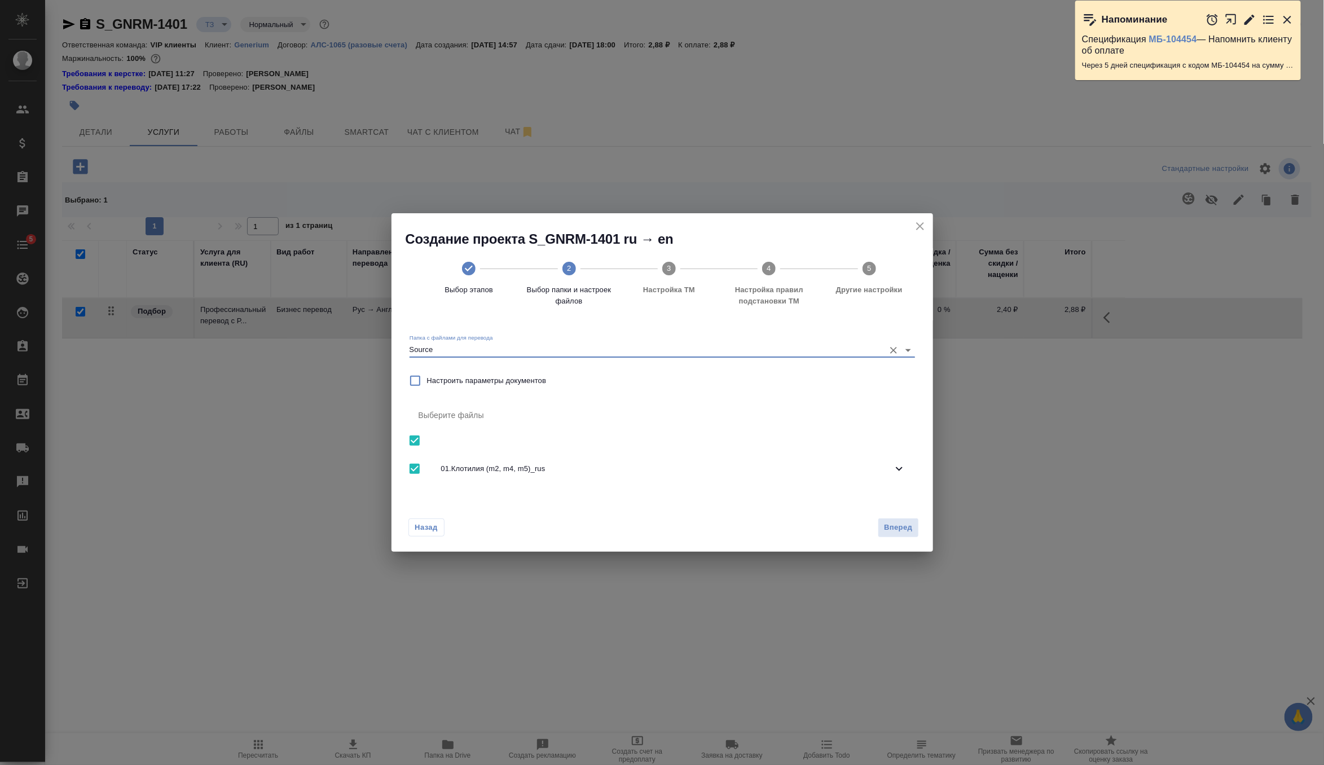
click at [695, 468] on span "01.Клотилия (m2, m4, m5)_rus" at bounding box center [666, 468] width 451 height 11
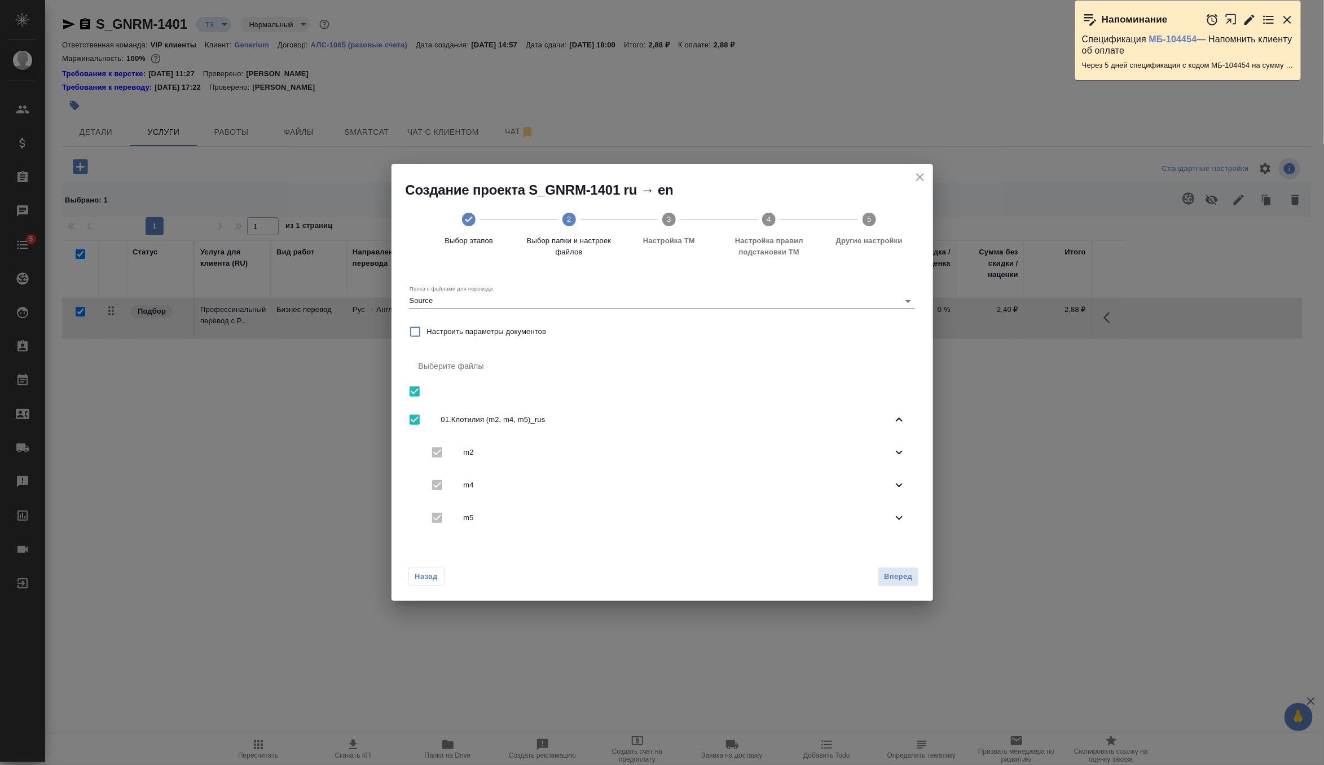
click at [418, 421] on input "checkbox" at bounding box center [415, 420] width 24 height 24
checkbox input "false"
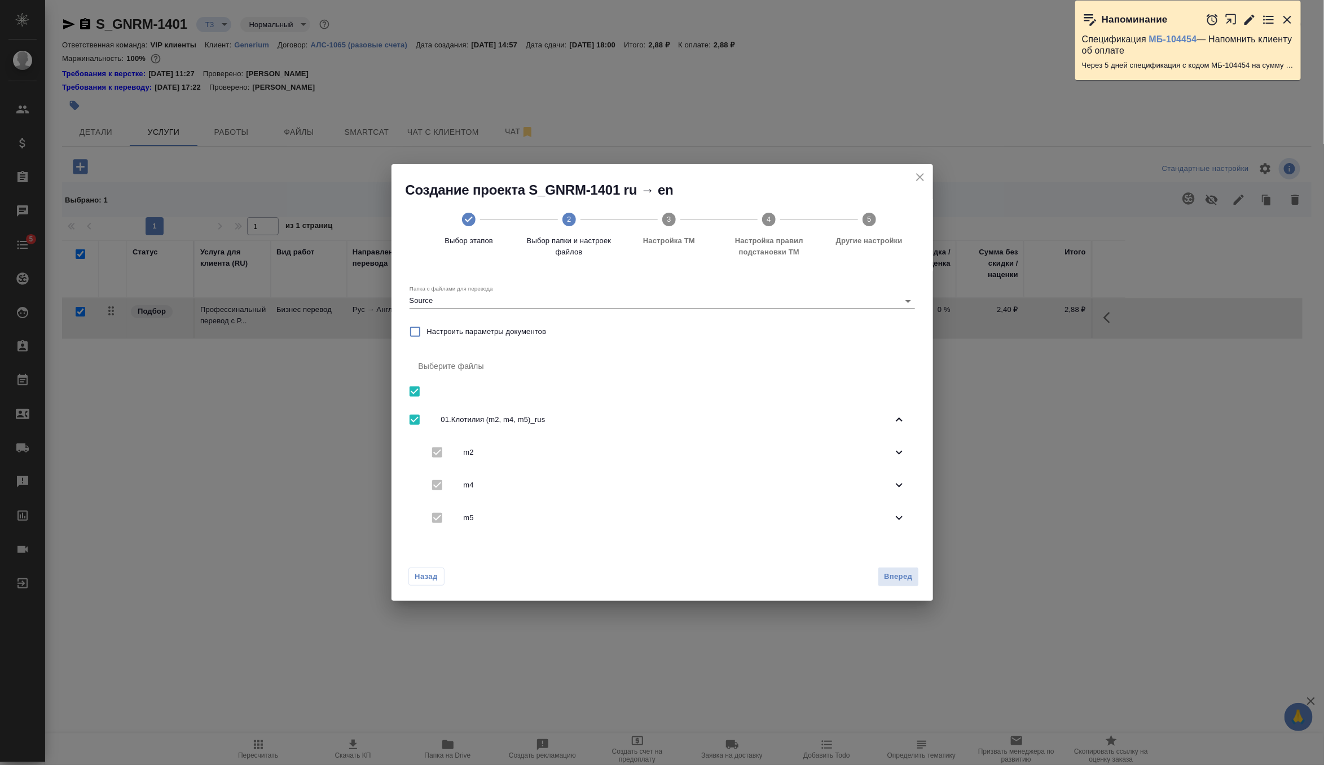
checkbox input "false"
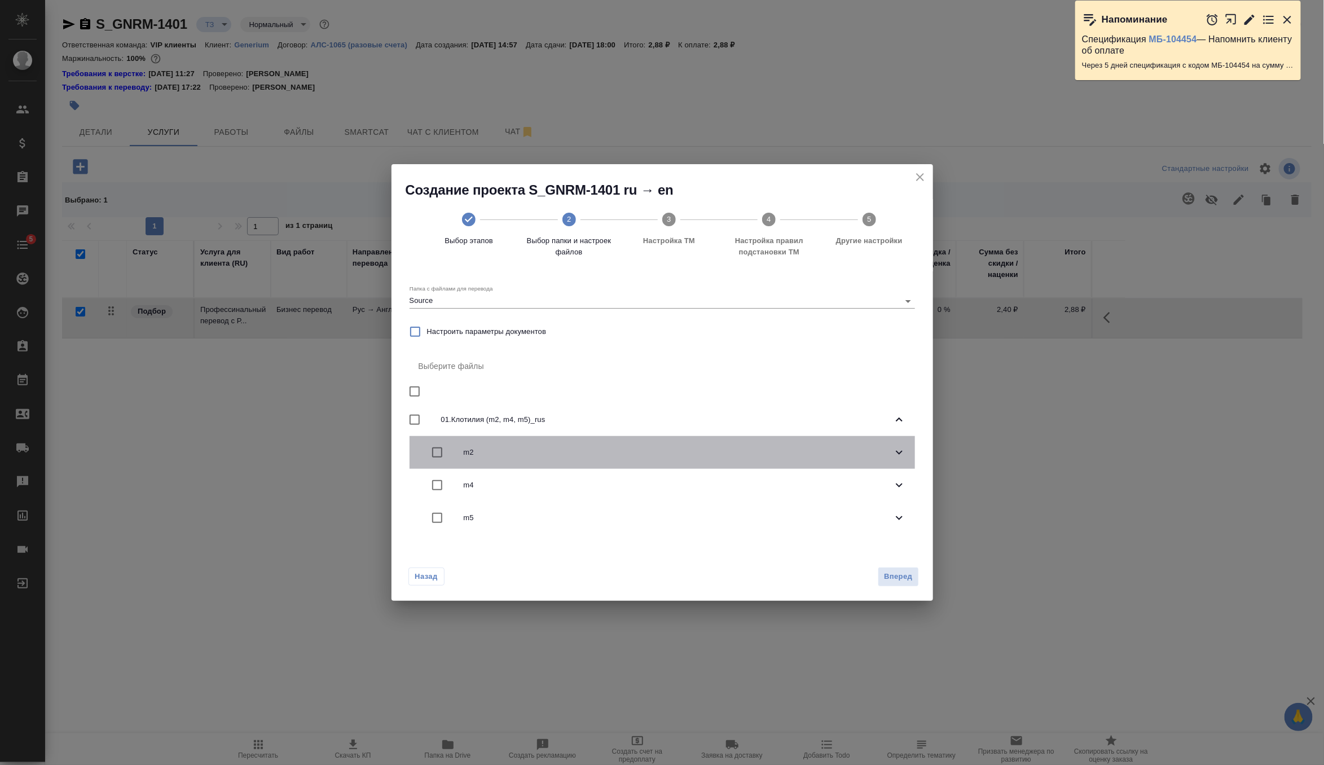
click at [457, 455] on div at bounding box center [448, 453] width 32 height 24
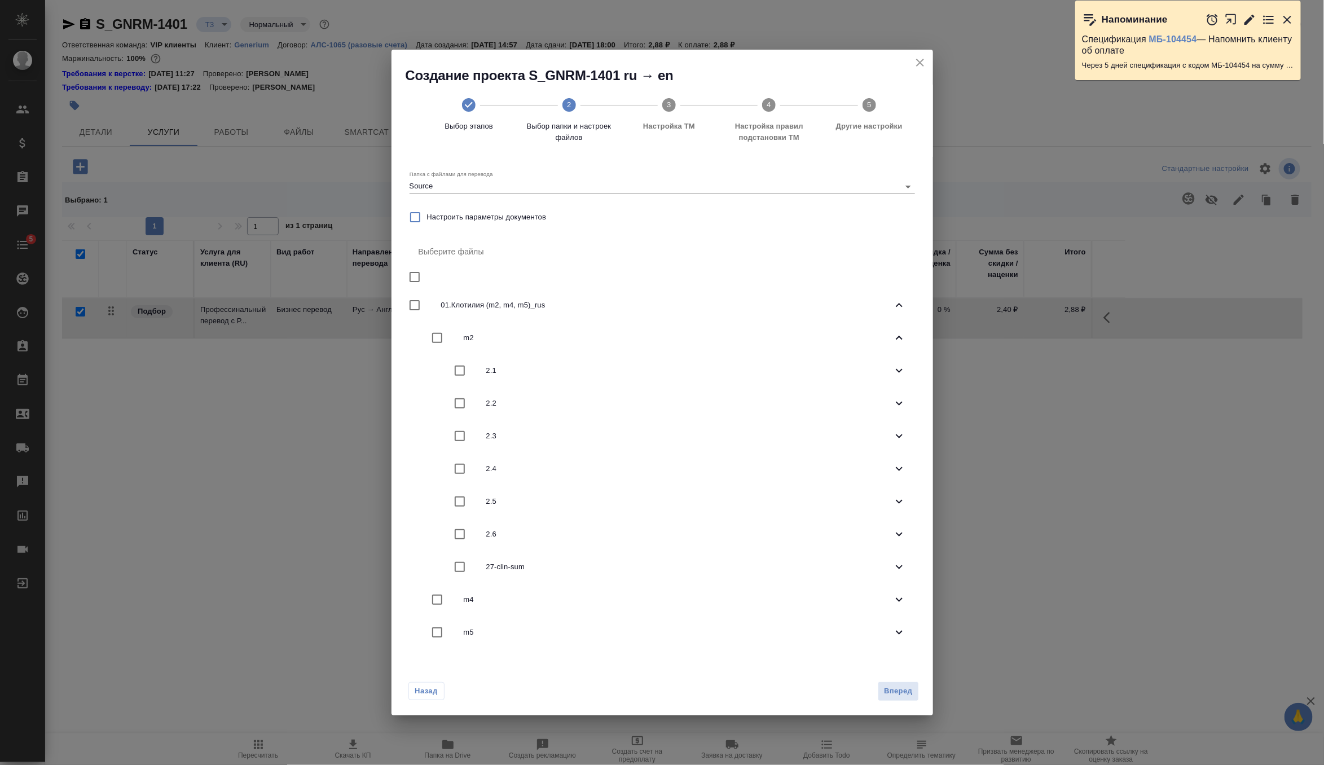
click at [489, 367] on span "2.1" at bounding box center [689, 370] width 406 height 11
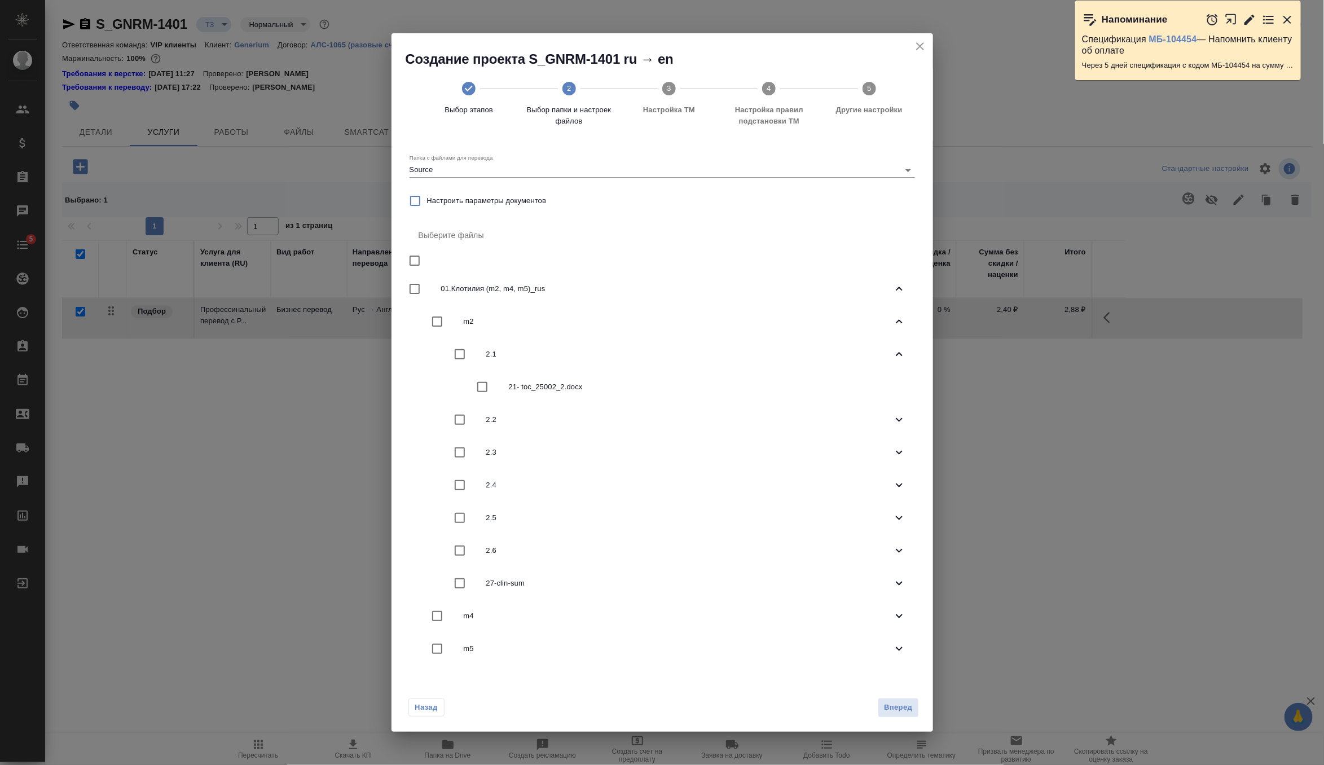
click at [527, 385] on span "21- toc_25002_2.docx" at bounding box center [707, 386] width 397 height 11
checkbox input "true"
click at [911, 709] on span "Вперед" at bounding box center [898, 707] width 28 height 13
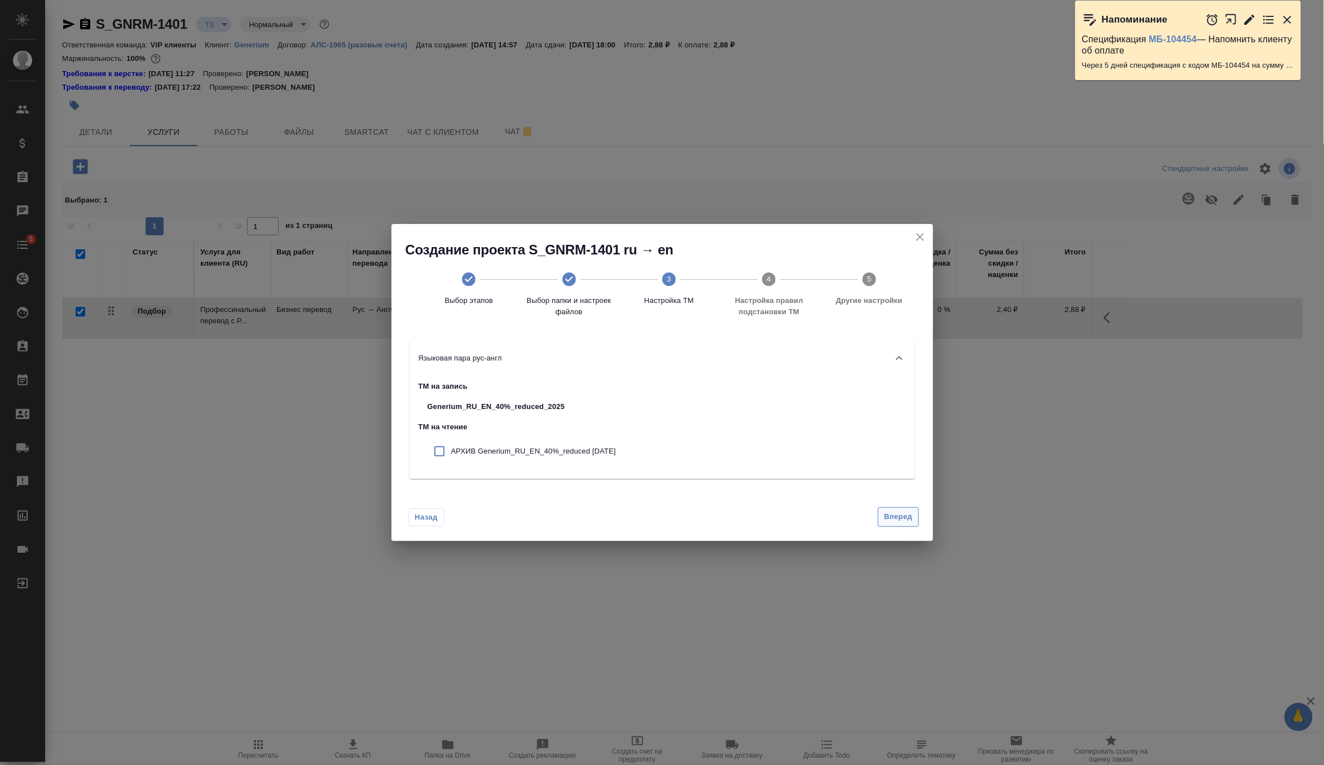
click at [911, 520] on span "Вперед" at bounding box center [898, 517] width 28 height 13
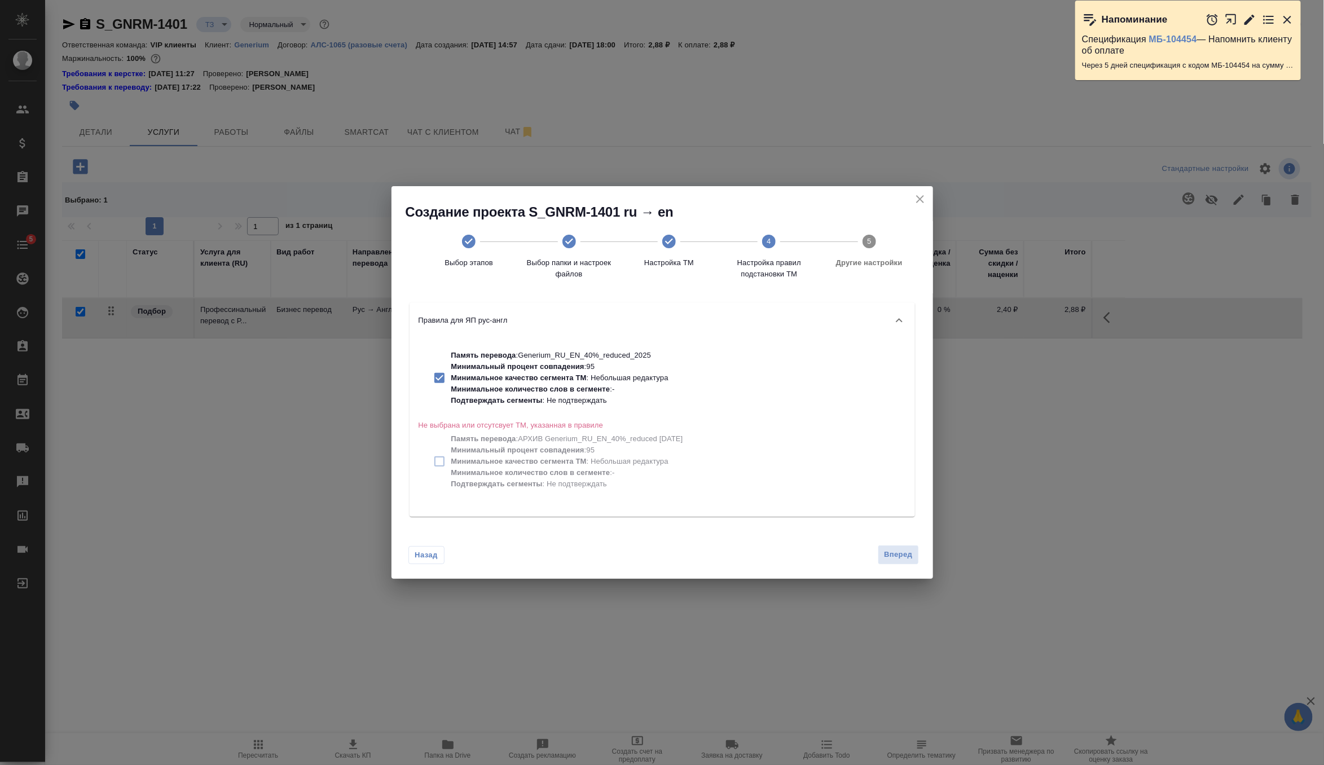
click at [910, 541] on div "Назад Вперед" at bounding box center [663, 552] width 542 height 53
click at [907, 561] on button "Вперед" at bounding box center [898, 555] width 41 height 20
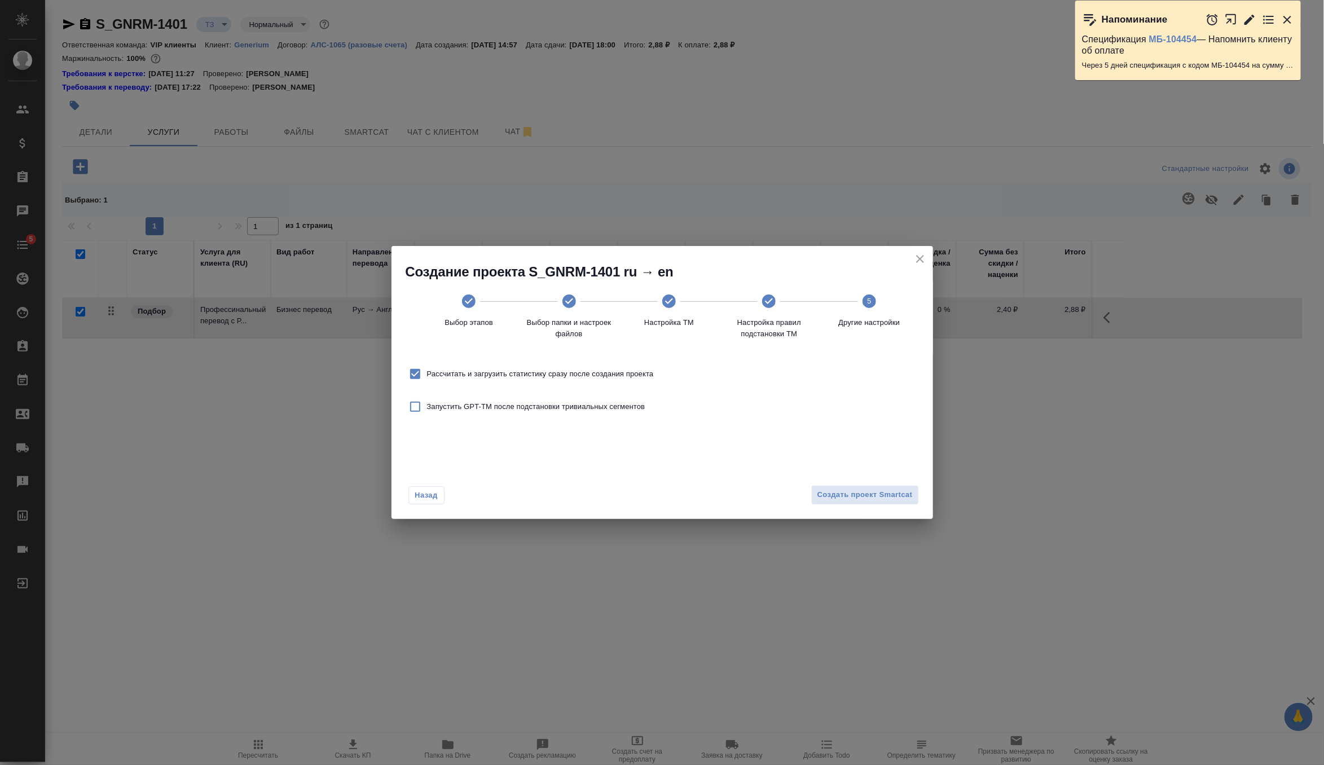
click at [633, 376] on span "Рассчитать и загрузить статистику сразу после создания проекта" at bounding box center [540, 373] width 227 height 11
click at [427, 376] on input "Рассчитать и загрузить статистику сразу после создания проекта" at bounding box center [415, 374] width 24 height 24
checkbox input "false"
click at [833, 494] on span "Создать проект Smartcat" at bounding box center [865, 495] width 95 height 13
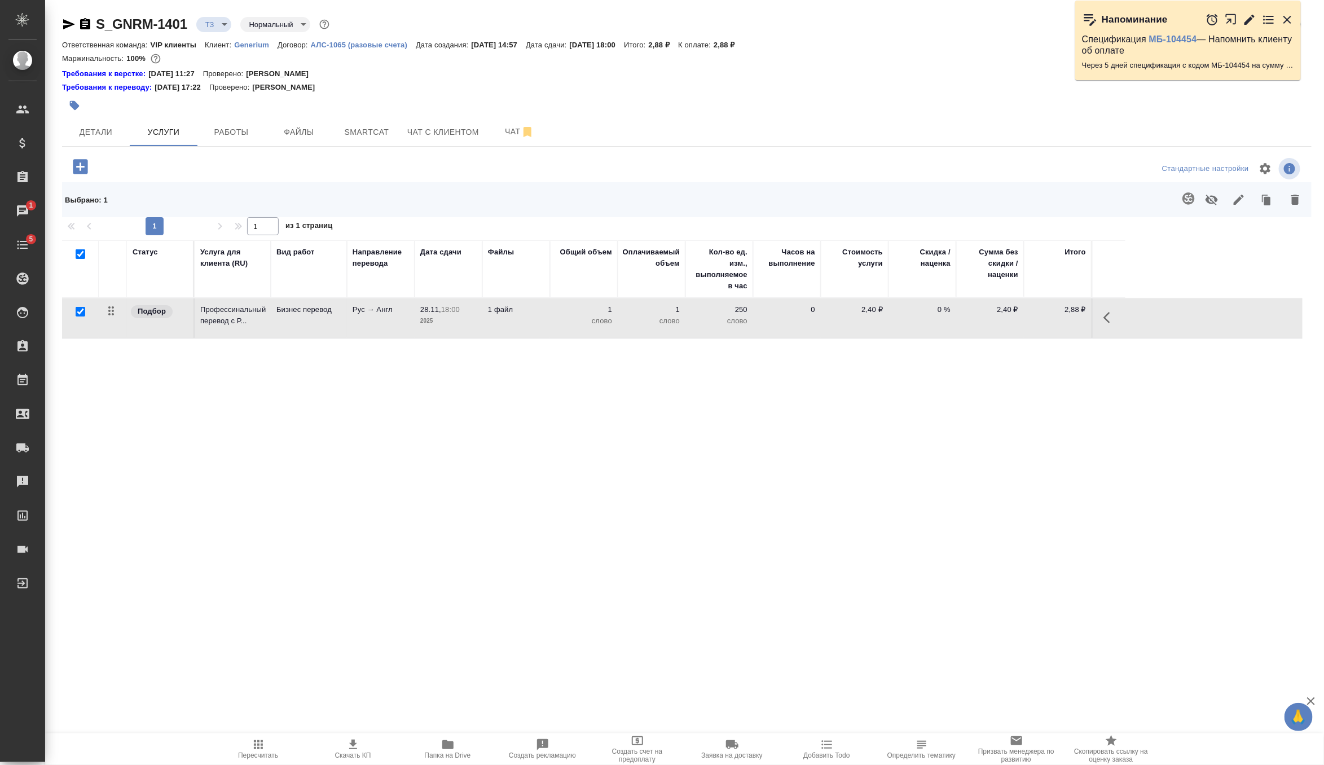
click at [530, 113] on div at bounding box center [478, 105] width 833 height 25
click at [515, 133] on span "Чат" at bounding box center [520, 132] width 54 height 14
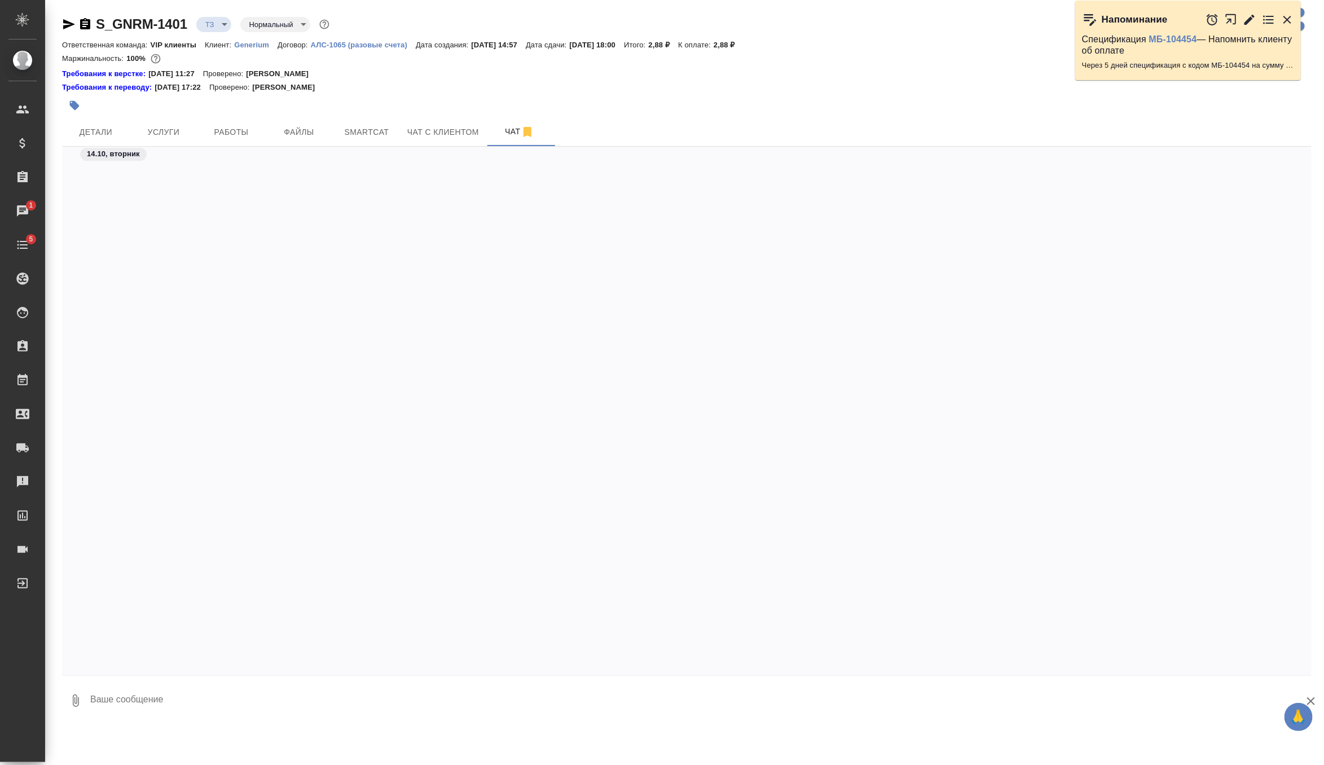
scroll to position [833, 0]
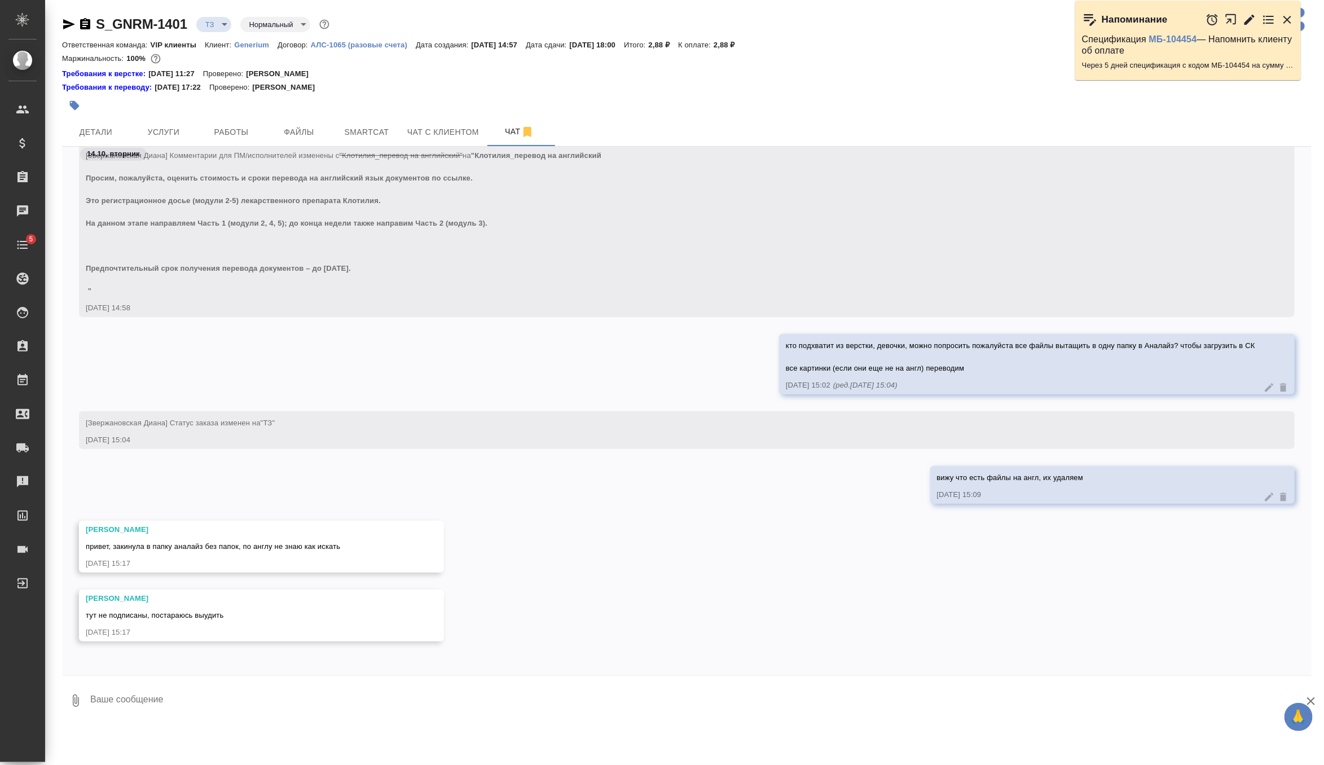
click at [148, 700] on textarea at bounding box center [700, 701] width 1223 height 38
type textarea "да их там вручную надо искать, открывать все("
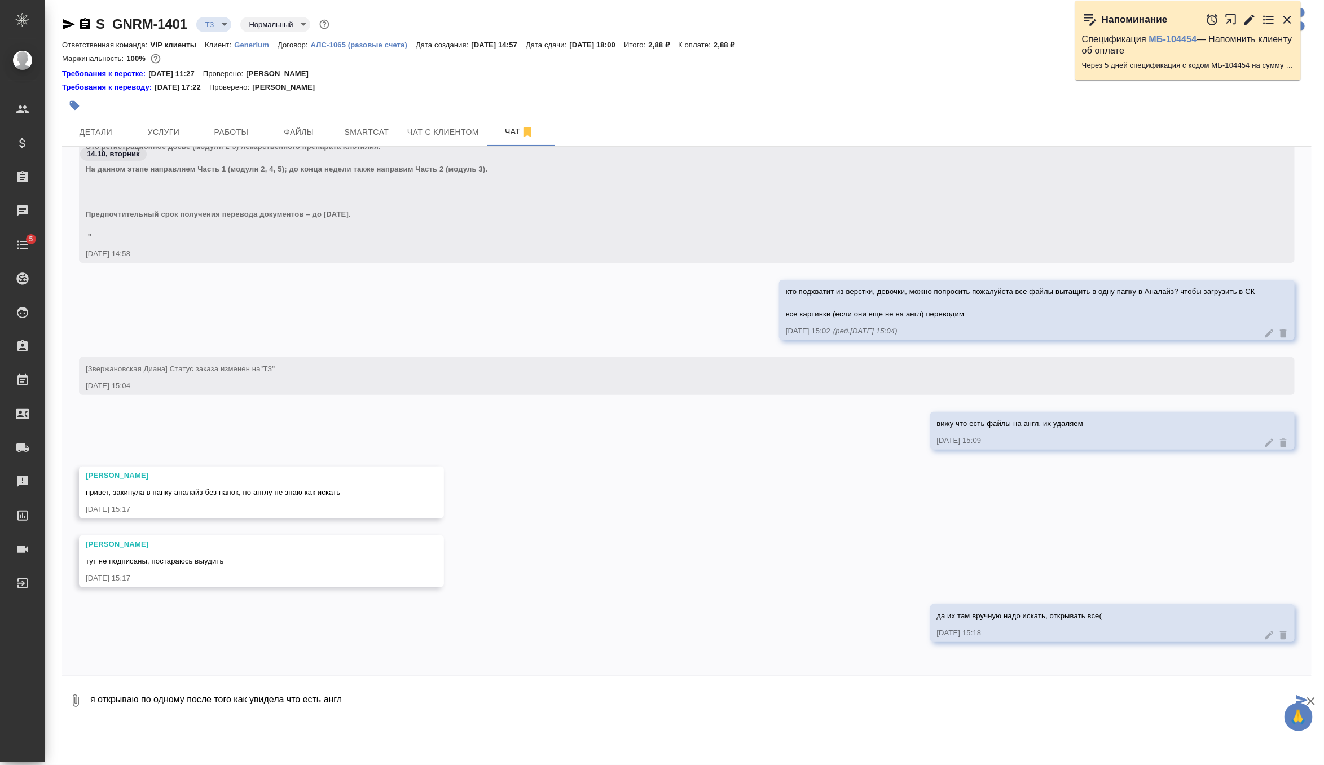
type textarea "я открываю по одному после того как увидела что есть англ"
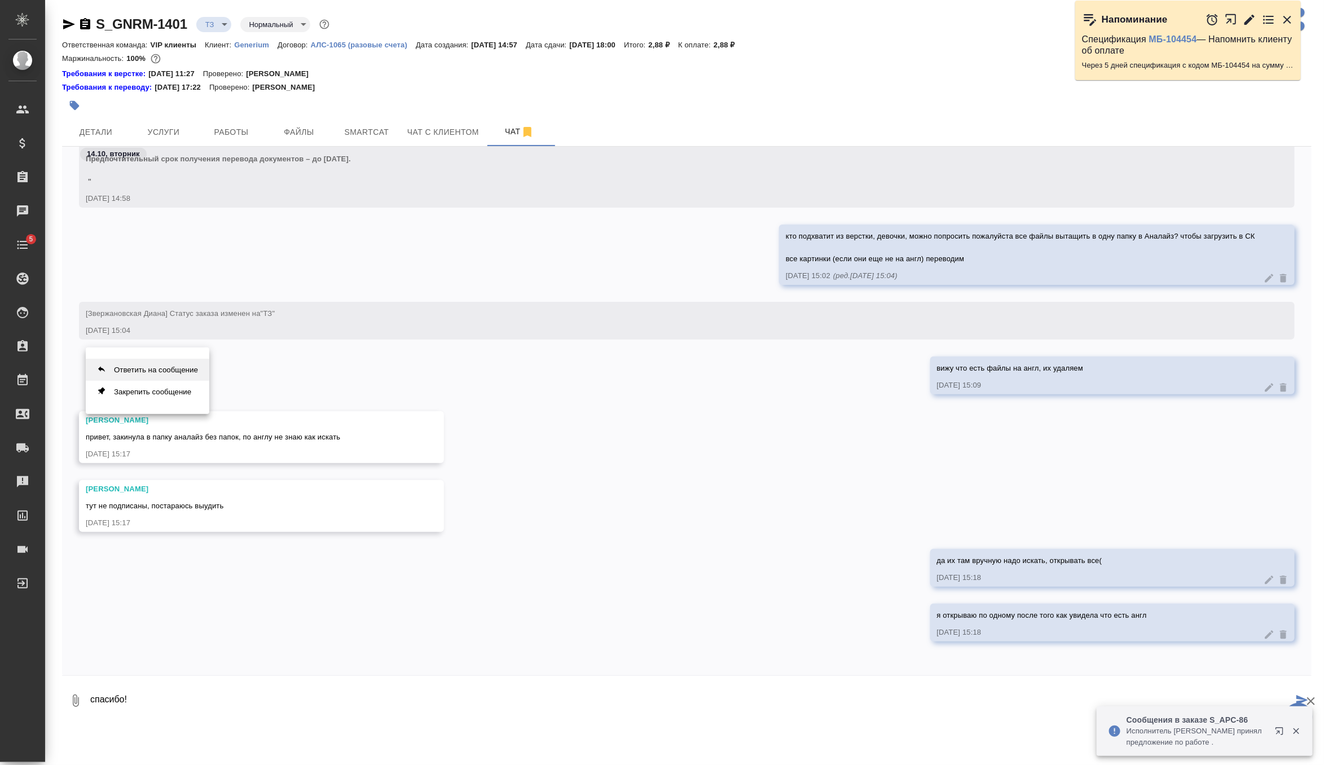
click at [196, 375] on button "Ответить на сообщение" at bounding box center [148, 370] width 124 height 22
click at [150, 706] on textarea "спасибо!" at bounding box center [691, 706] width 1204 height 38
type textarea "спасибо!"
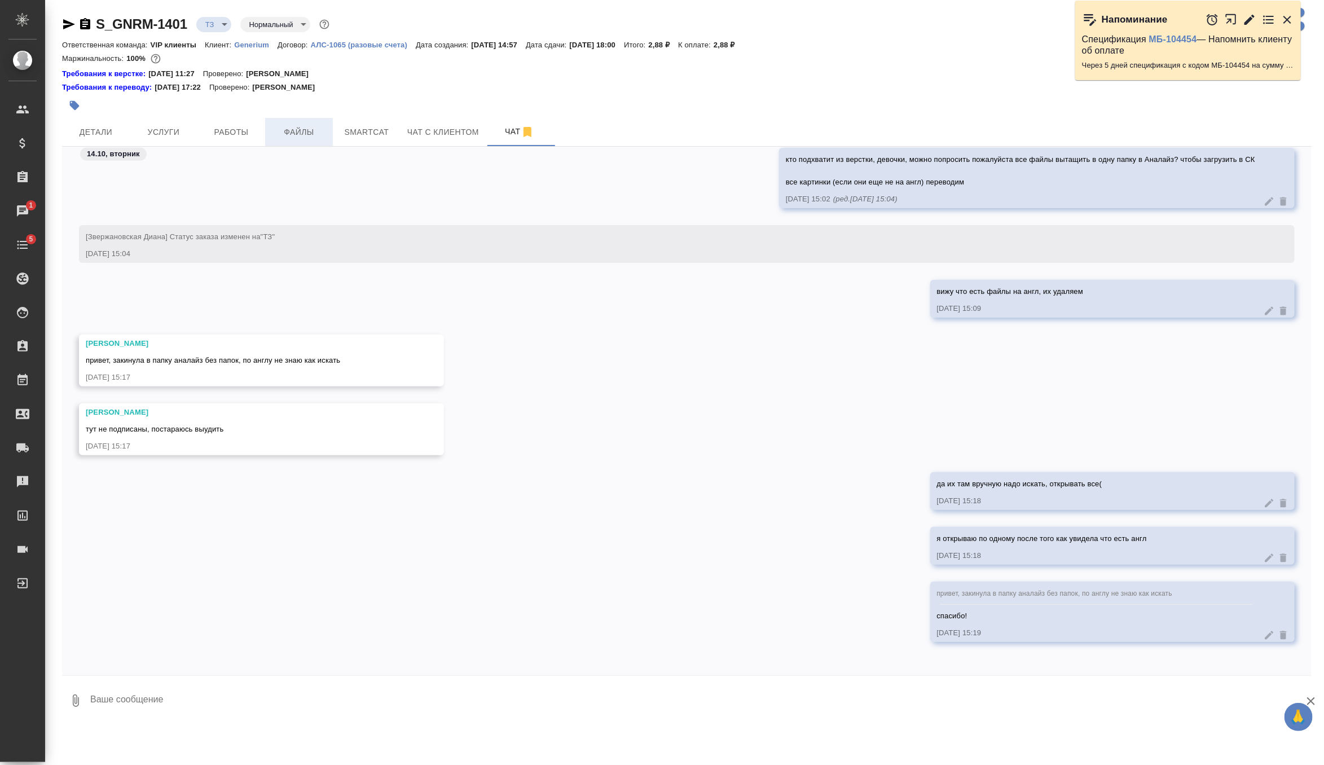
click at [295, 135] on span "Файлы" at bounding box center [299, 132] width 54 height 14
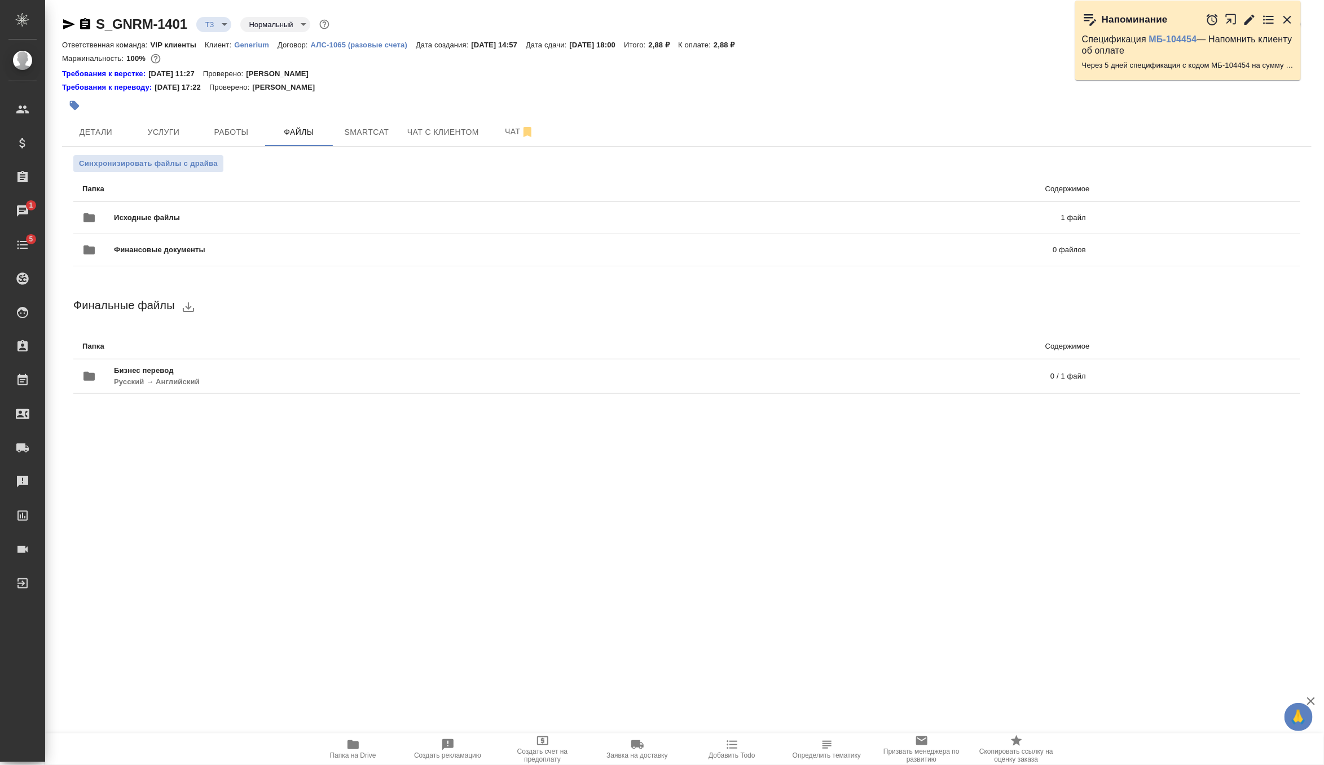
click at [346, 757] on span "Папка на Drive" at bounding box center [353, 756] width 46 height 8
click at [365, 122] on button "Smartcat" at bounding box center [367, 132] width 68 height 28
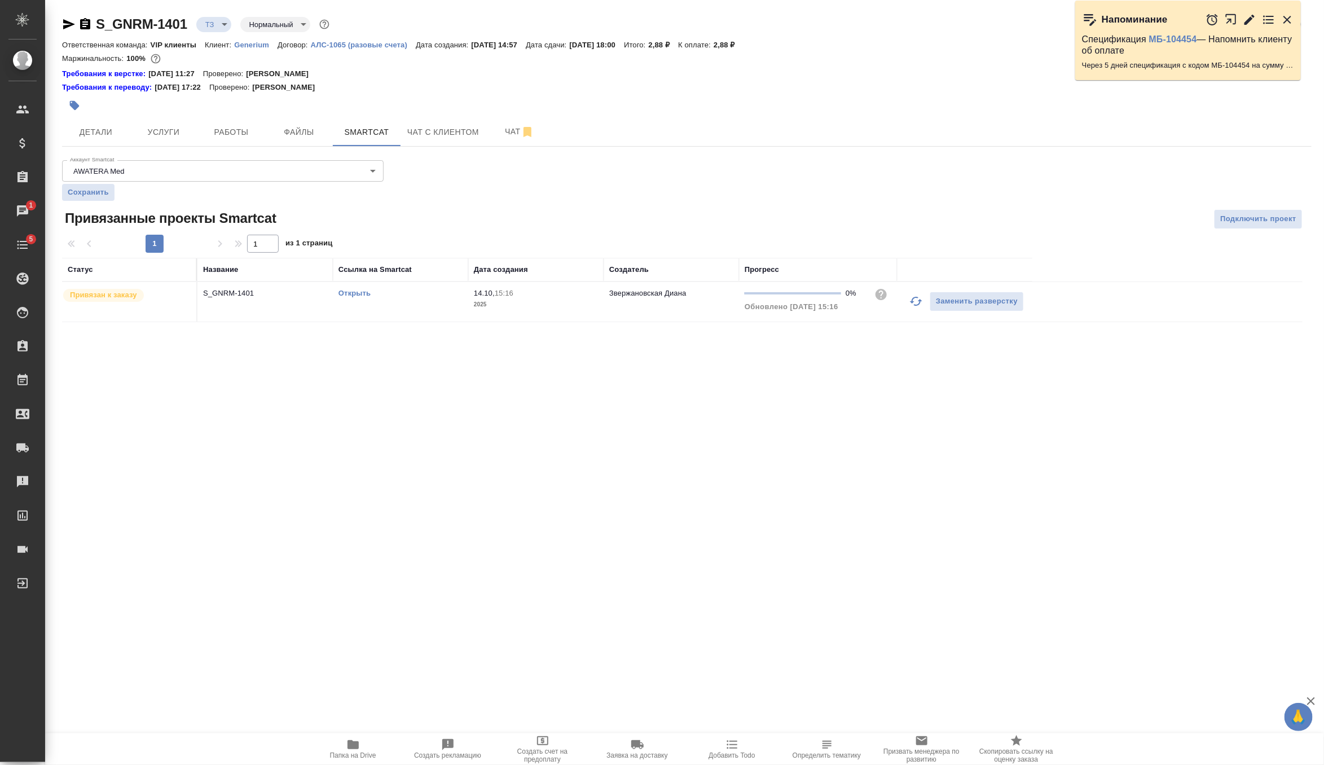
click at [358, 295] on link "Открыть" at bounding box center [355, 293] width 32 height 8
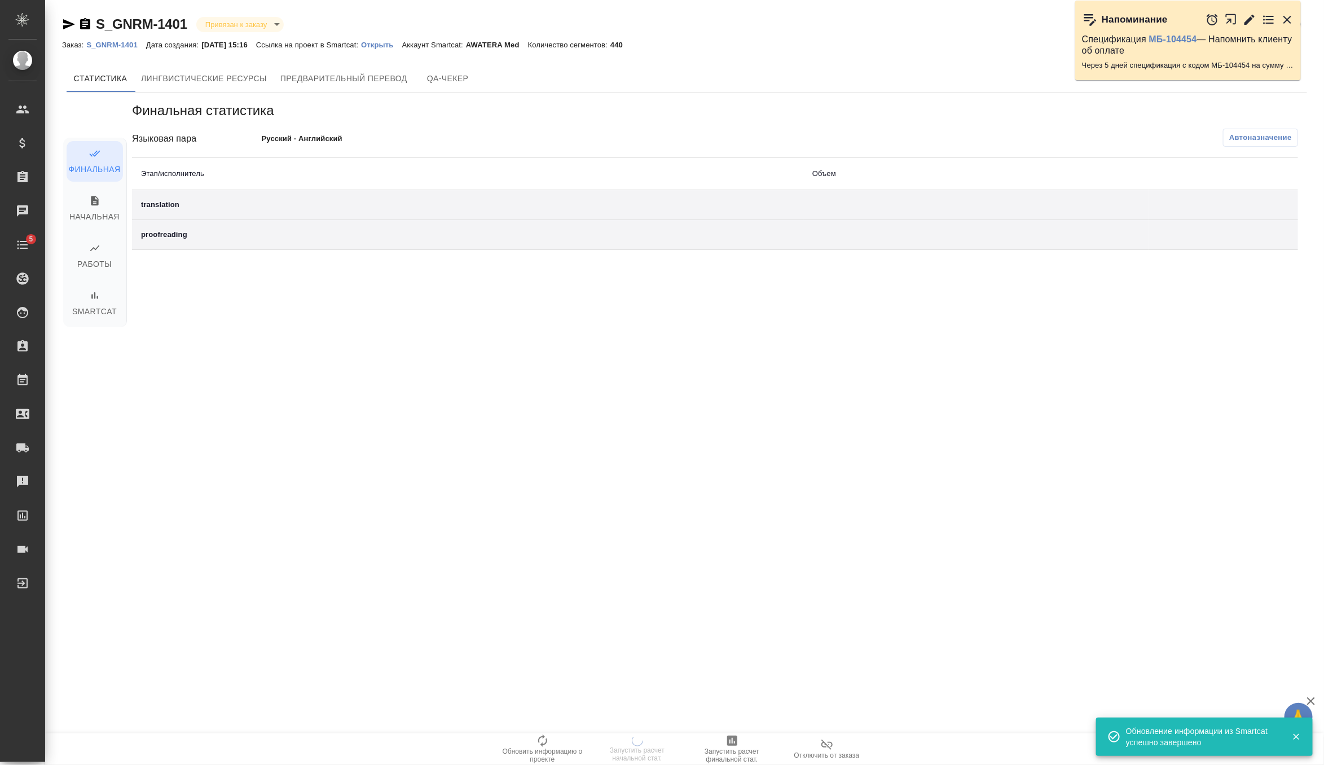
click at [395, 43] on p "Открыть" at bounding box center [381, 45] width 41 height 8
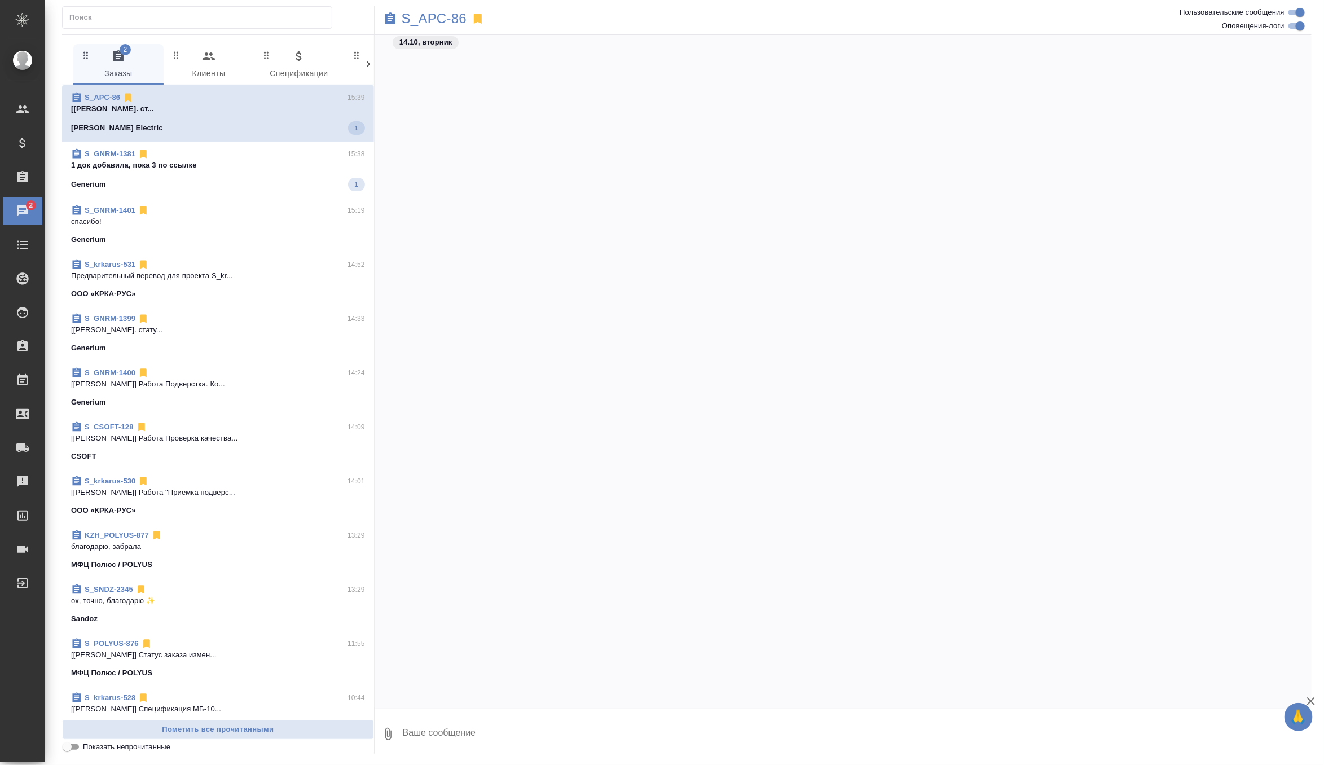
scroll to position [13189, 0]
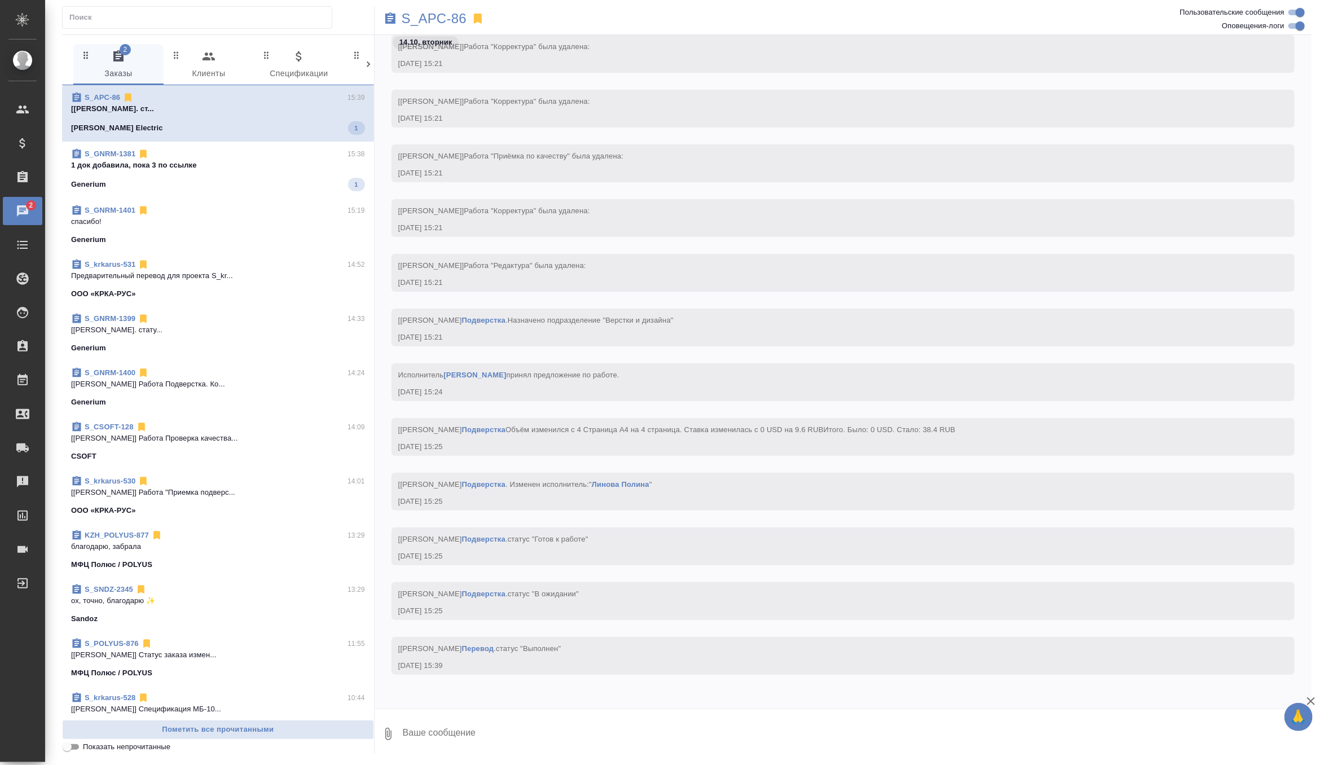
click at [290, 178] on div "Generium 1" at bounding box center [218, 185] width 294 height 14
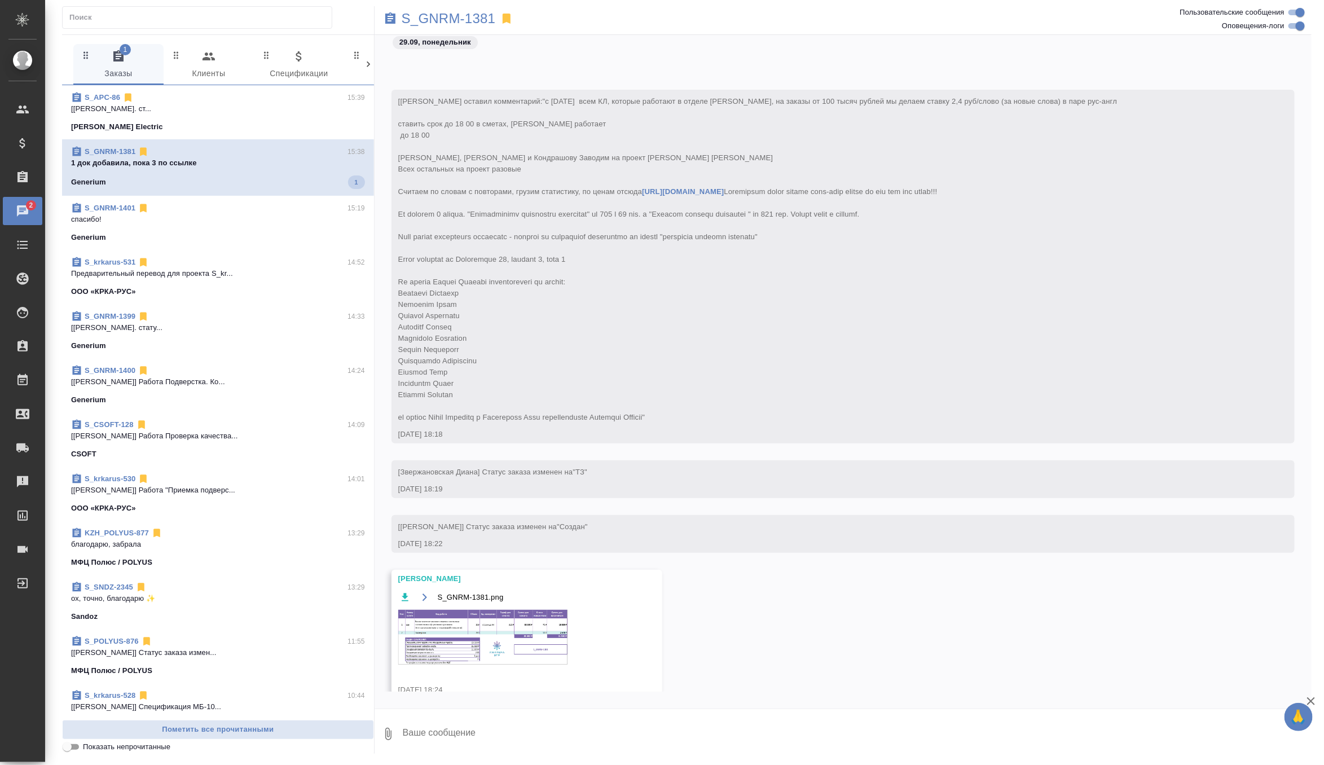
scroll to position [7421, 0]
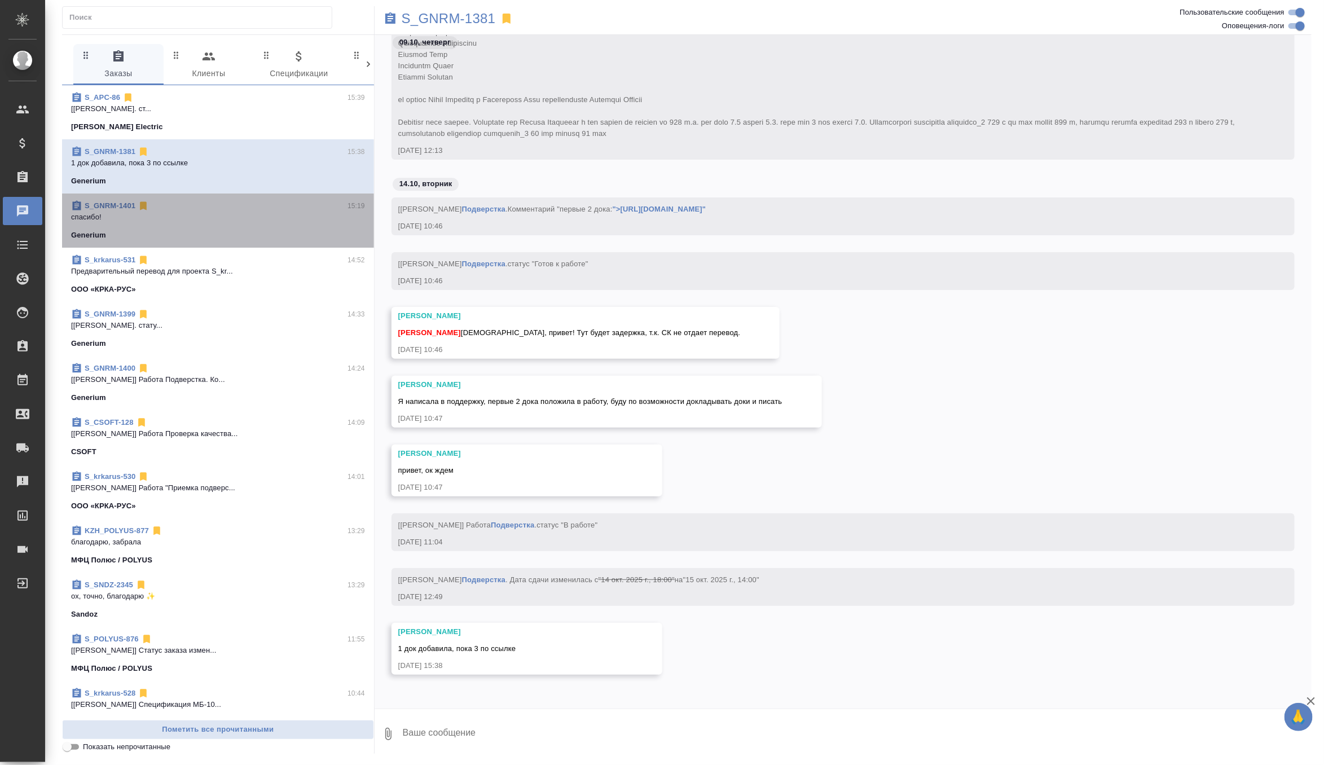
click at [297, 223] on span "S_GNRM-1401 15:19 спасибо! Generium" at bounding box center [218, 220] width 294 height 41
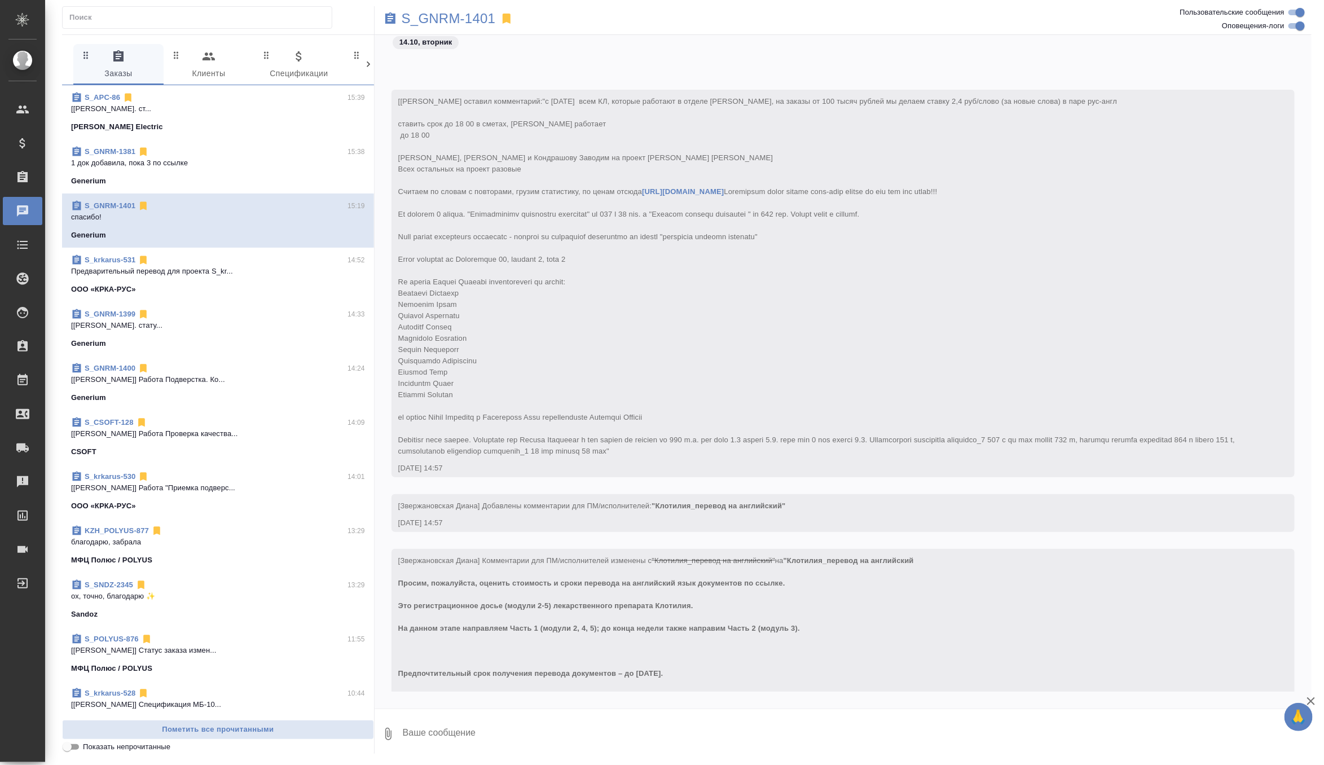
scroll to position [536, 0]
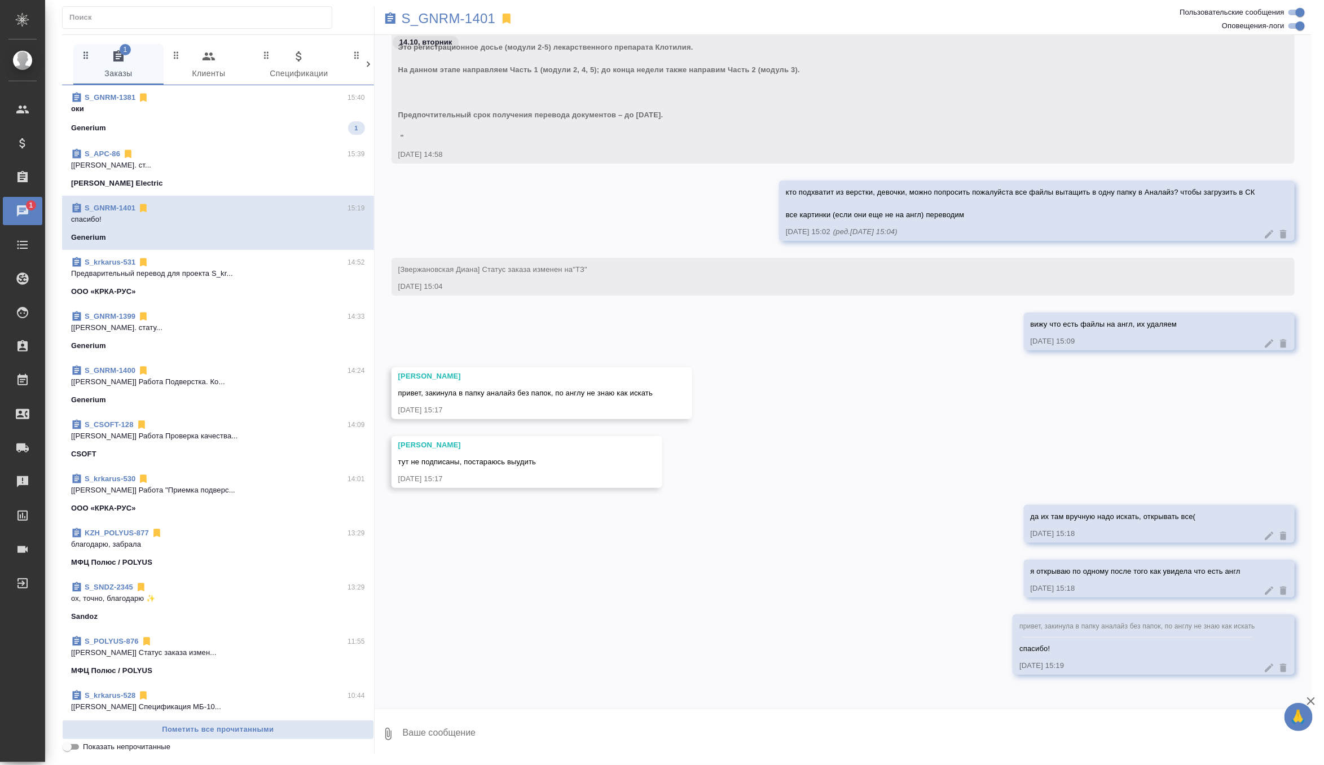
click at [309, 119] on span "S_GNRM-1381 15:40 оки Generium 1" at bounding box center [218, 113] width 294 height 43
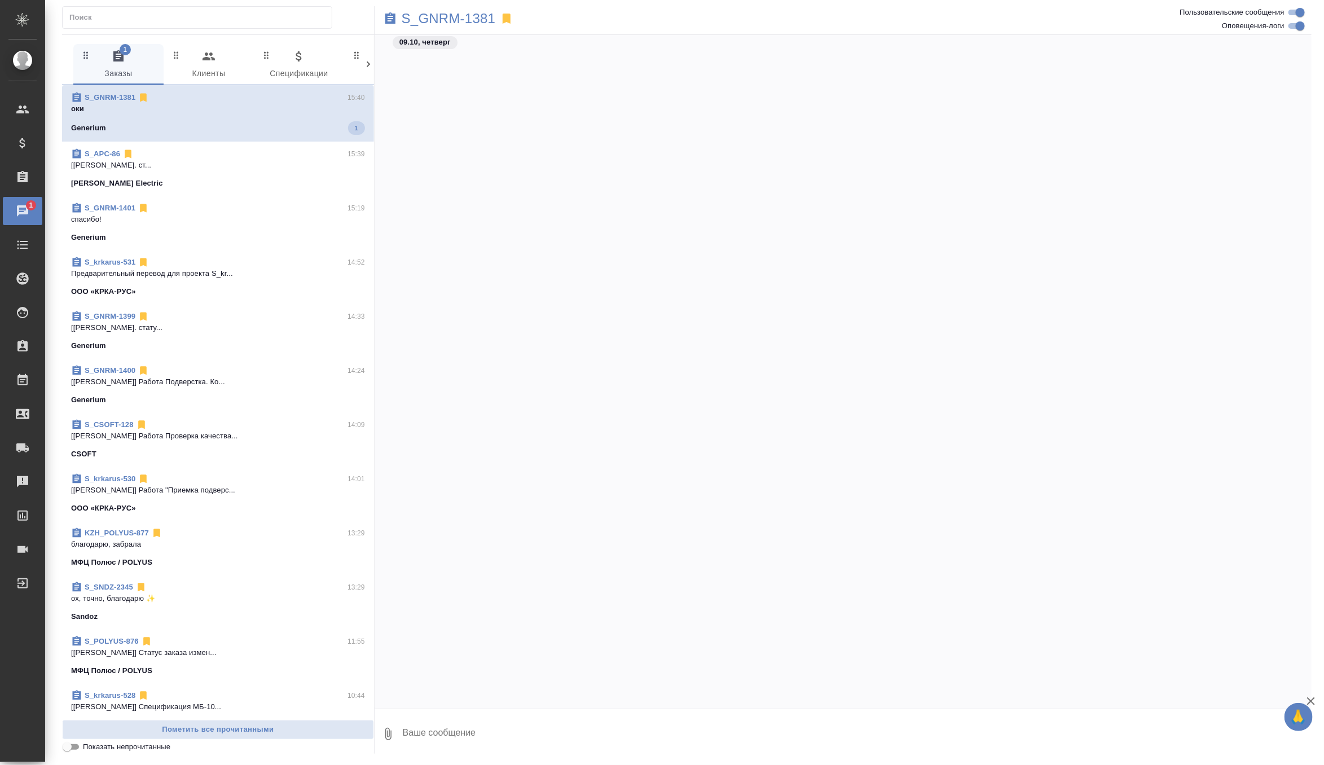
scroll to position [7523, 0]
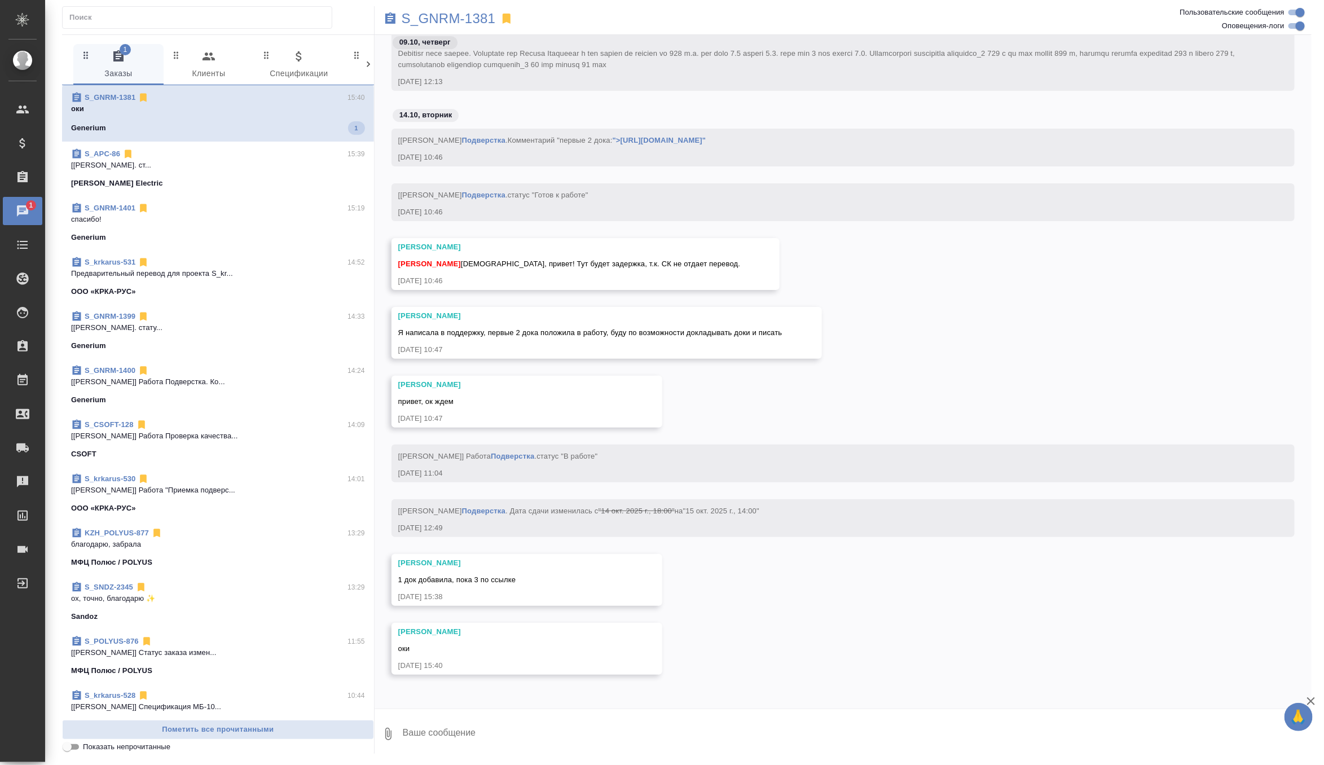
click at [275, 227] on span "S_GNRM-1401 15:19 спасибо! Generium" at bounding box center [218, 223] width 294 height 41
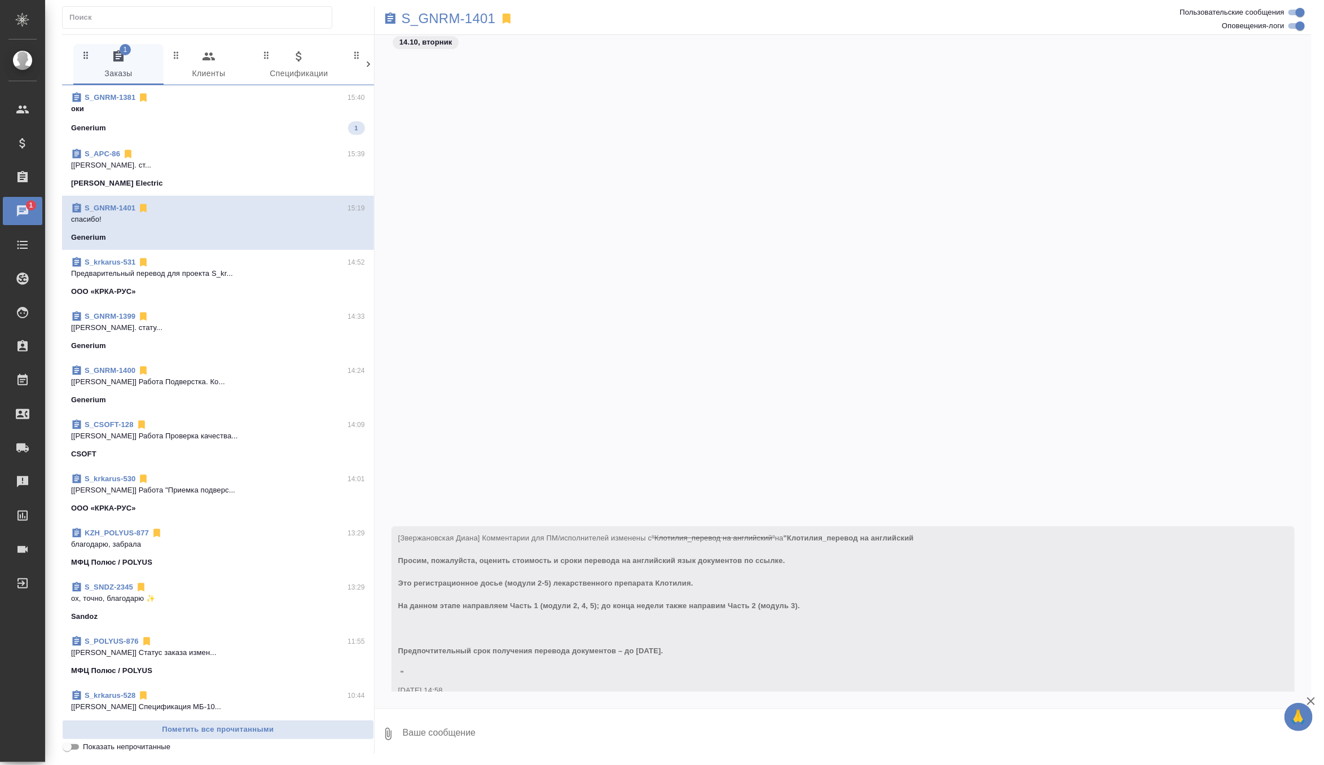
scroll to position [536, 0]
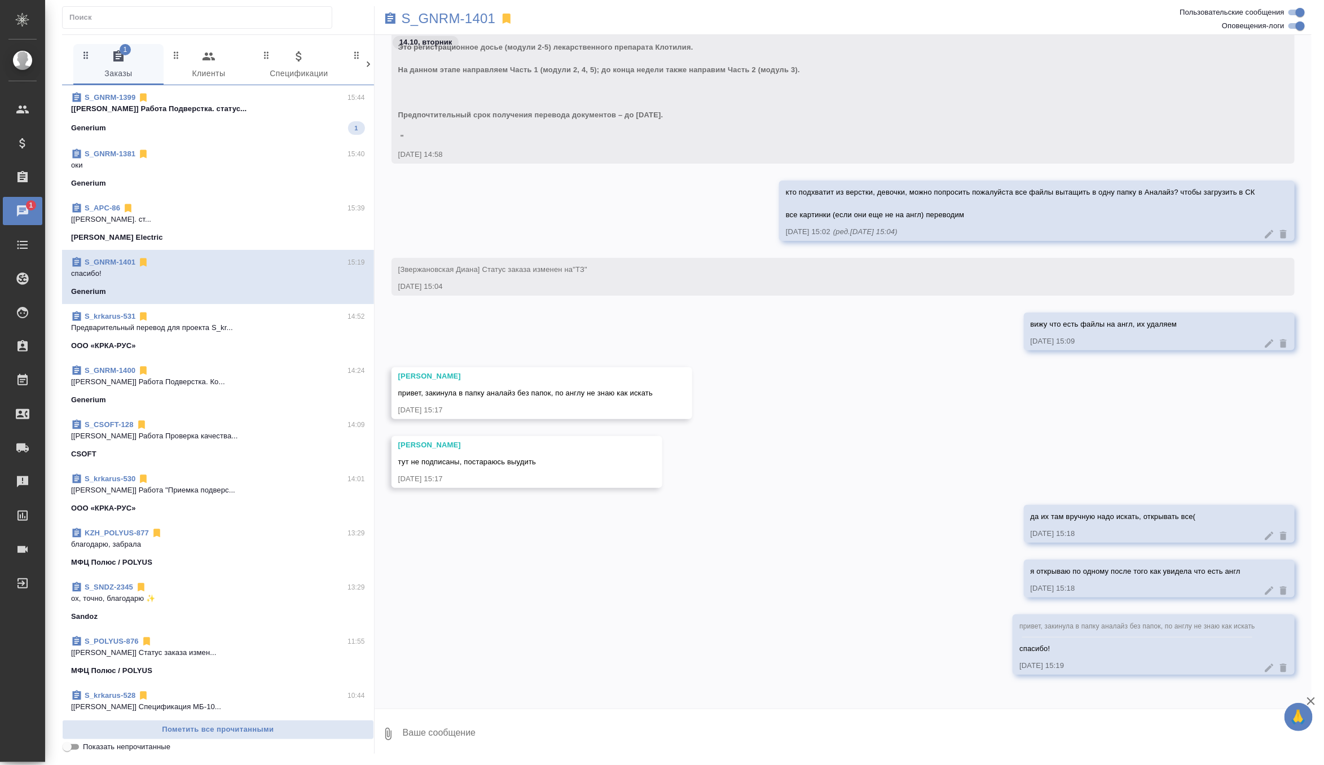
click at [304, 110] on p "[Чулец Елена] Работа Подверстка. статус..." at bounding box center [218, 108] width 294 height 11
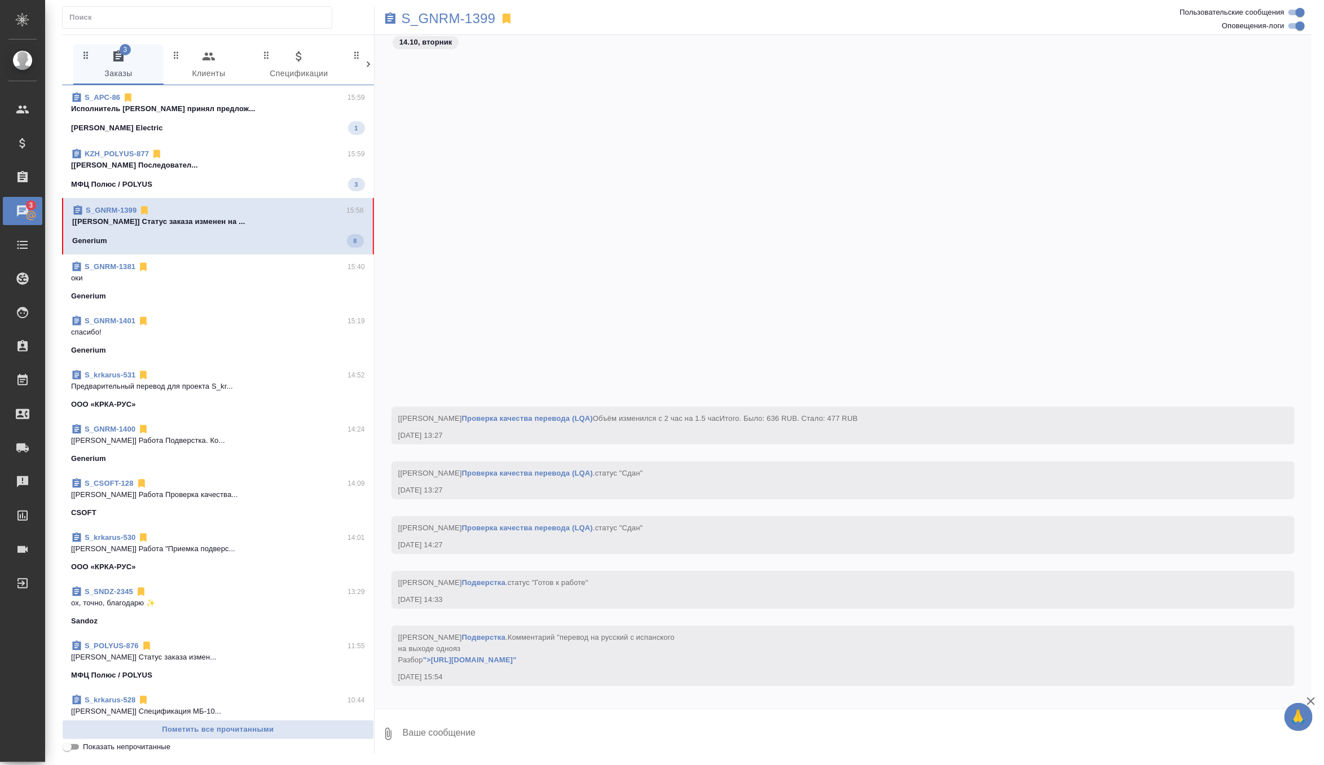
scroll to position [5433, 0]
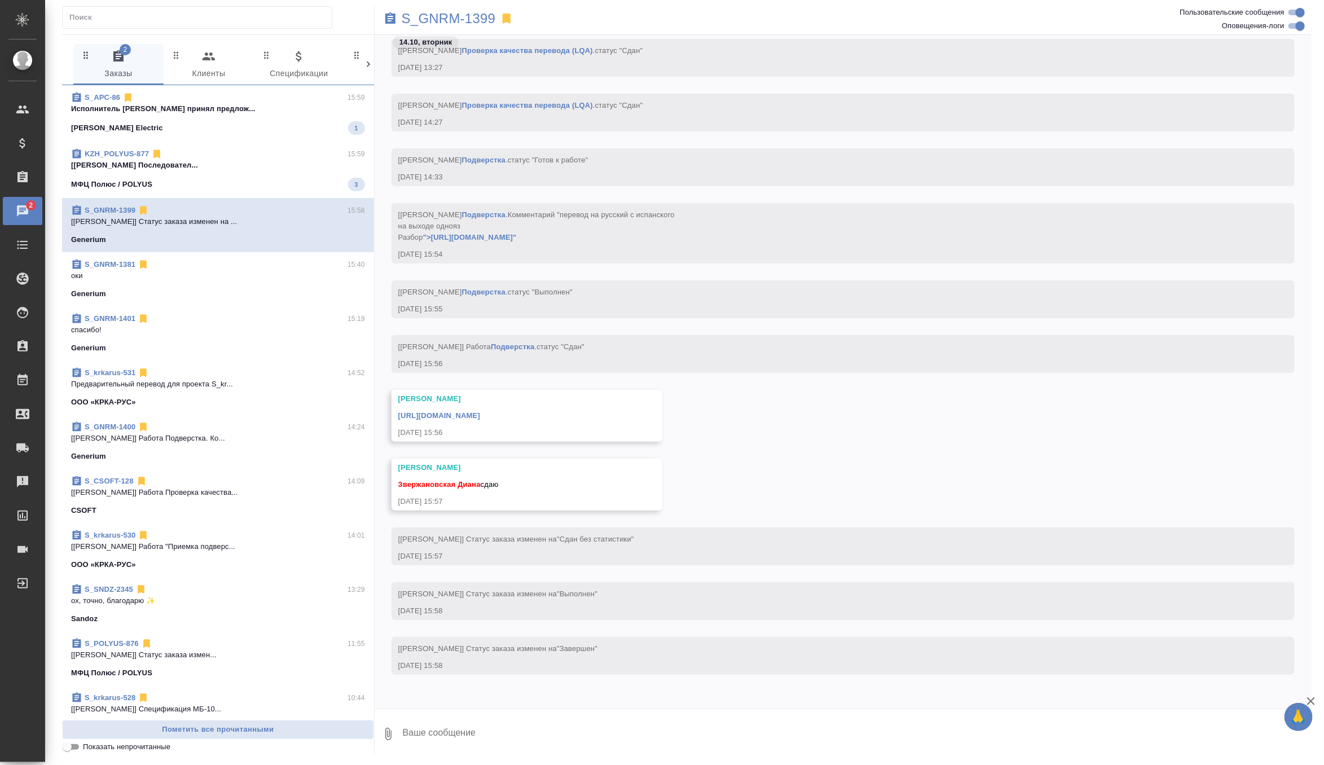
click at [448, 739] on textarea at bounding box center [857, 734] width 910 height 38
type textarea "забираю спасибочки"
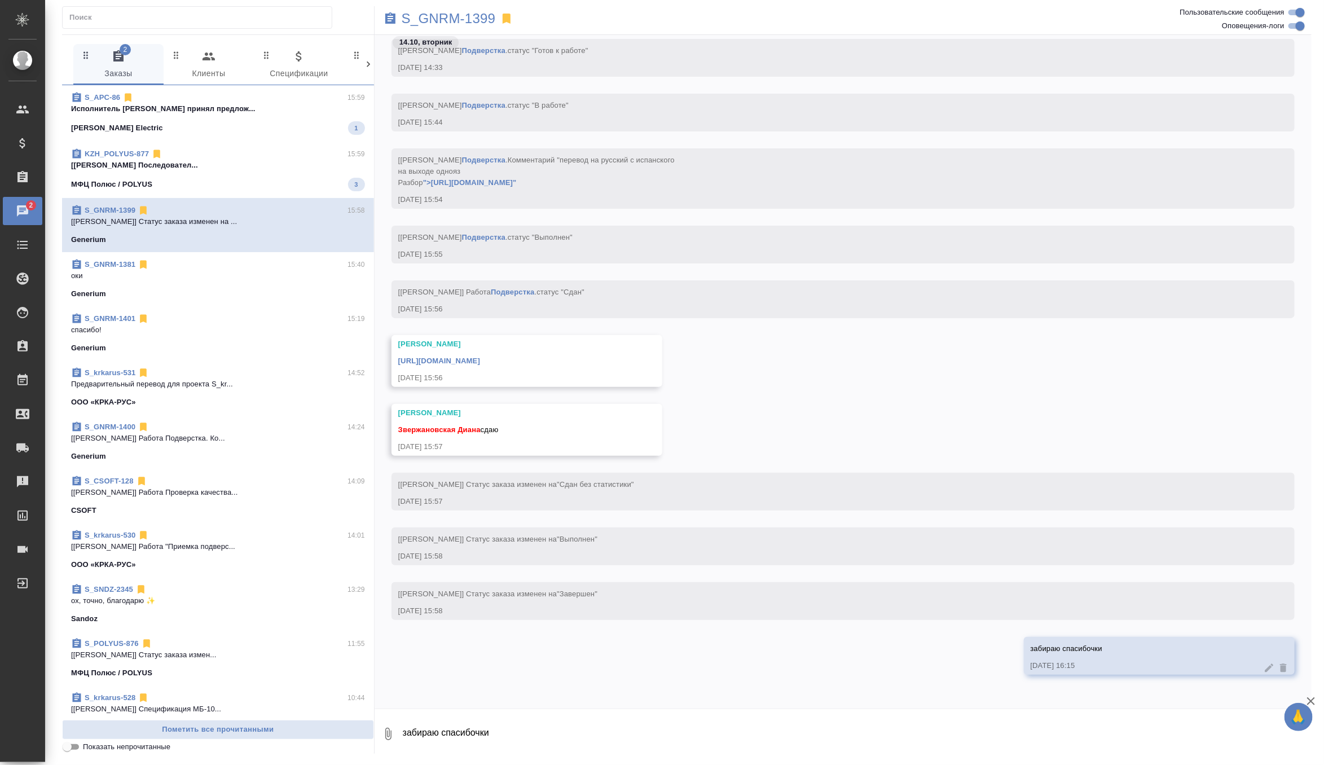
click at [480, 358] on link "https://drive.awatera.com/apps/files/files/10685909?dir=/Shares/Generium/Orders…" at bounding box center [439, 361] width 82 height 8
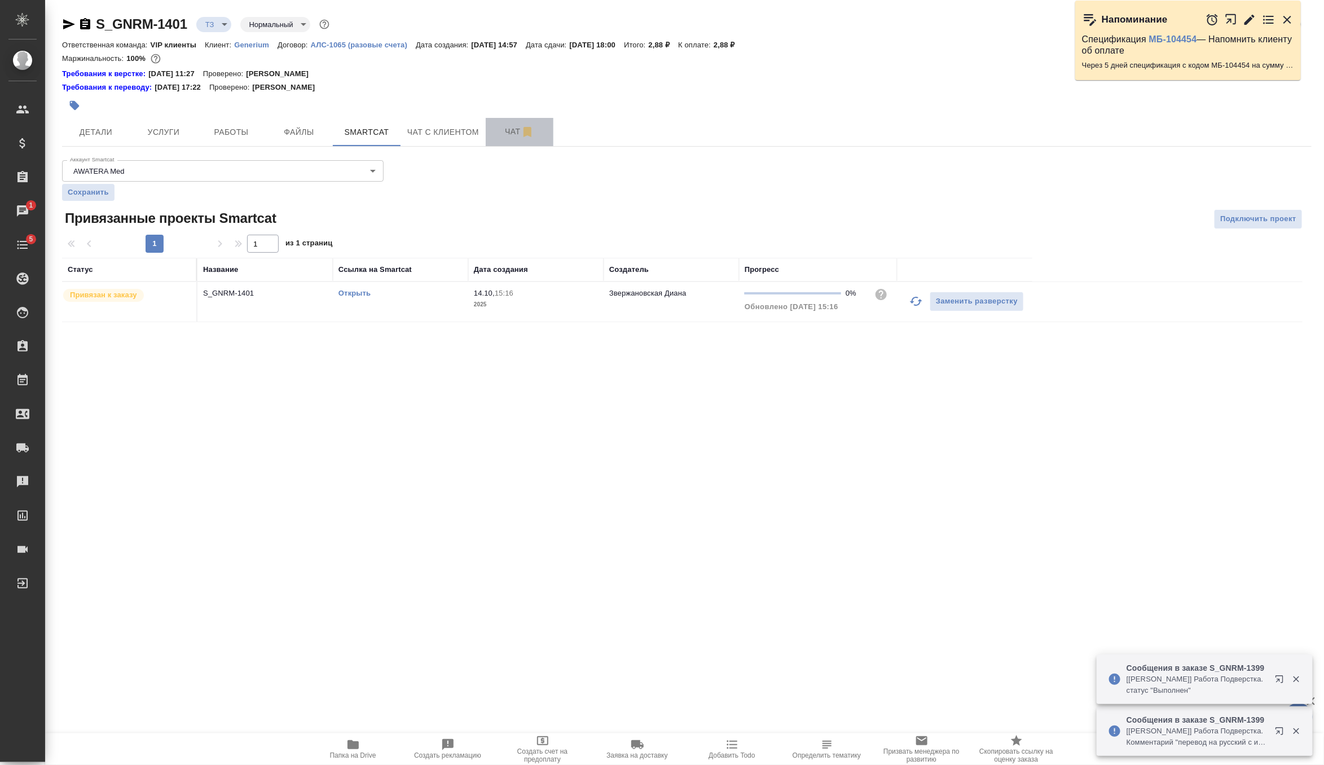
click at [508, 137] on span "Чат" at bounding box center [520, 132] width 54 height 14
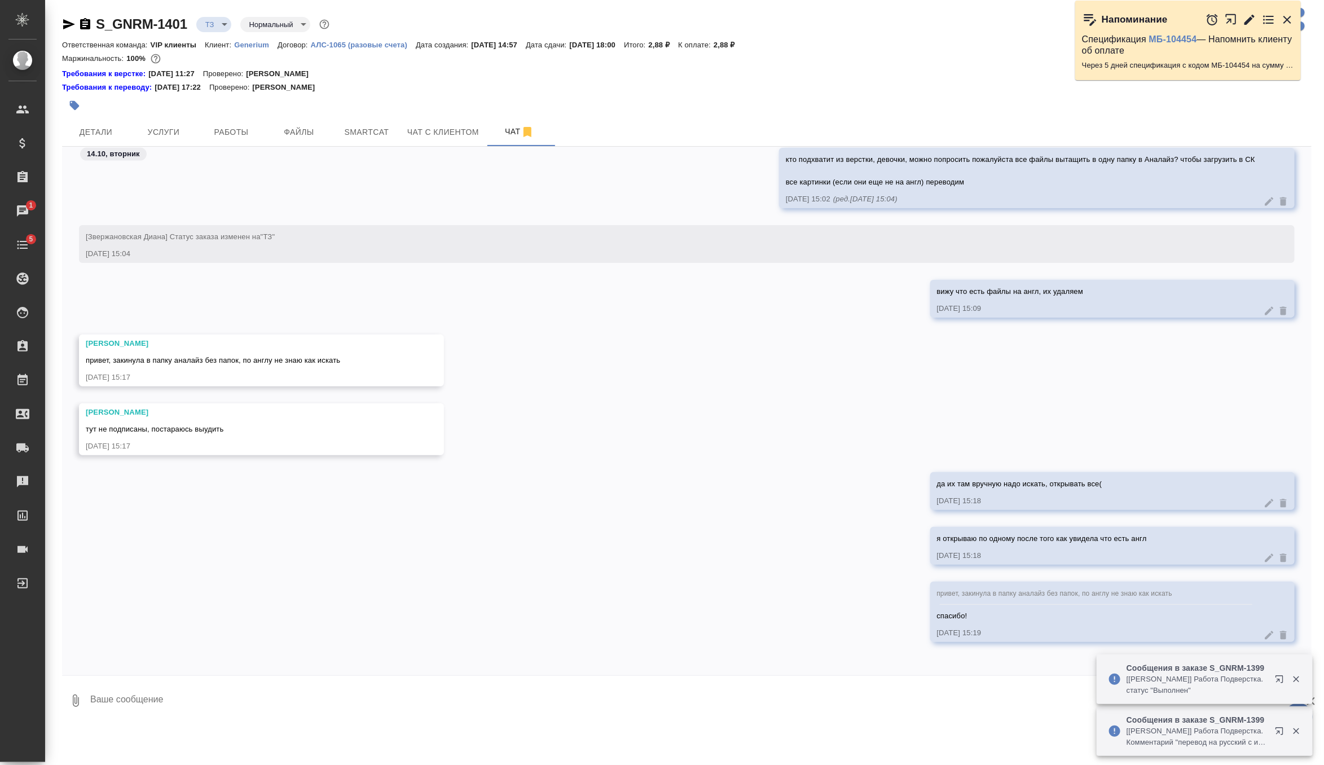
scroll to position [1020, 0]
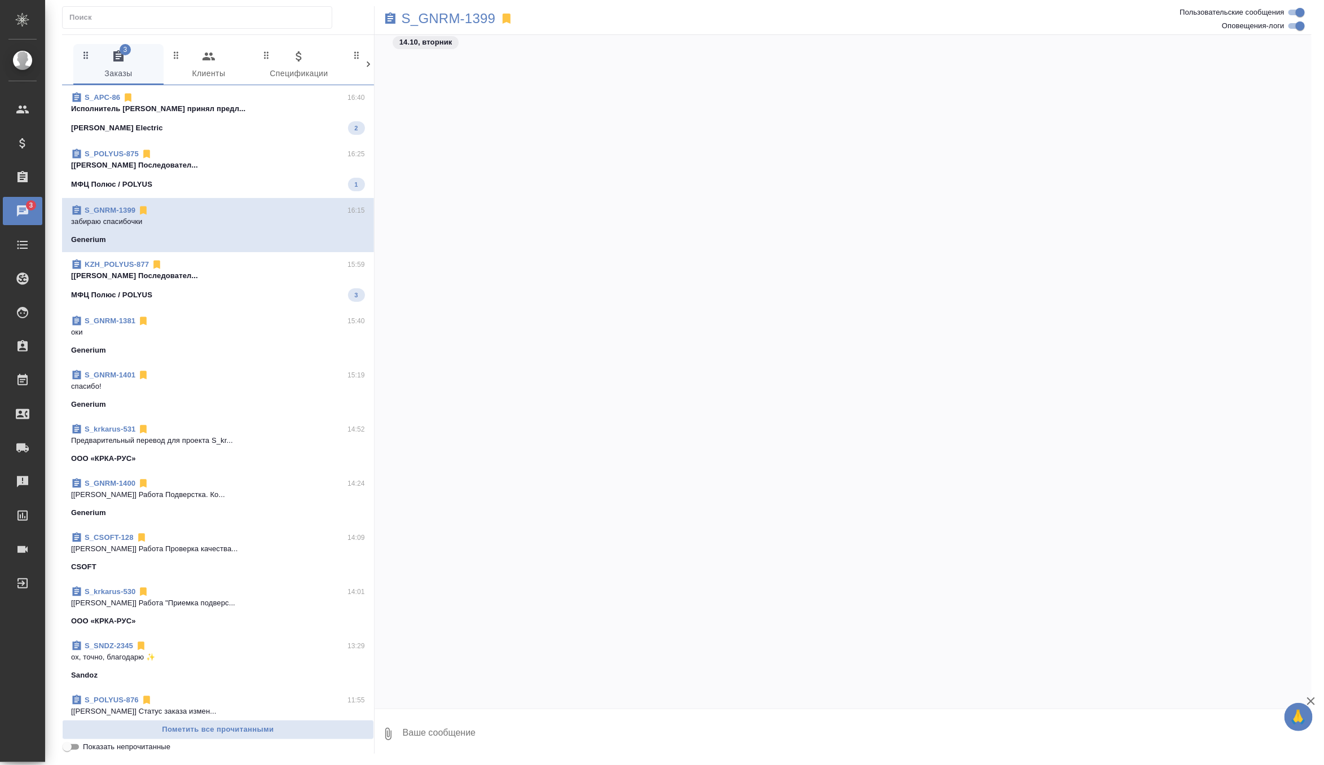
scroll to position [5542, 0]
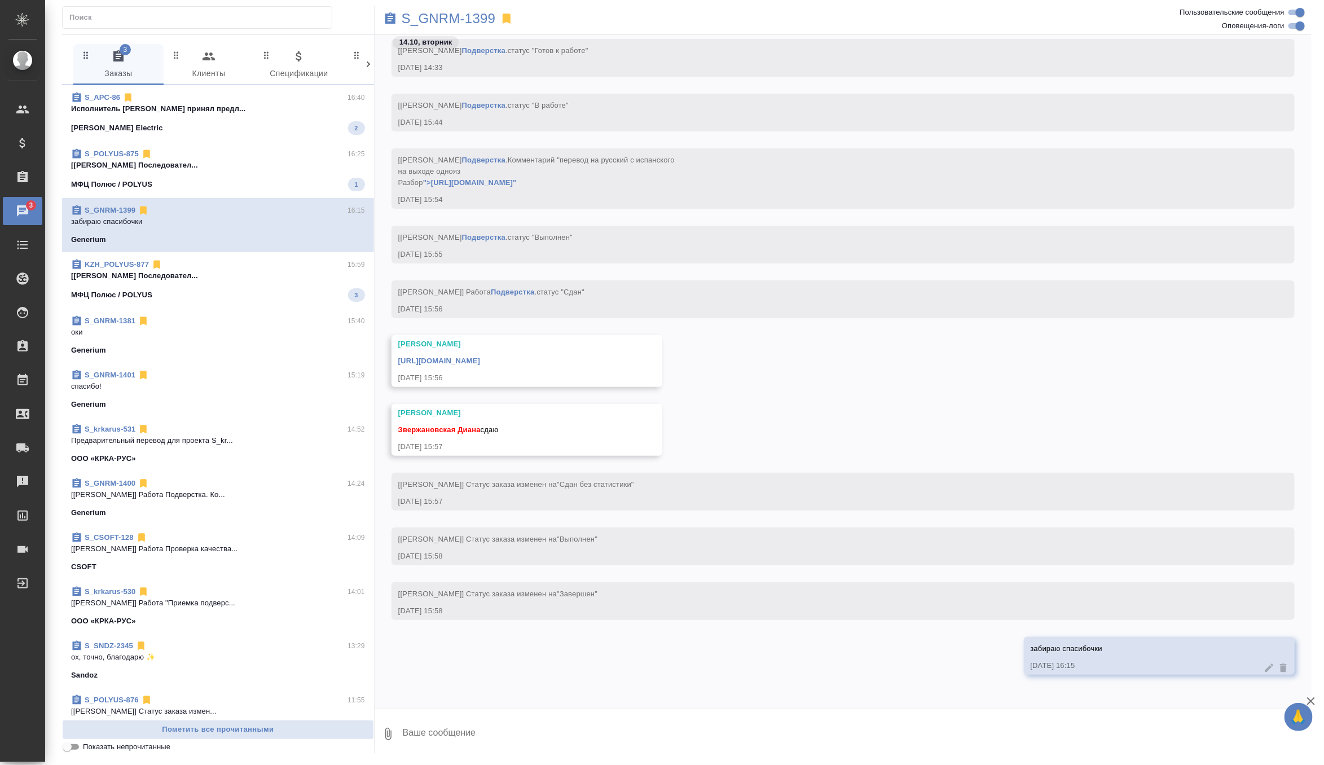
click at [309, 253] on div "KZH_POLYUS-877 15:59 [[PERSON_NAME] Последовател... МФЦ Полюс / POLYUS 3" at bounding box center [218, 280] width 312 height 56
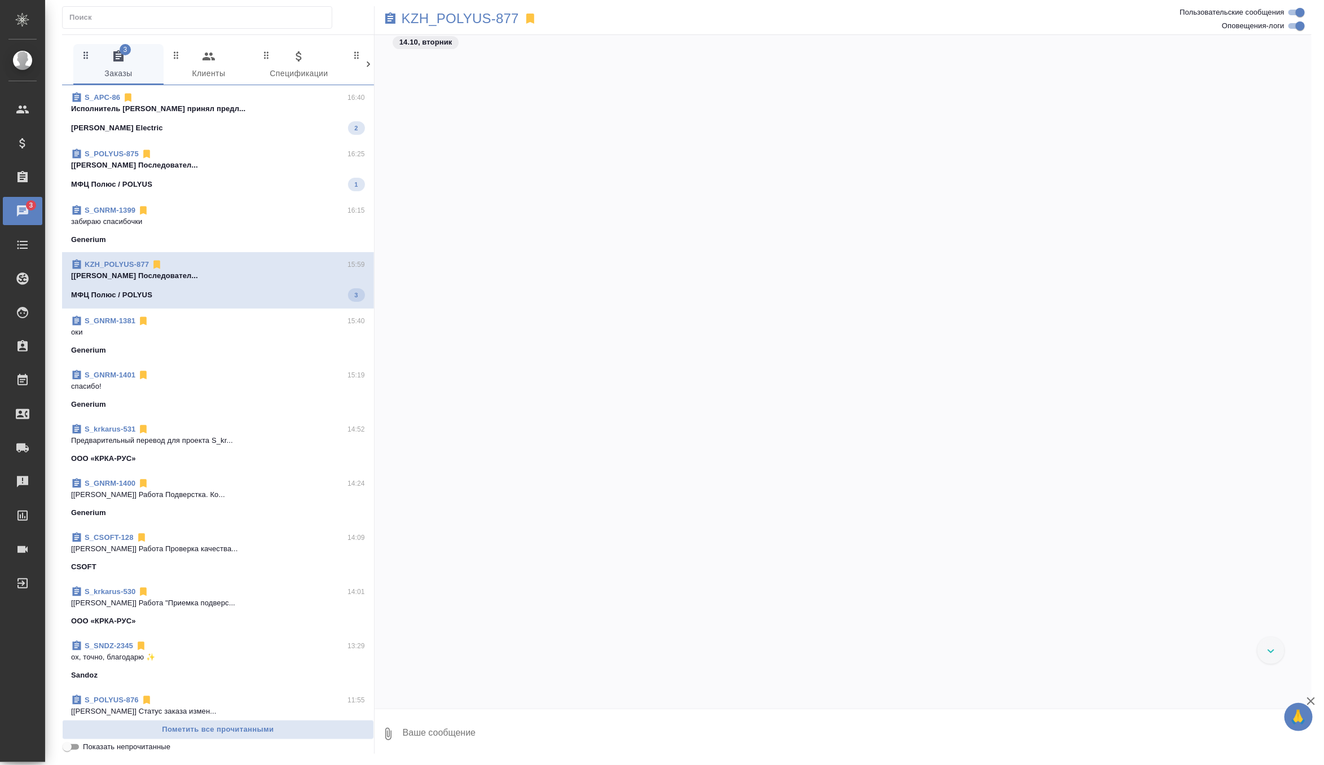
scroll to position [8268, 0]
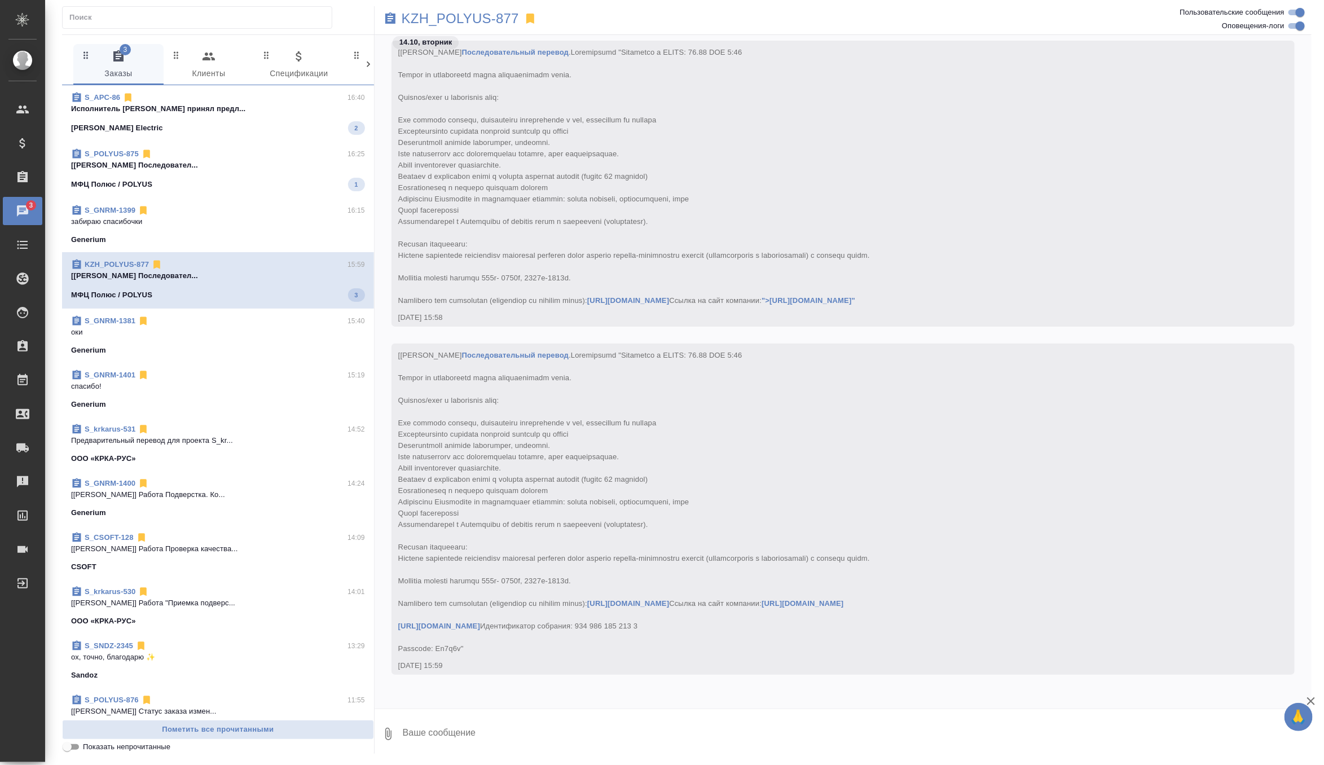
click at [310, 158] on div "S_POLYUS-875 16:25" at bounding box center [218, 153] width 294 height 11
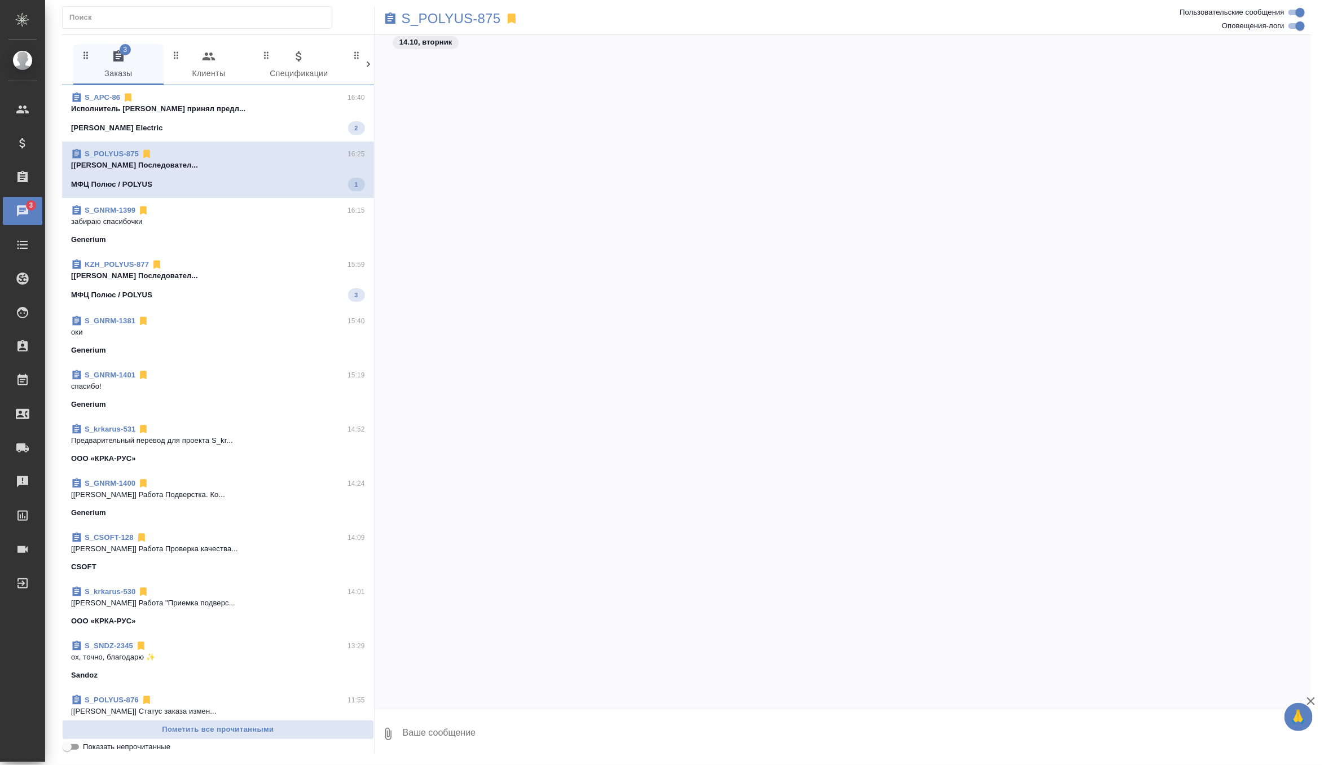
scroll to position [2945, 0]
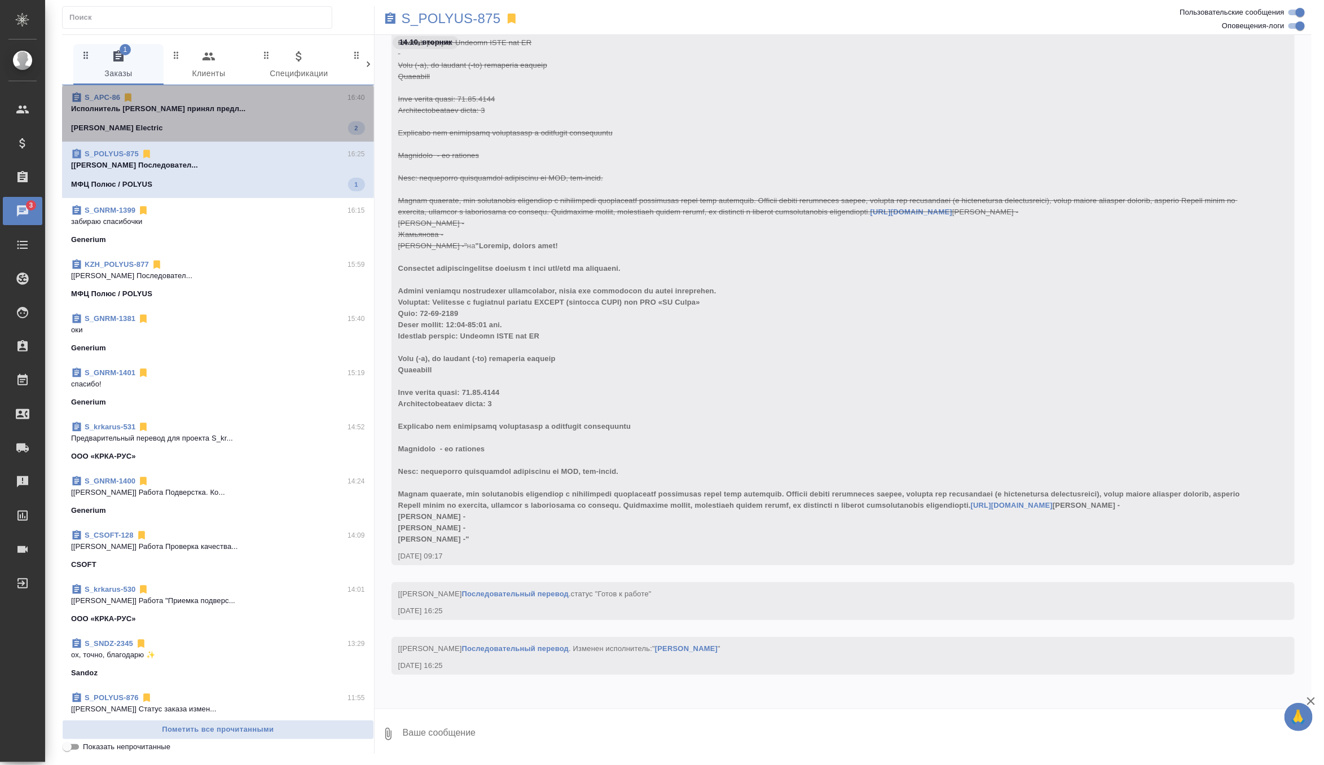
click at [308, 115] on span "S_APC-86 16:40 Исполнитель [PERSON_NAME] принял предл... [PERSON_NAME] Electric…" at bounding box center [218, 113] width 294 height 43
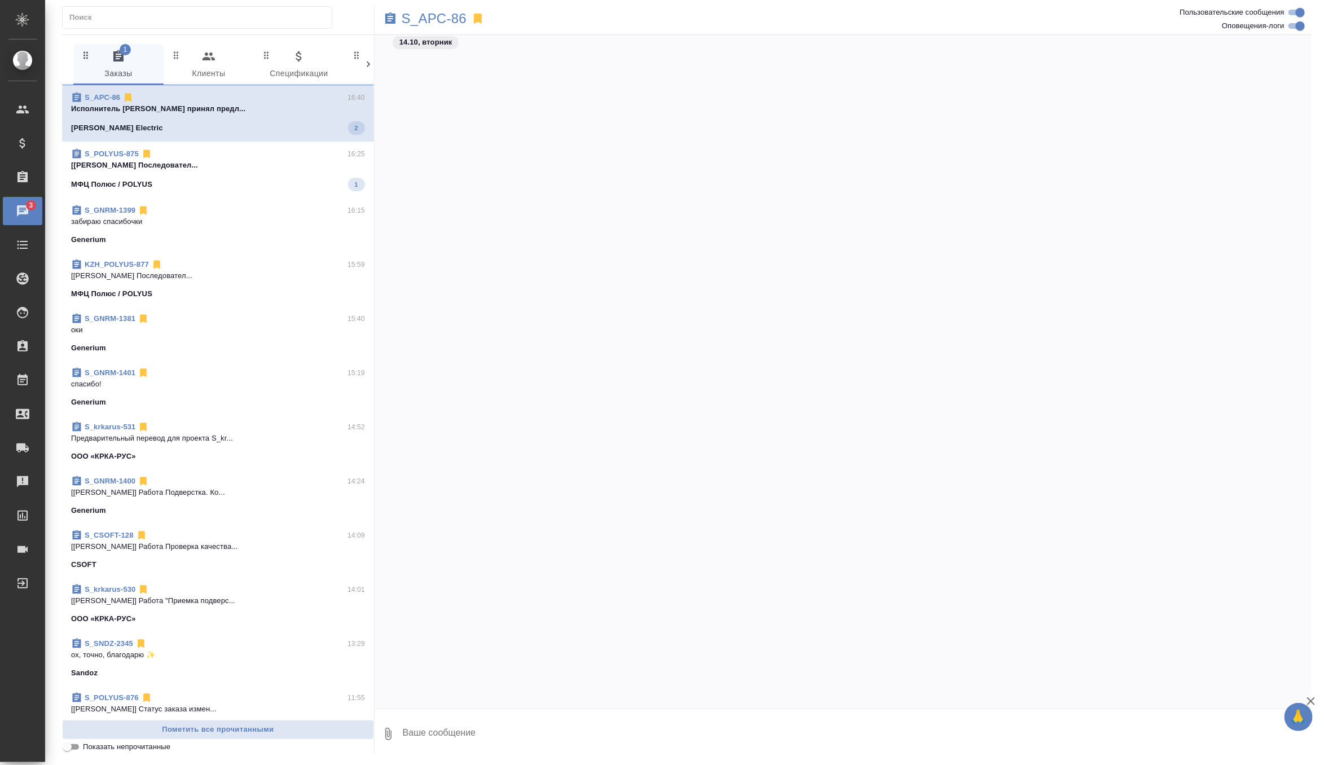
scroll to position [13353, 0]
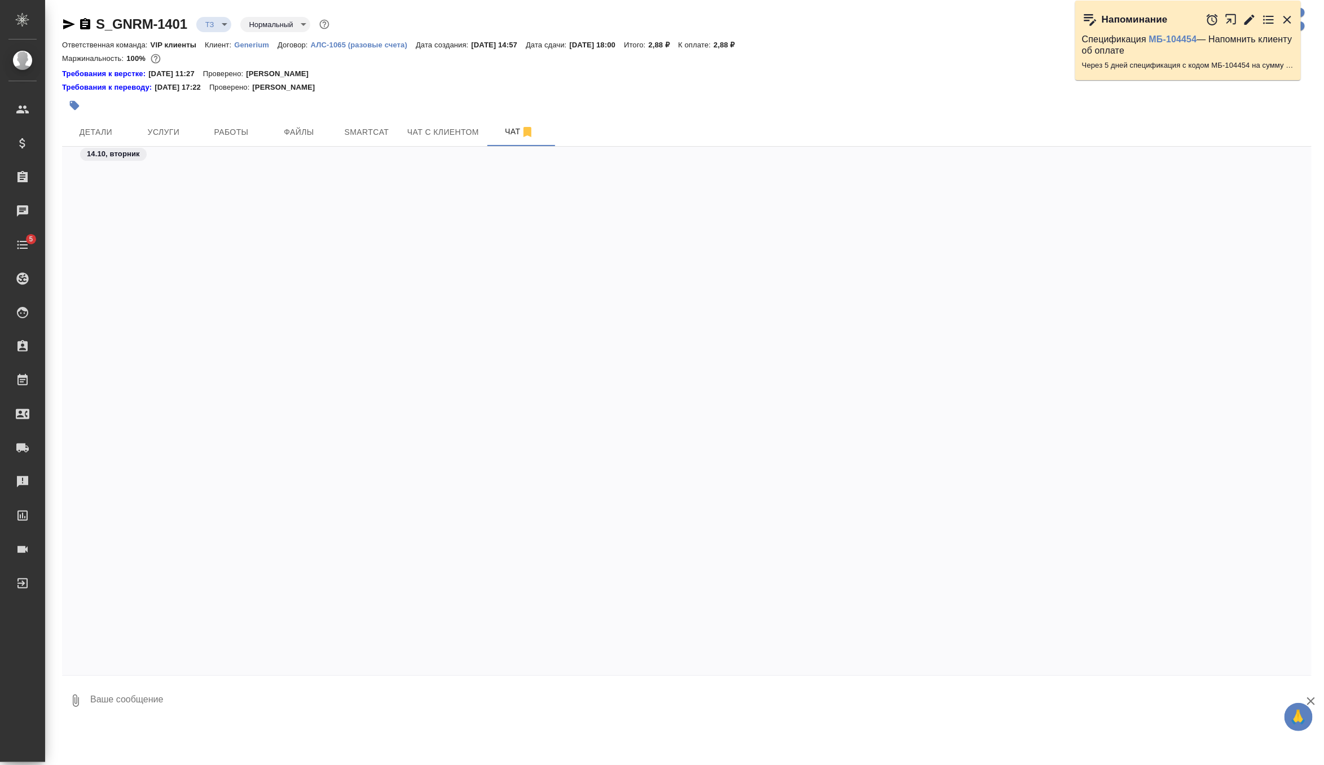
scroll to position [1020, 0]
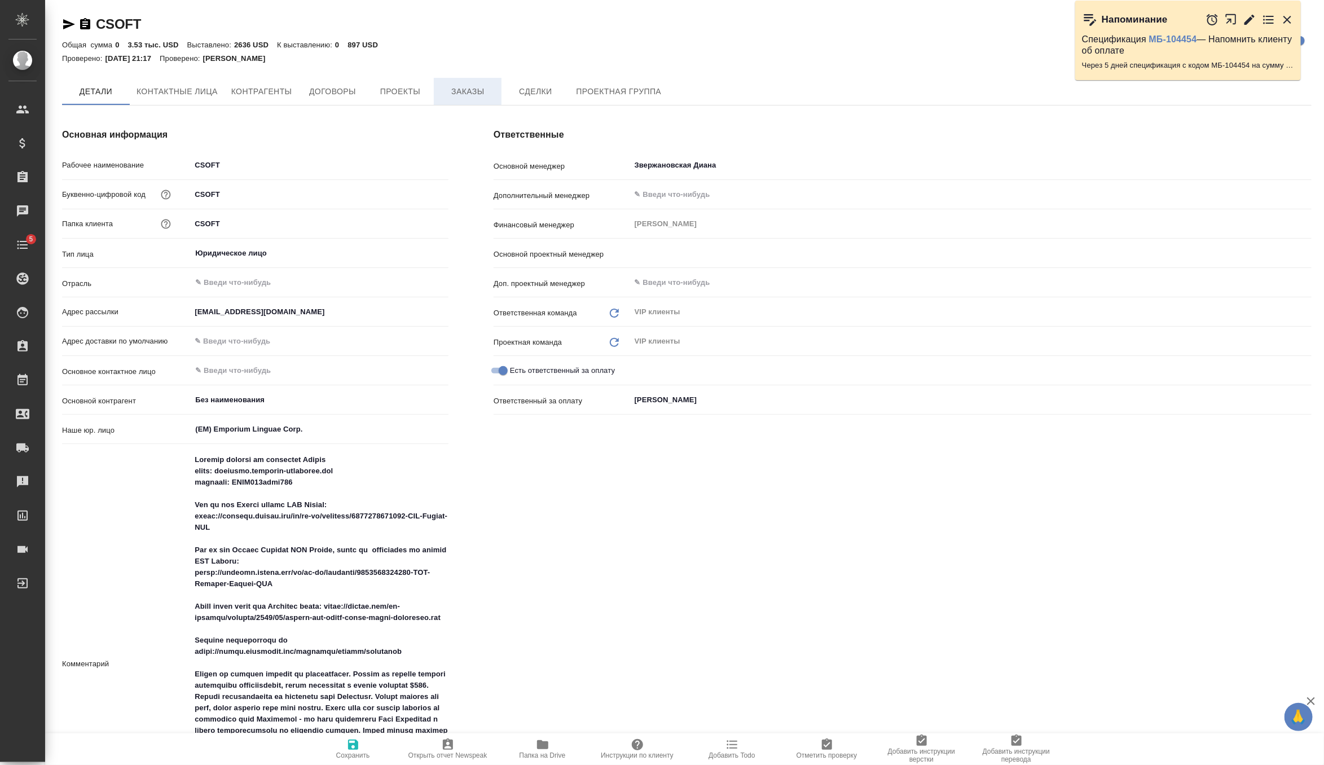
click at [471, 88] on span "Заказы" at bounding box center [468, 92] width 54 height 14
type input "[PERSON_NAME]"
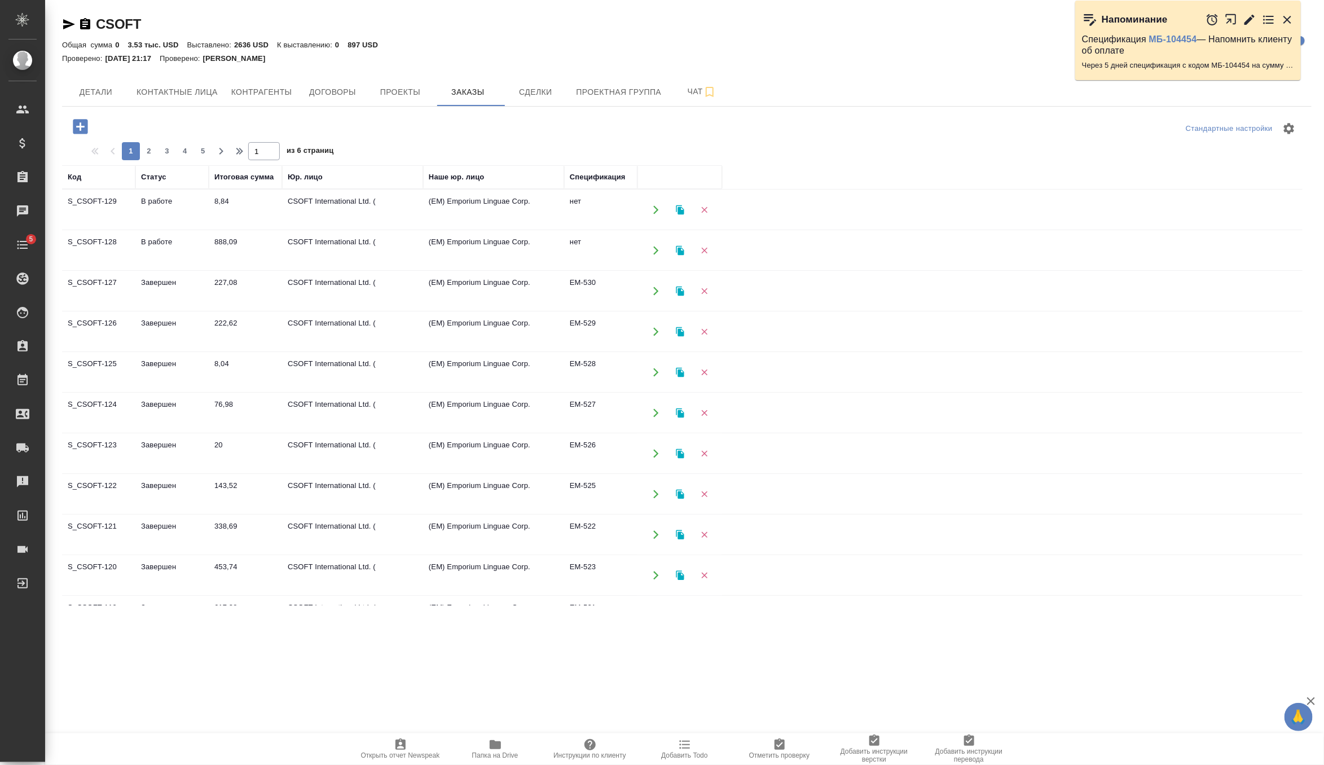
click at [236, 251] on td "888,09" at bounding box center [245, 251] width 73 height 40
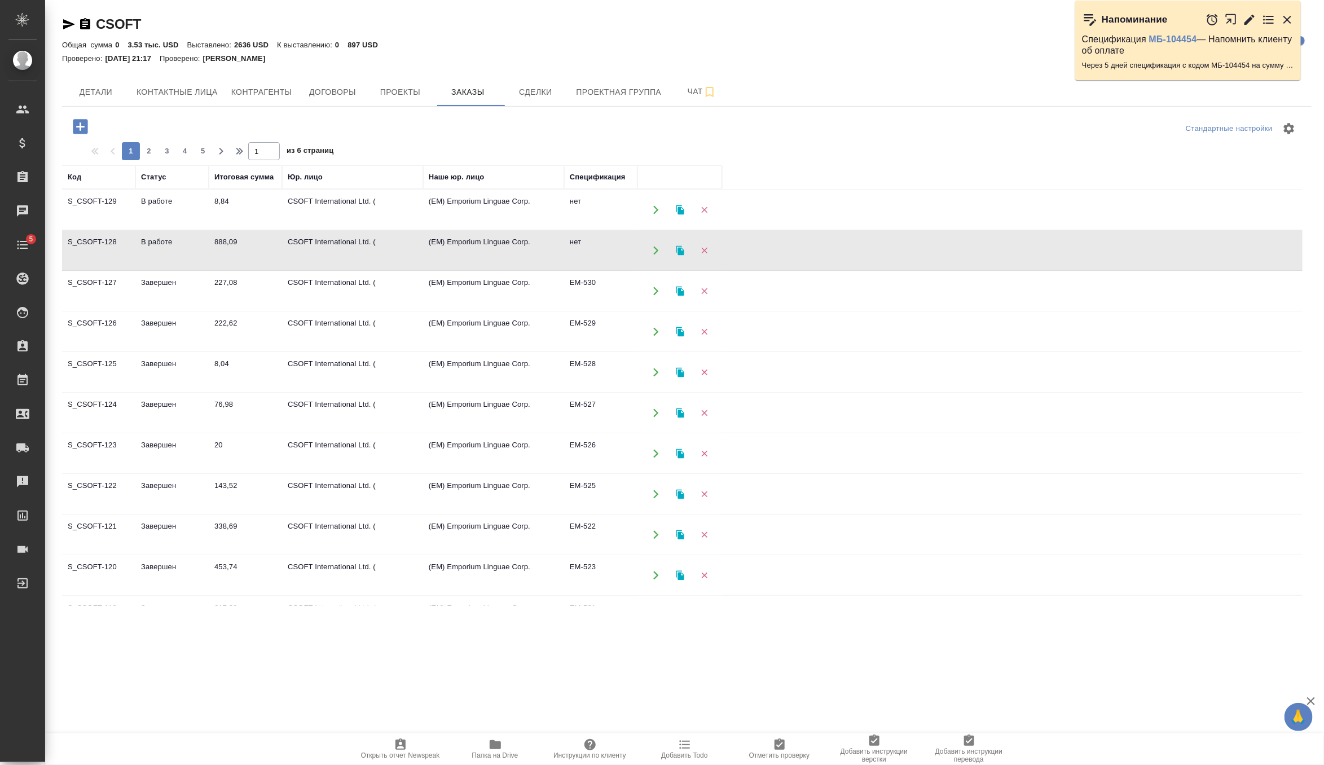
click at [236, 251] on td "888,09" at bounding box center [245, 251] width 73 height 40
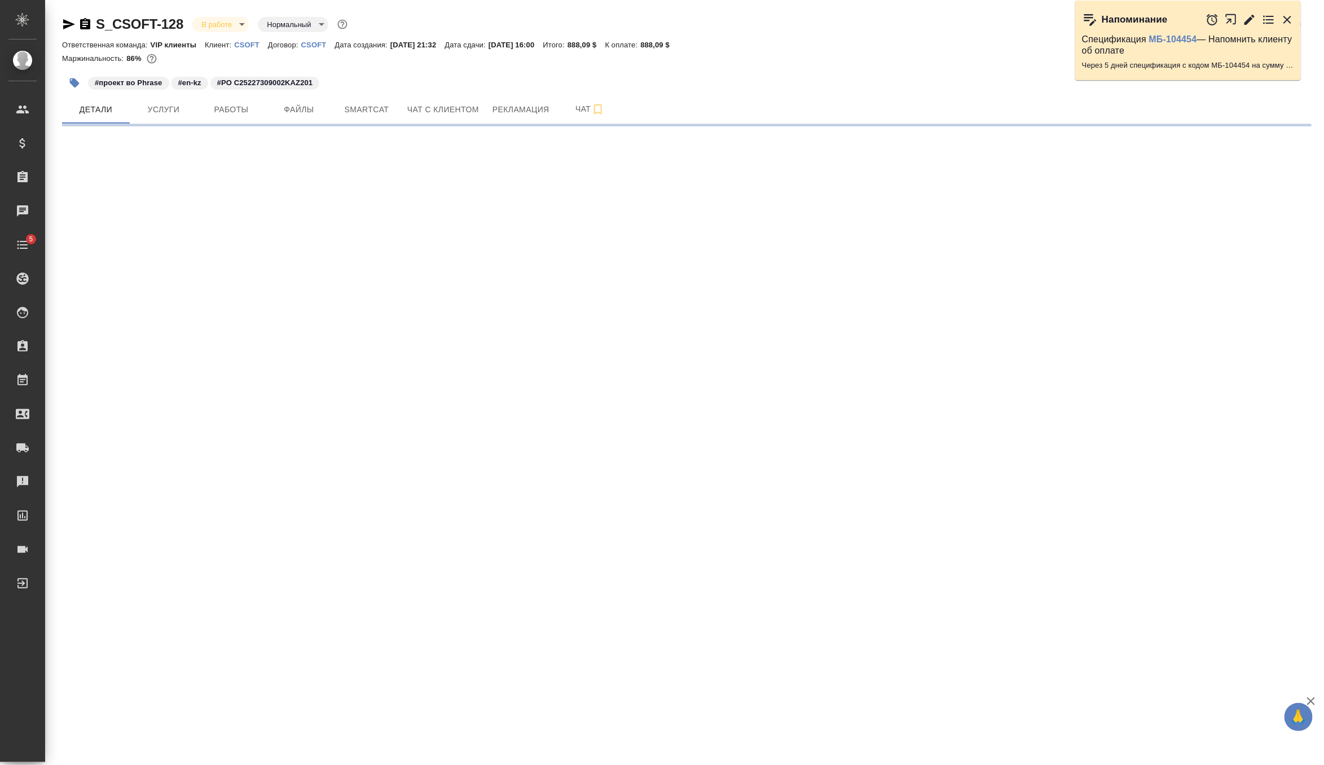
select select "RU"
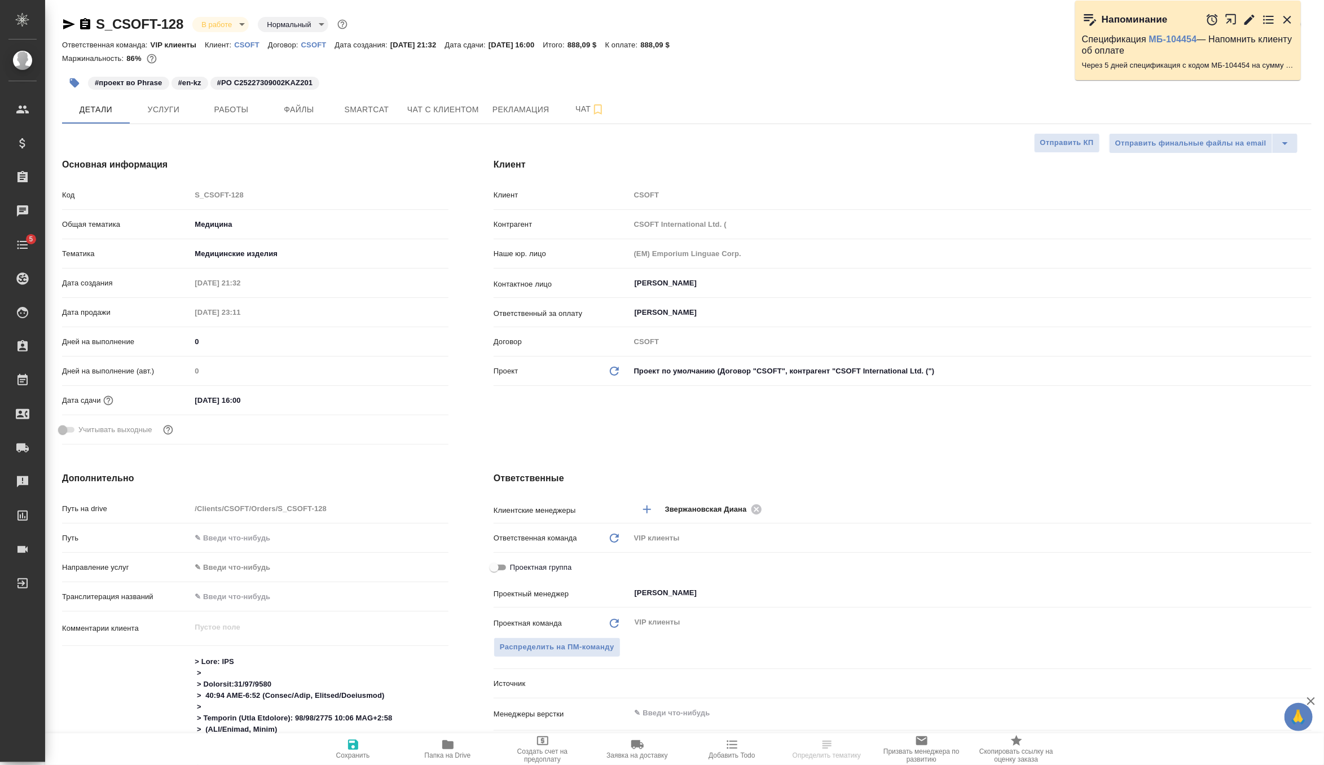
type textarea "x"
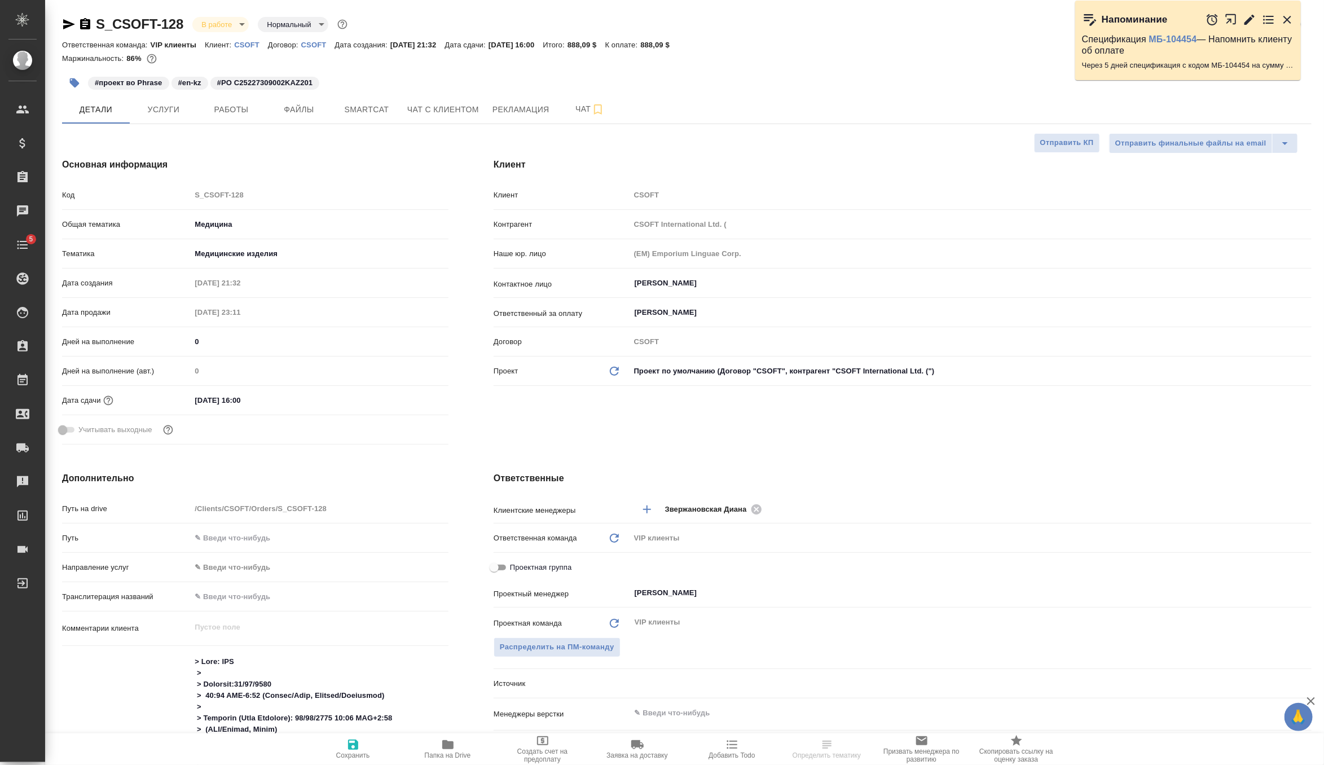
type textarea "x"
click at [70, 27] on icon "button" at bounding box center [69, 24] width 14 height 14
type textarea "x"
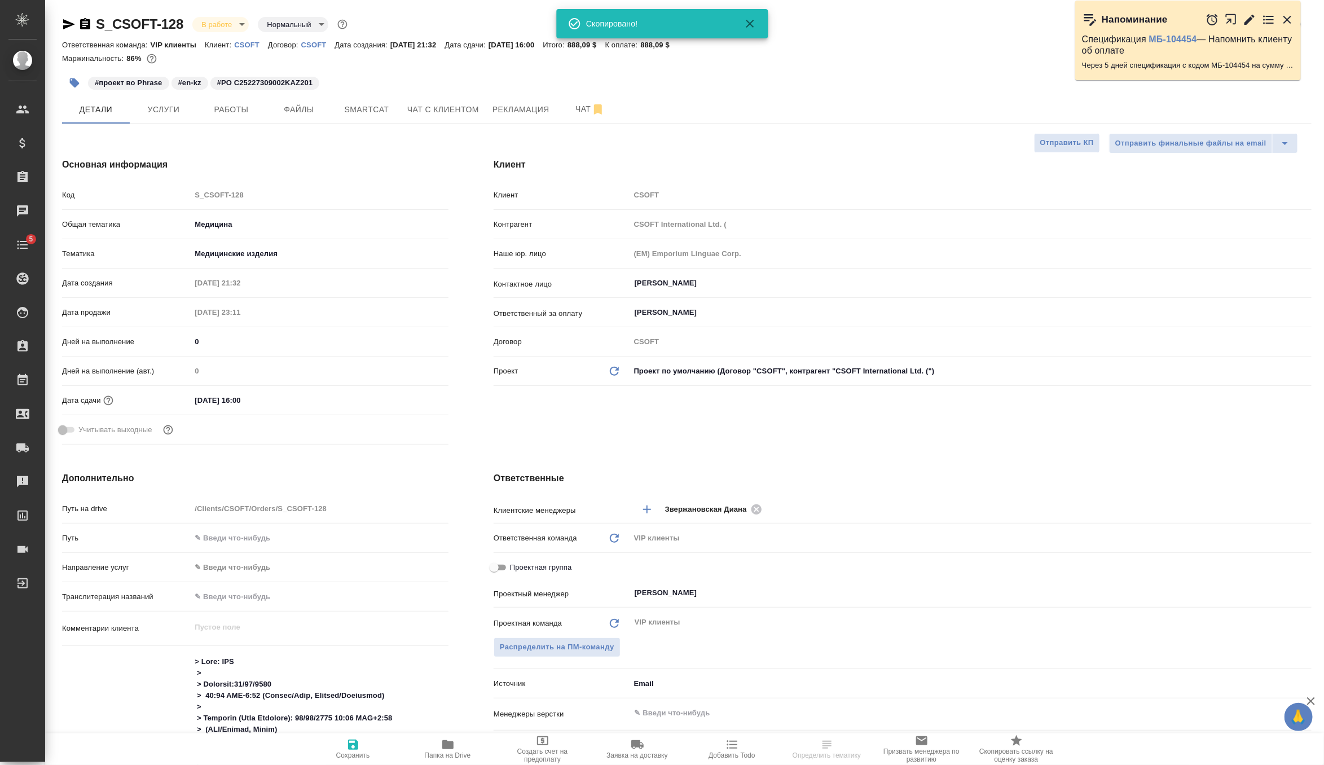
type textarea "x"
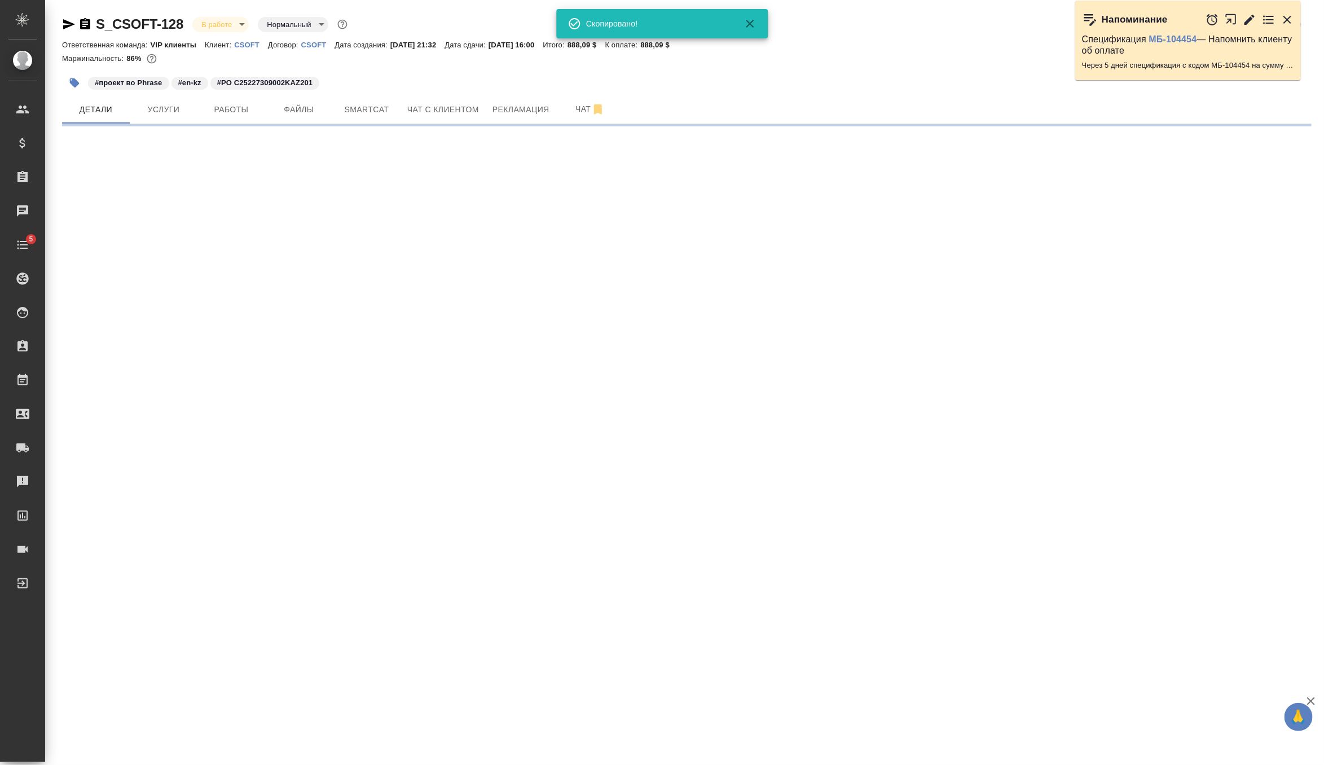
select select "RU"
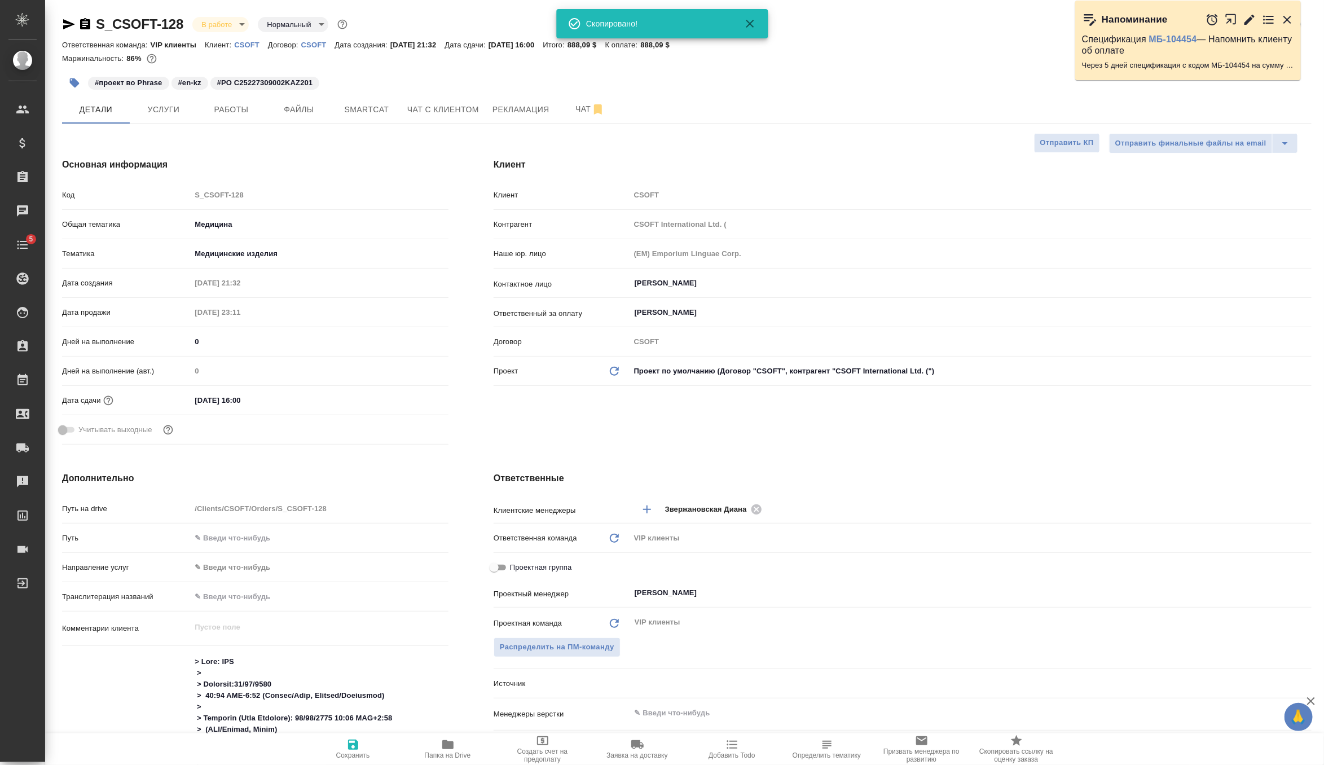
type textarea "x"
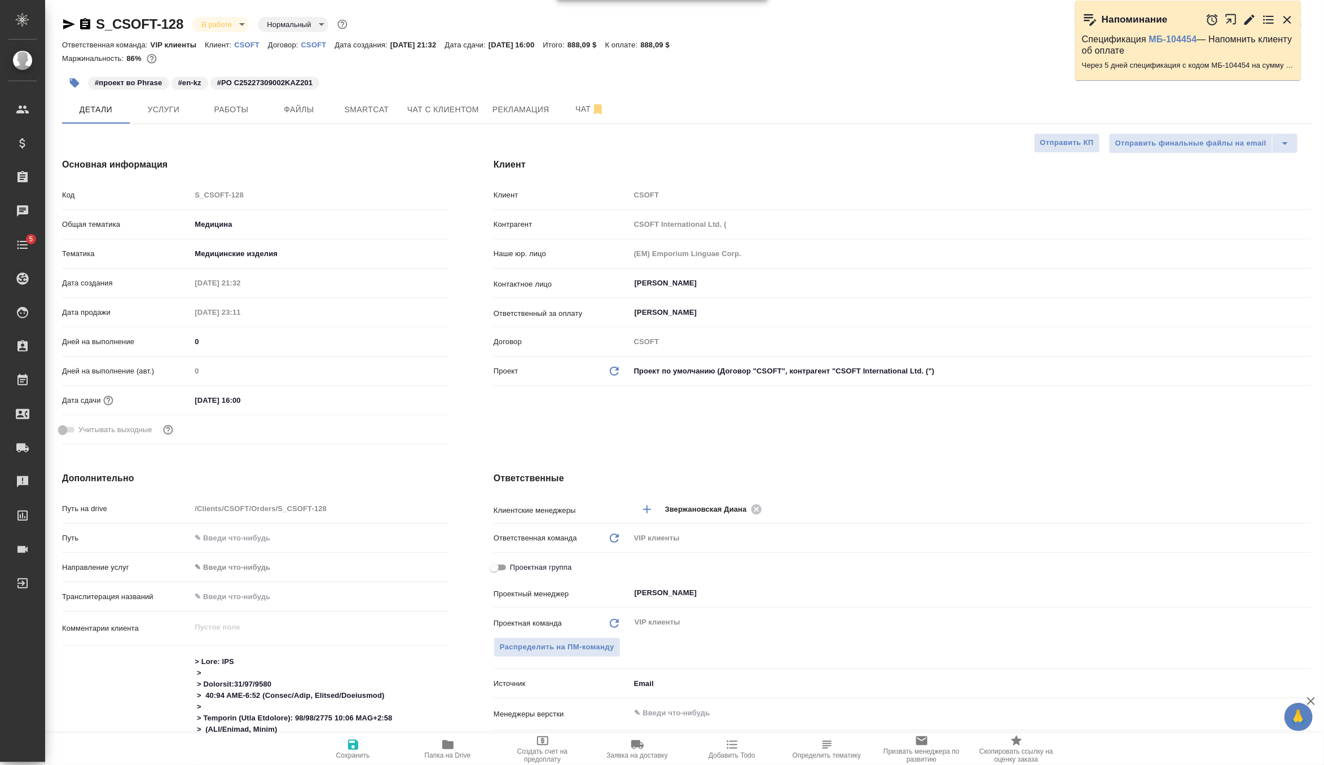
type textarea "x"
click at [183, 106] on span "Услуги" at bounding box center [164, 110] width 54 height 14
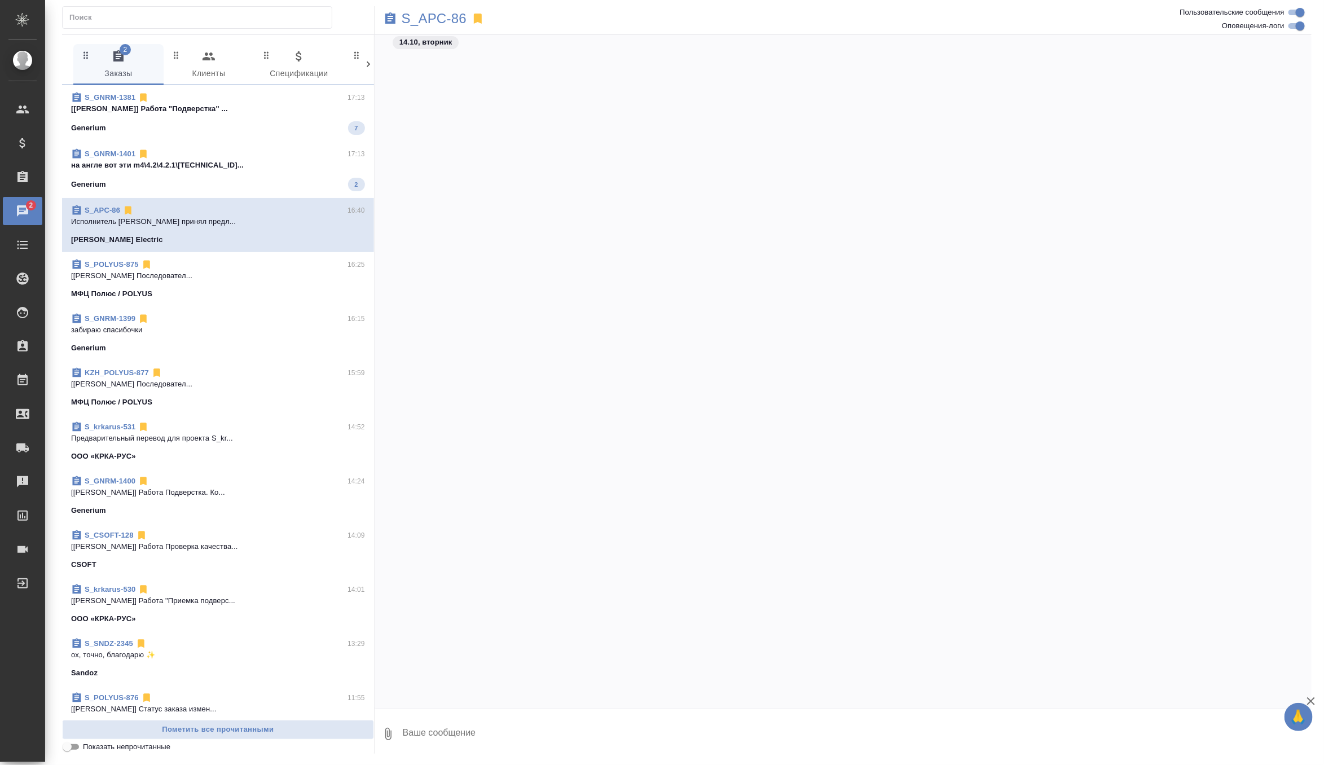
scroll to position [13353, 0]
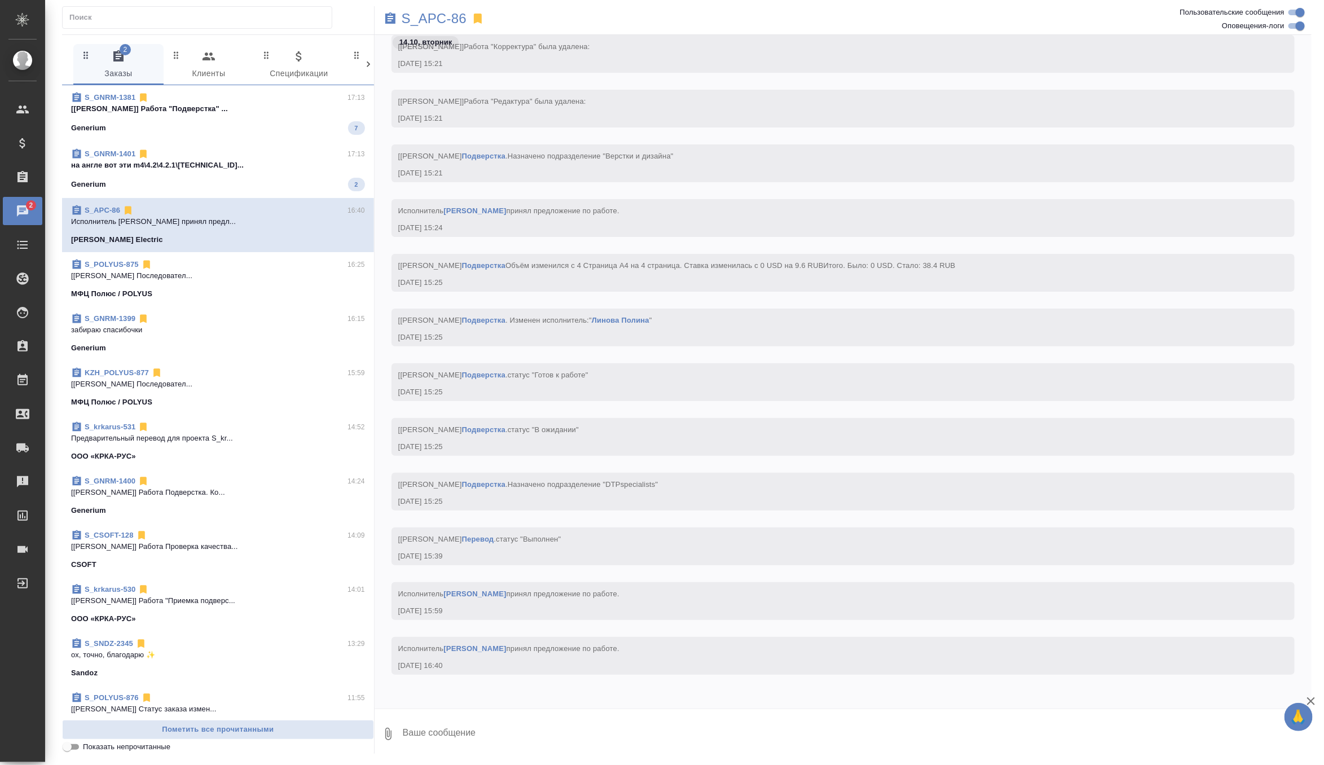
click at [274, 174] on span "S_GNRM-1401 17:13 на англе вот эти m4\4.2\4.2.1\[TECHNICAL_ID]... Generium 2" at bounding box center [218, 169] width 294 height 43
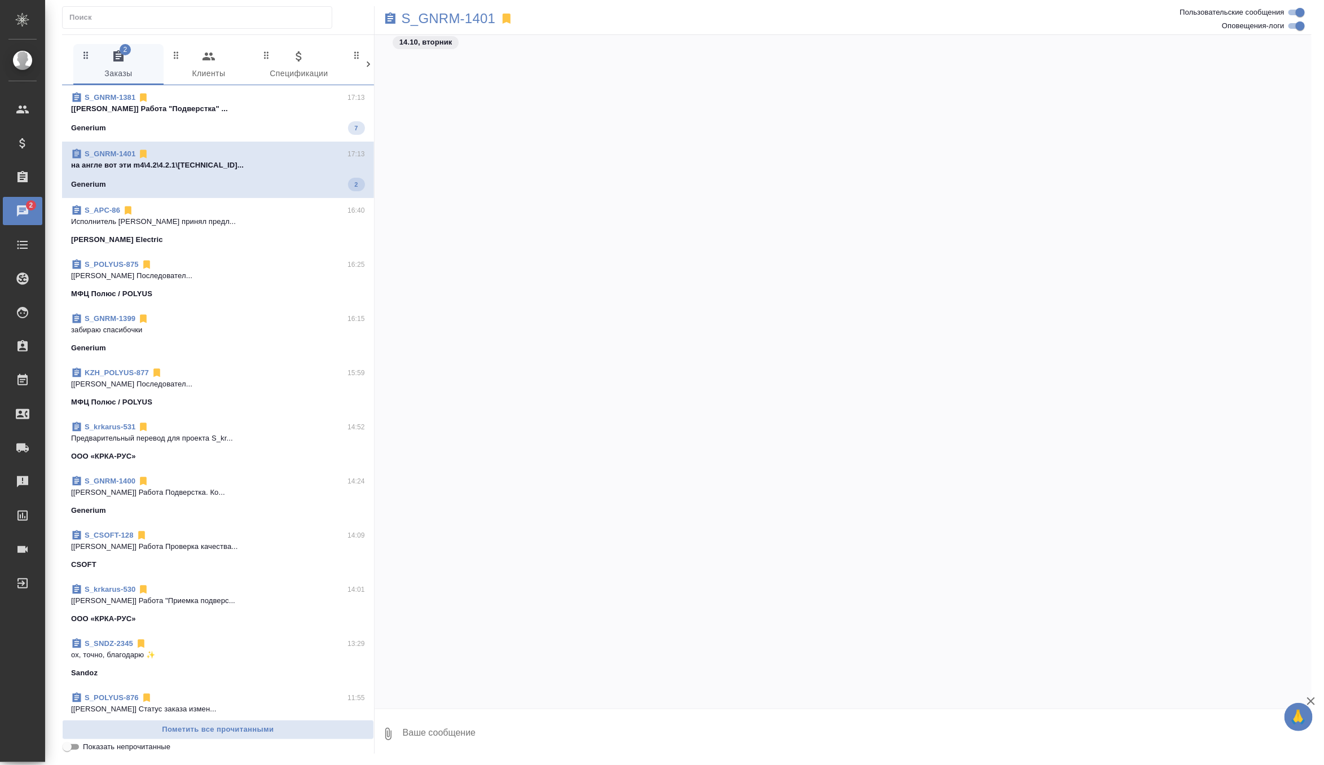
scroll to position [787, 0]
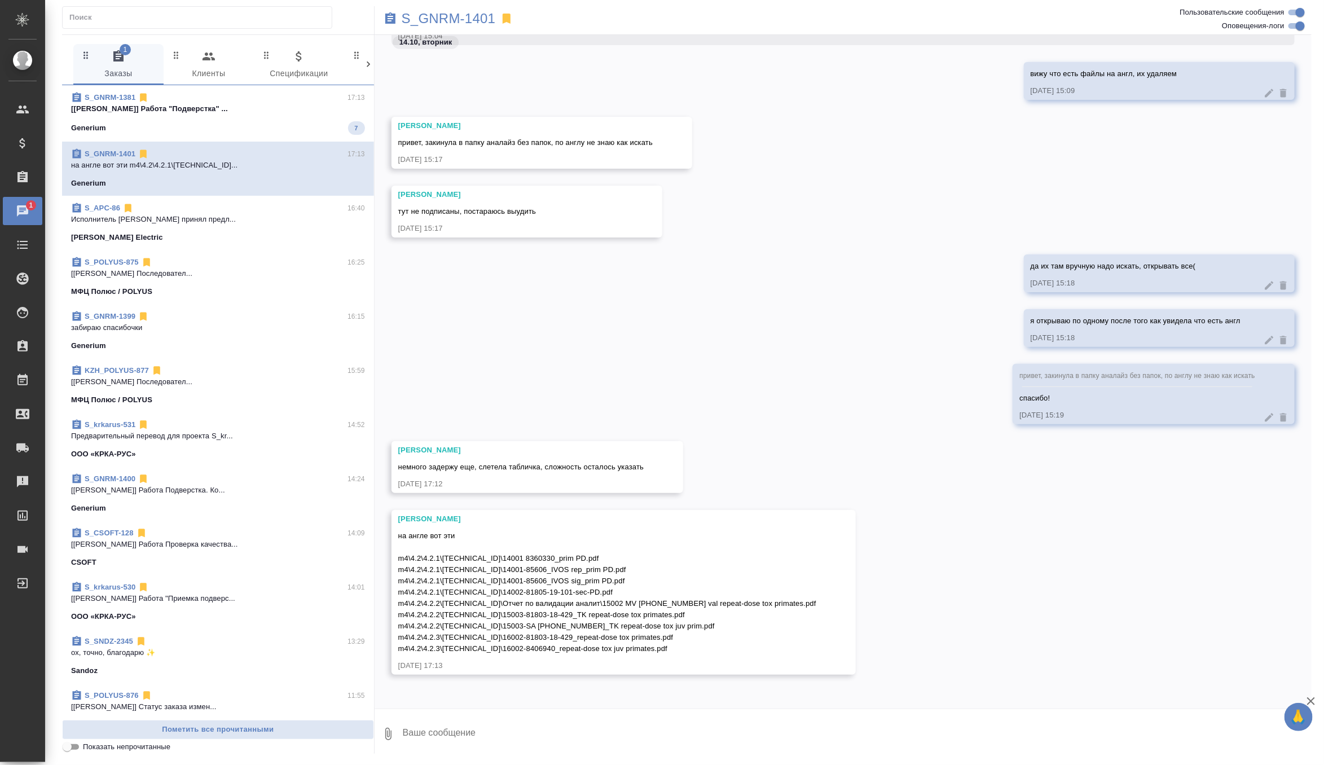
click at [513, 727] on textarea at bounding box center [857, 734] width 910 height 38
type textarea "да, я их тоже удалила уже"
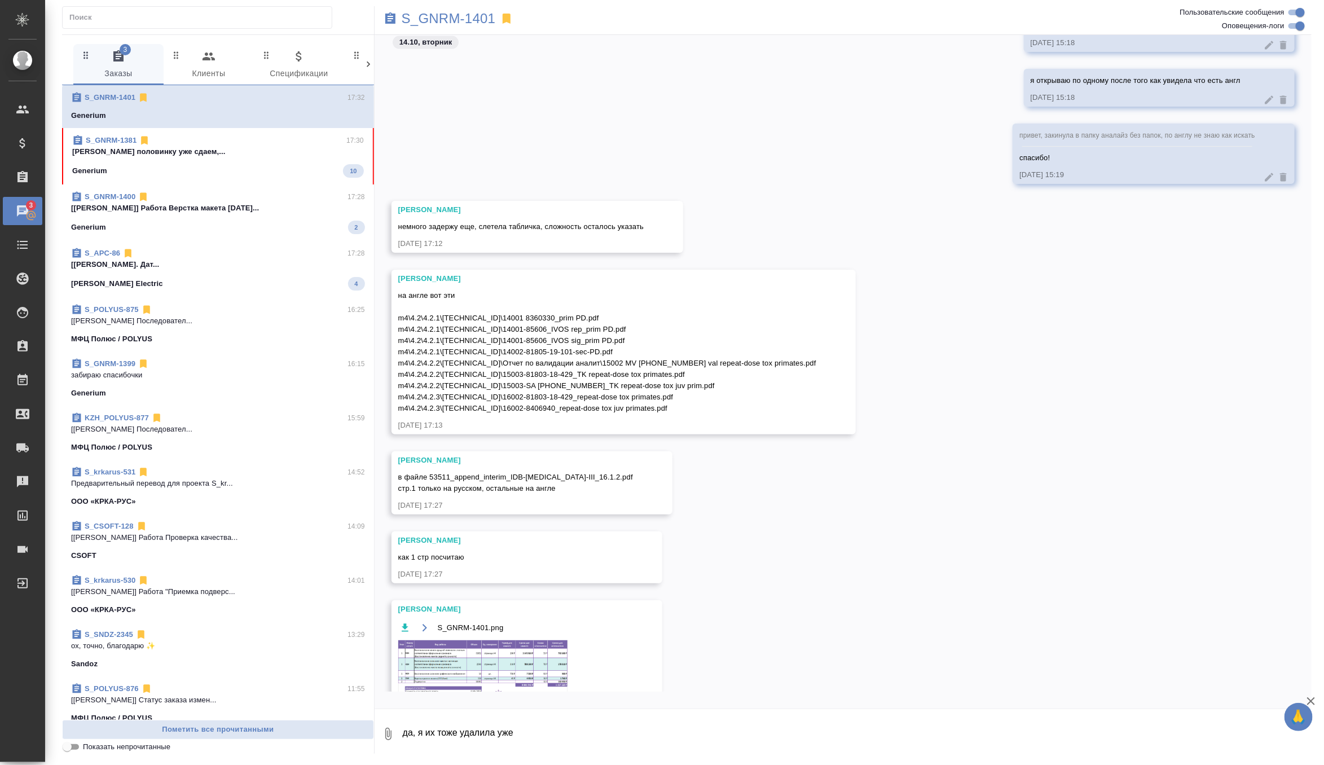
scroll to position [1099, 0]
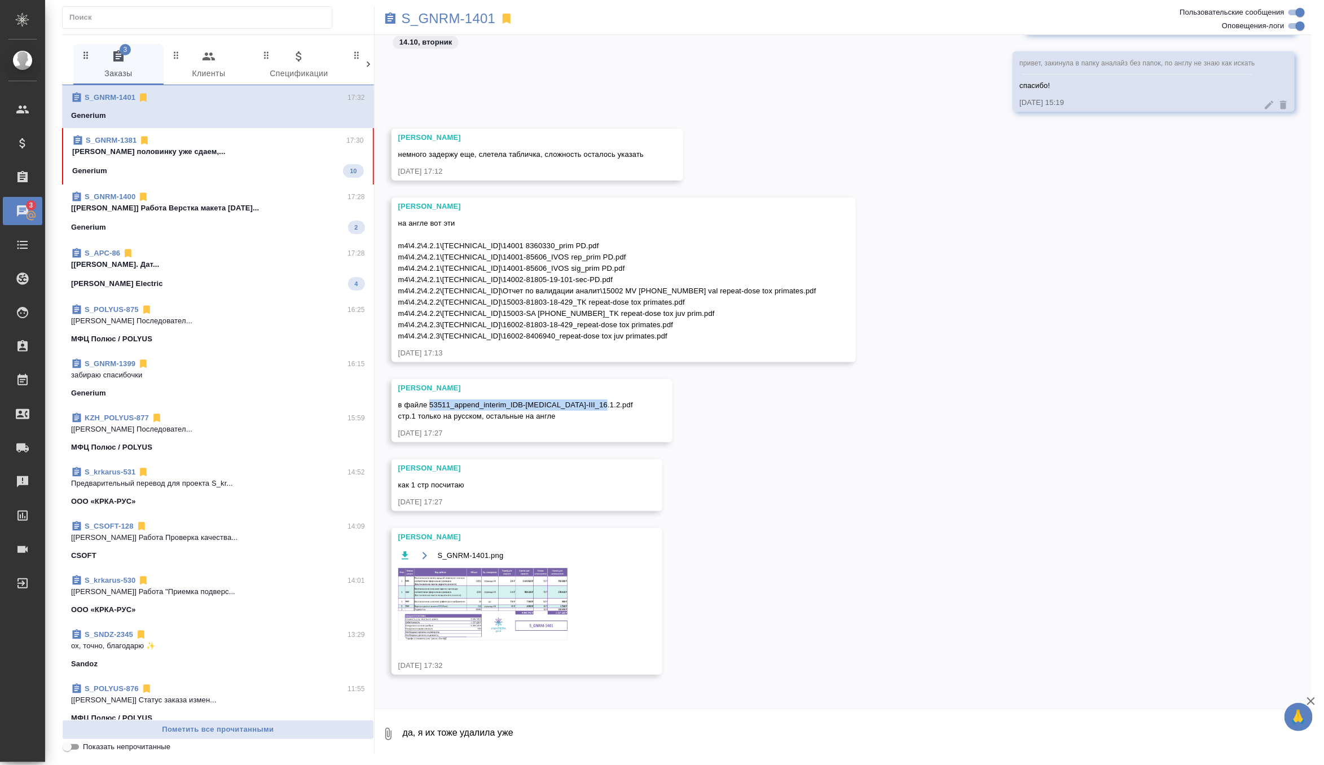
drag, startPoint x: 597, startPoint y: 406, endPoint x: 431, endPoint y: 407, distance: 165.9
click at [431, 407] on div "в файле 53511_append_interim_IDB-[MEDICAL_DATA]-III_16.1.2.pdf стр.1 только на …" at bounding box center [515, 409] width 235 height 25
copy span "53511_append_interim_IDB-[MEDICAL_DATA]-III_16.1.2.pdf"
click at [712, 435] on div "[PERSON_NAME] в файле 53511_append_interim_IDB-[MEDICAL_DATA]-III_16.1.2.pdf ст…" at bounding box center [843, 419] width 937 height 80
click at [480, 13] on p "S_GNRM-1401" at bounding box center [449, 18] width 94 height 11
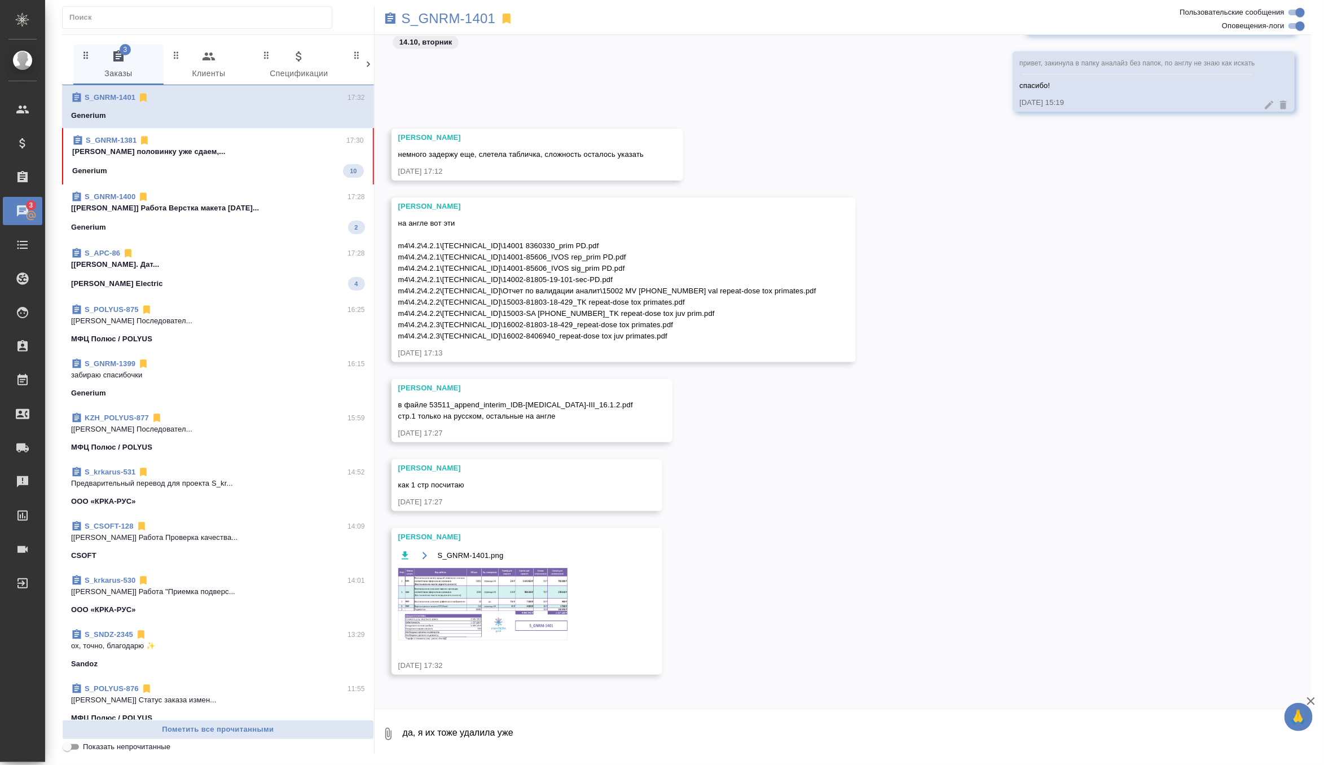
click at [310, 143] on div "S_GNRM-1381 17:30" at bounding box center [218, 140] width 292 height 11
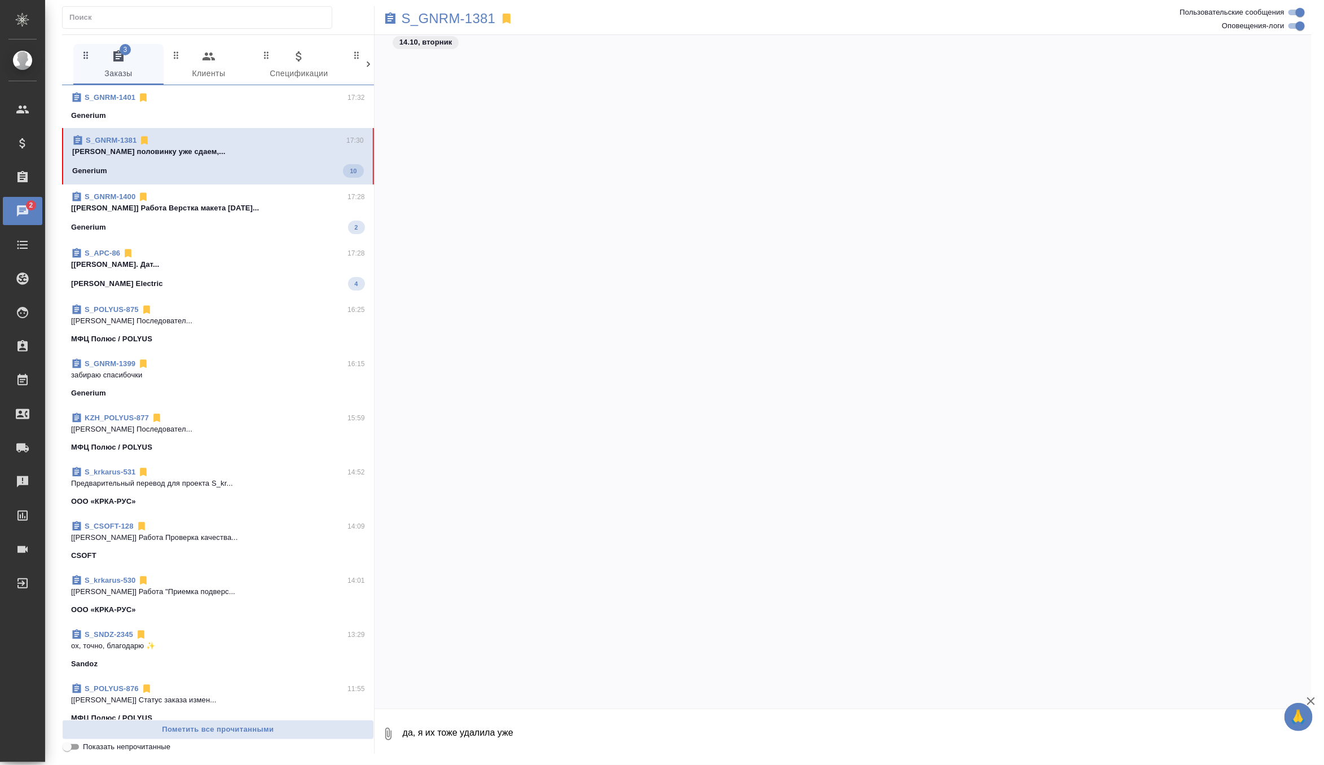
scroll to position [7460, 0]
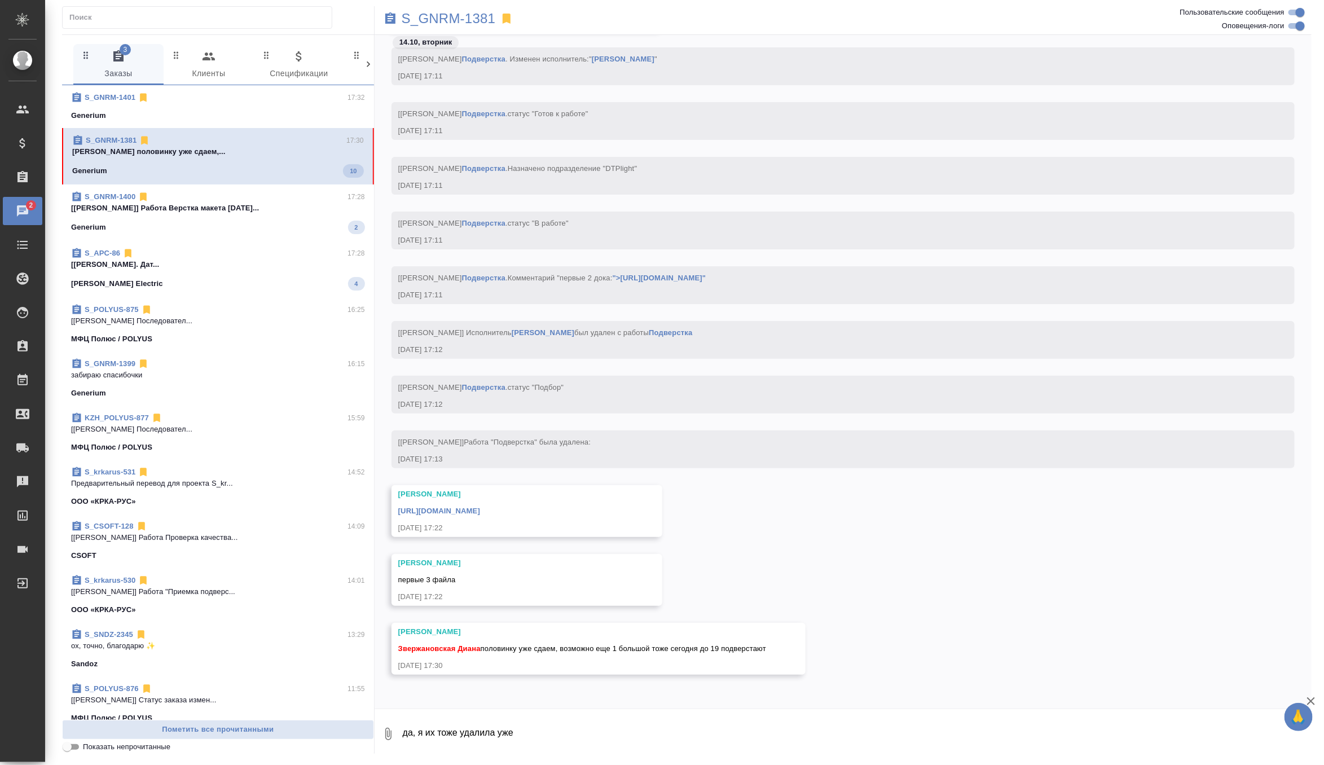
click at [474, 730] on textarea "да, я их тоже удалила уже" at bounding box center [857, 734] width 910 height 38
type textarea "спасибочки большое"
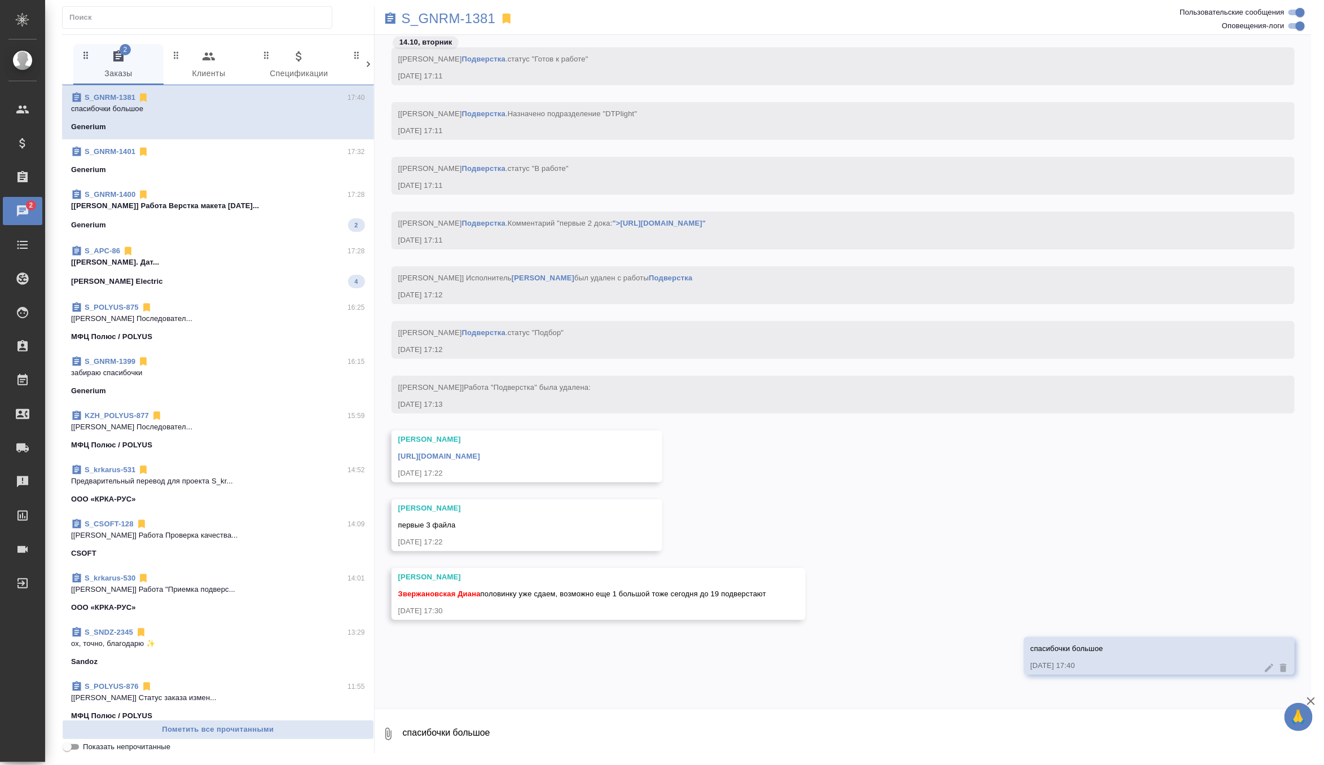
click at [480, 455] on link "https://drive.awatera.com/apps/files/files/10539642?dir=/Shares/Generium/Orders…" at bounding box center [439, 456] width 82 height 8
click at [319, 196] on div "S_GNRM-1400 17:28" at bounding box center [218, 194] width 294 height 11
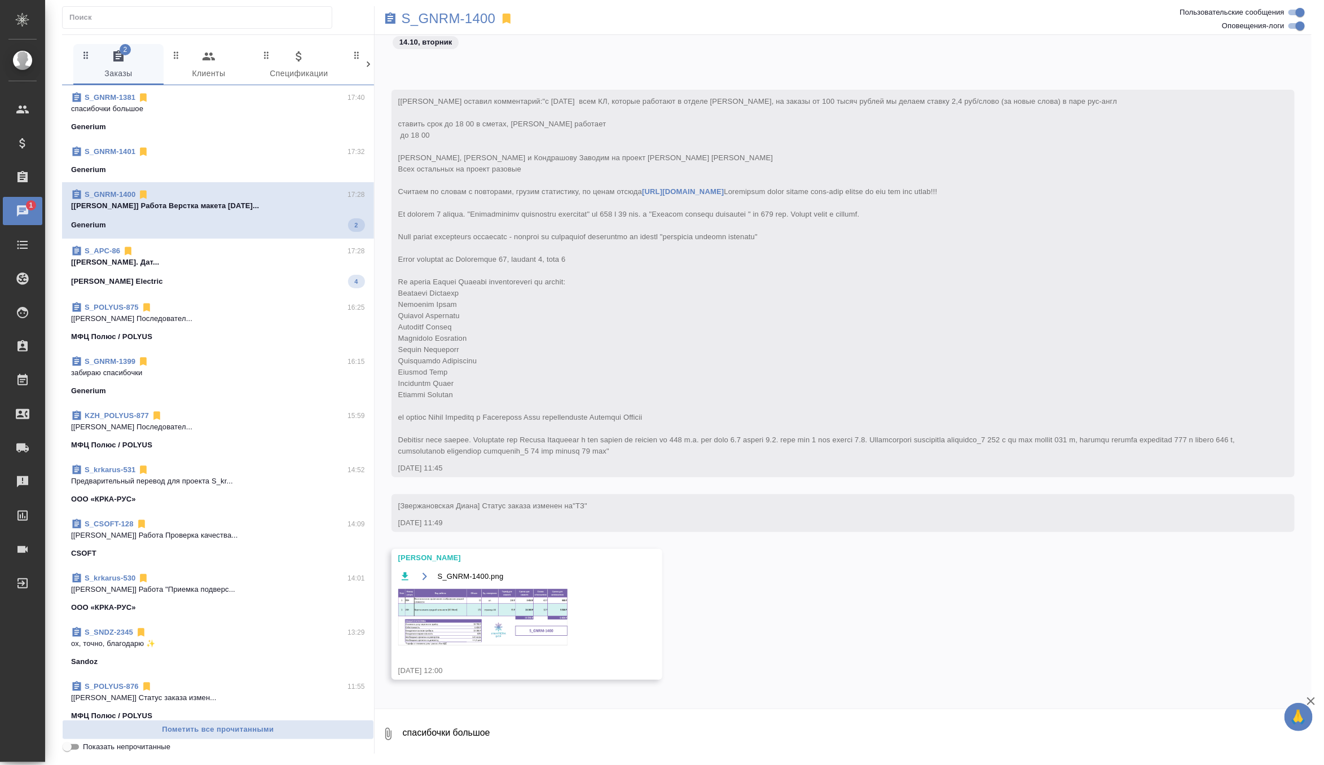
scroll to position [7369, 0]
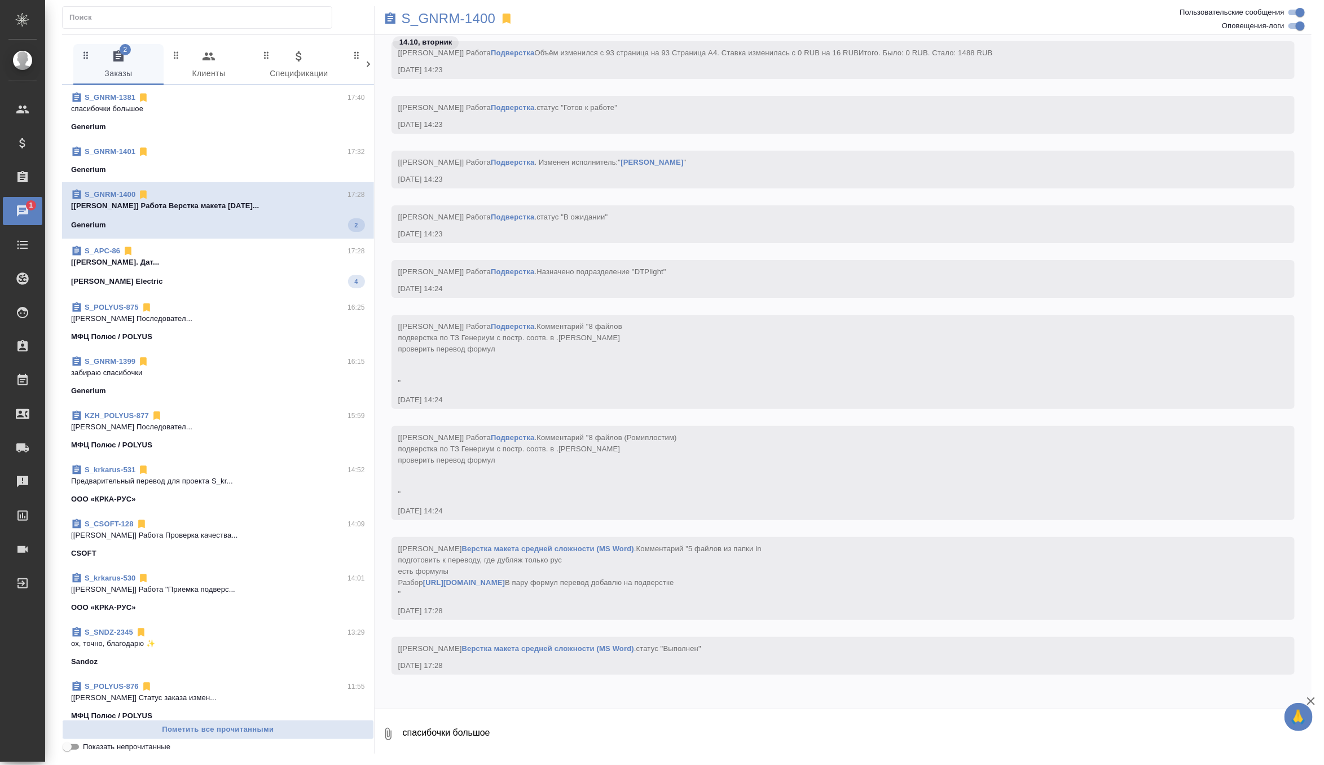
click at [313, 273] on span "S_APC-86 17:28 [Горшкова Валентина] Работа Перевод. Дат... Schneider Electric 4" at bounding box center [218, 266] width 294 height 43
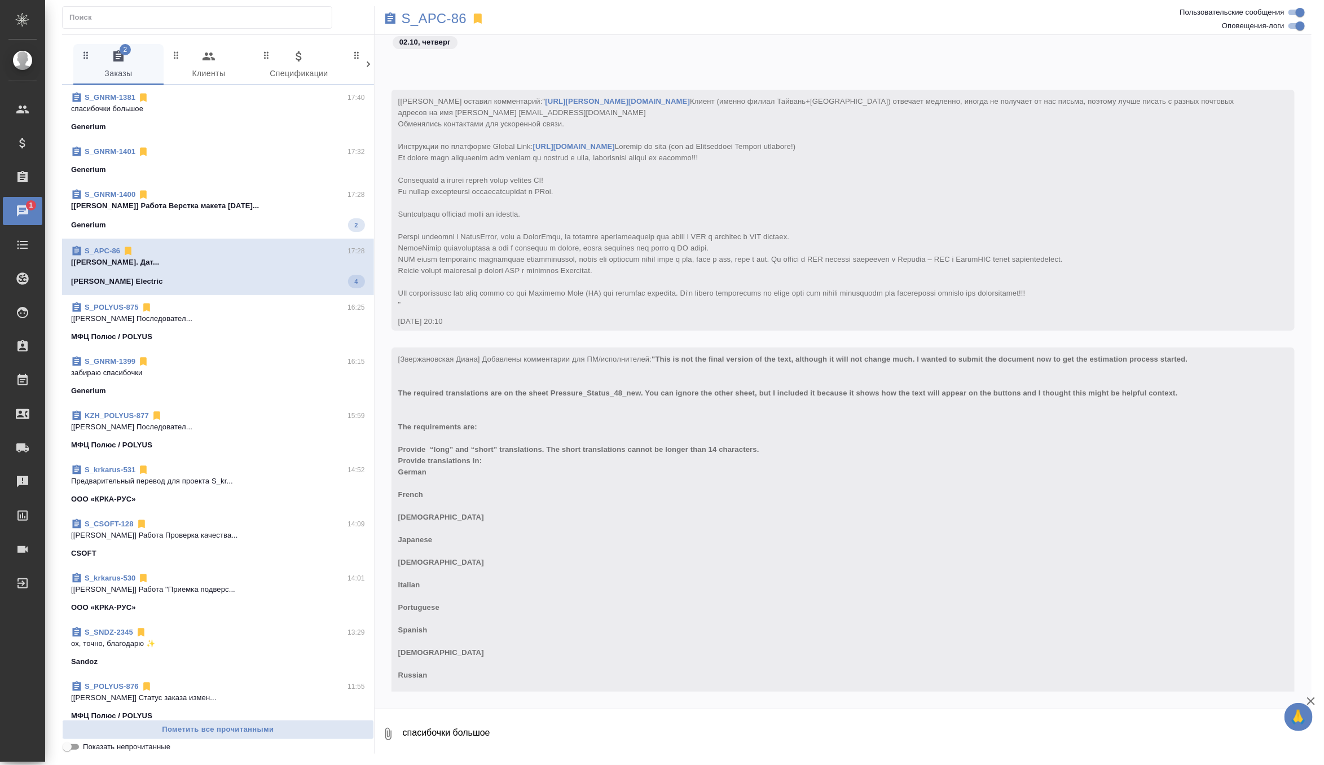
scroll to position [13572, 0]
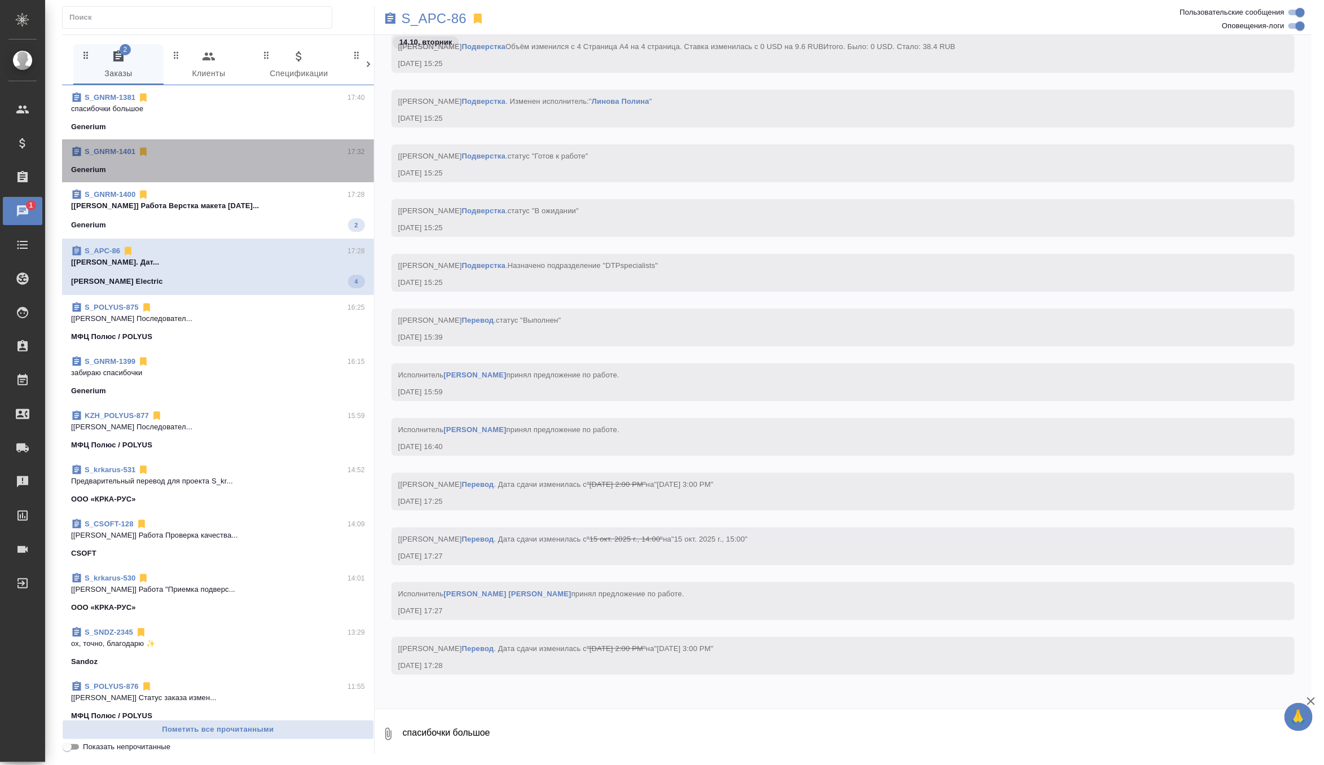
click at [262, 147] on div "S_GNRM-1401 17:32" at bounding box center [218, 151] width 294 height 11
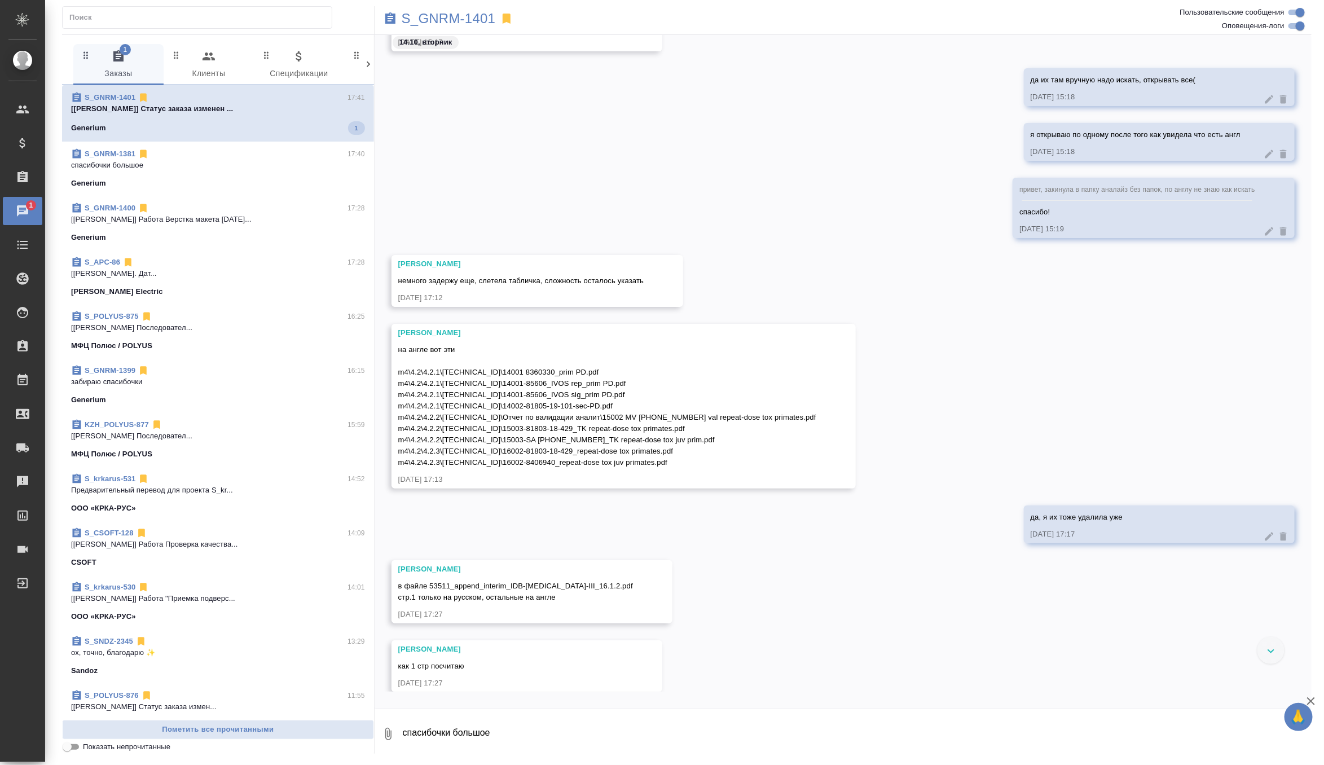
scroll to position [1045, 0]
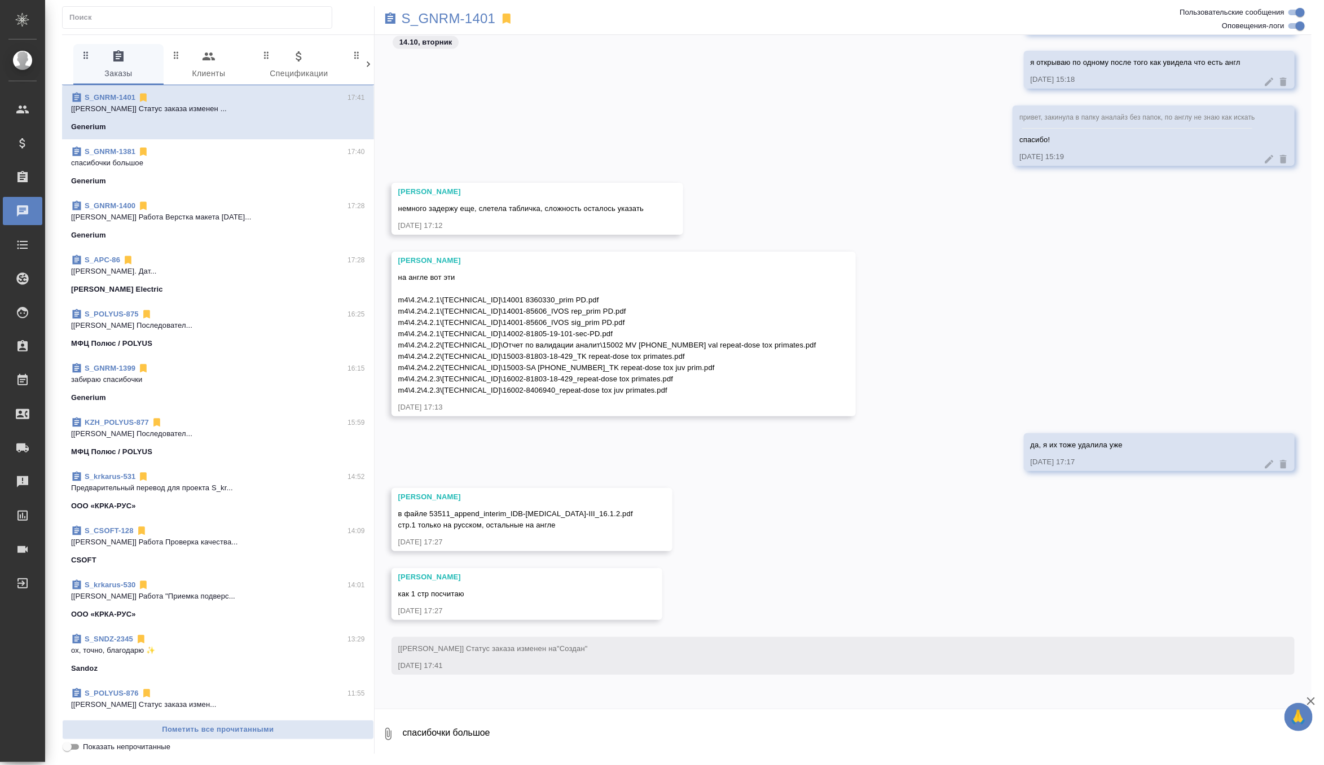
click at [504, 703] on div "14.10, вторник да их там вручную надо искать, открывать все( 14.10.25, 15:18 я …" at bounding box center [843, 372] width 937 height 674
click at [495, 722] on textarea "спасибочки большое" at bounding box center [857, 734] width 910 height 38
type textarea "спасибо!!!"
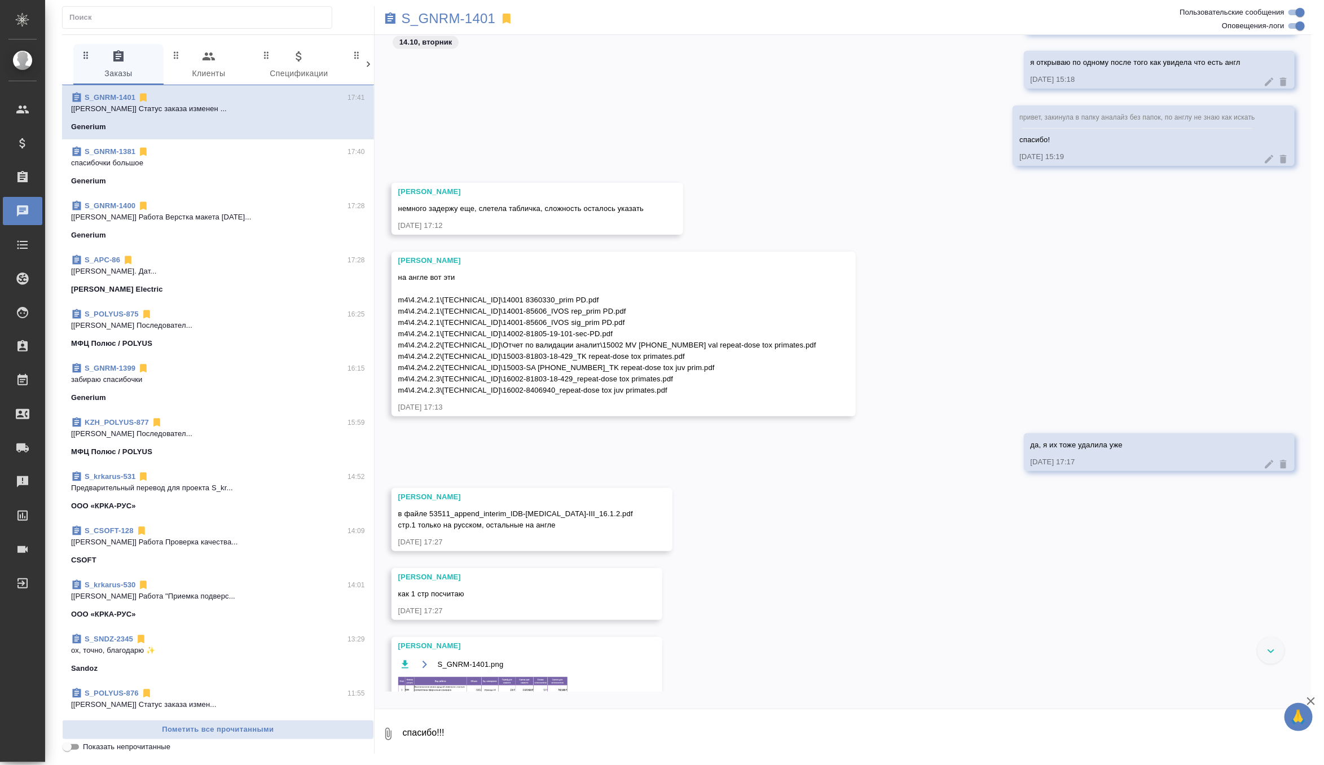
scroll to position [1153, 0]
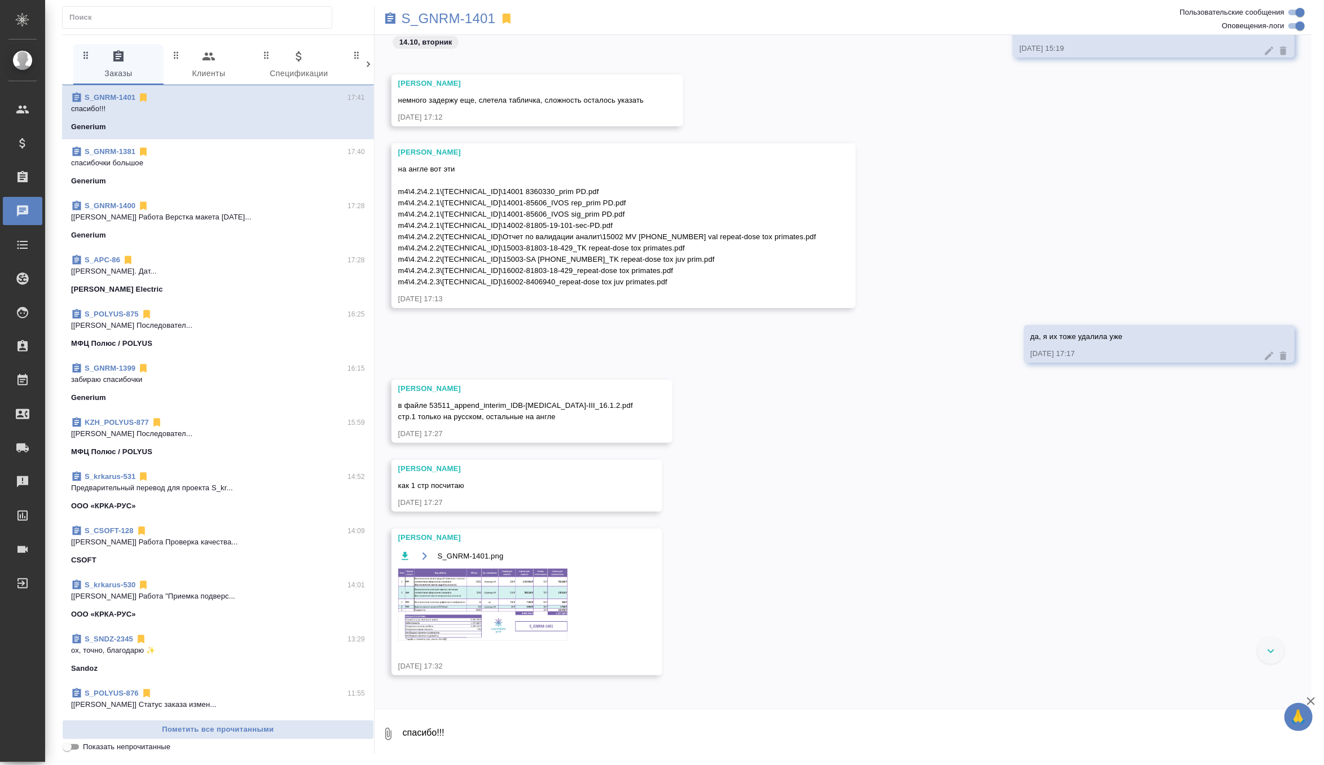
click at [520, 607] on img at bounding box center [482, 605] width 169 height 72
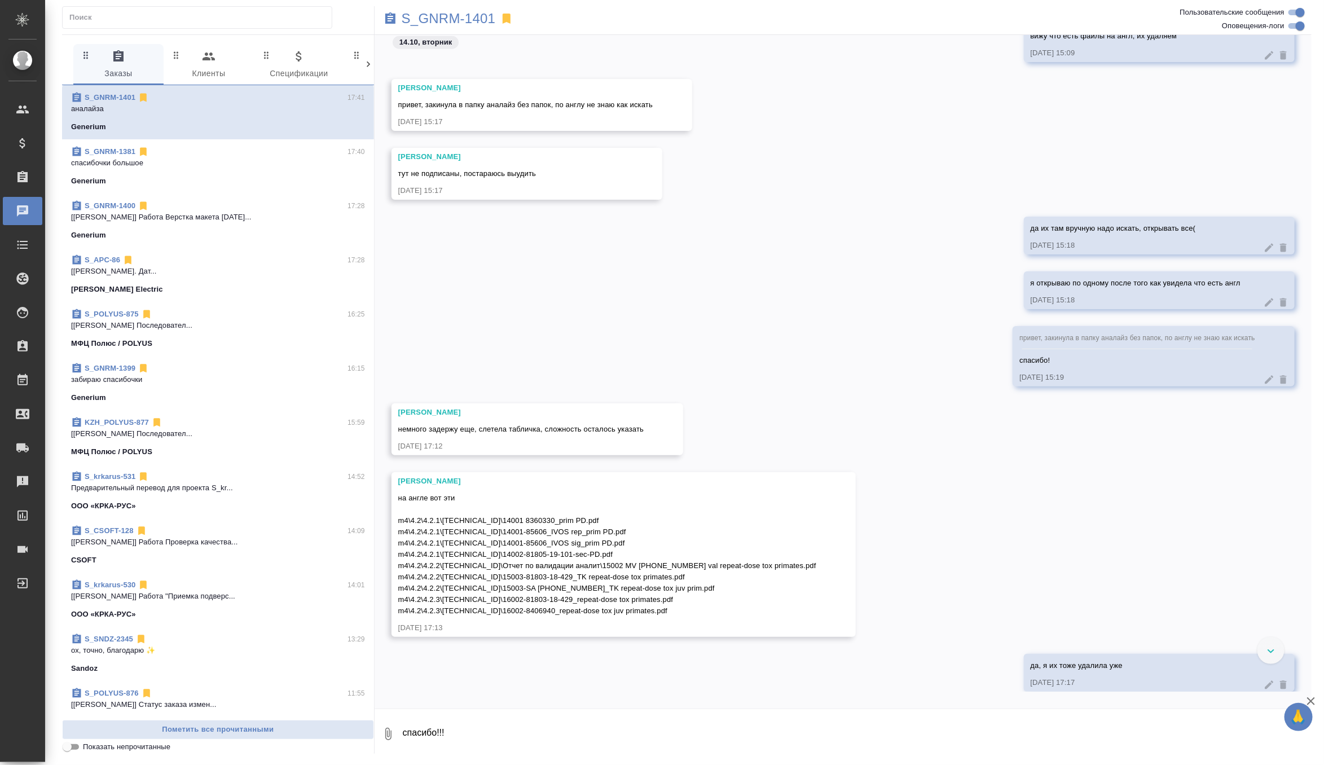
scroll to position [775, 0]
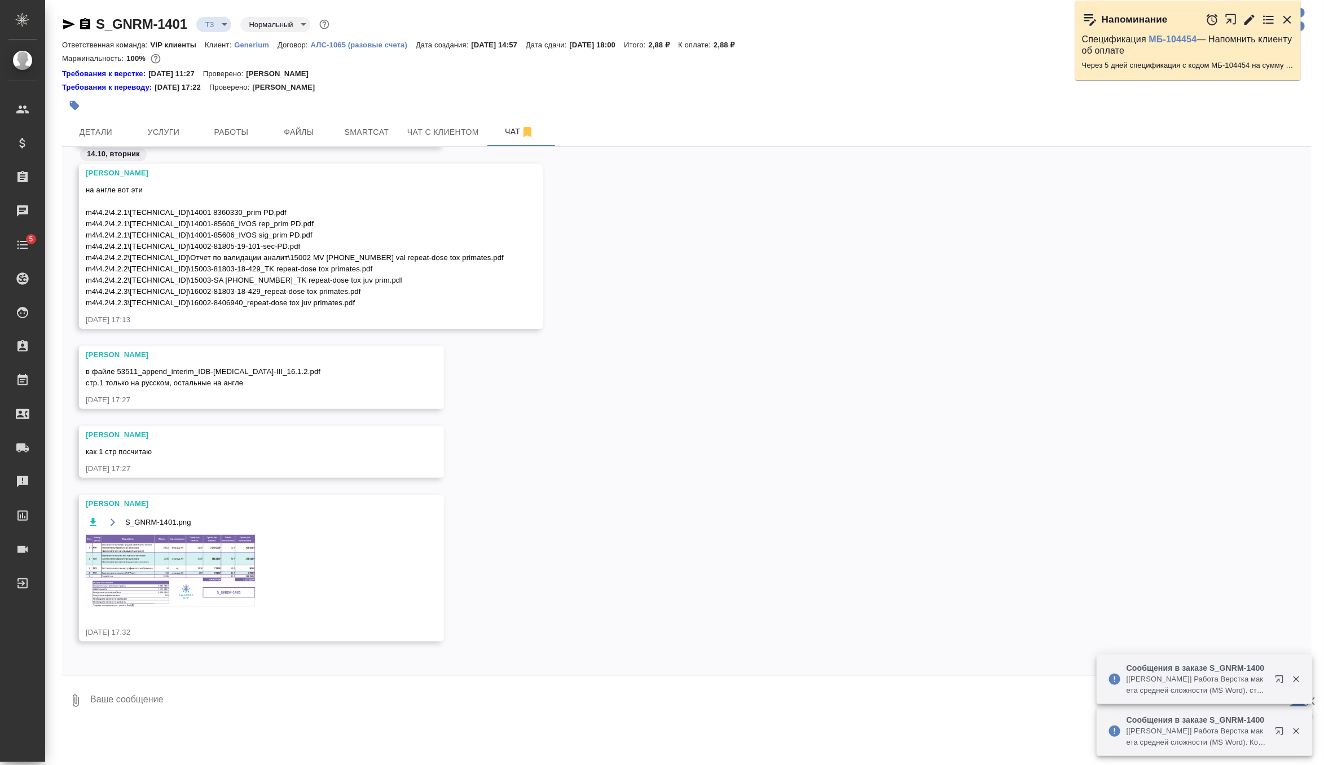
scroll to position [1397, 0]
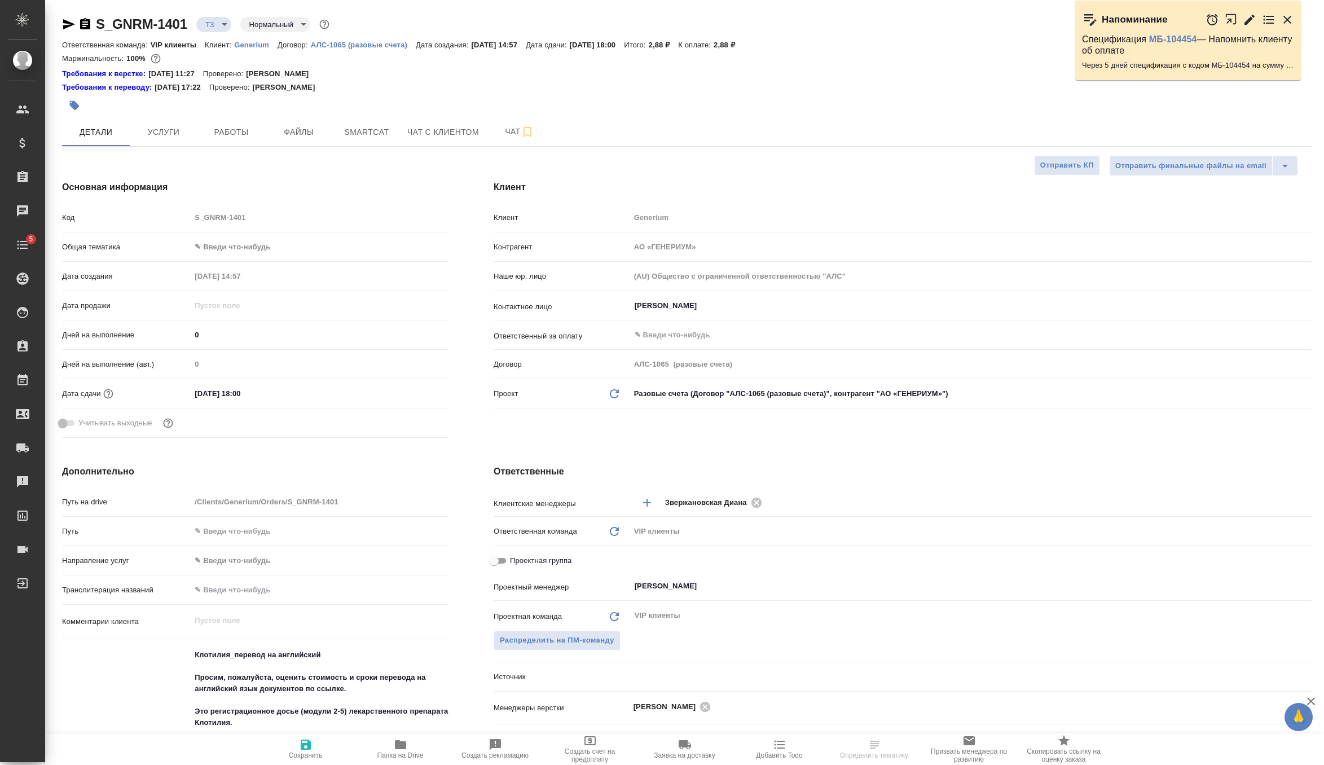
select select "RU"
click at [413, 744] on span "Папка на Drive" at bounding box center [400, 748] width 81 height 21
select select "RU"
type textarea "x"
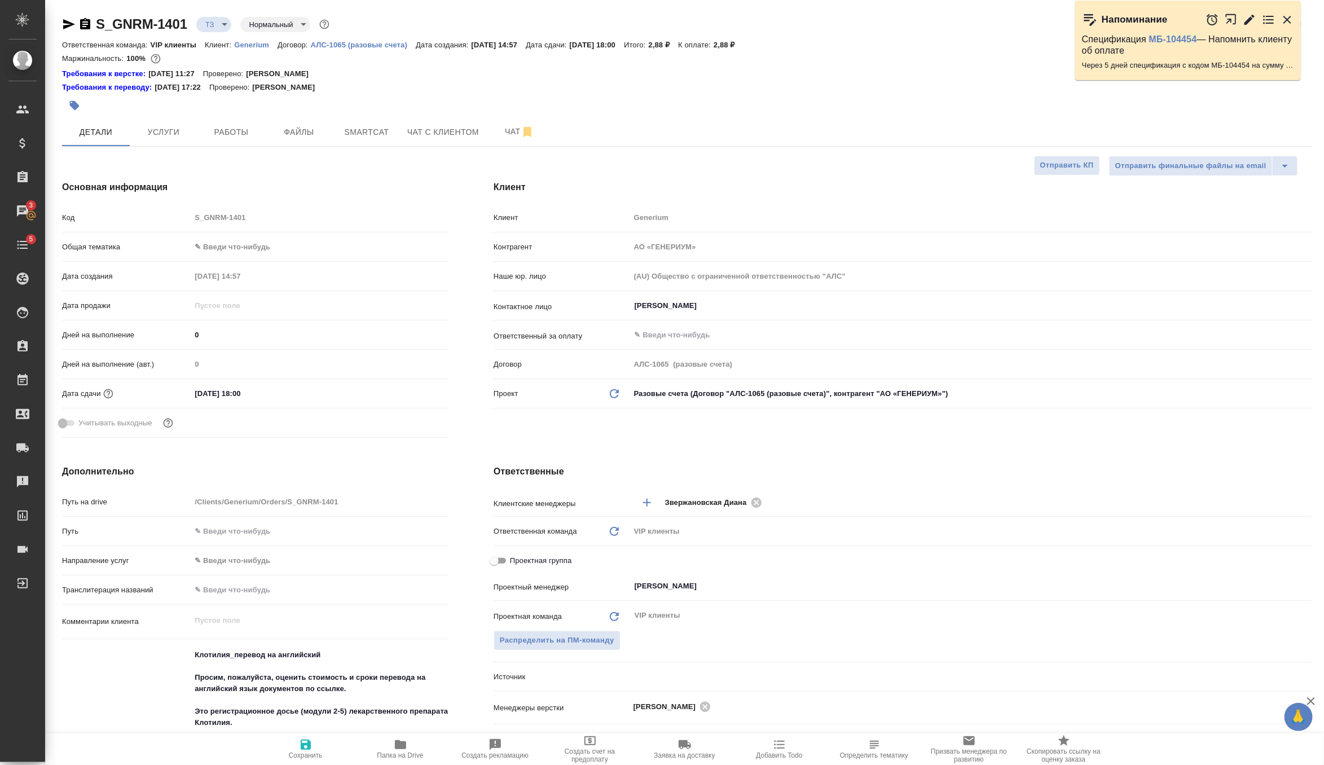
type textarea "x"
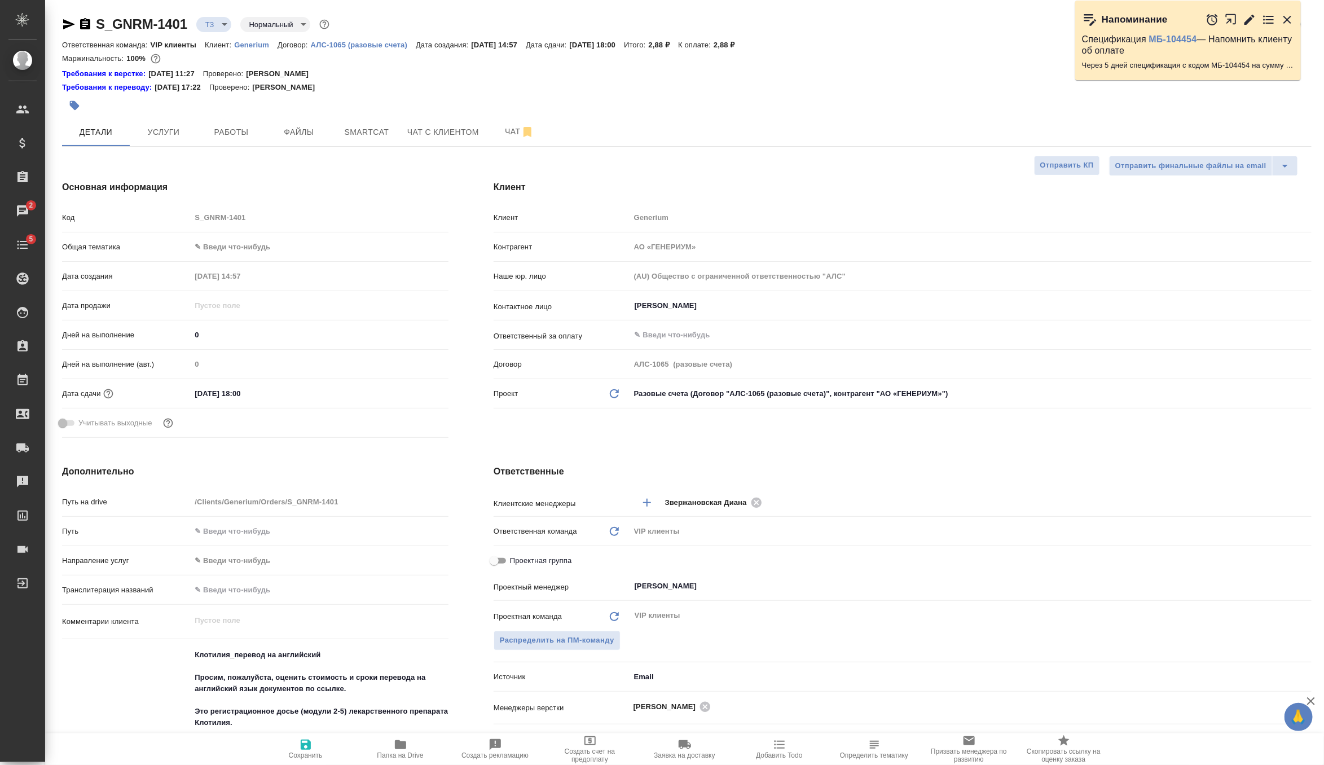
type textarea "x"
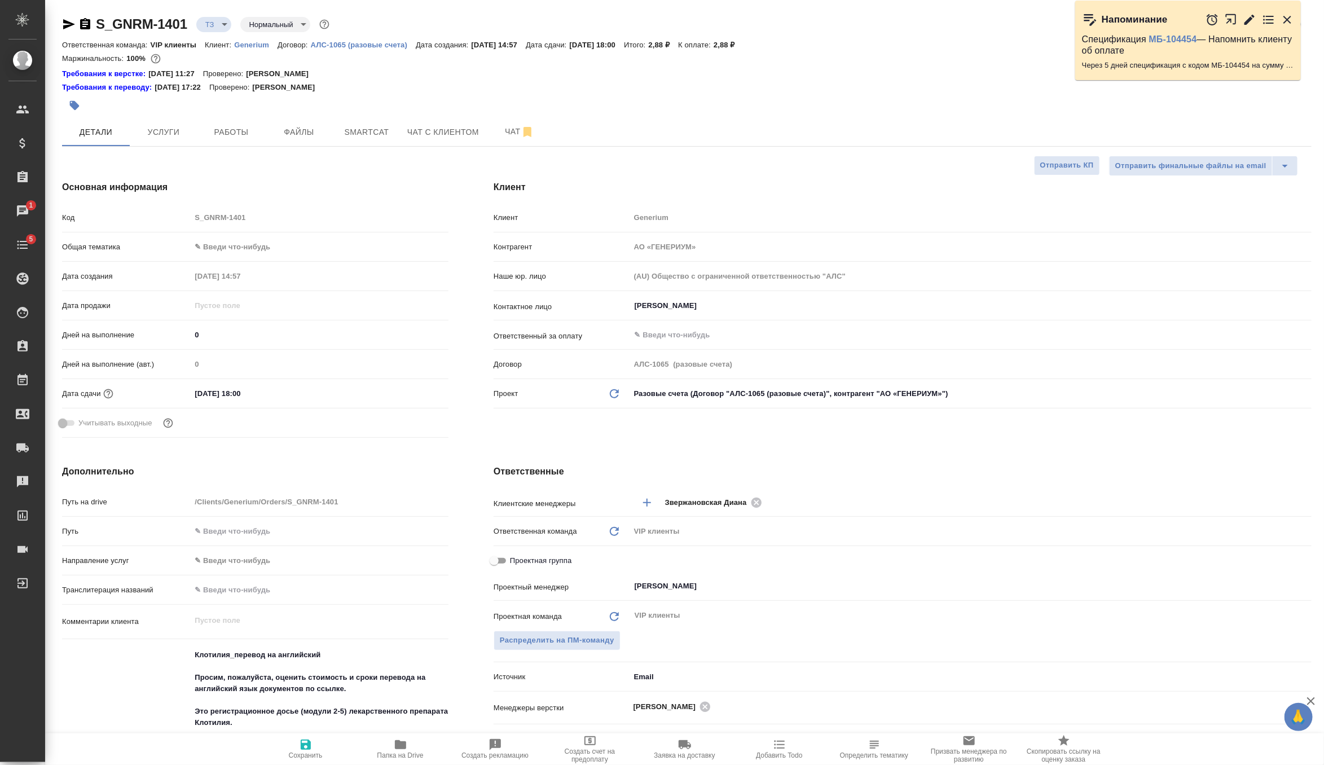
type textarea "x"
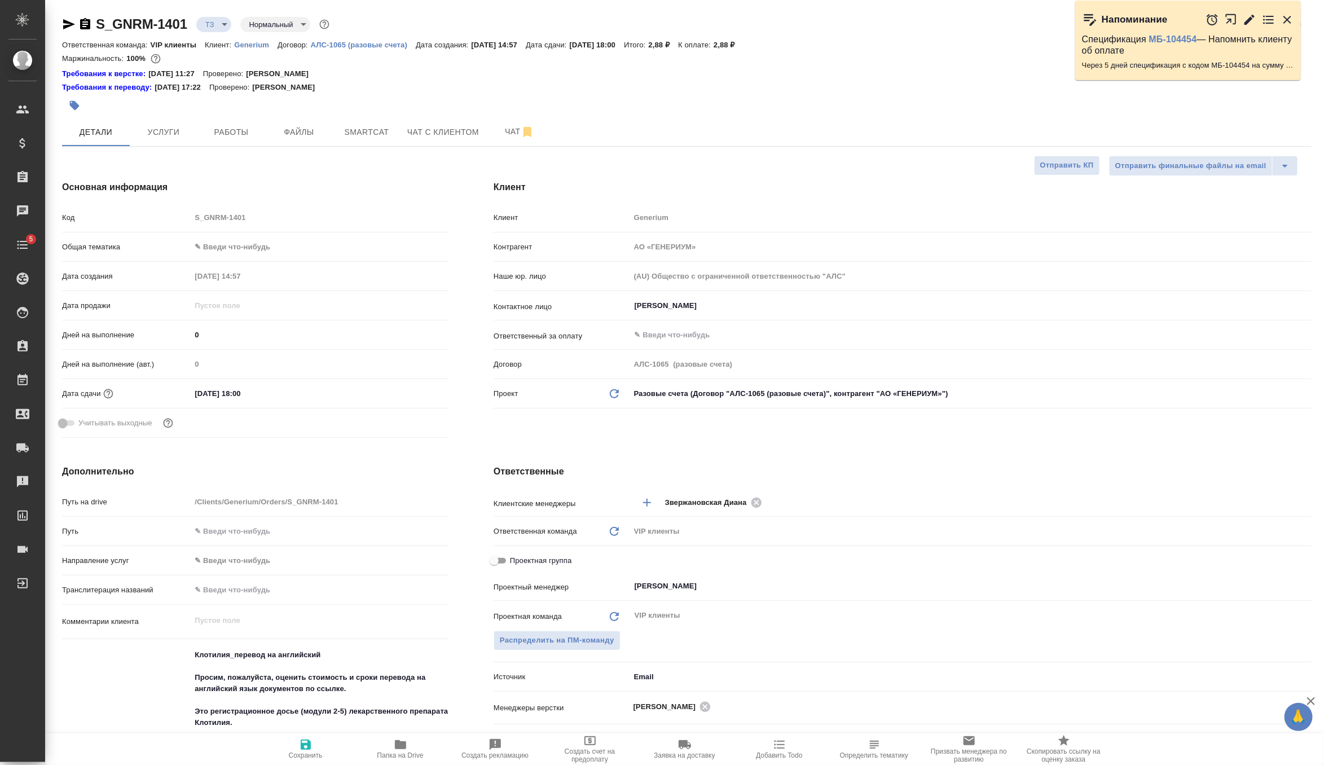
type textarea "x"
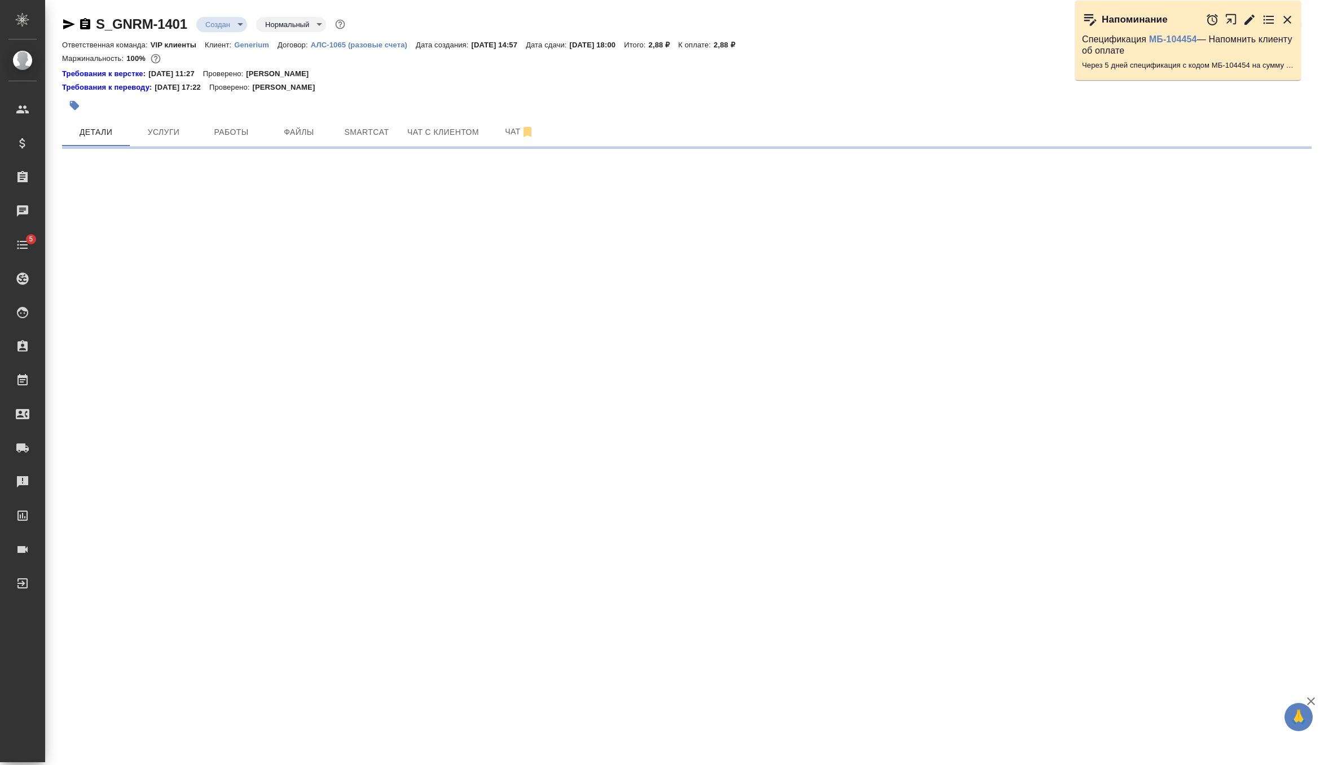
select select "RU"
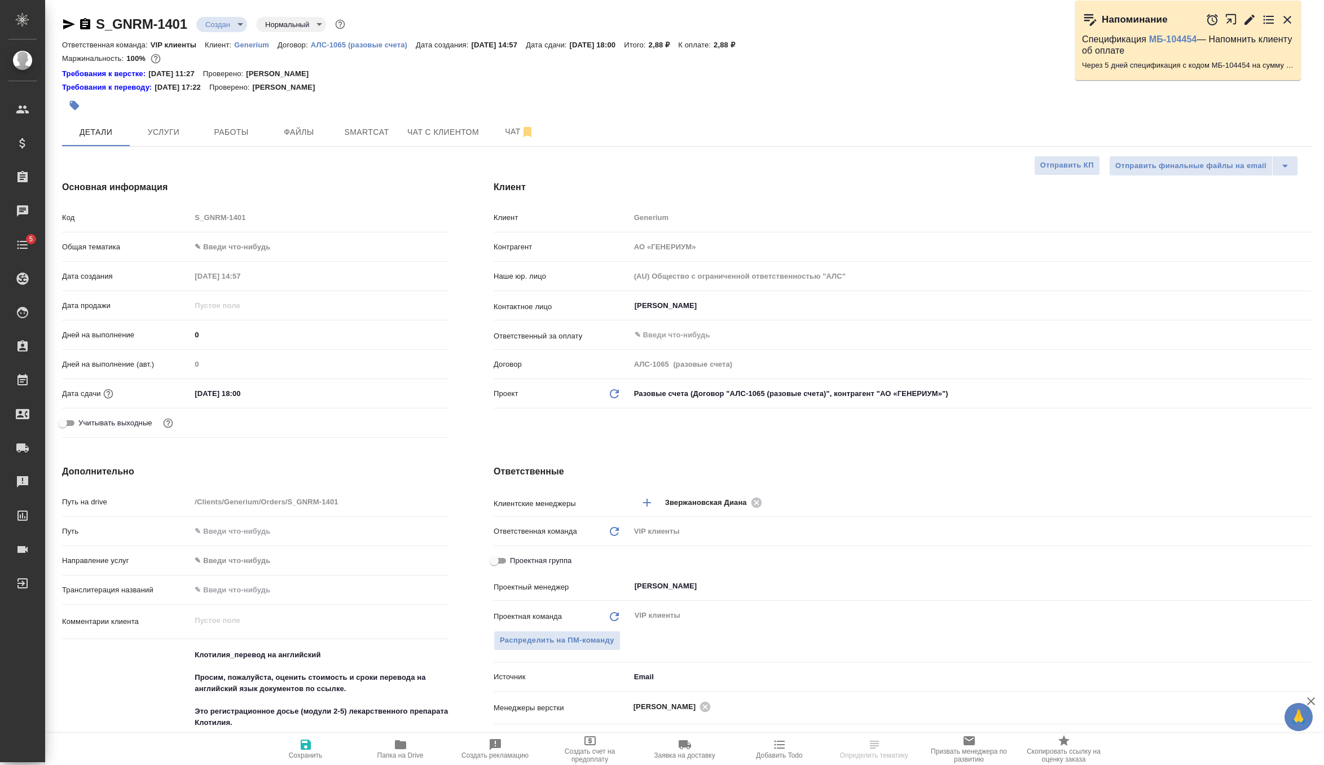
type textarea "x"
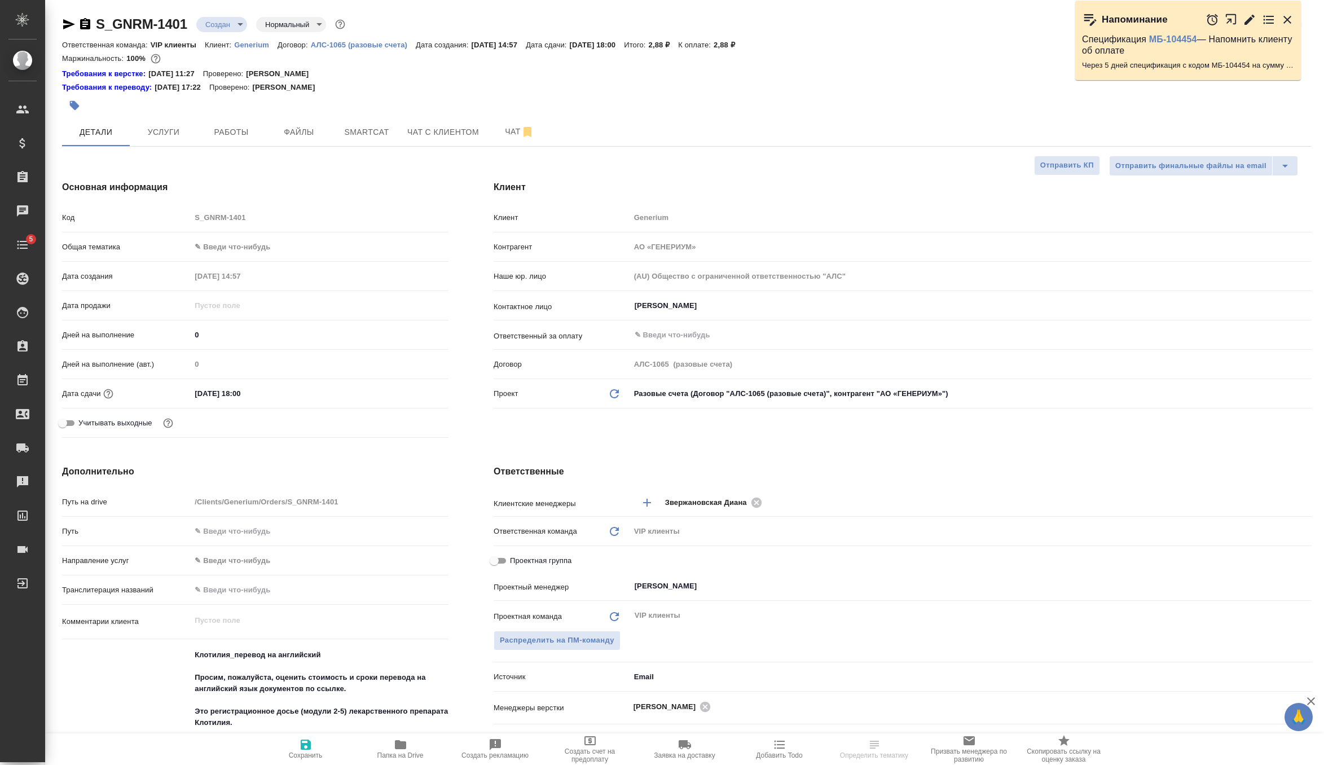
type textarea "x"
click at [173, 131] on span "Услуги" at bounding box center [164, 132] width 54 height 14
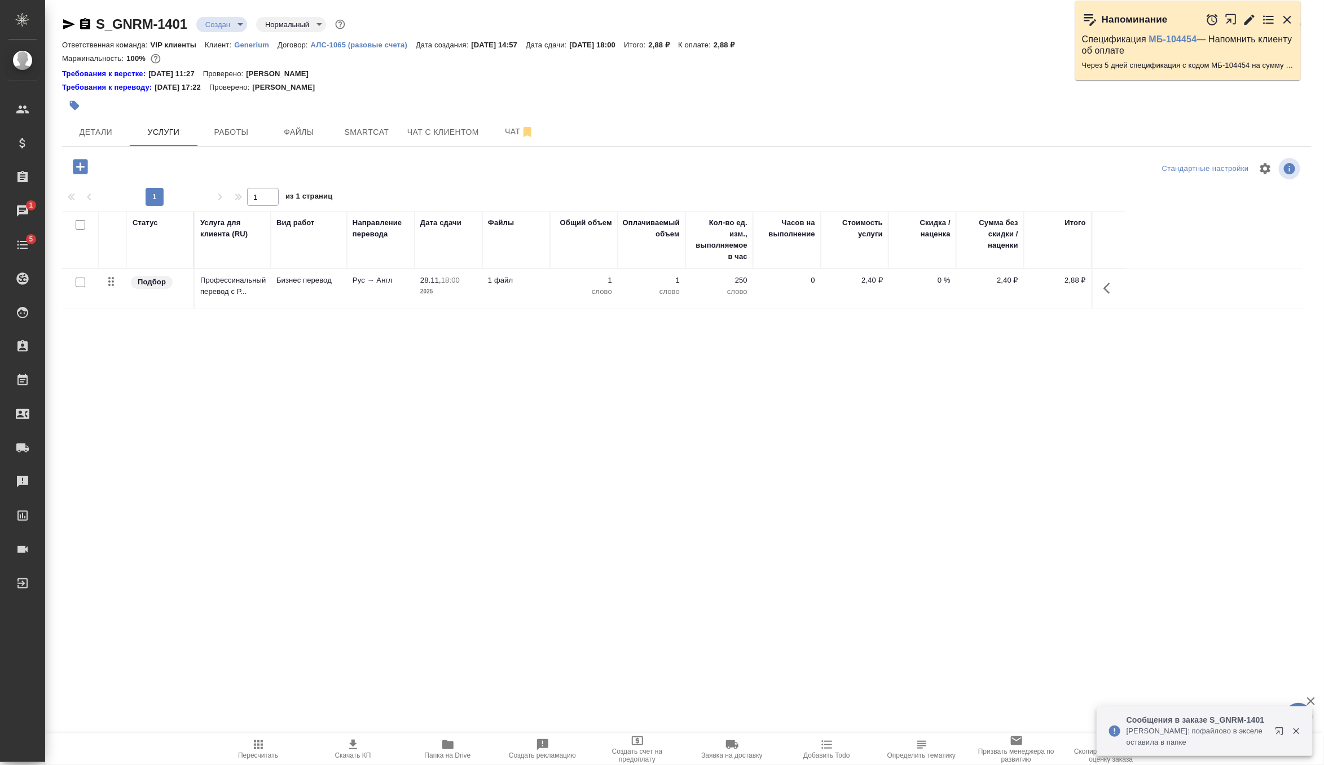
click at [336, 287] on td "Бизнес перевод" at bounding box center [309, 289] width 76 height 40
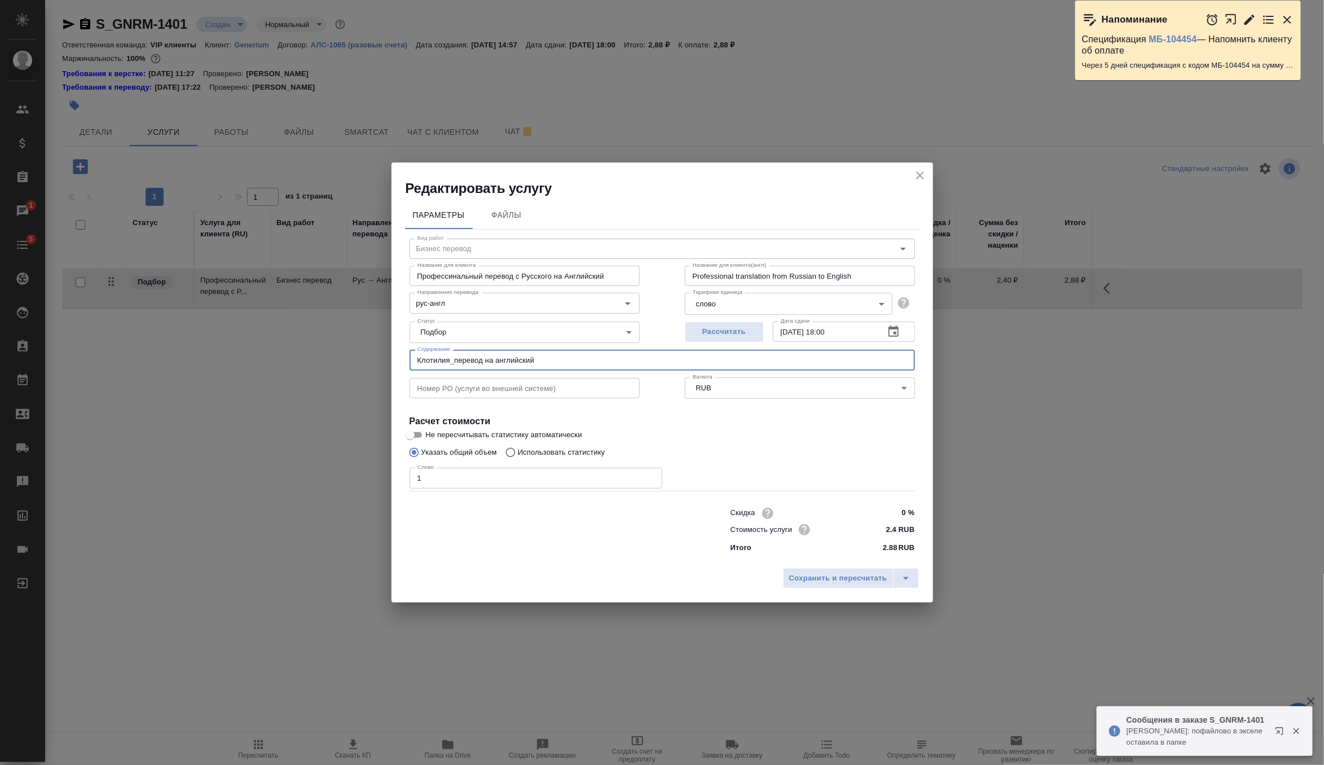
click at [433, 359] on input "Клотилия_перевод на английский" at bounding box center [663, 360] width 506 height 20
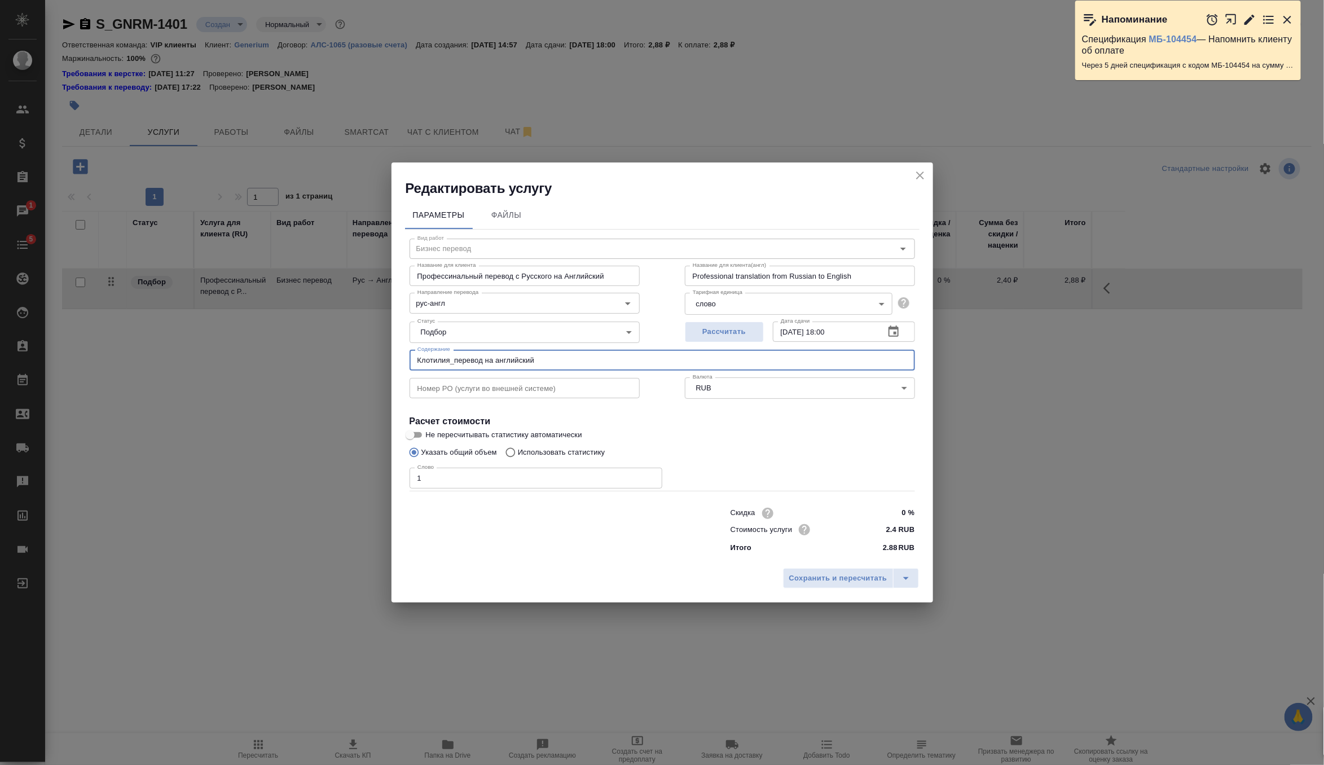
click at [433, 359] on input "Клотилия_перевод на английский" at bounding box center [663, 360] width 506 height 20
click at [922, 176] on icon "close" at bounding box center [921, 176] width 14 height 14
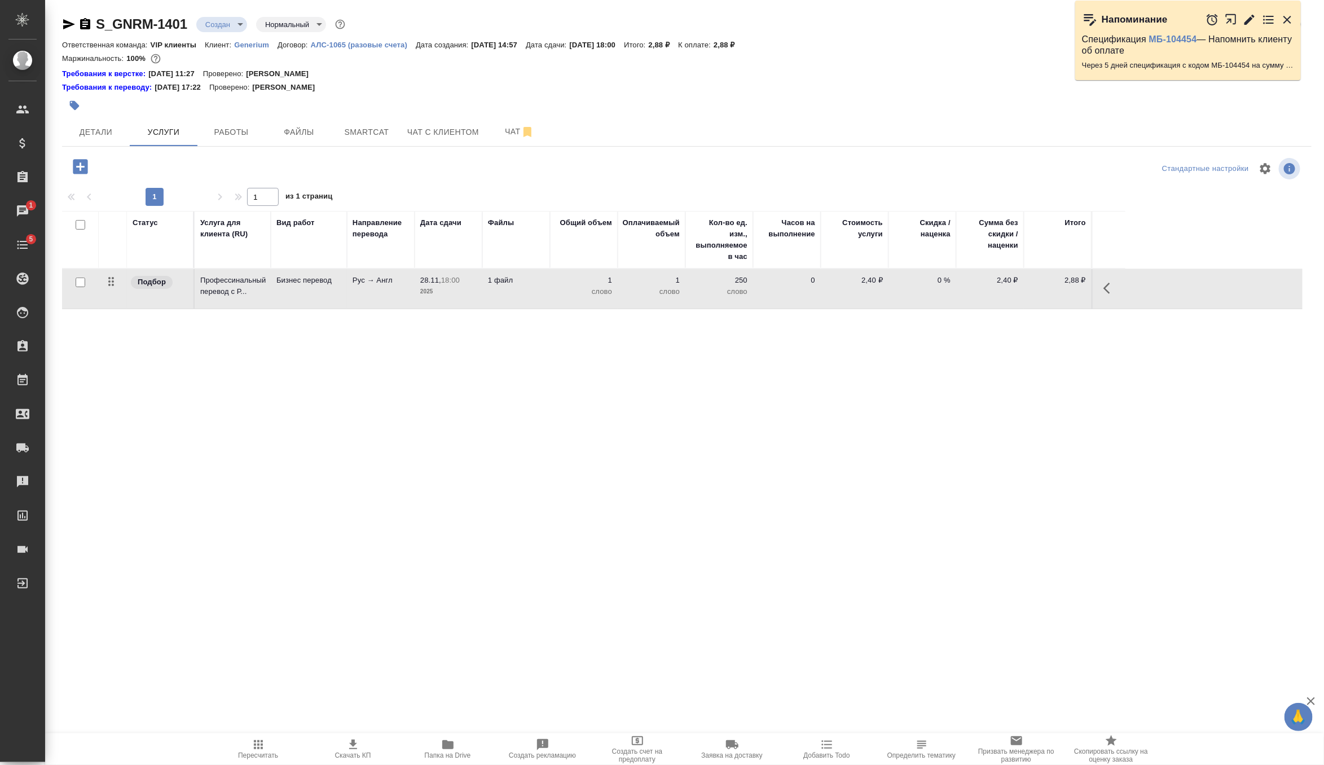
click at [80, 172] on icon "button" at bounding box center [80, 166] width 15 height 15
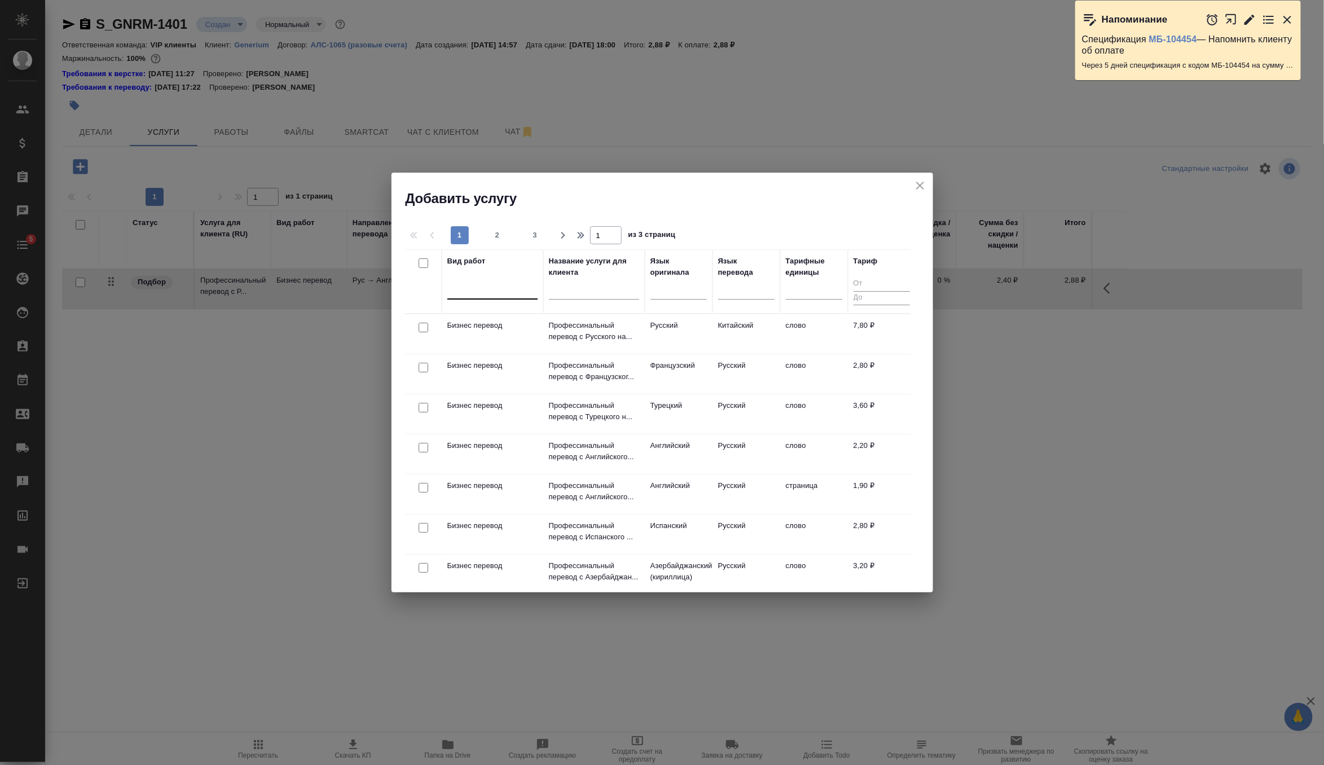
click at [499, 290] on div at bounding box center [492, 288] width 90 height 16
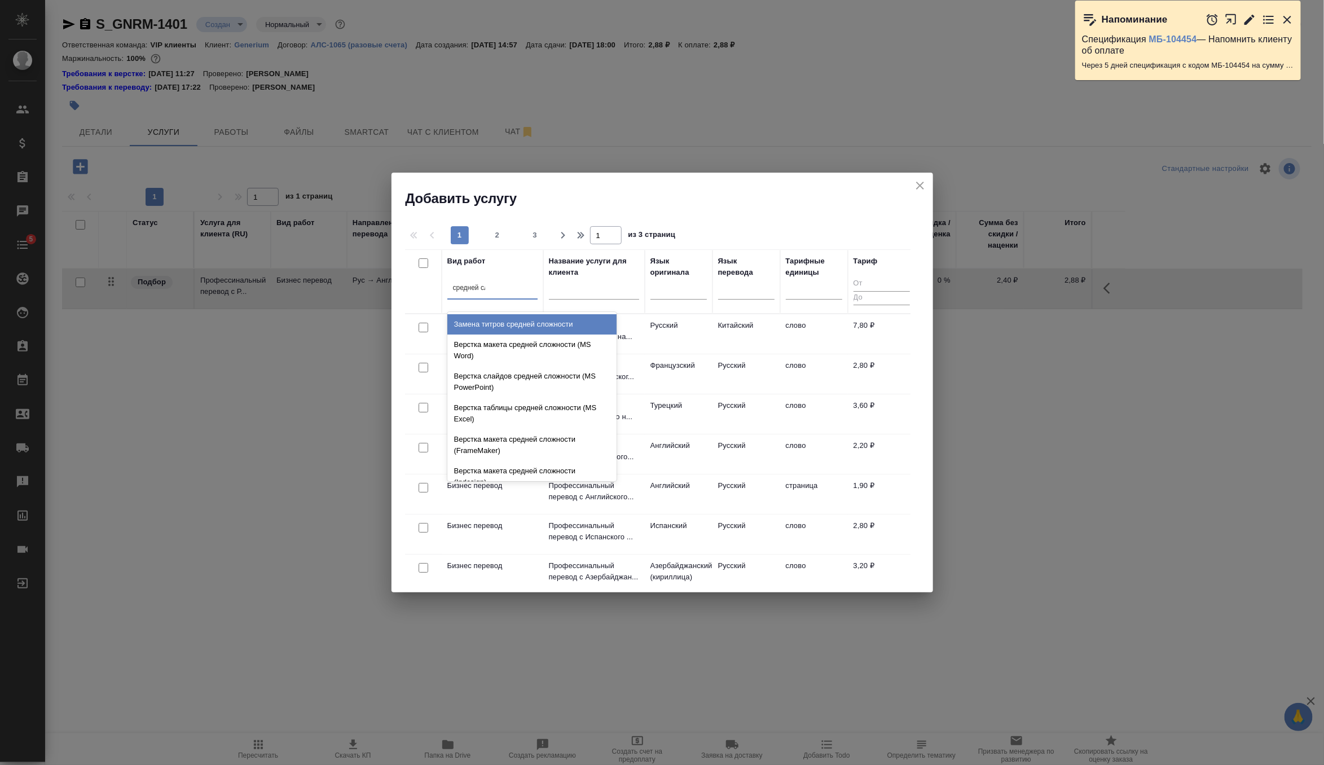
type input "средней сло"
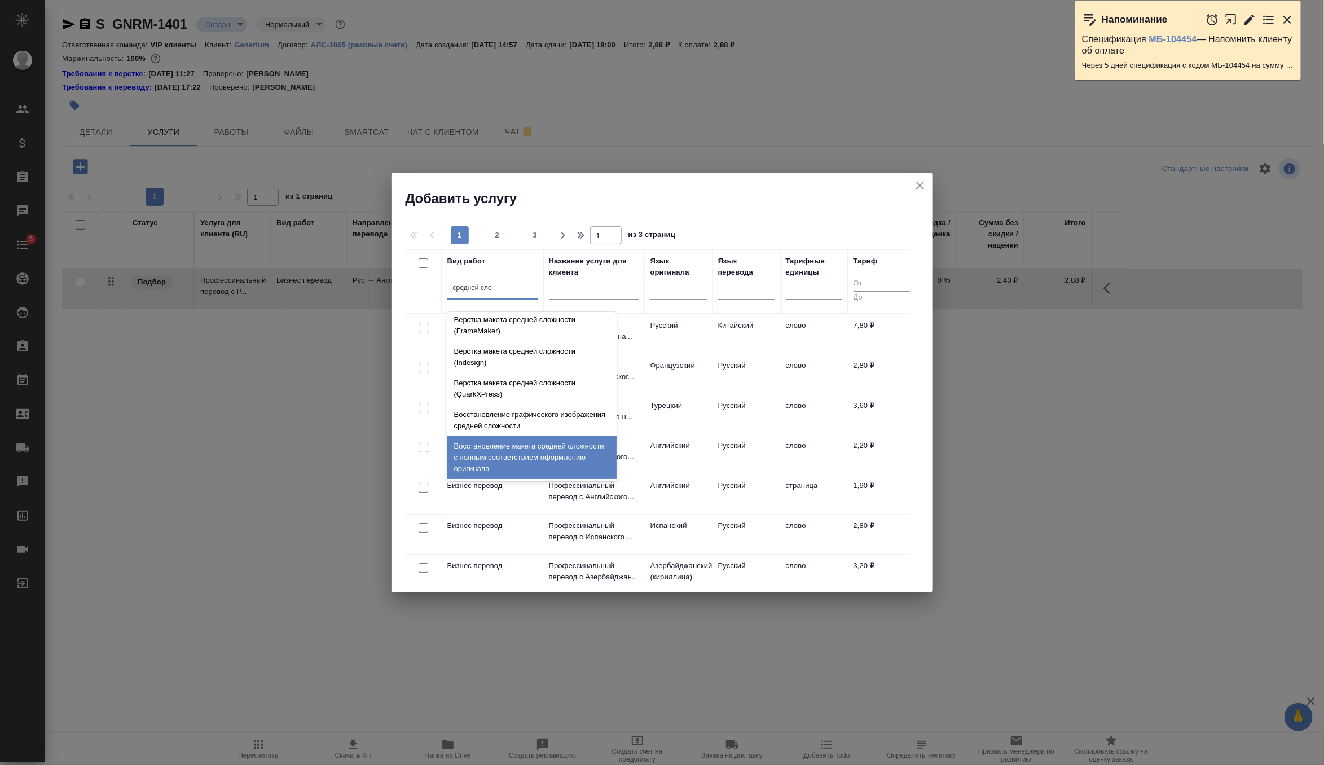
click at [572, 440] on div "Восстановление макета средней сложности с полным соответствием оформлению ориги…" at bounding box center [531, 457] width 169 height 43
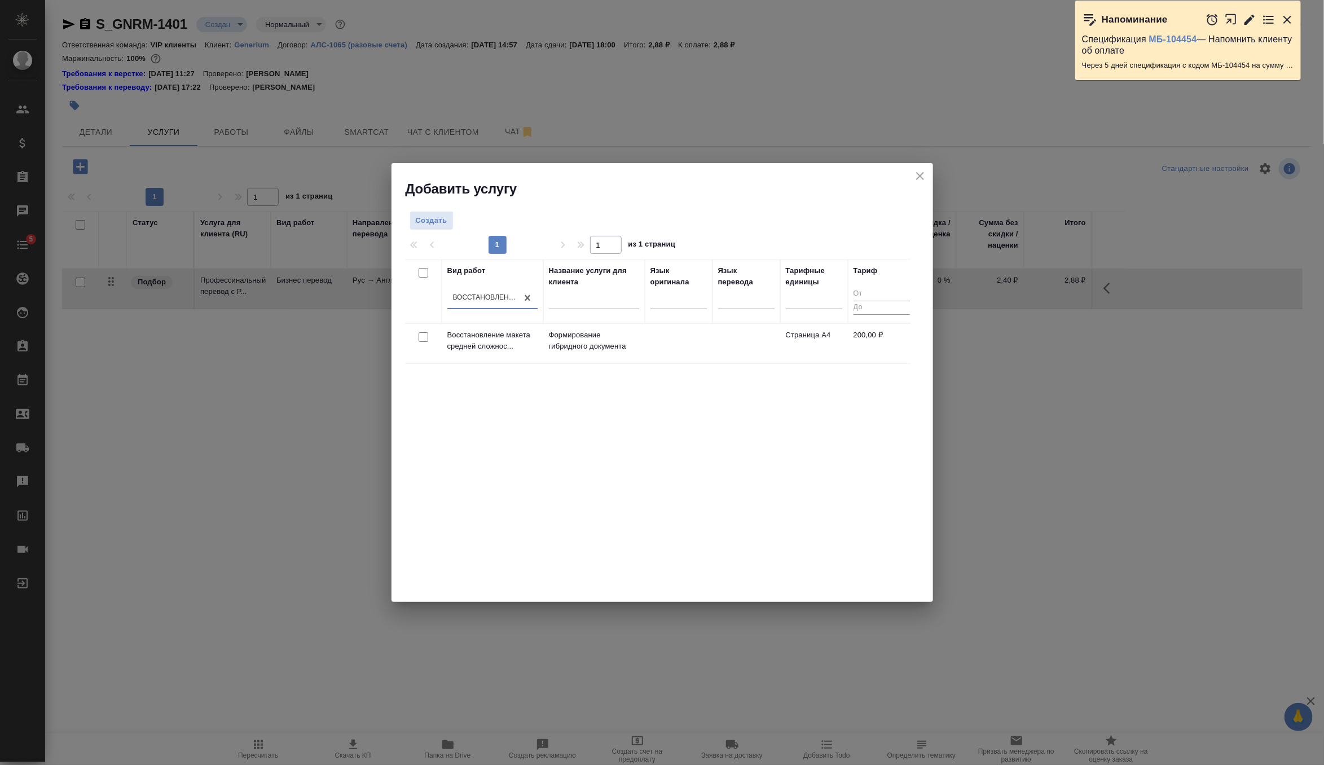
click at [422, 337] on input "checkbox" at bounding box center [424, 337] width 10 height 10
checkbox input "true"
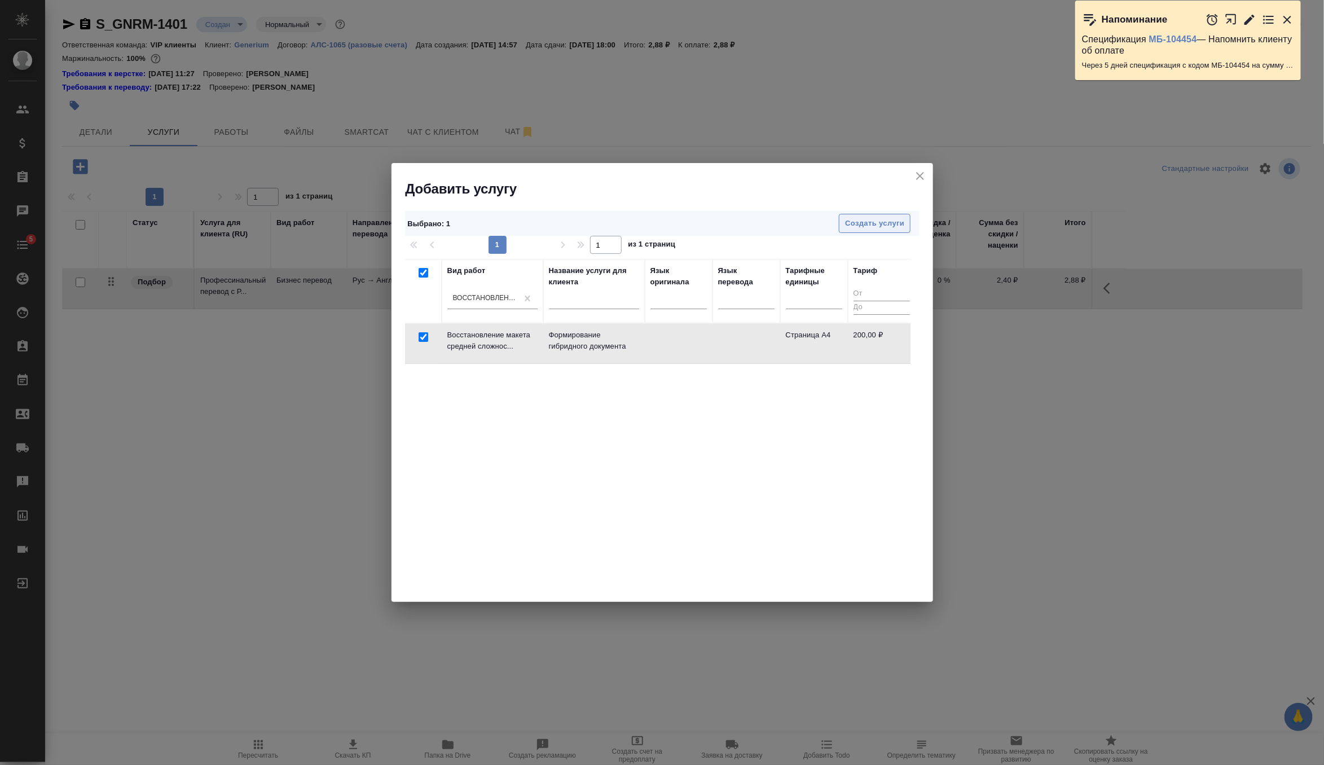
click at [878, 224] on span "Создать услуги" at bounding box center [874, 223] width 59 height 13
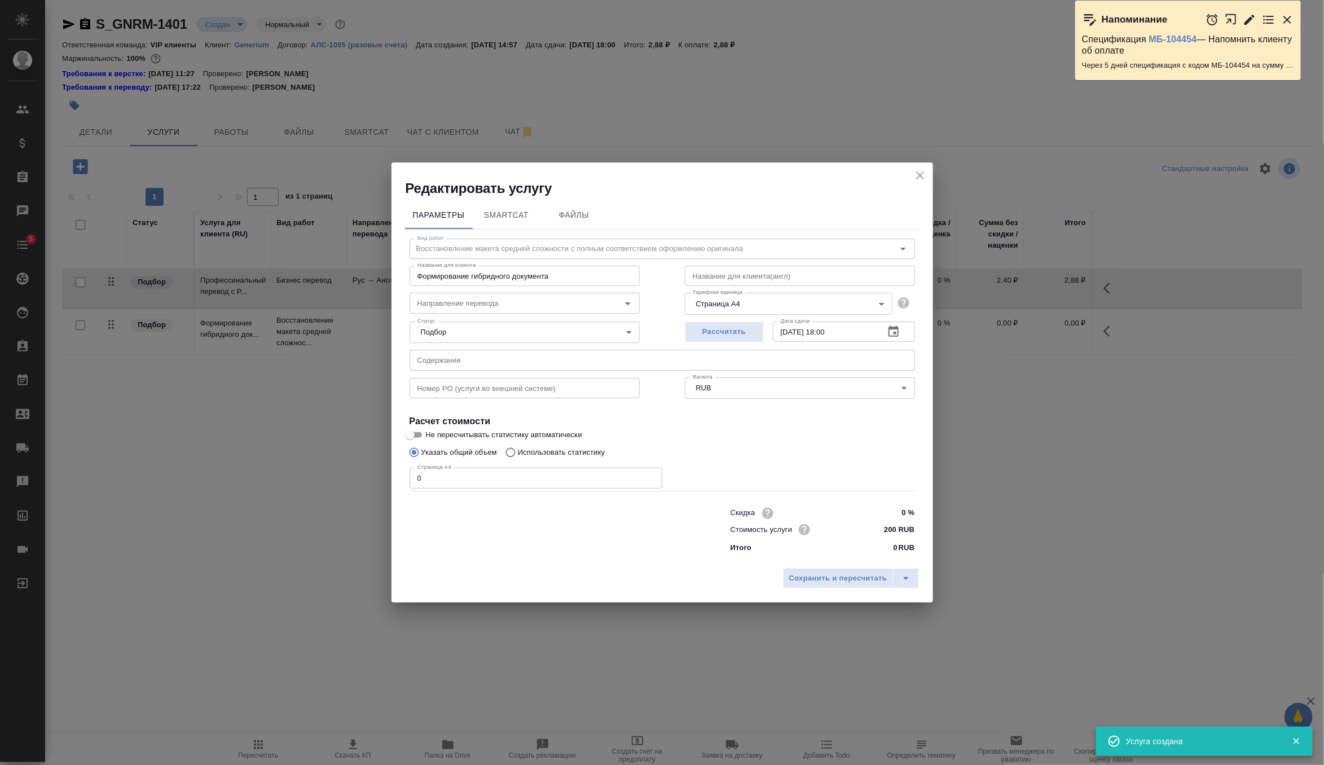
click at [891, 533] on input "200 RUB" at bounding box center [893, 529] width 42 height 16
click at [891, 533] on input "200 RUB" at bounding box center [893, 529] width 41 height 16
type input "155 RUB"
click at [725, 363] on input "text" at bounding box center [663, 359] width 506 height 20
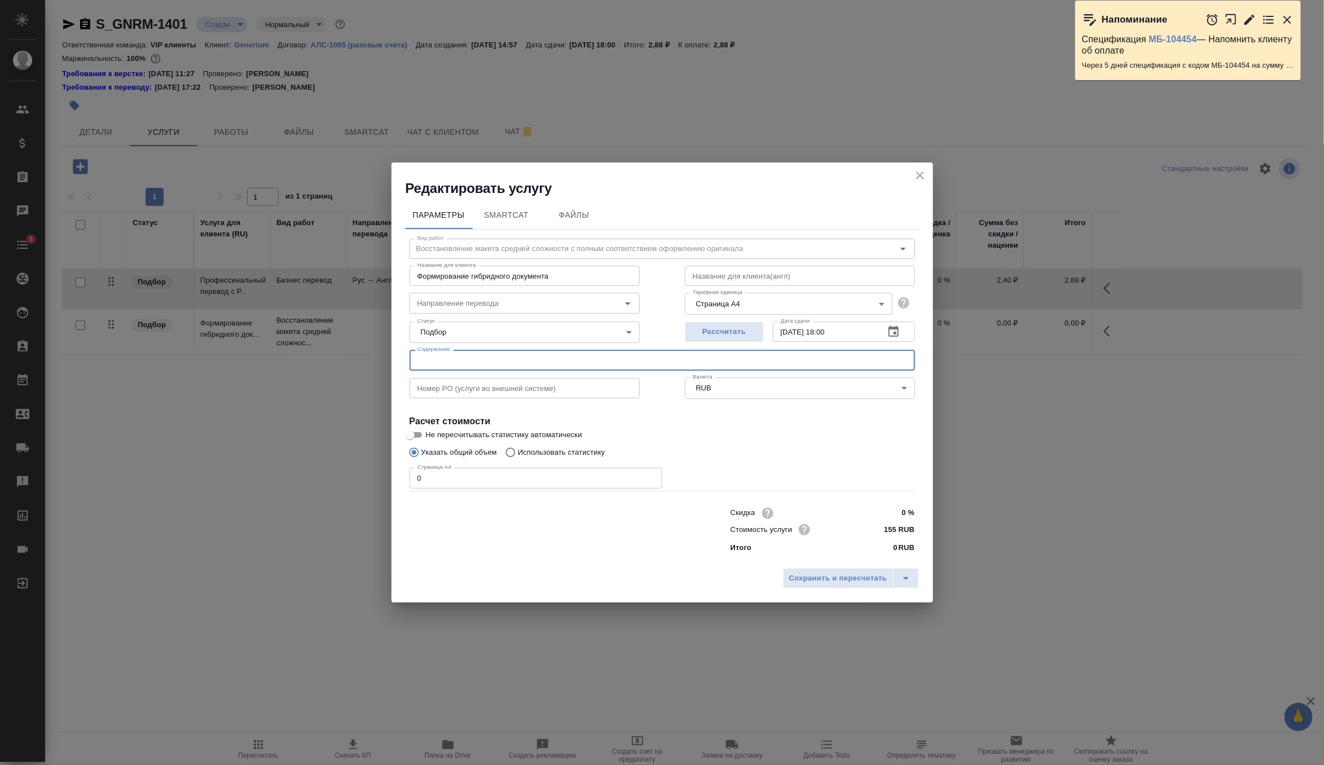
paste input "Клотилия_перевод на английский"
type input "Клотилия_перевод на английский"
click at [500, 471] on input "0" at bounding box center [536, 478] width 253 height 20
type input "15852"
click at [845, 596] on div "Сохранить и пересчитать" at bounding box center [663, 583] width 542 height 40
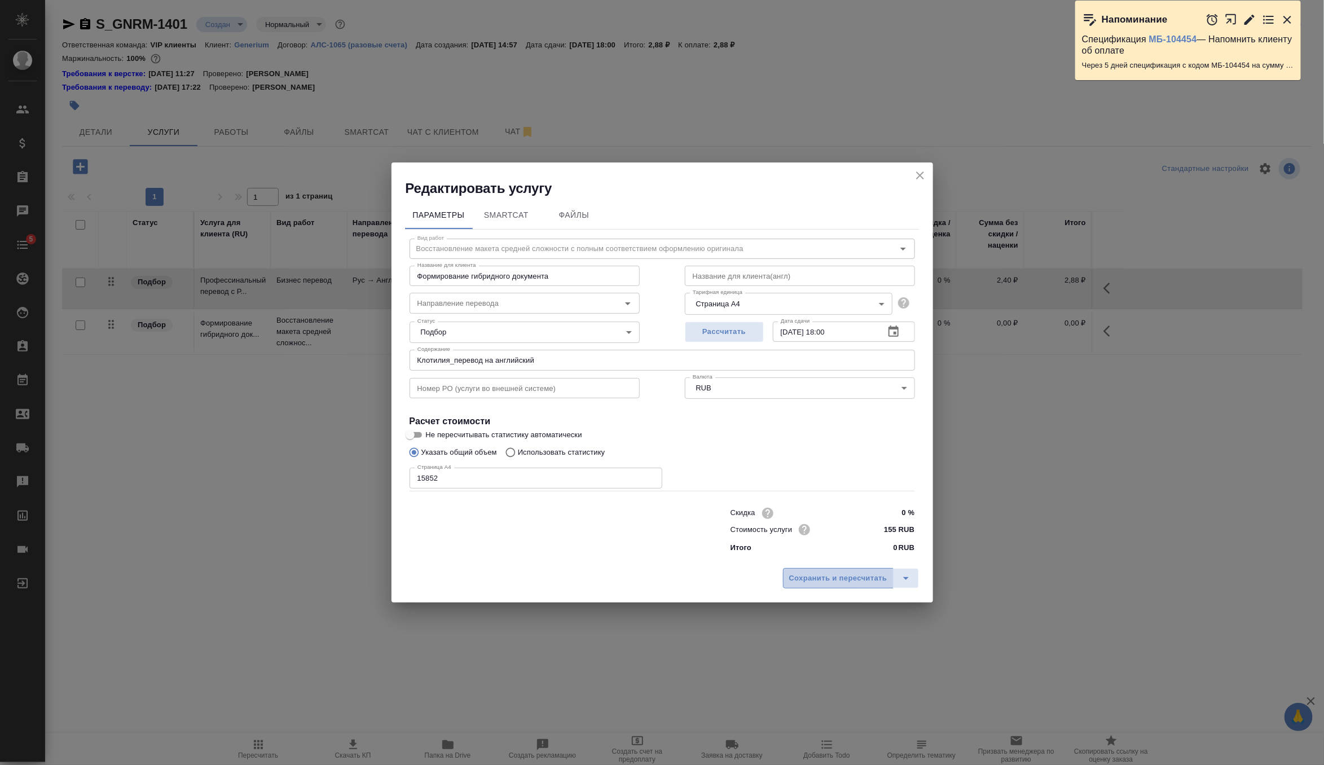
click at [866, 577] on span "Сохранить и пересчитать" at bounding box center [838, 578] width 98 height 13
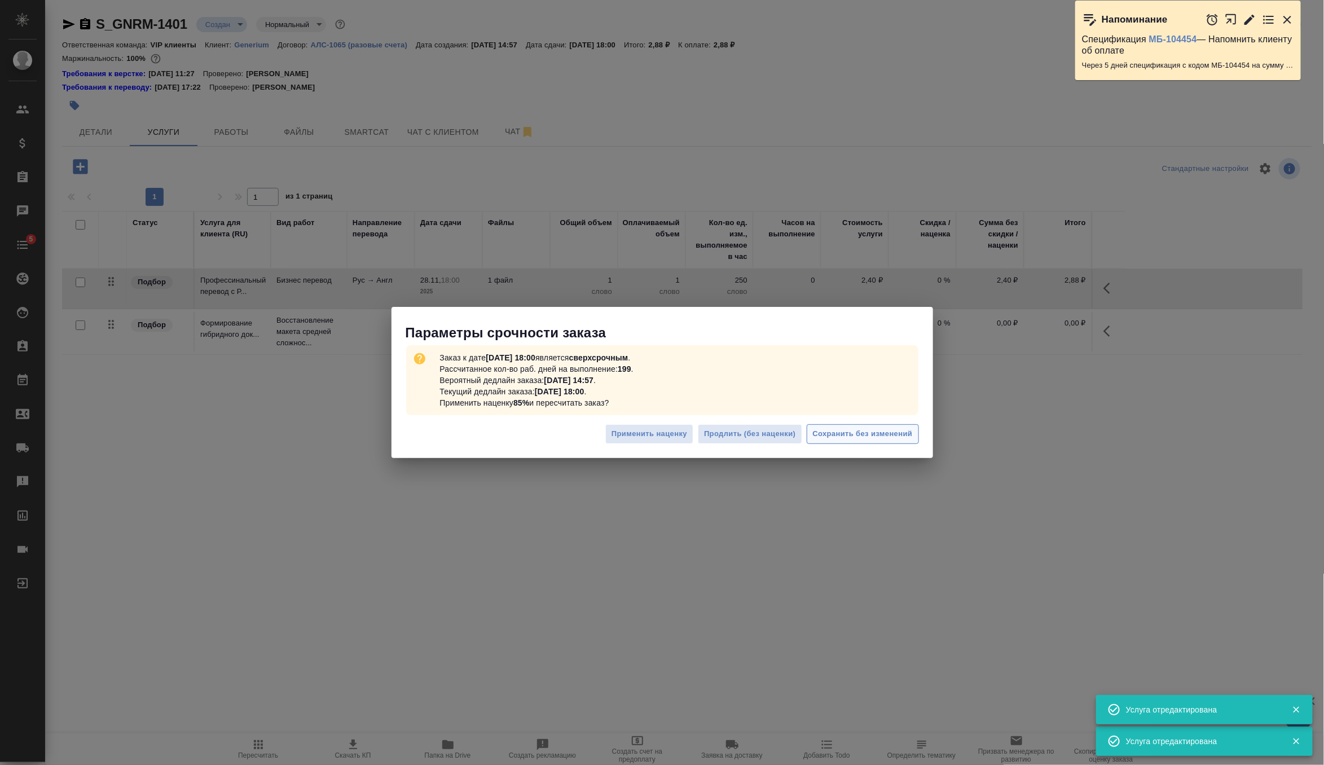
click at [859, 441] on button "Сохранить без изменений" at bounding box center [863, 434] width 112 height 20
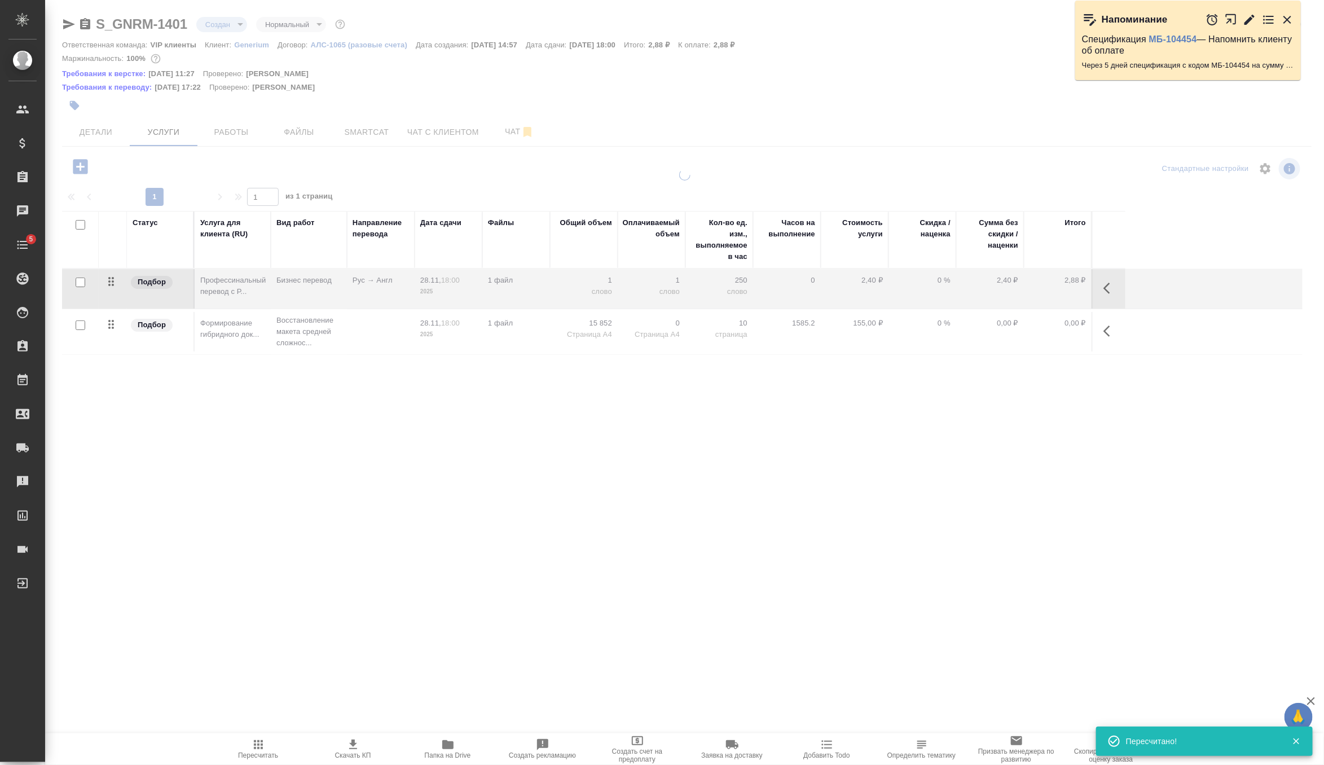
type input "urgent"
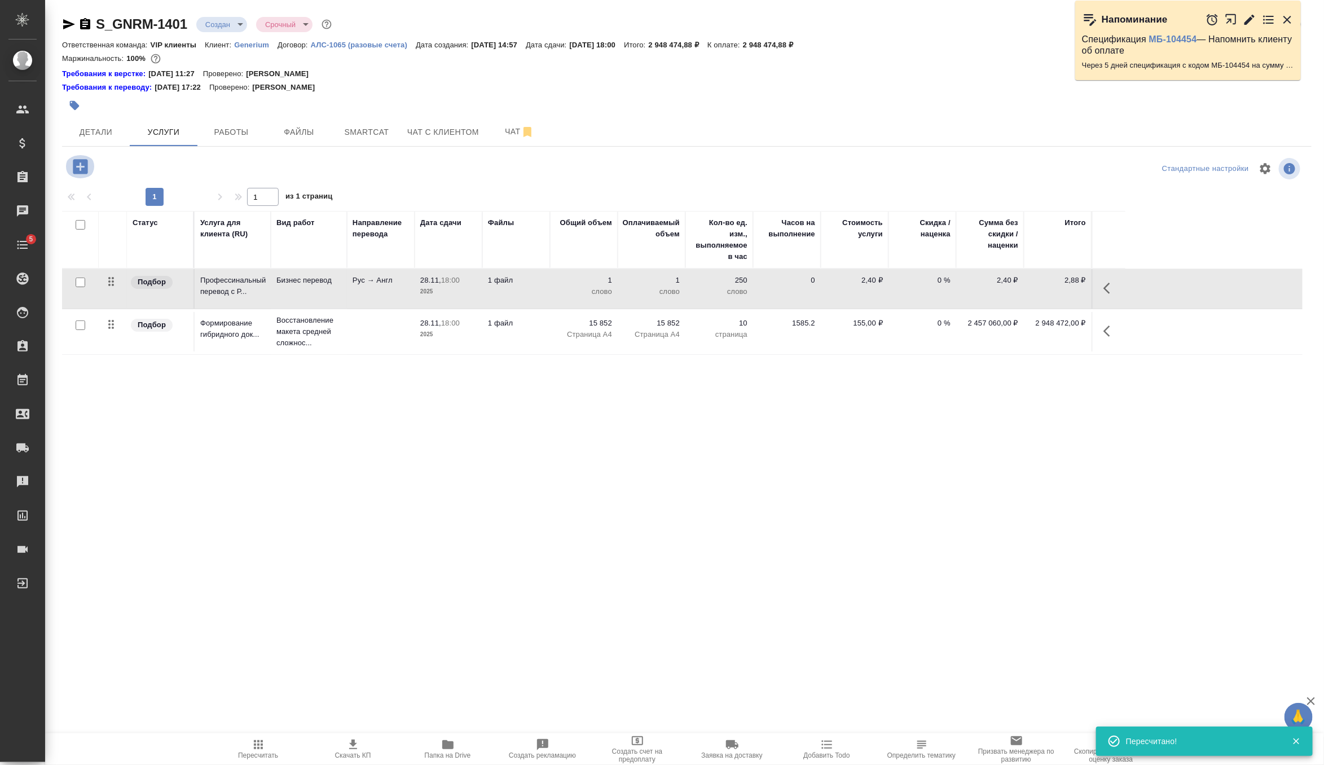
click at [82, 166] on icon "button" at bounding box center [81, 167] width 20 height 20
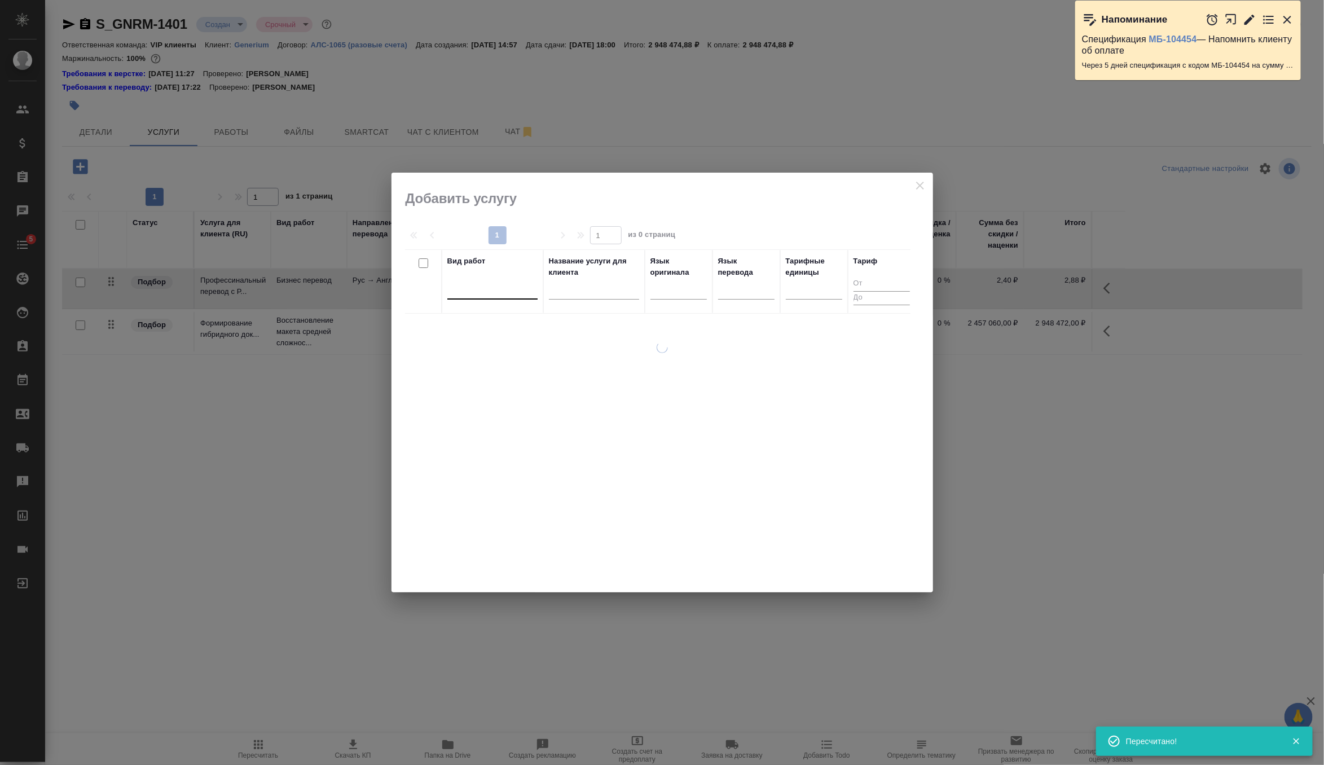
click at [494, 288] on div at bounding box center [492, 288] width 90 height 16
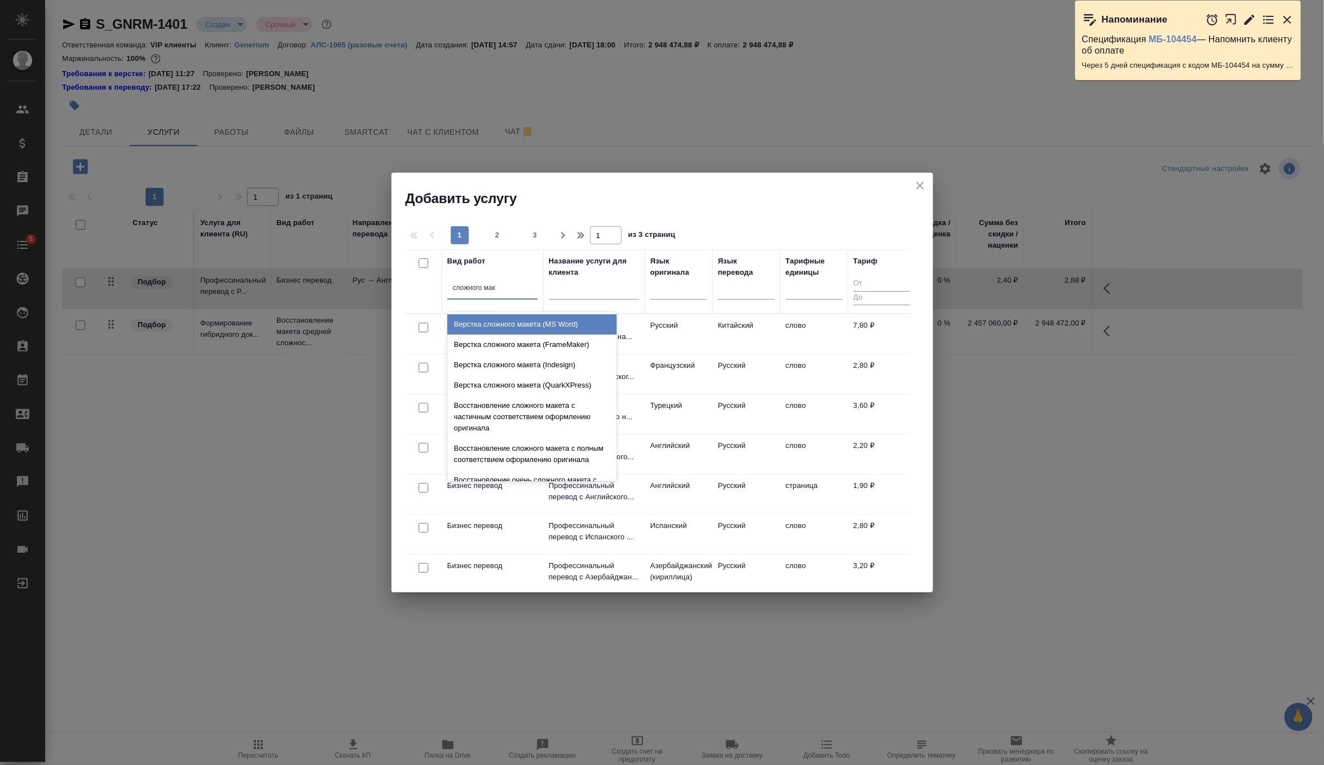
type input "сложного маке"
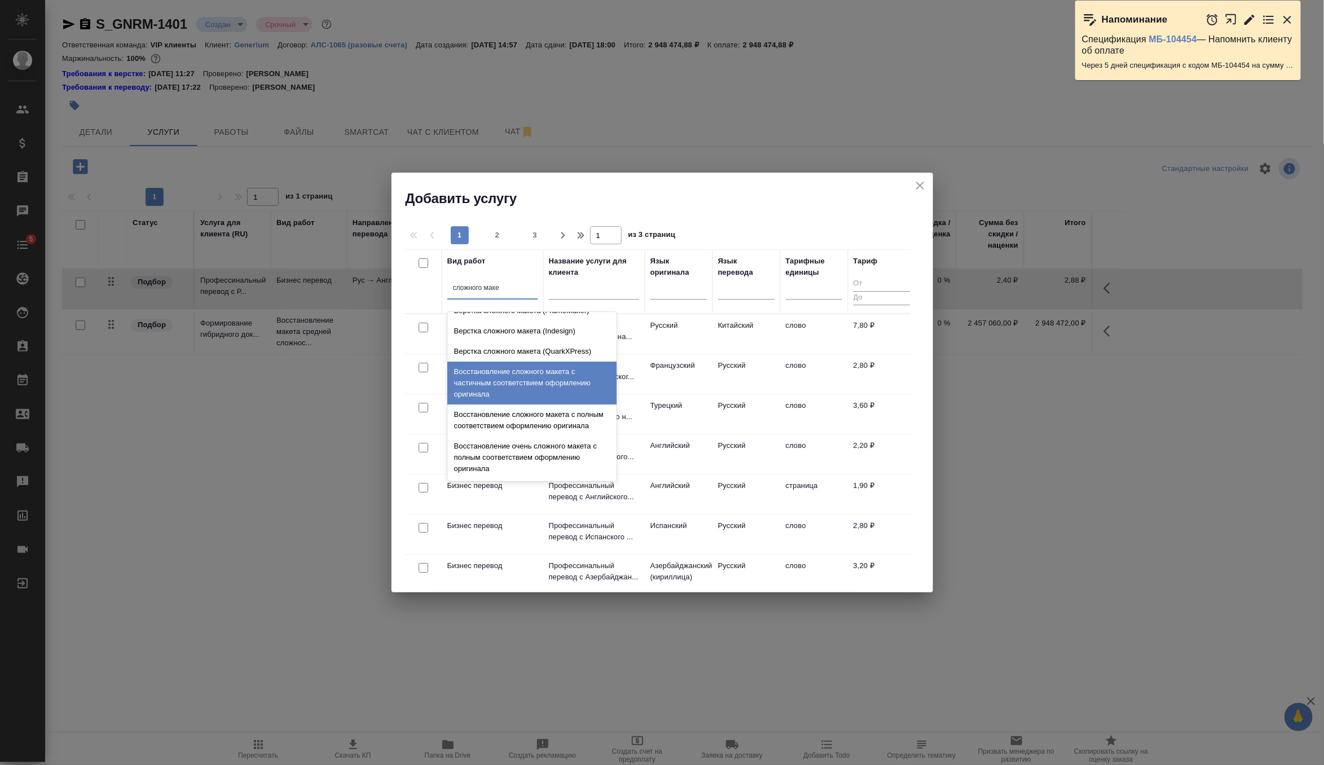
click at [541, 380] on div "Восстановление сложного макета с частичным соответствием оформлению оригинала" at bounding box center [531, 383] width 169 height 43
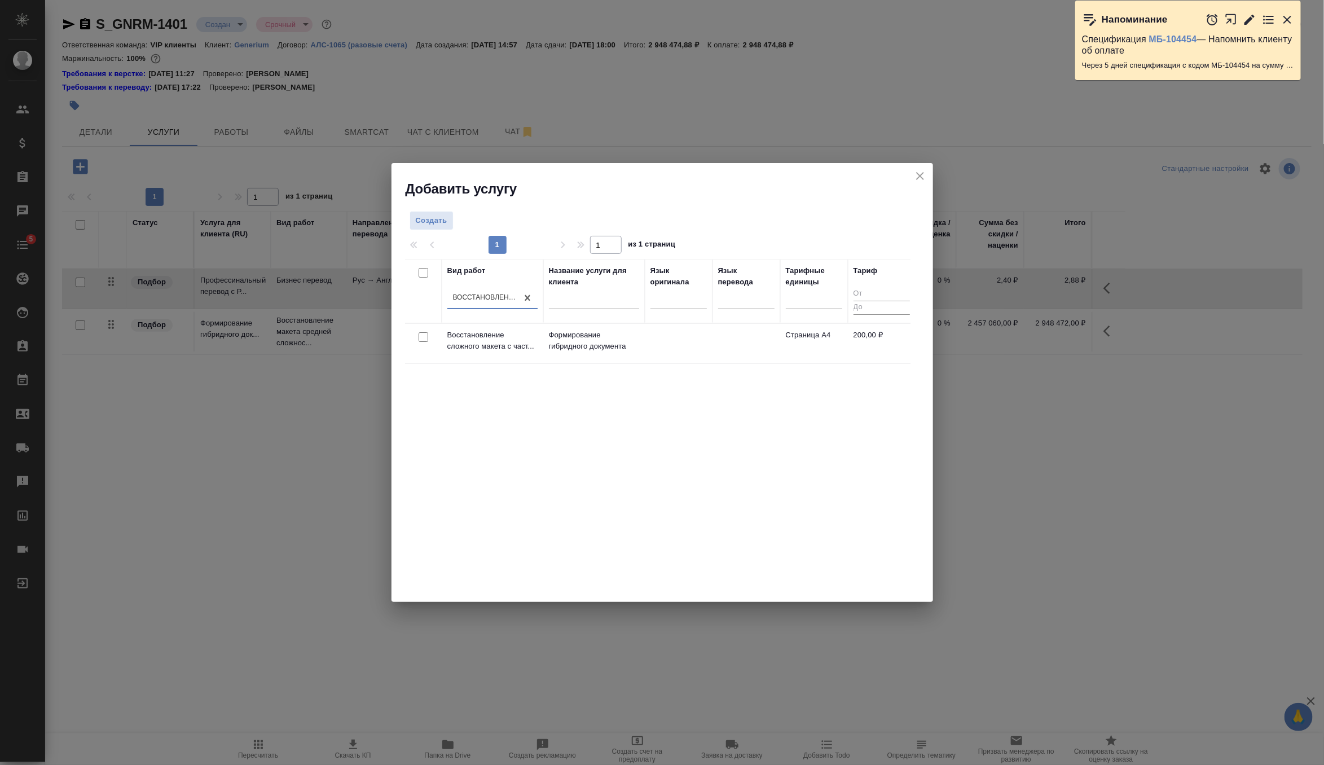
click at [425, 341] on input "checkbox" at bounding box center [424, 337] width 10 height 10
checkbox input "true"
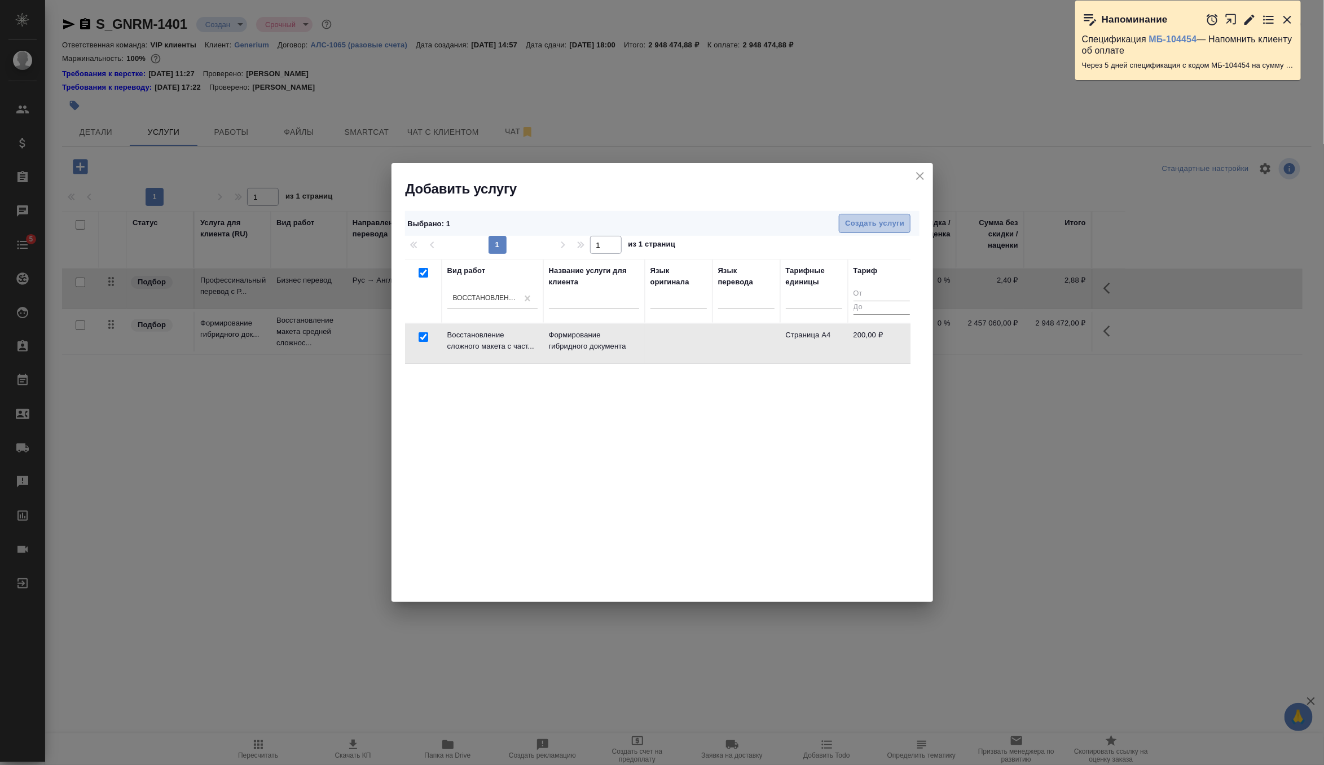
click at [858, 217] on span "Создать услуги" at bounding box center [874, 223] width 59 height 13
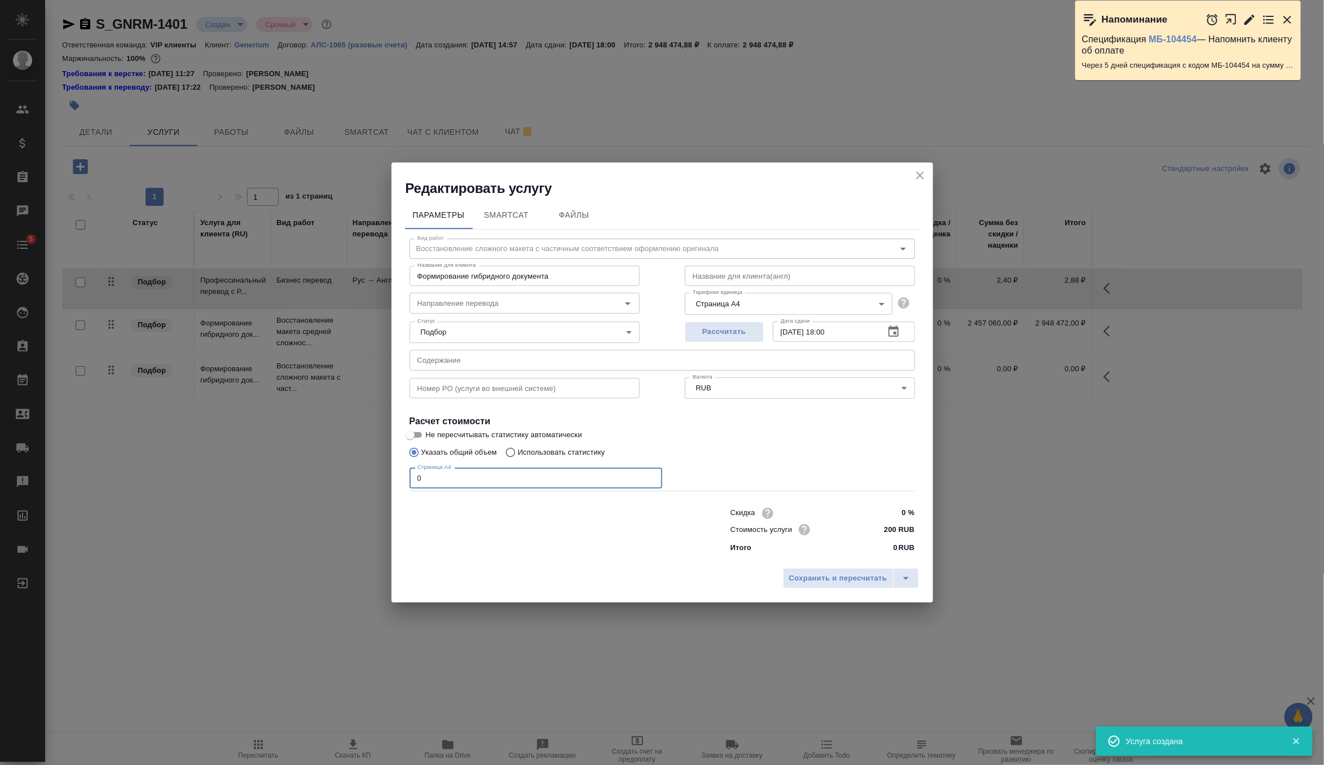
click at [533, 487] on input "0" at bounding box center [536, 478] width 253 height 20
click at [889, 532] on input "200 RUB" at bounding box center [893, 529] width 41 height 16
type input "155 RUB"
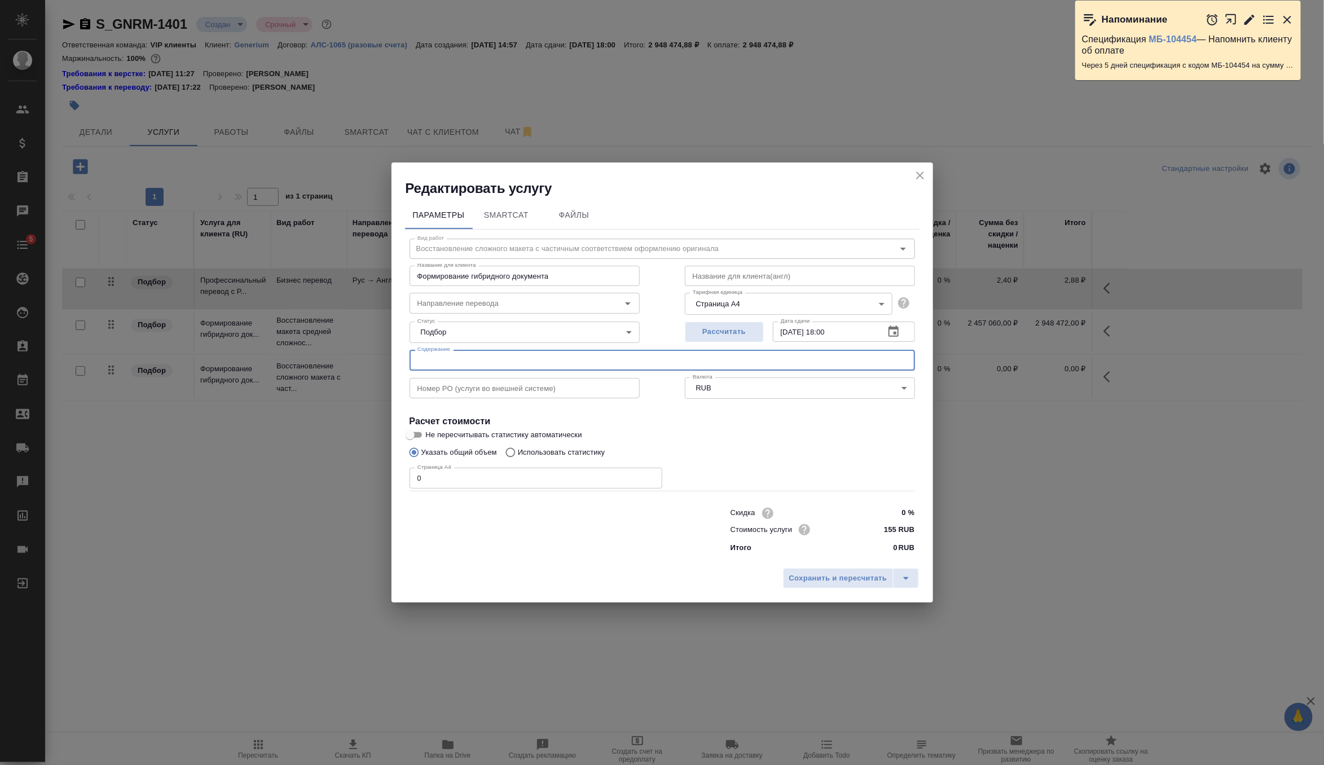
click at [675, 367] on input "text" at bounding box center [663, 360] width 506 height 20
paste input "Клотилия_перевод на английский"
type input "Клотилия_перевод на английский"
click at [480, 480] on input "0" at bounding box center [536, 478] width 253 height 20
type input "2547"
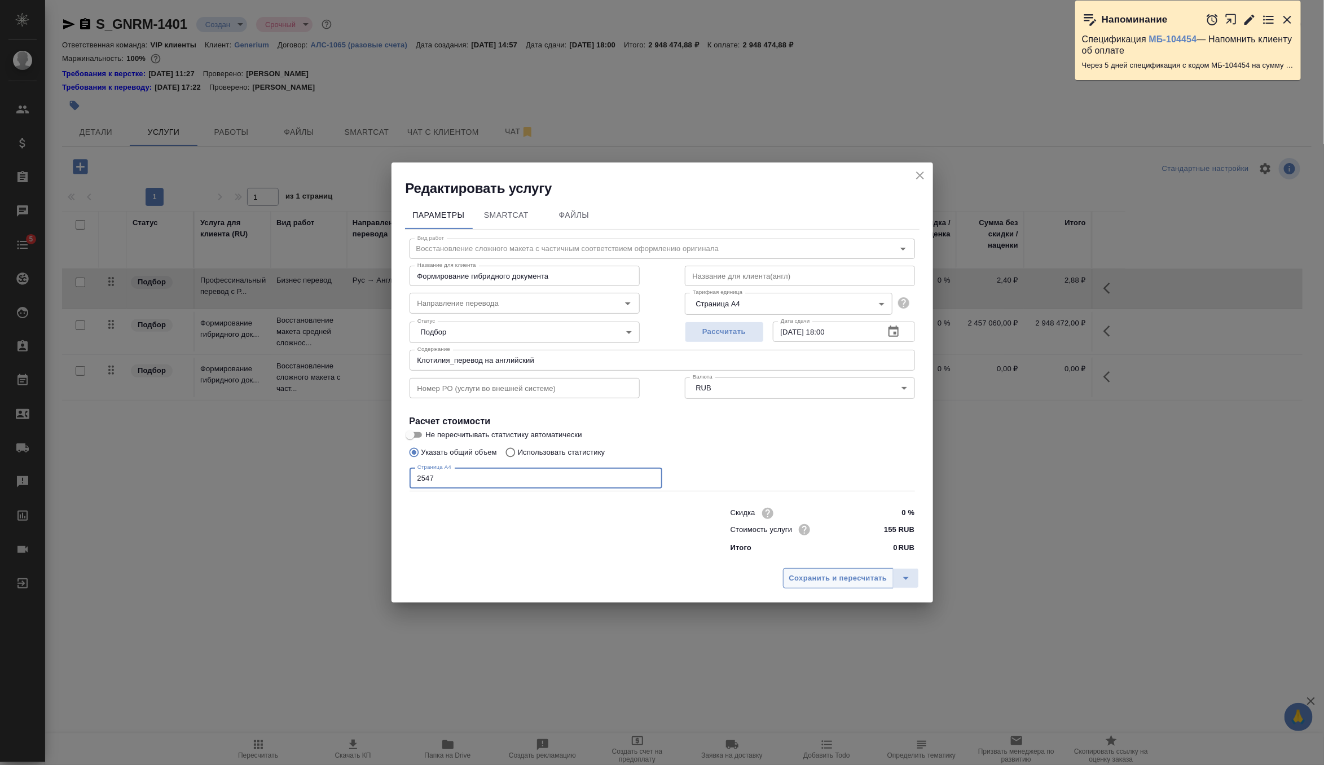
click at [811, 574] on span "Сохранить и пересчитать" at bounding box center [838, 578] width 98 height 13
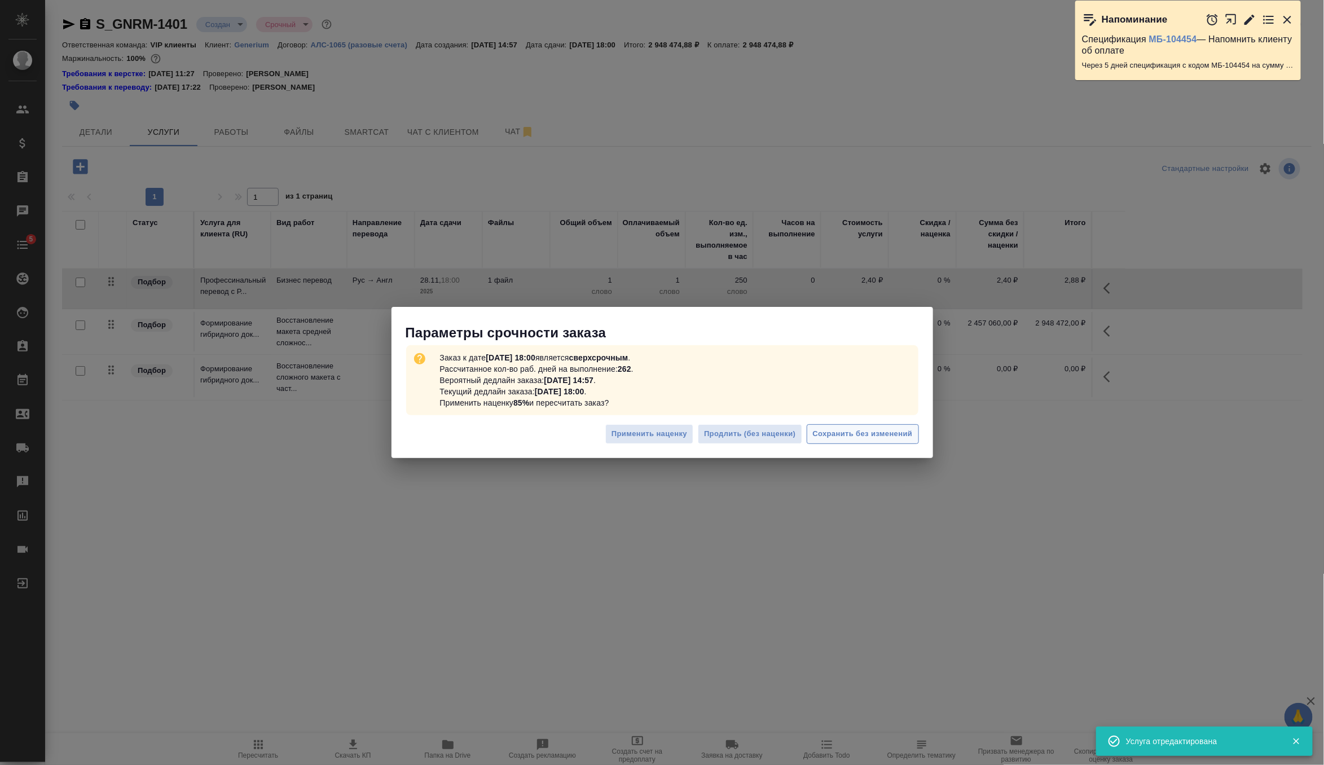
click at [893, 440] on span "Сохранить без изменений" at bounding box center [863, 434] width 100 height 13
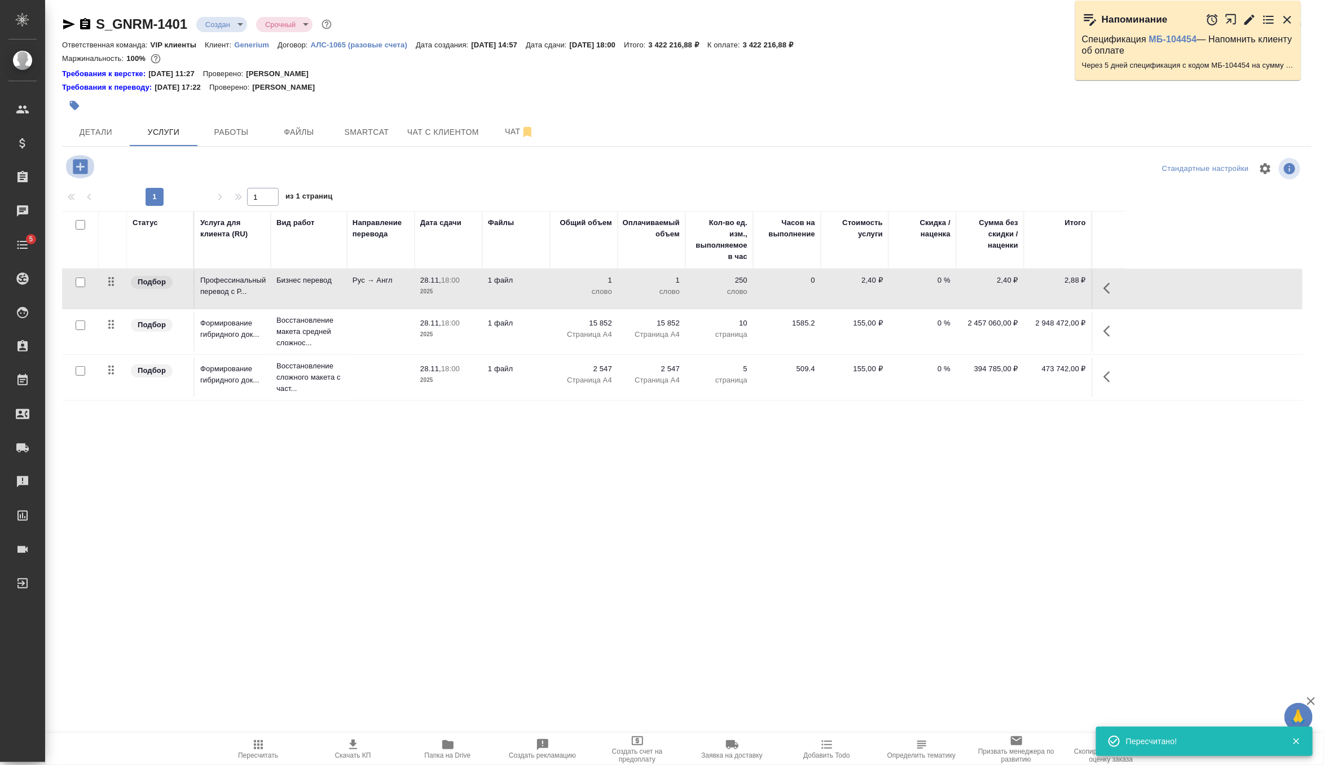
click at [82, 168] on icon "button" at bounding box center [80, 166] width 15 height 15
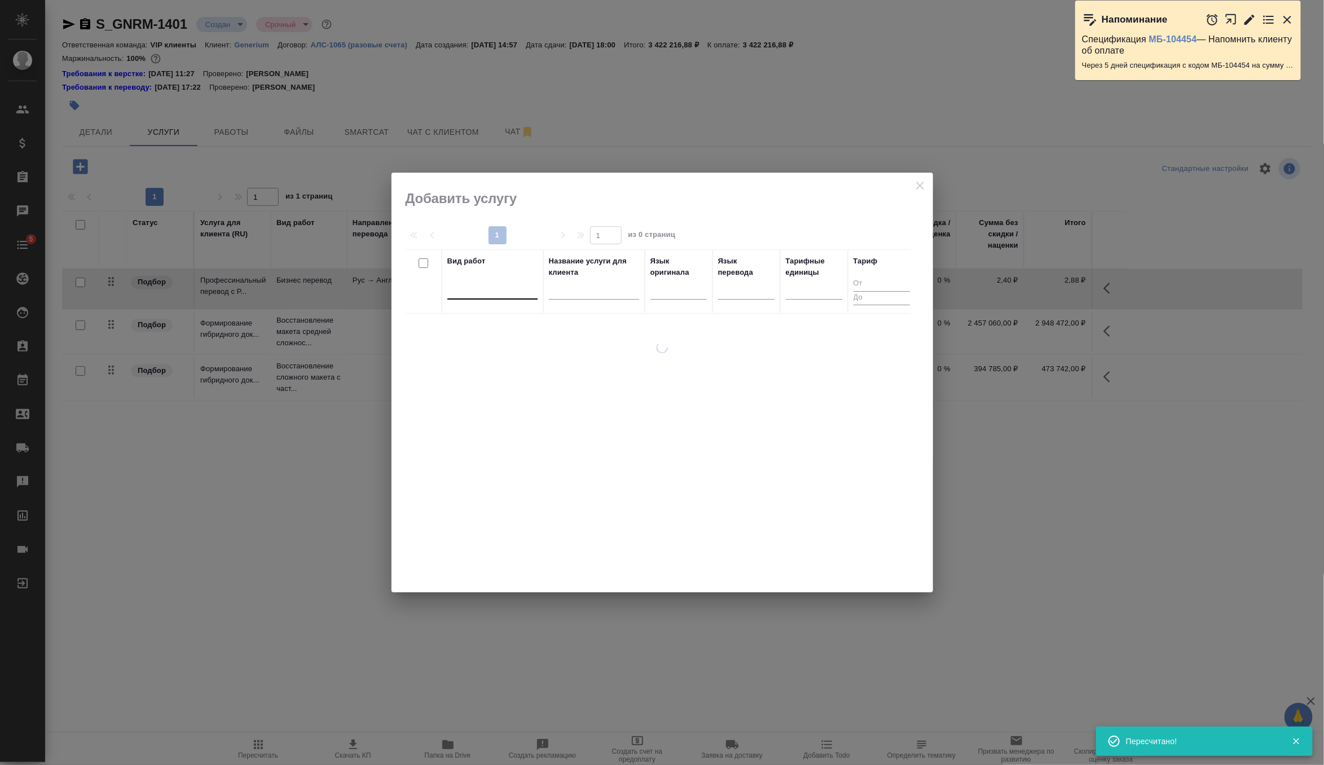
click at [482, 291] on div at bounding box center [492, 288] width 90 height 16
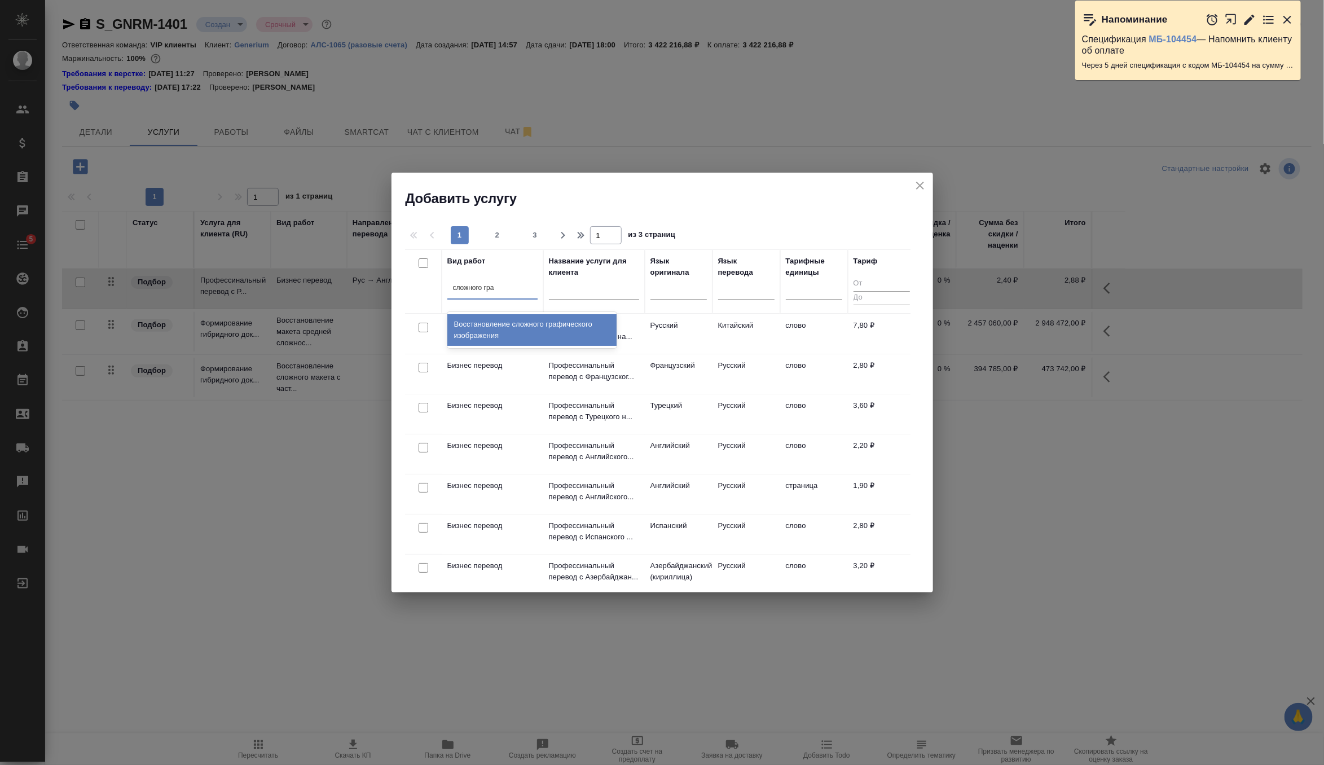
type input "сложного гра"
click at [517, 311] on th "Вид работ option Восстановление сложного графического изображения focused, 96 o…" at bounding box center [493, 281] width 102 height 64
click at [499, 293] on div at bounding box center [492, 288] width 90 height 16
type input "сложного гра"
click at [520, 328] on div "Восстановление сложного графического изображения" at bounding box center [531, 330] width 169 height 32
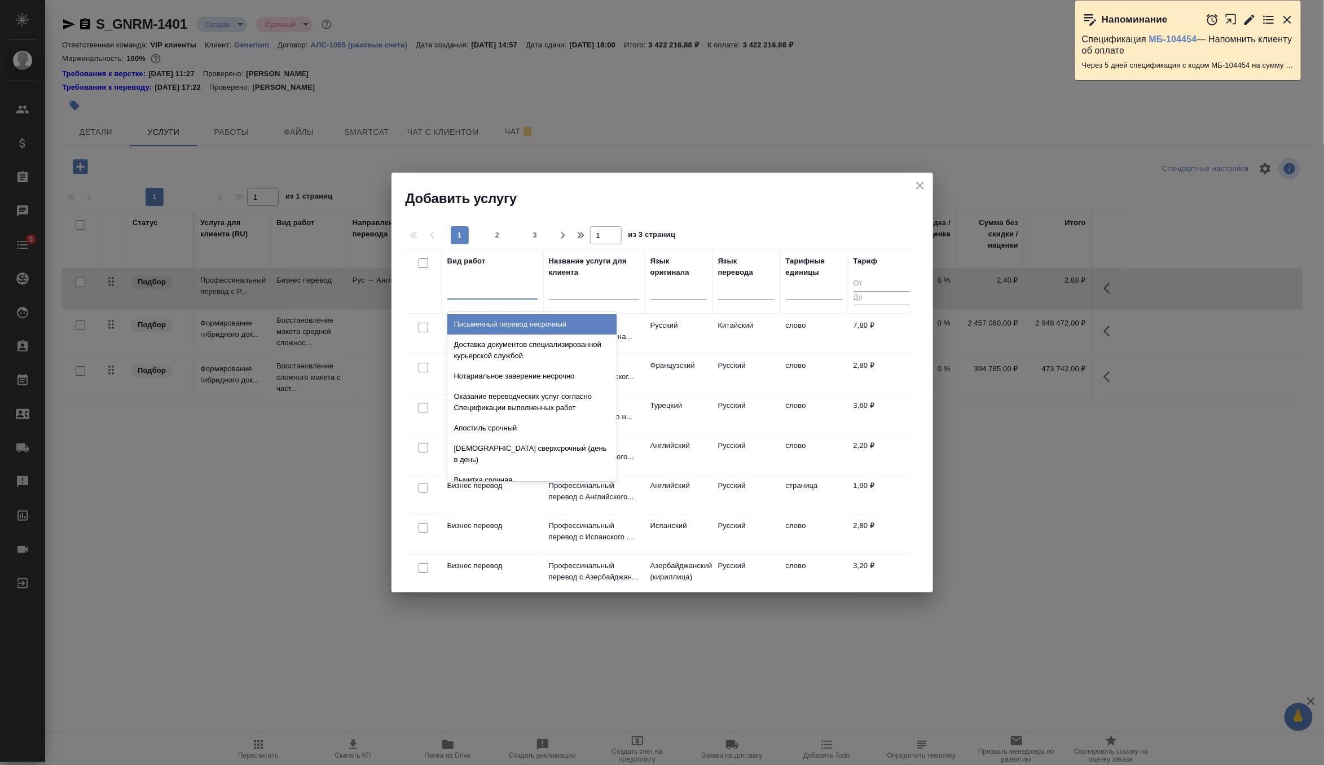
click at [506, 295] on div at bounding box center [492, 288] width 90 height 16
type input "сложного"
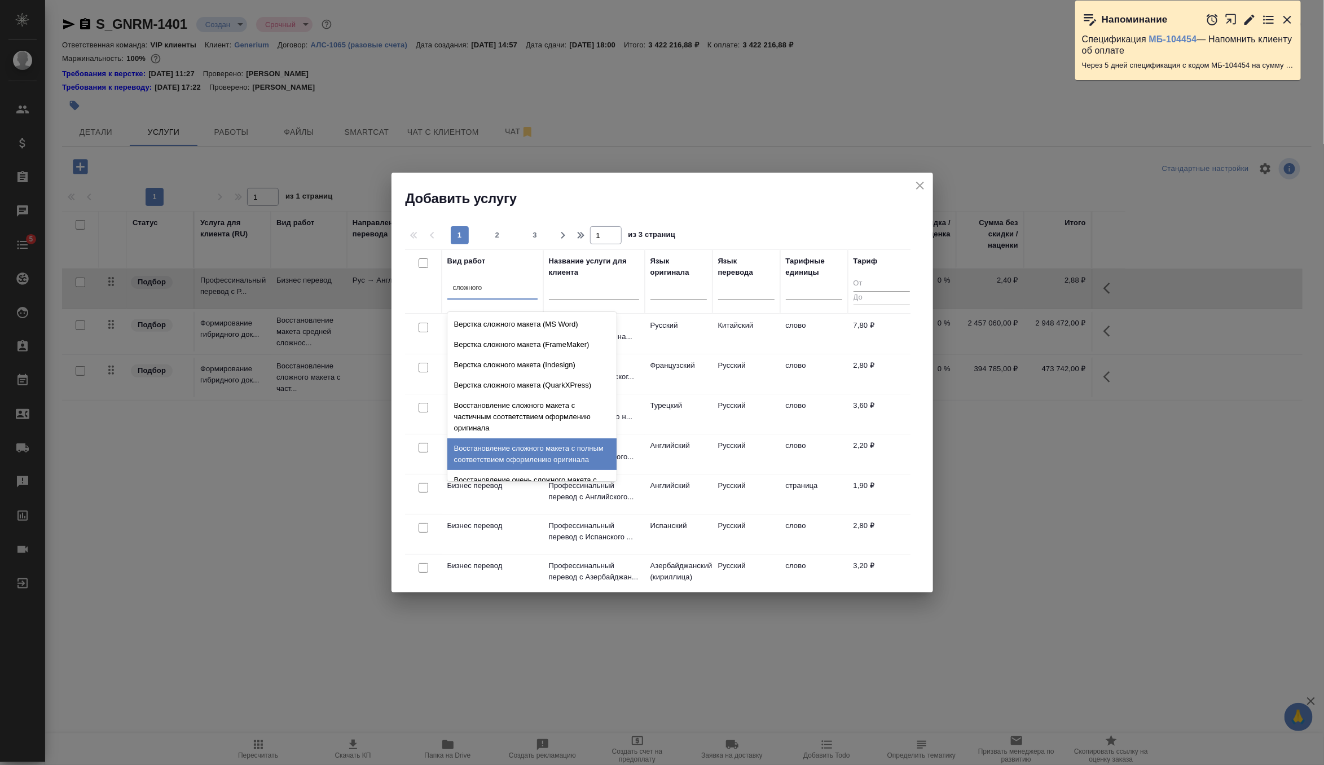
click at [530, 455] on div "Восстановление сложного макета с полным соответствием оформлению оригинала" at bounding box center [531, 454] width 169 height 32
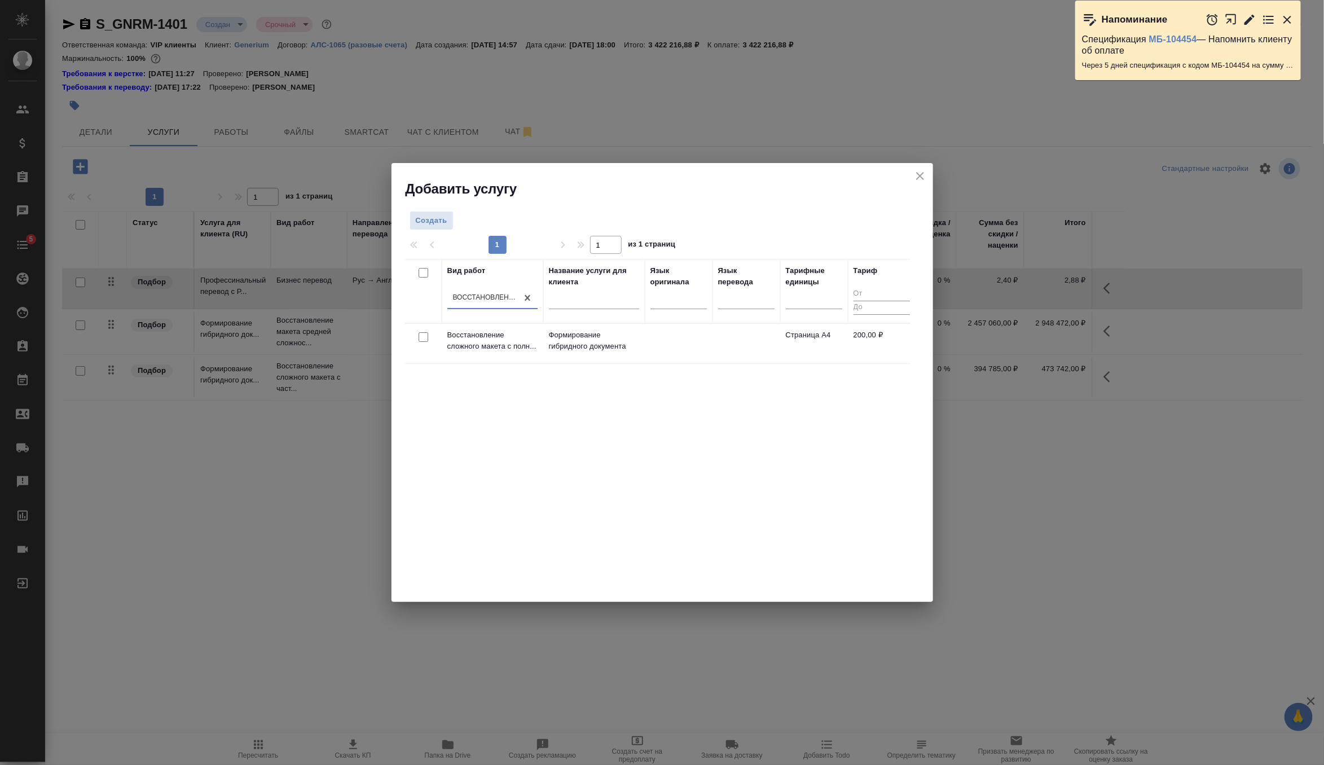
click at [423, 341] on input "checkbox" at bounding box center [424, 337] width 10 height 10
checkbox input "true"
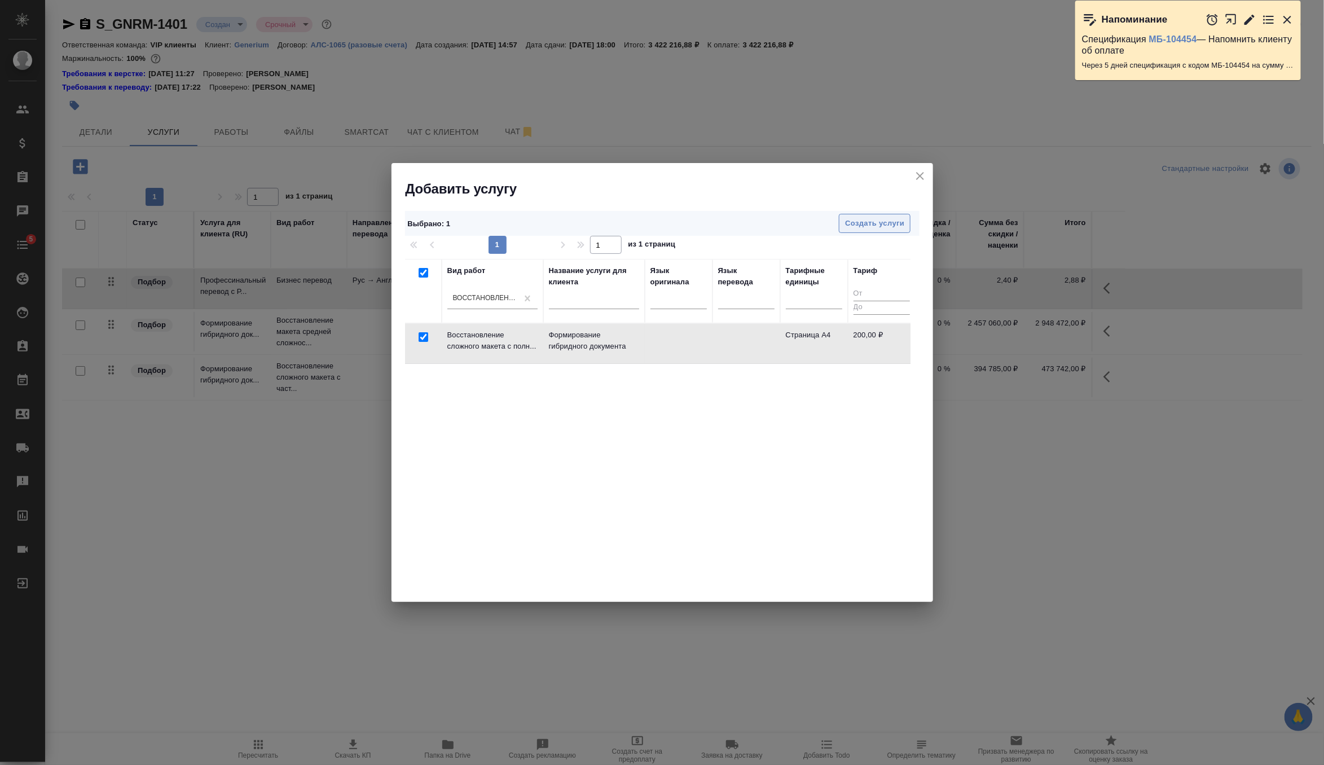
click at [890, 218] on span "Создать услуги" at bounding box center [874, 223] width 59 height 13
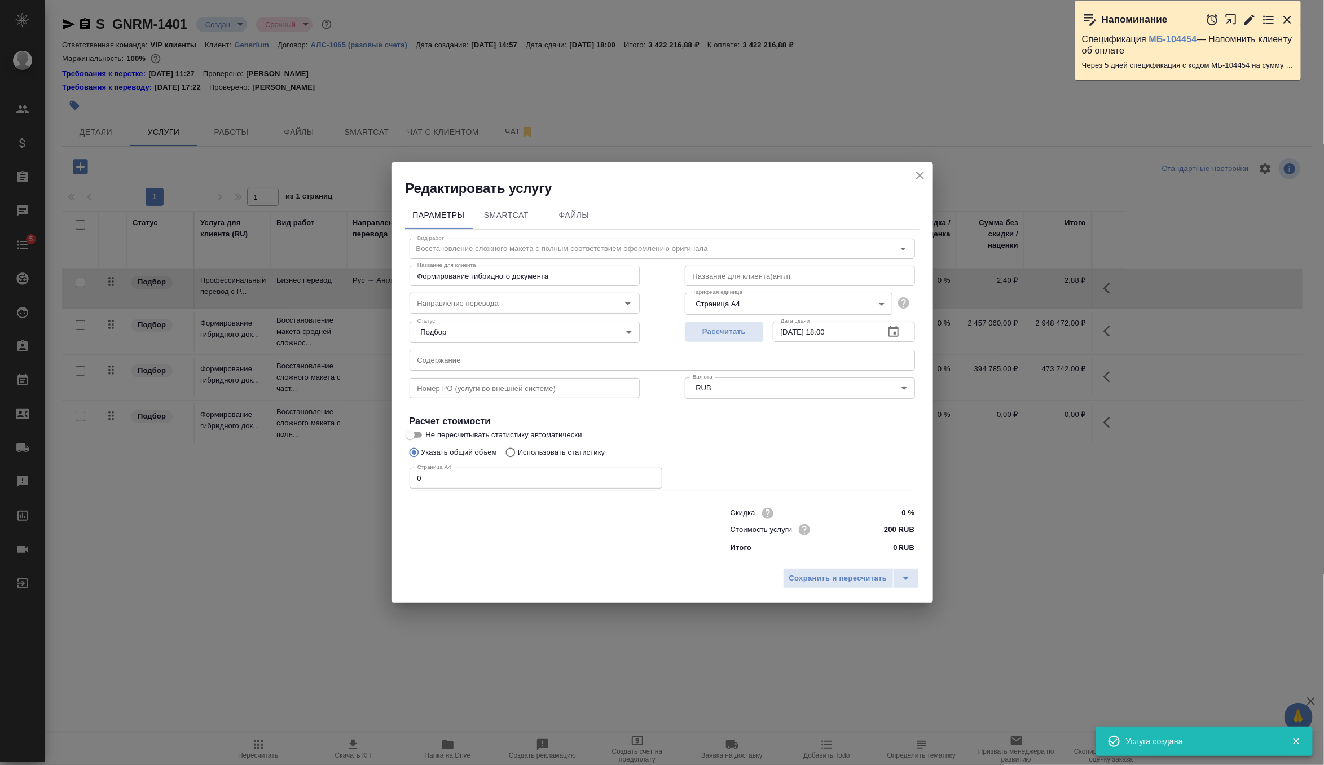
click at [483, 491] on div "Скидка 0 % Стоимость услуги 200 RUB Итого 0 RUB" at bounding box center [662, 529] width 551 height 94
click at [484, 481] on input "0" at bounding box center [536, 478] width 253 height 20
type input "10"
click at [514, 367] on input "text" at bounding box center [663, 360] width 506 height 20
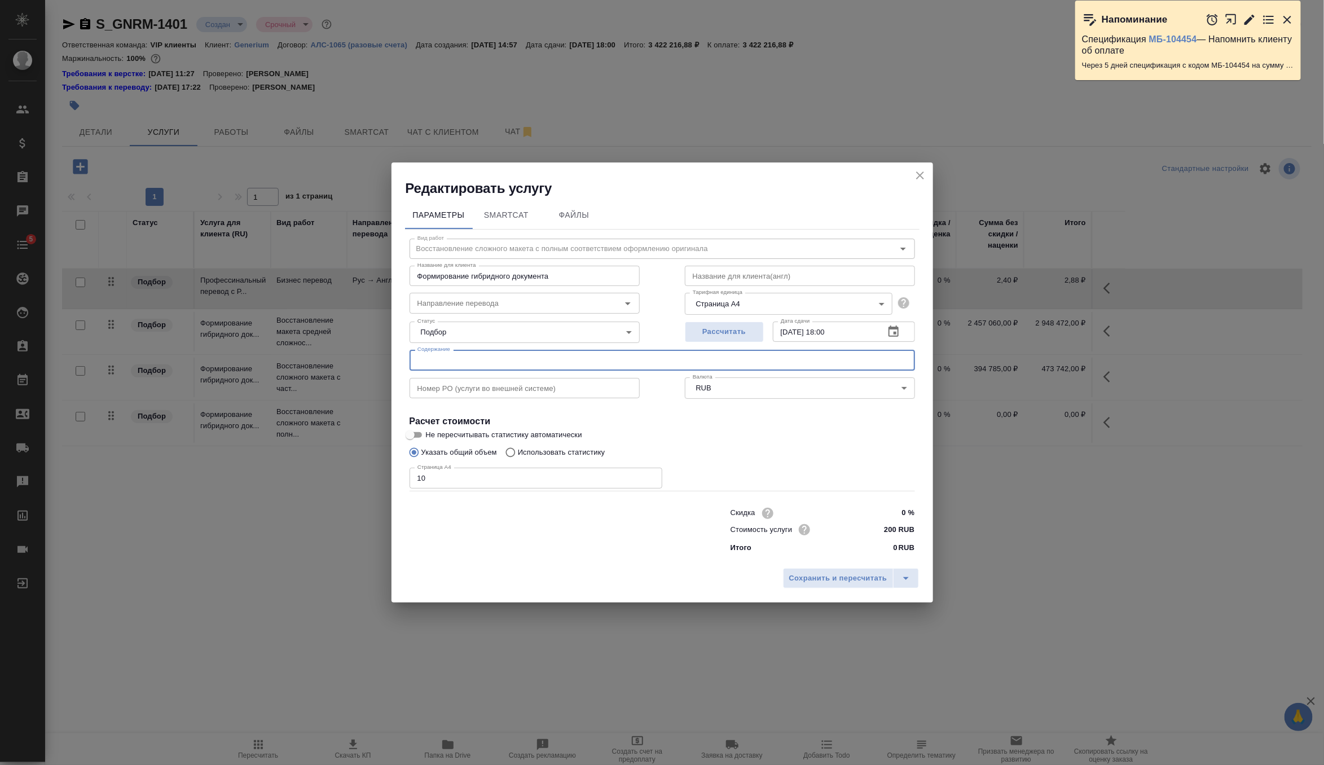
paste input "Клотилия_перевод на английский"
type input "Клотилия_перевод на английский"
click at [891, 532] on input "200 RUB" at bounding box center [893, 529] width 42 height 16
click at [891, 532] on input "200 RUB" at bounding box center [893, 529] width 41 height 16
type input "155 RUB"
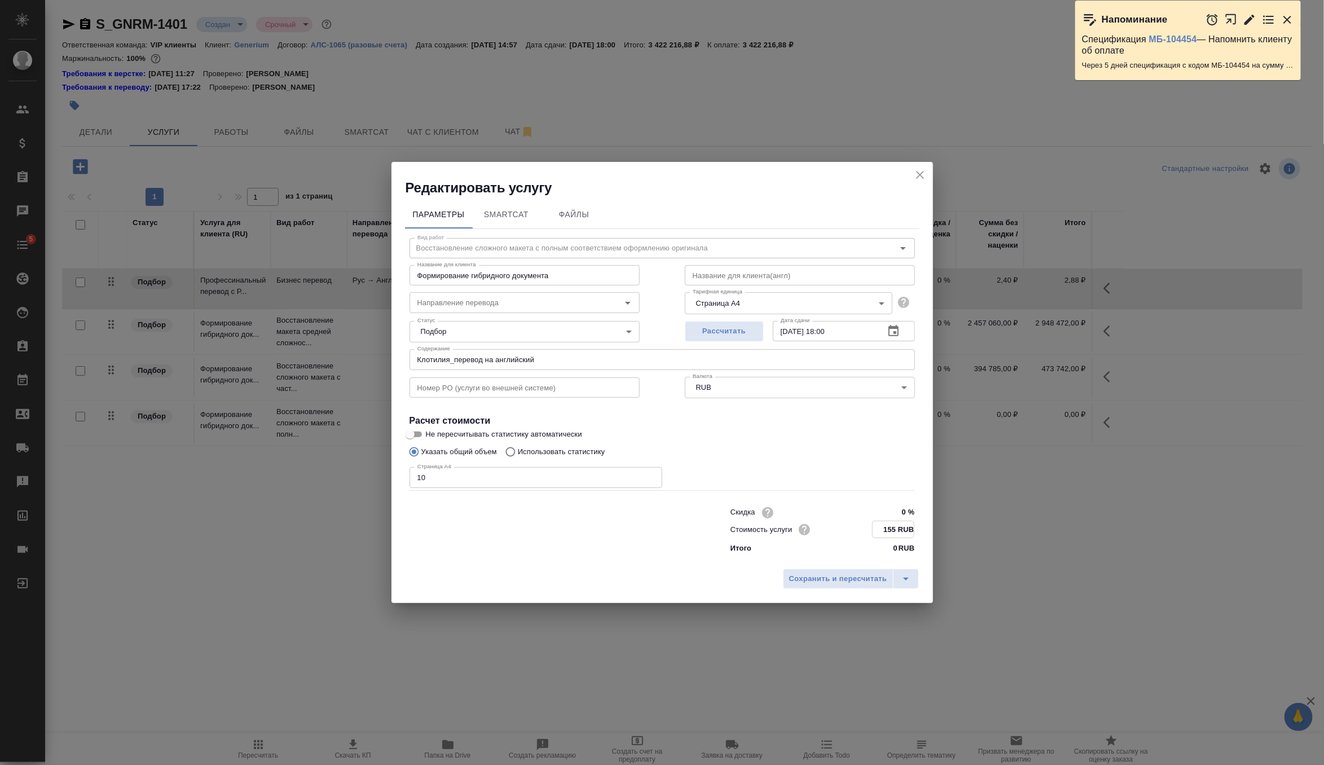
click at [851, 589] on div "Сохранить и пересчитать" at bounding box center [663, 583] width 542 height 40
click at [842, 580] on span "Сохранить и пересчитать" at bounding box center [838, 578] width 98 height 13
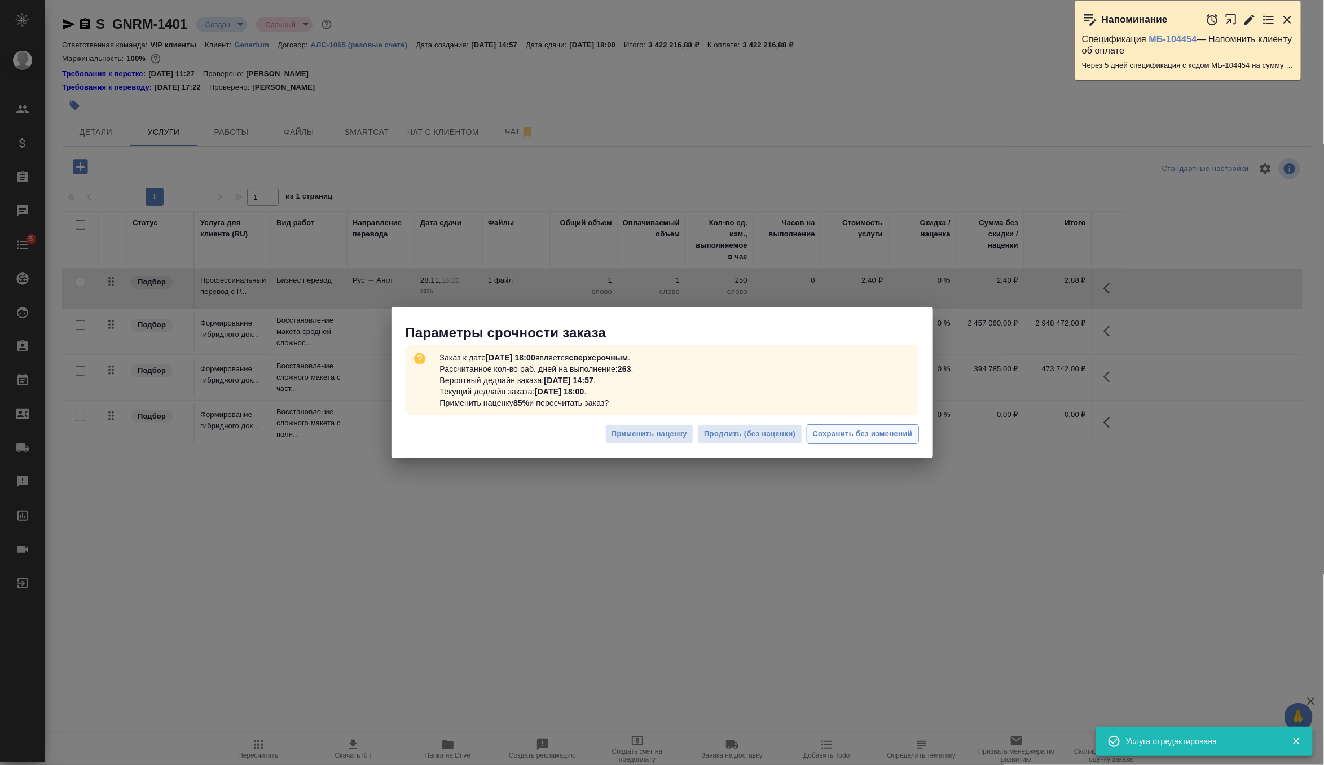
click at [888, 435] on span "Сохранить без изменений" at bounding box center [863, 434] width 100 height 13
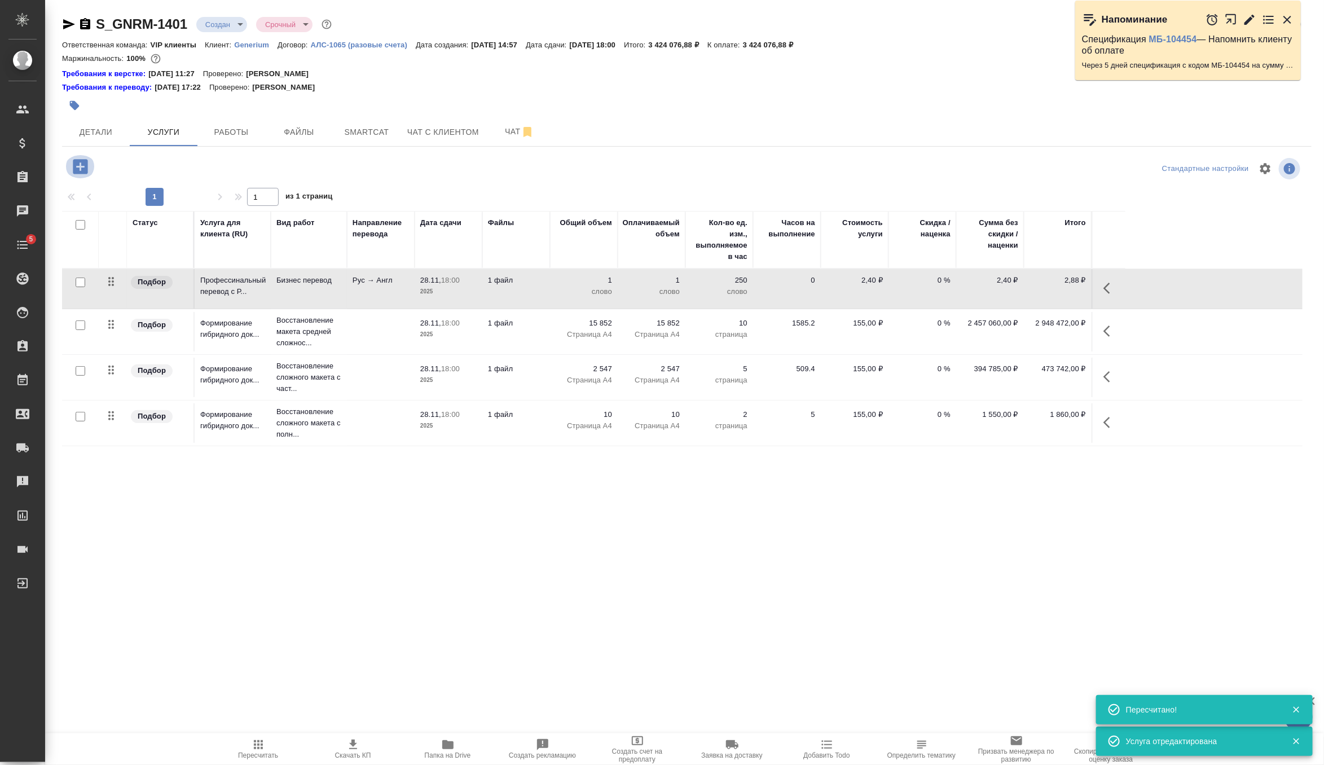
click at [82, 172] on icon "button" at bounding box center [80, 166] width 15 height 15
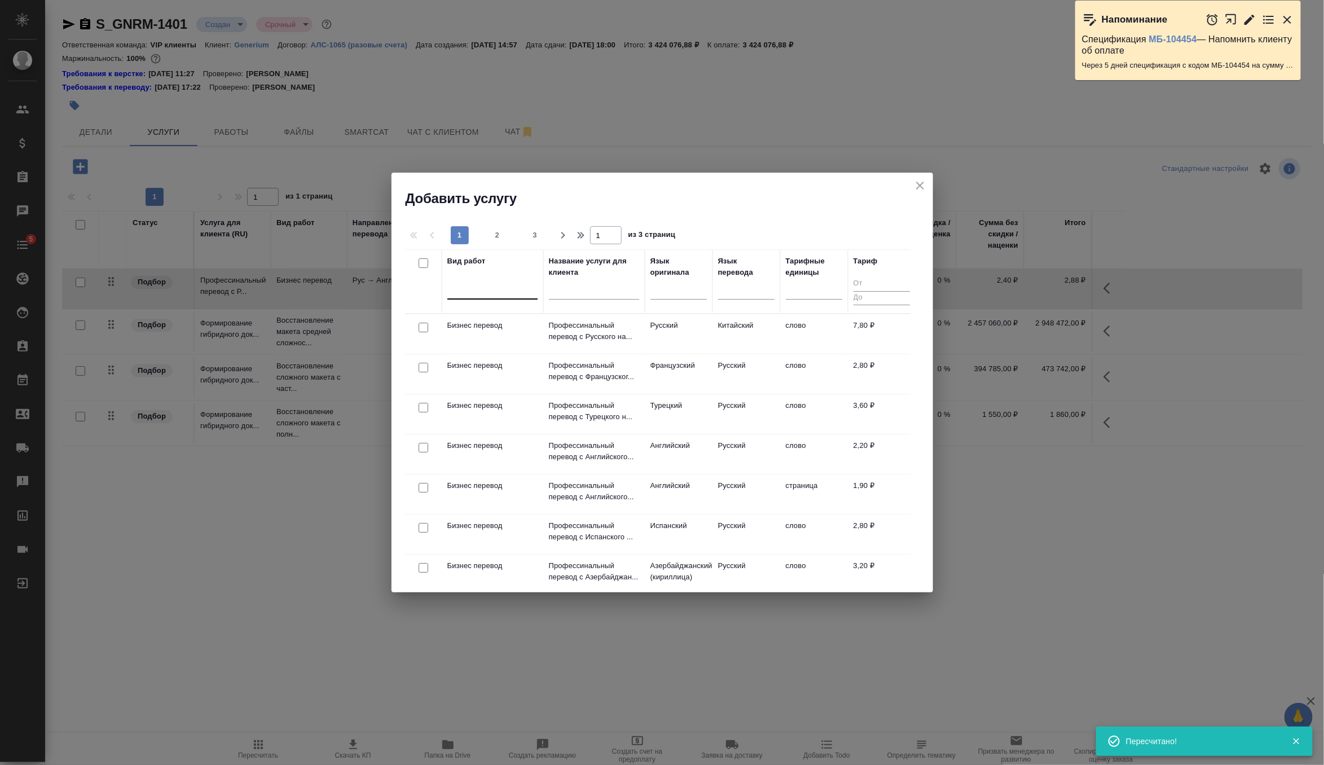
click at [477, 295] on div at bounding box center [492, 288] width 90 height 16
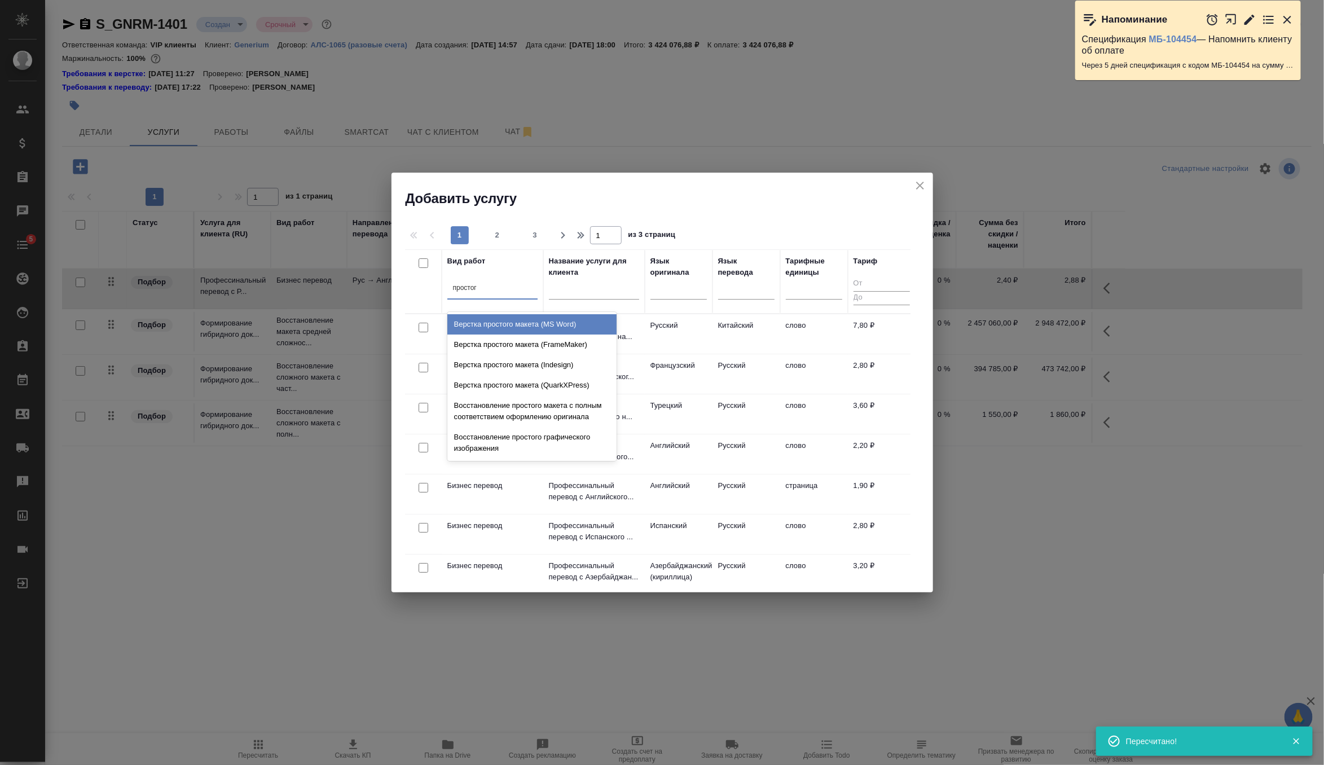
type input "простого"
click at [514, 323] on div "Верстка простого макета (MS Word)" at bounding box center [531, 324] width 169 height 20
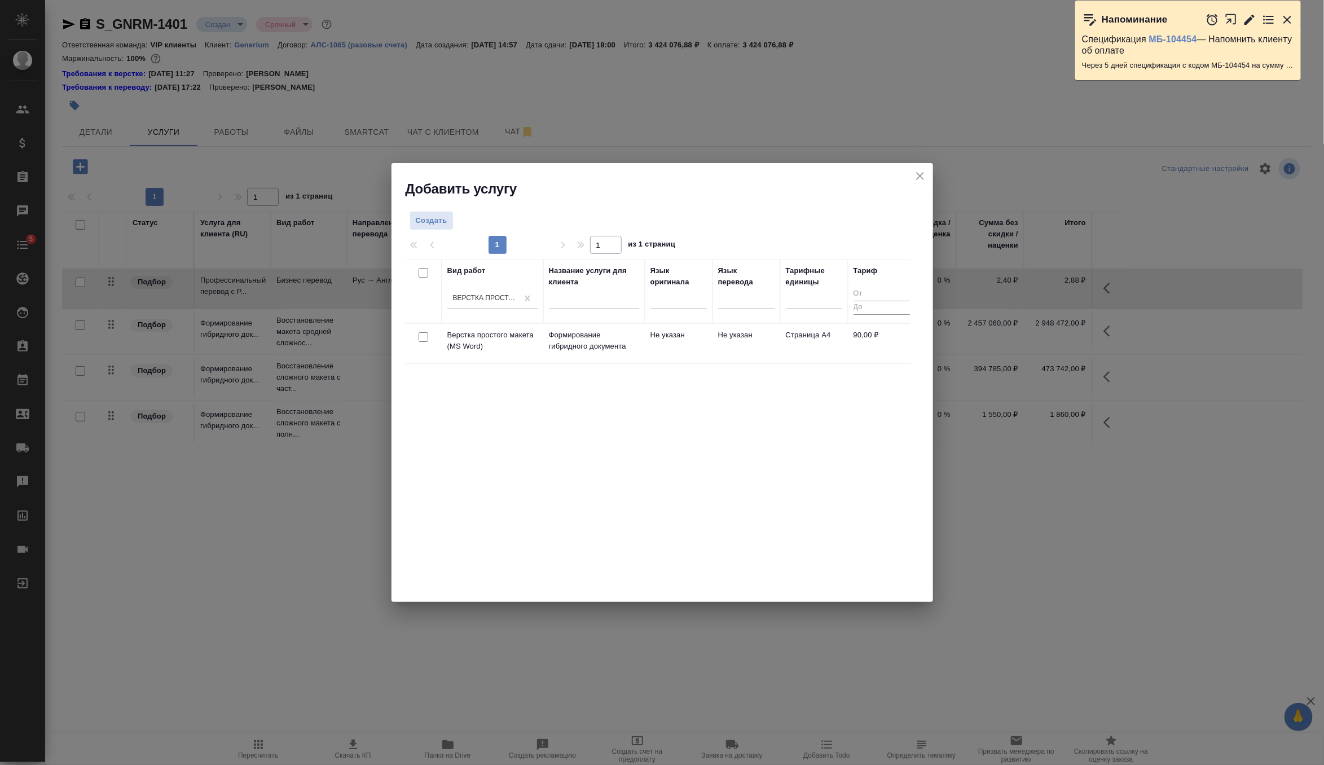
click at [423, 339] on input "checkbox" at bounding box center [424, 337] width 10 height 10
checkbox input "true"
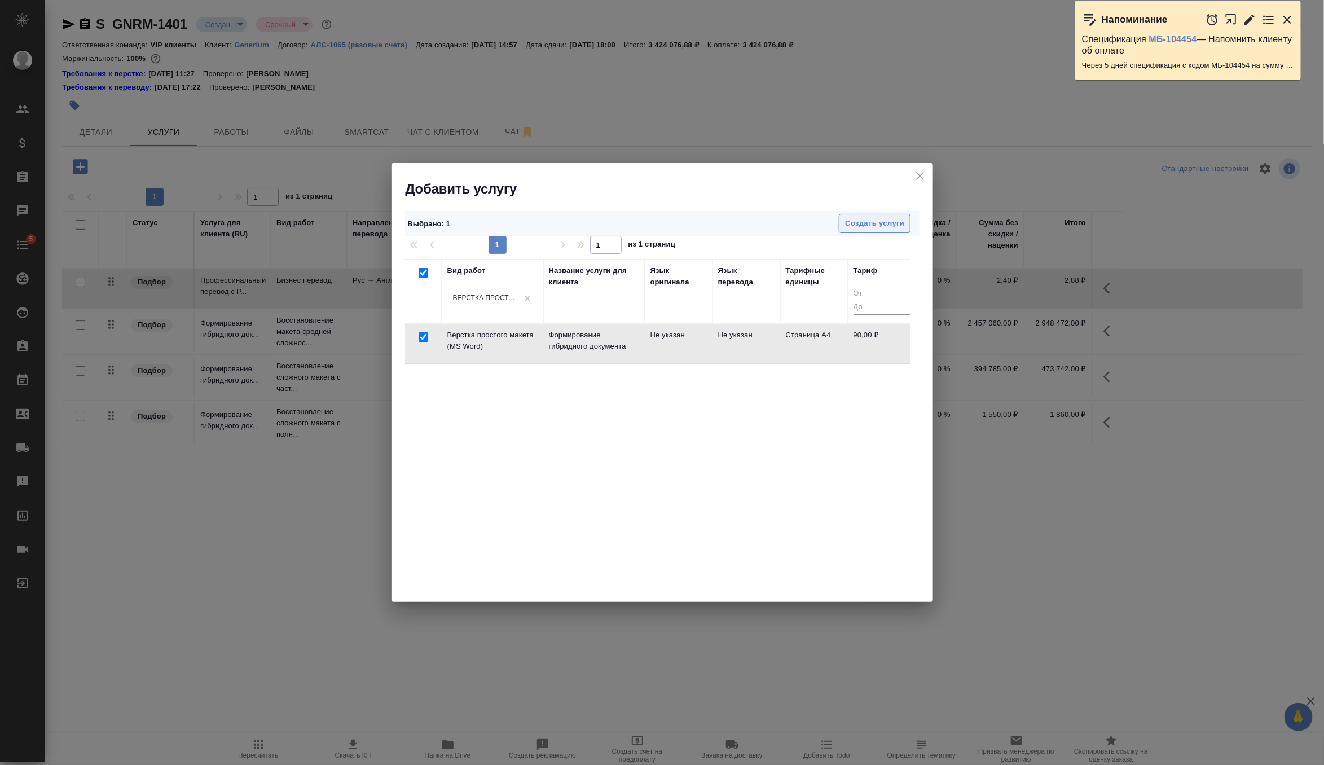
click at [868, 222] on span "Создать услуги" at bounding box center [874, 223] width 59 height 13
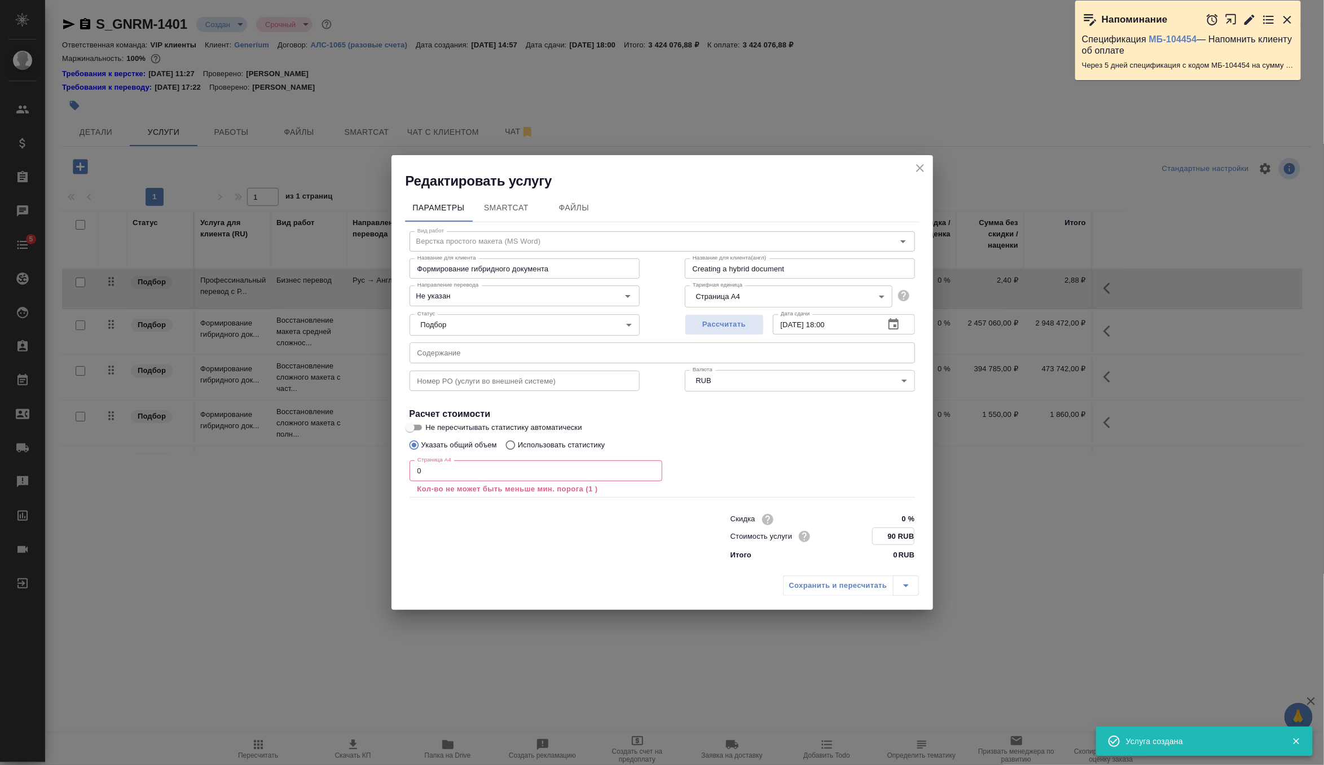
click at [891, 541] on input "90 RUB" at bounding box center [893, 536] width 41 height 16
type input "75 RUB"
click at [597, 362] on input "text" at bounding box center [663, 353] width 506 height 20
paste input "Клотилия_перевод на английский"
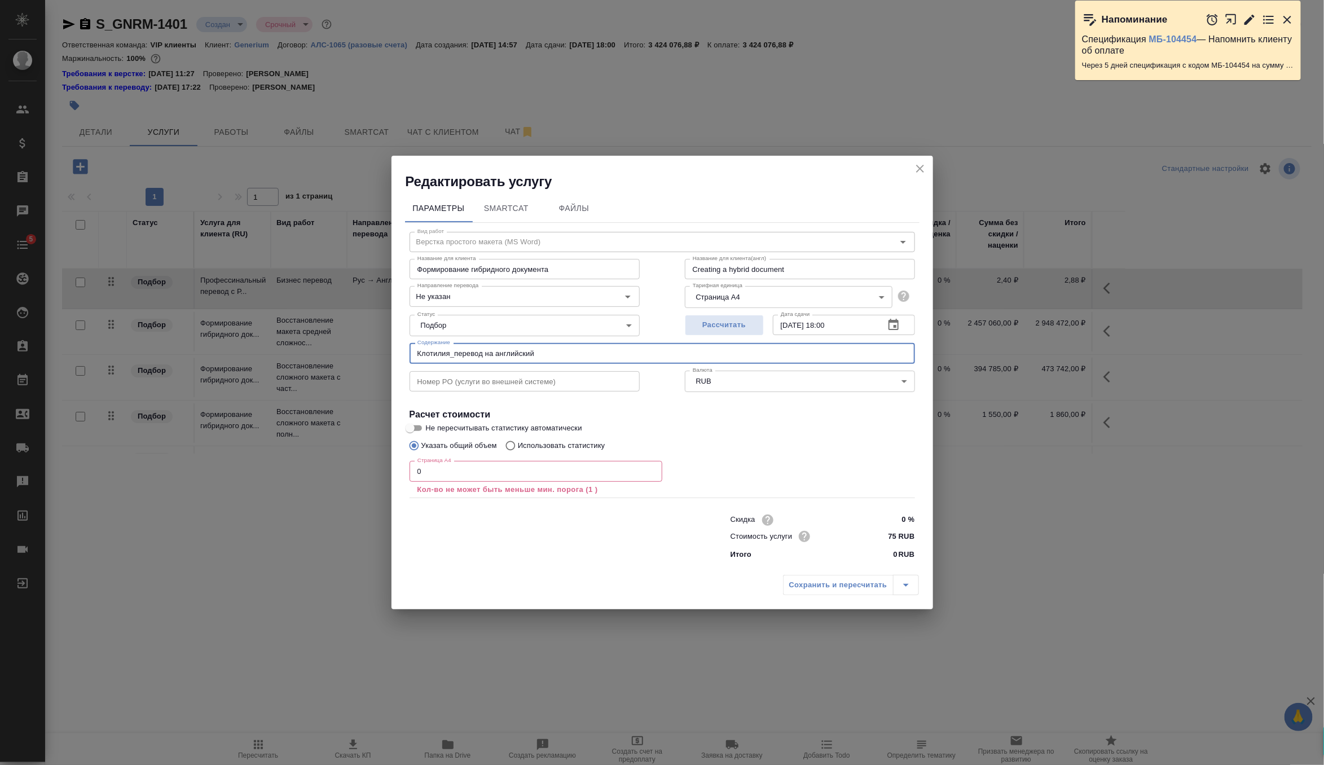
type input "Клотилия_перевод на английский"
click at [512, 468] on input "0" at bounding box center [536, 471] width 253 height 20
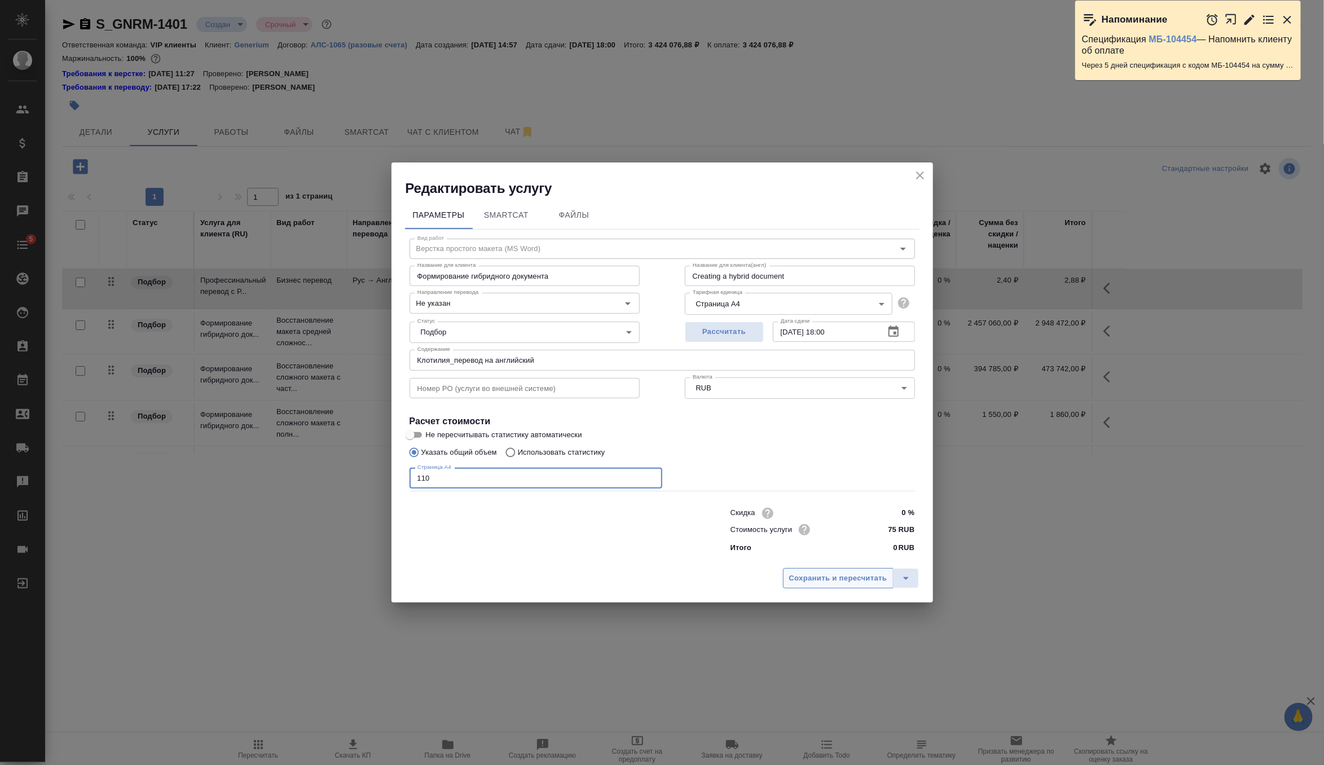
type input "110"
click at [801, 569] on button "Сохранить и пересчитать" at bounding box center [838, 578] width 111 height 20
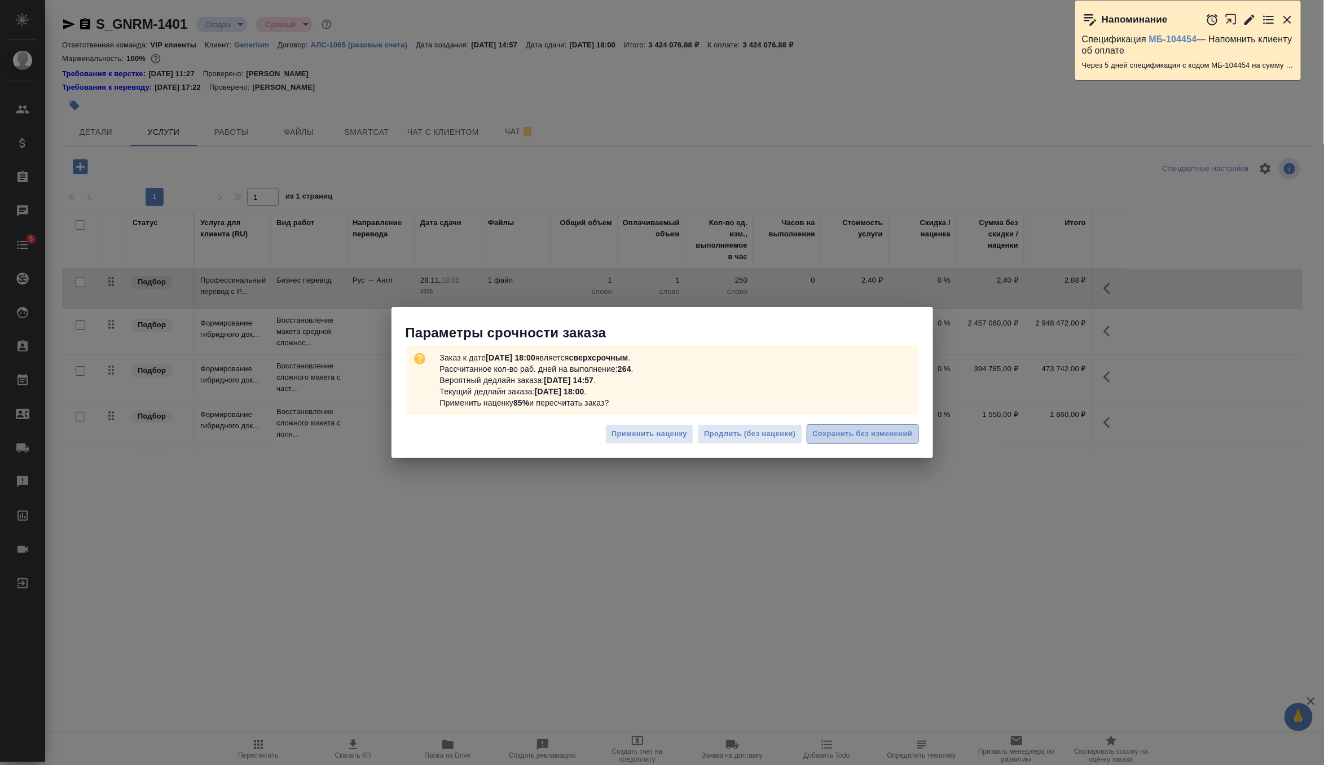
click at [890, 442] on button "Сохранить без изменений" at bounding box center [863, 434] width 112 height 20
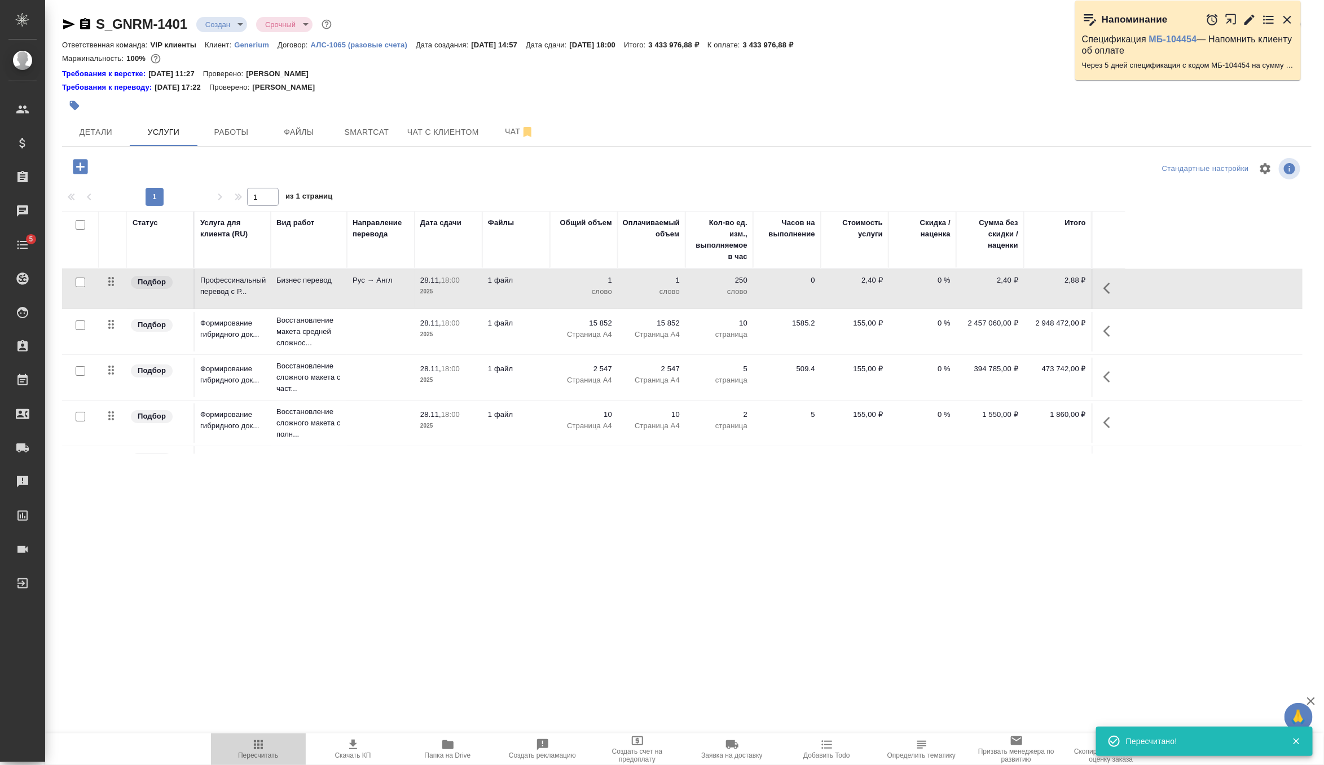
click at [270, 747] on span "Пересчитать" at bounding box center [258, 748] width 81 height 21
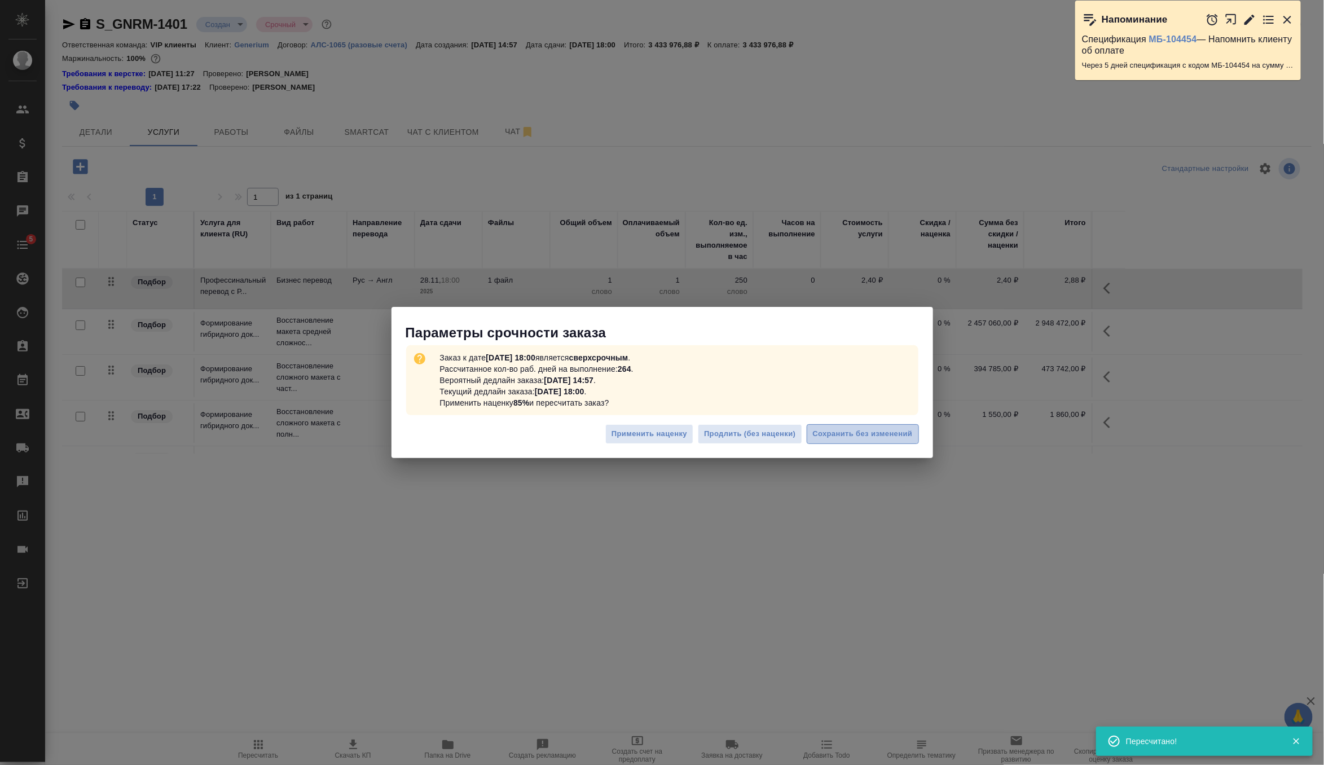
click at [885, 427] on button "Сохранить без изменений" at bounding box center [863, 434] width 112 height 20
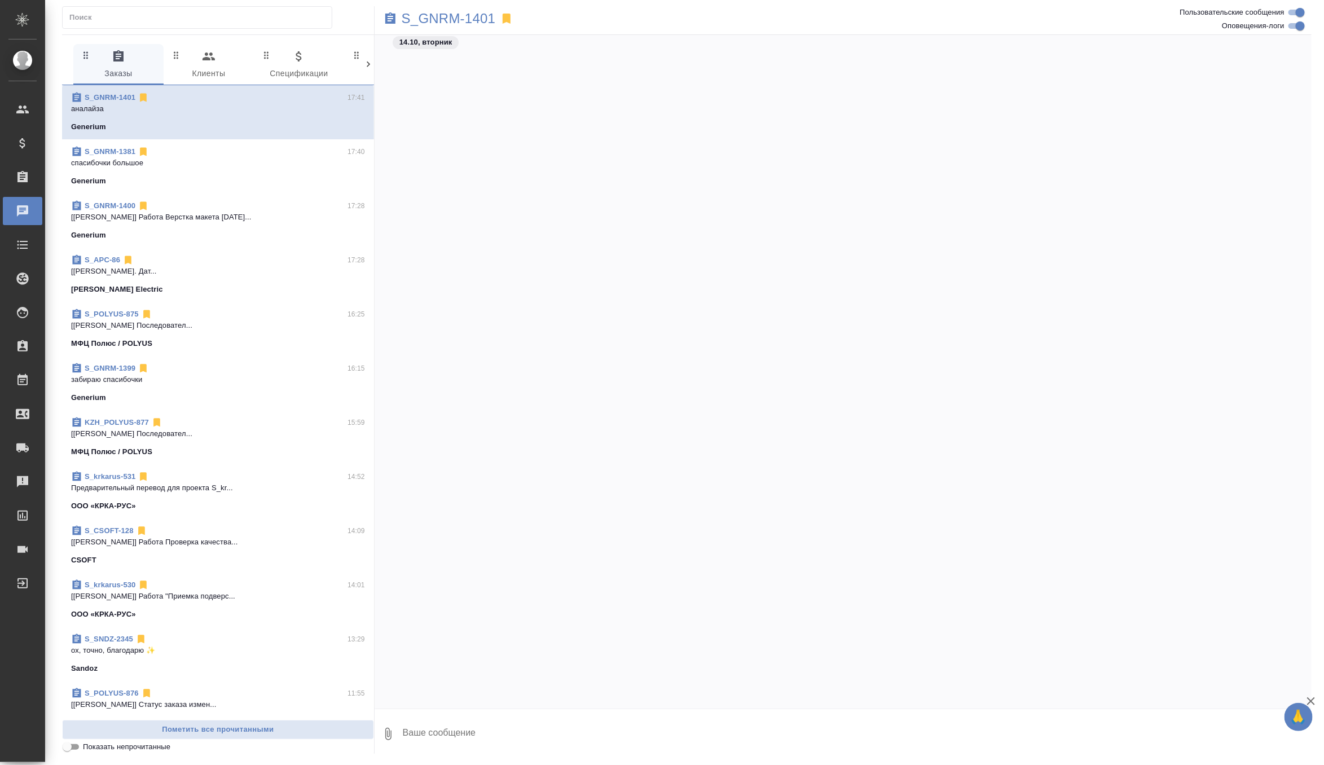
scroll to position [5079, 0]
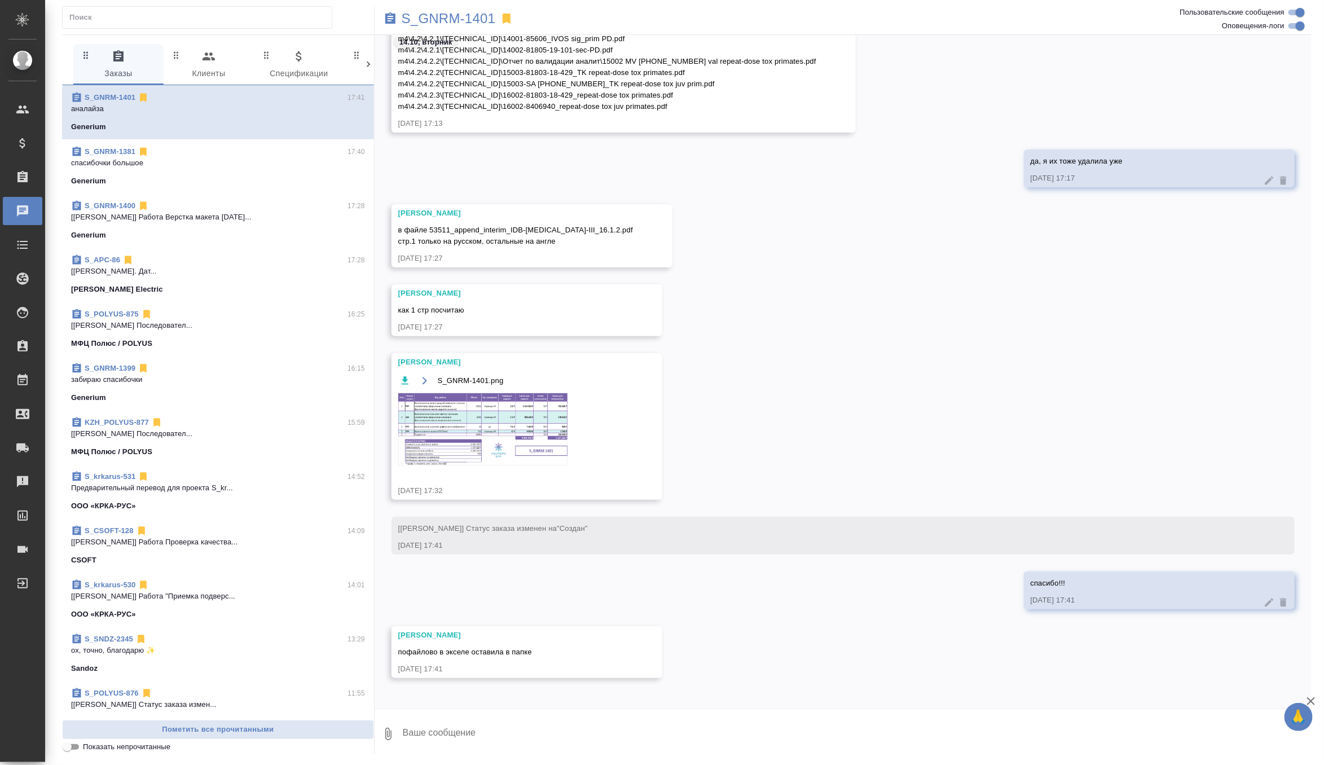
click at [471, 412] on img at bounding box center [482, 429] width 169 height 72
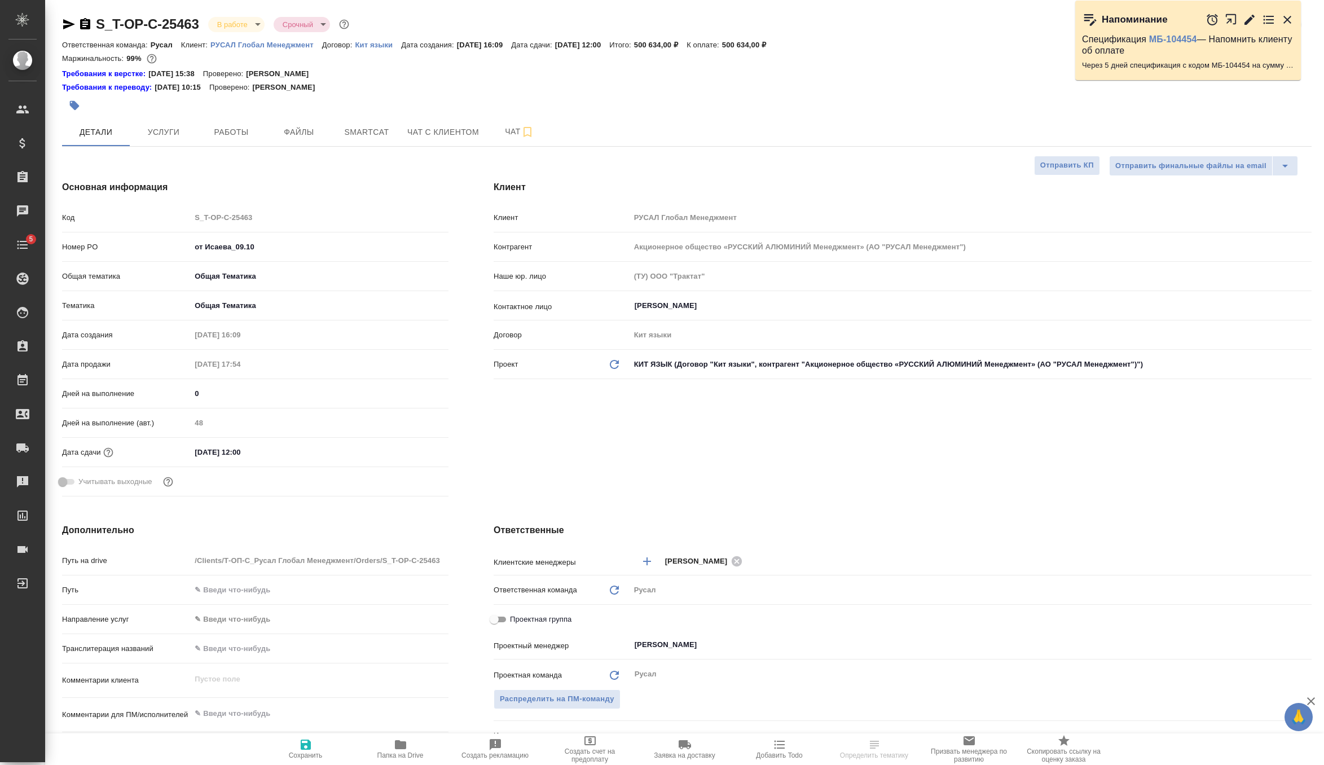
select select "RU"
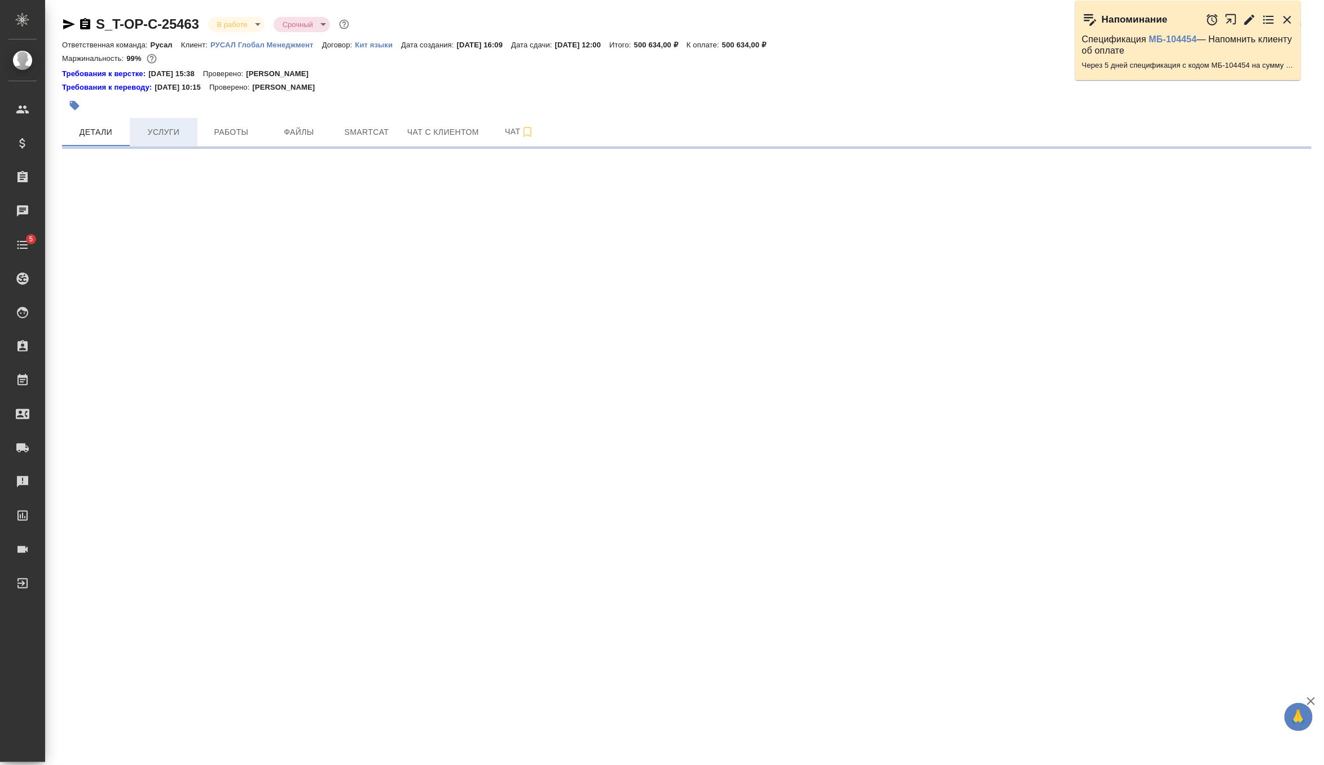
select select "RU"
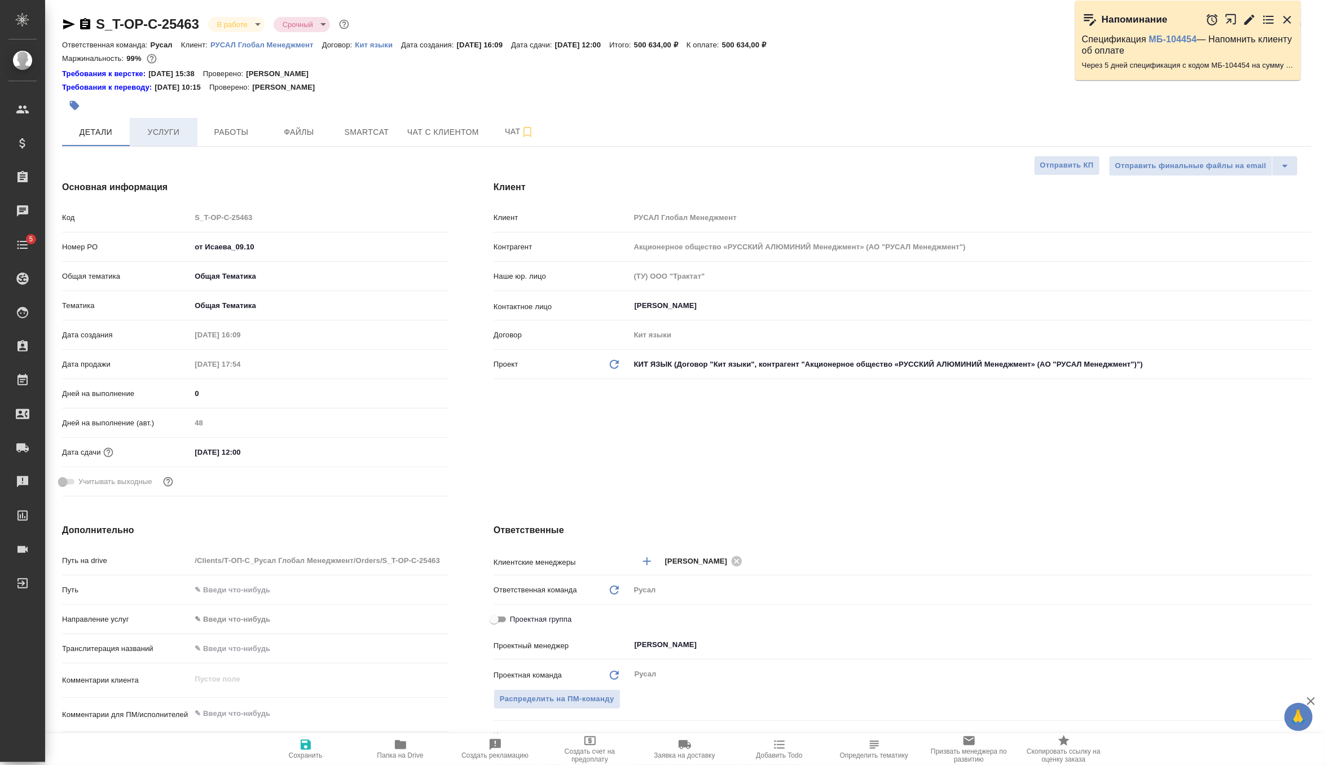
type textarea "x"
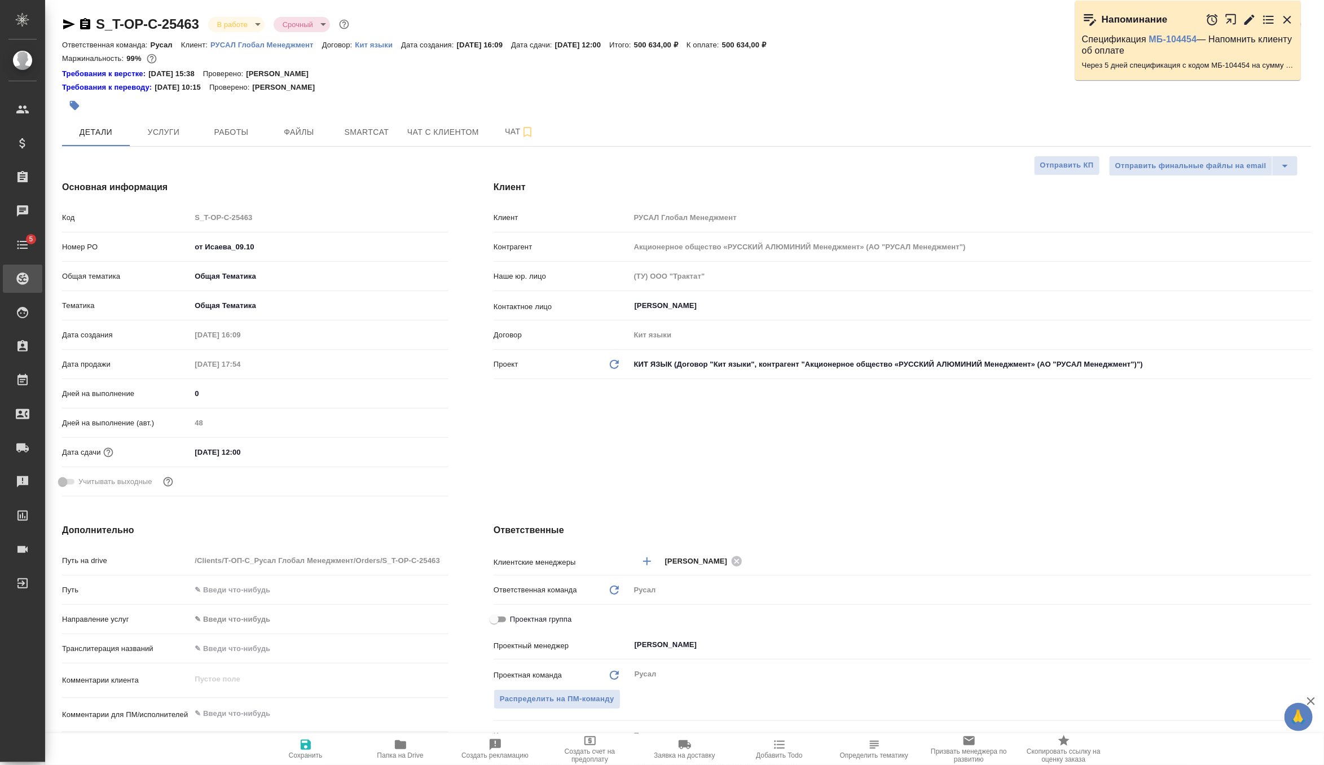
type textarea "x"
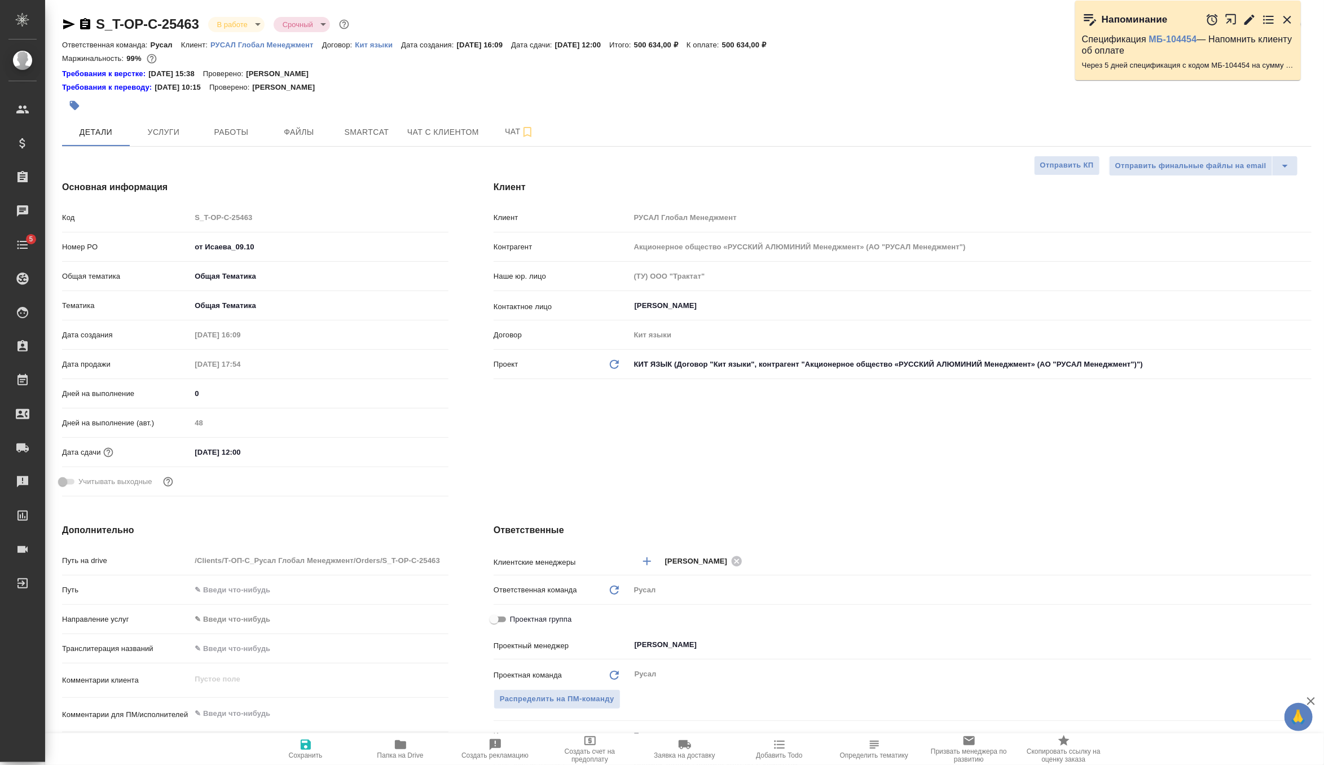
type textarea "x"
click at [156, 143] on button "Услуги" at bounding box center [164, 132] width 68 height 28
